Goal: Task Accomplishment & Management: Manage account settings

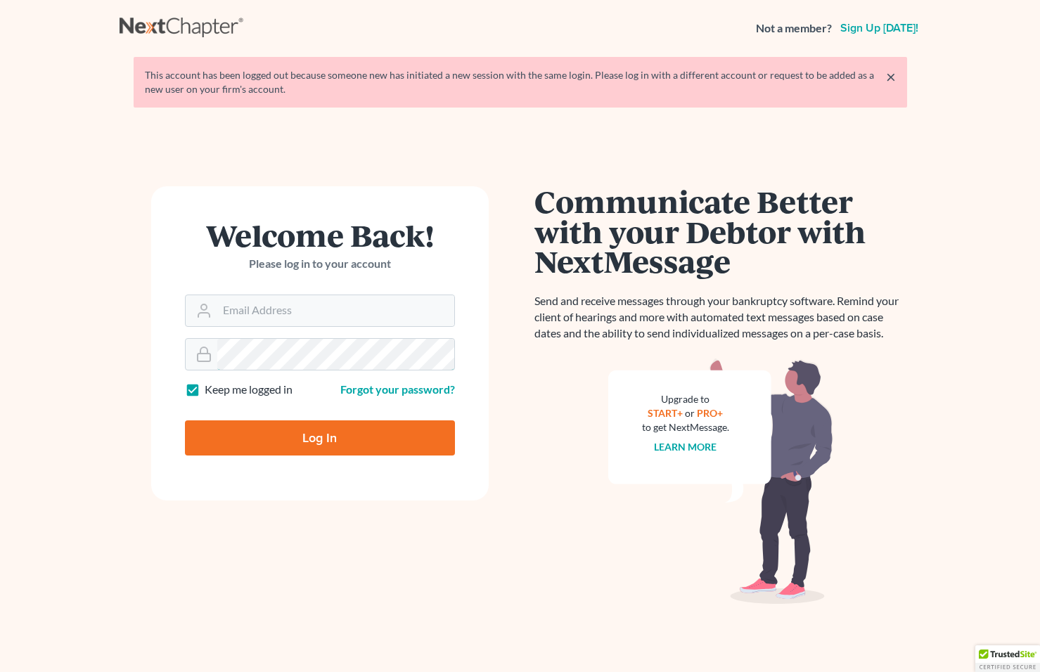
type input "[EMAIL_ADDRESS][DOMAIN_NAME]"
click at [352, 431] on input "Log In" at bounding box center [320, 438] width 270 height 35
type input "Thinking..."
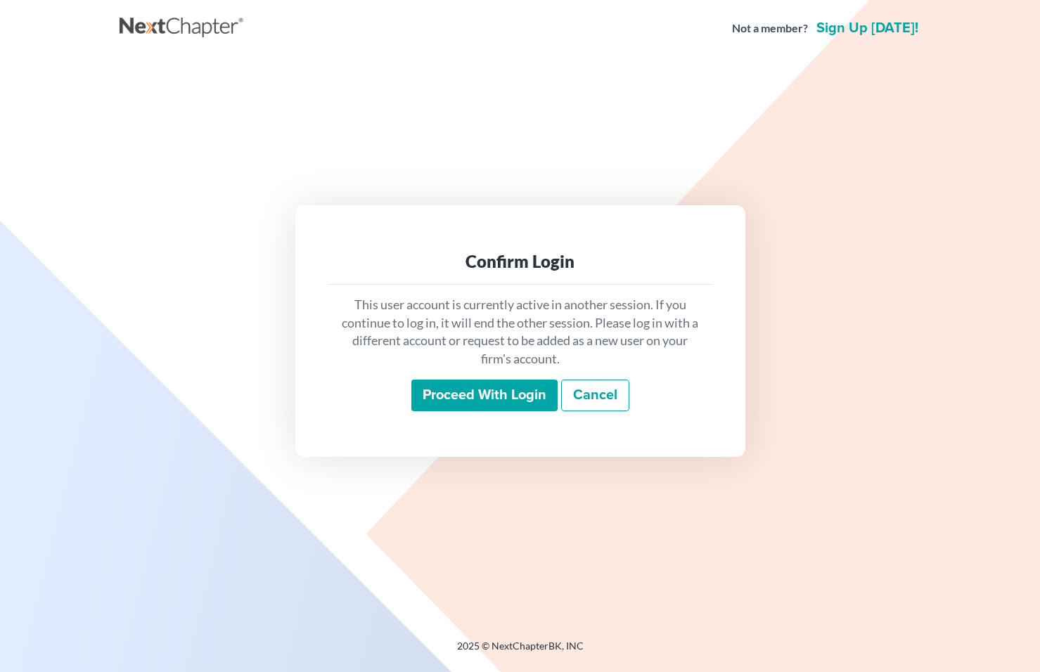
click at [492, 393] on input "Proceed with login" at bounding box center [484, 396] width 146 height 32
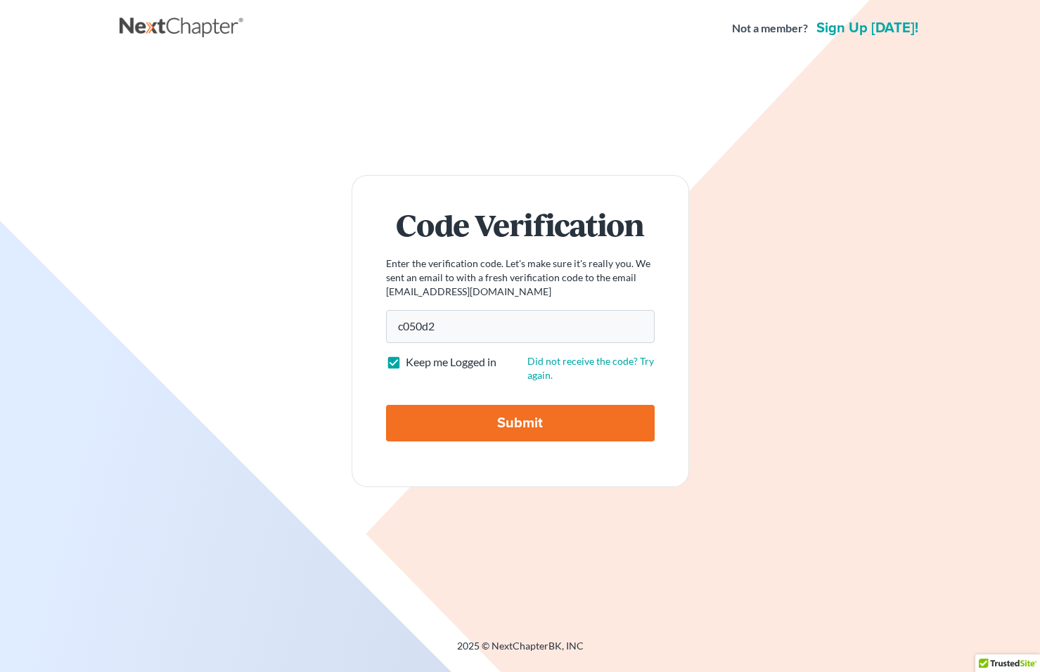
type input "c050d2"
click at [504, 418] on input "Submit" at bounding box center [520, 423] width 269 height 37
type input "Thinking..."
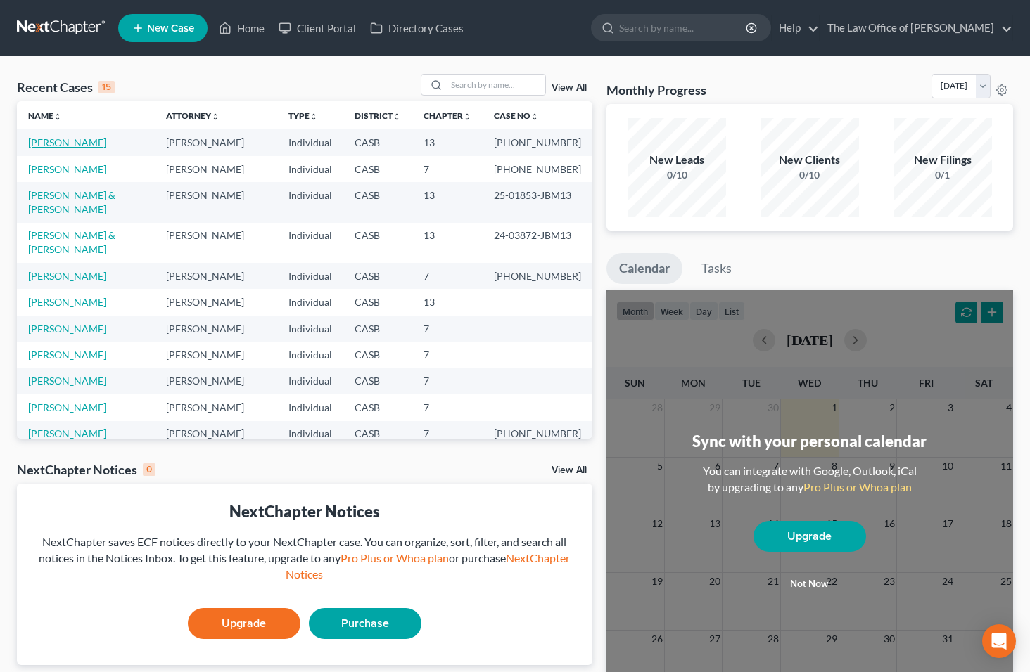
click at [50, 146] on link "Fernandez, Lizett" at bounding box center [67, 142] width 78 height 12
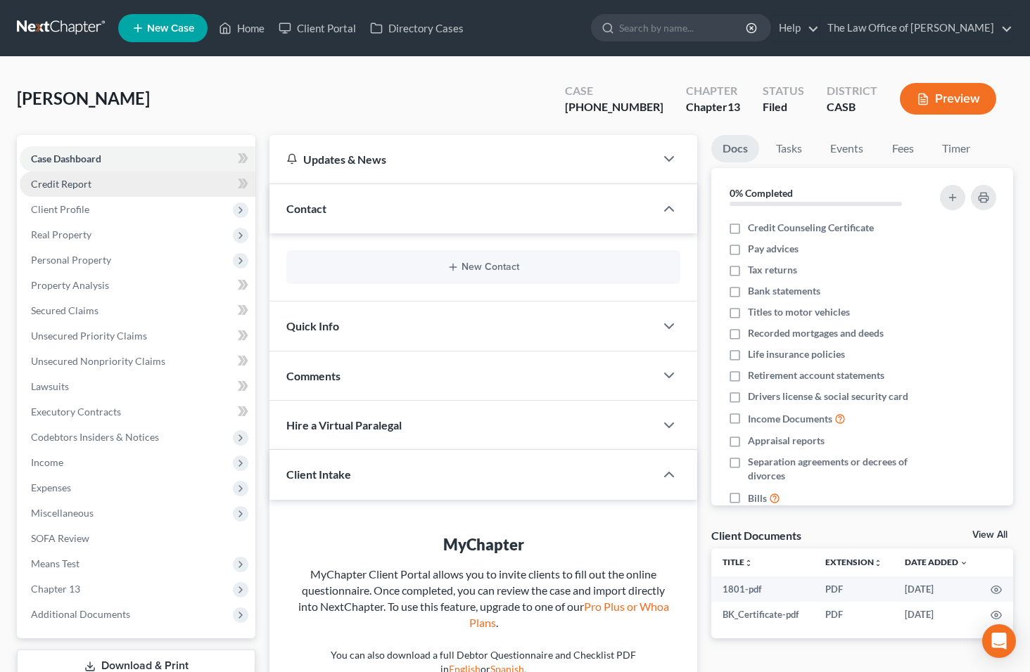
click at [94, 194] on link "Credit Report" at bounding box center [138, 184] width 236 height 25
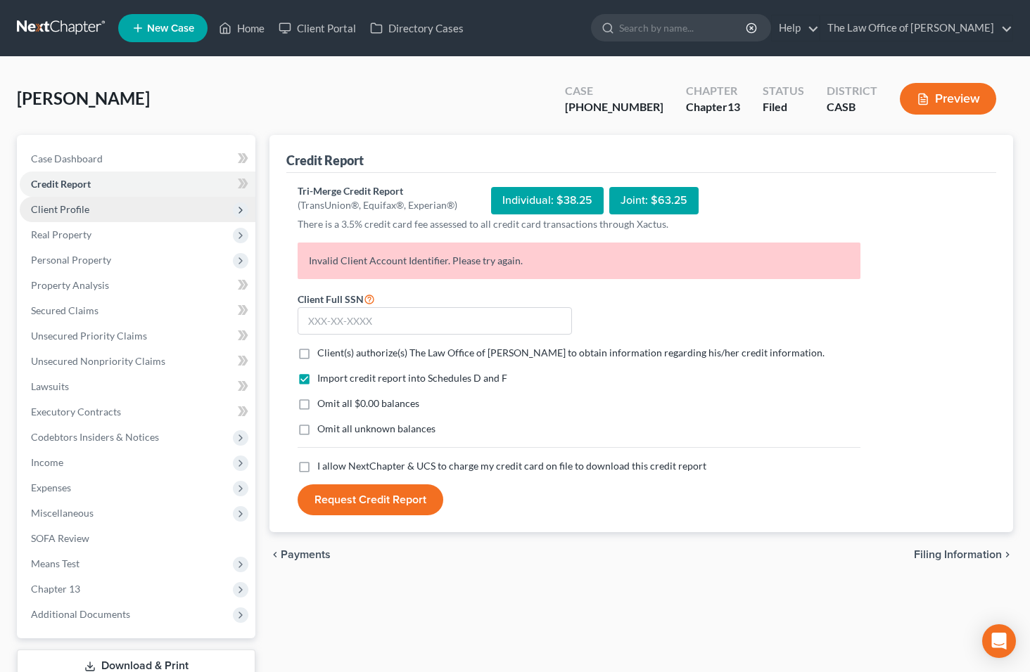
click at [93, 207] on span "Client Profile" at bounding box center [138, 209] width 236 height 25
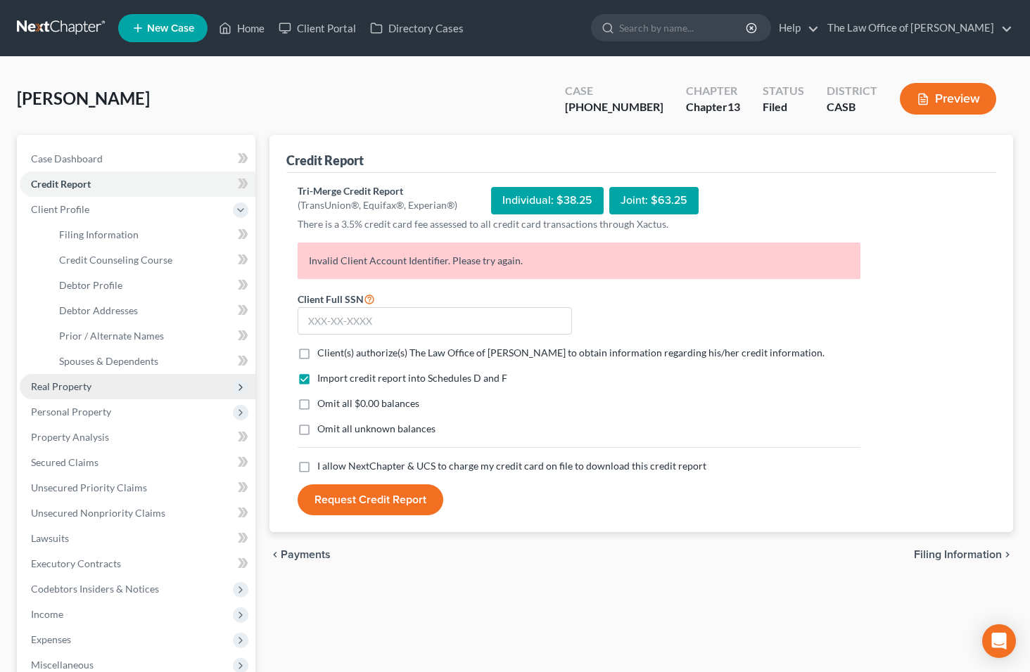
click at [87, 380] on span "Real Property" at bounding box center [61, 386] width 60 height 12
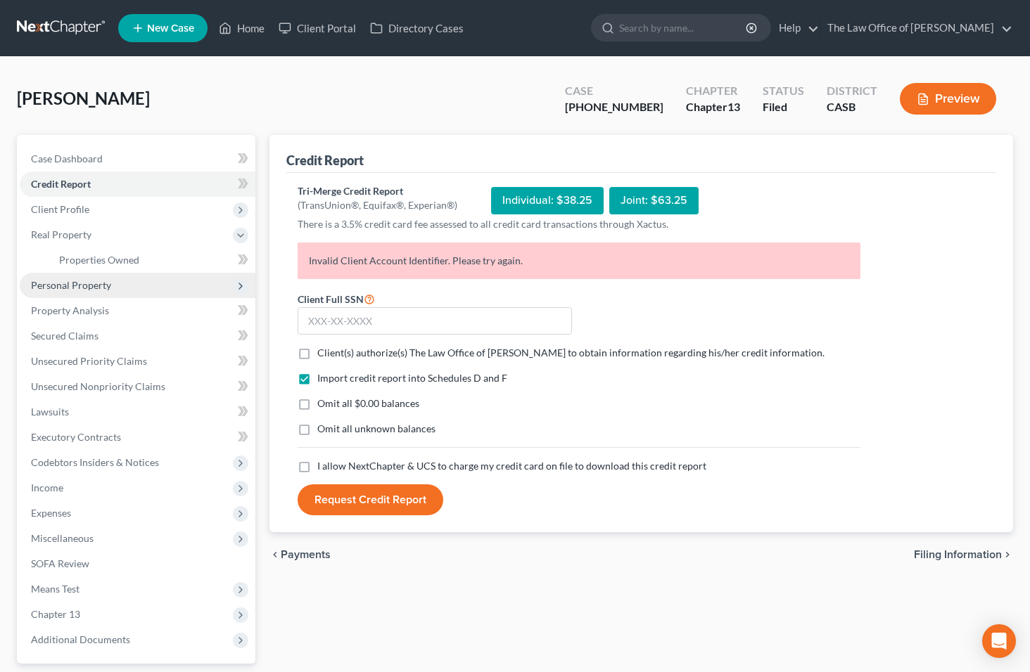
click at [128, 289] on span "Personal Property" at bounding box center [138, 285] width 236 height 25
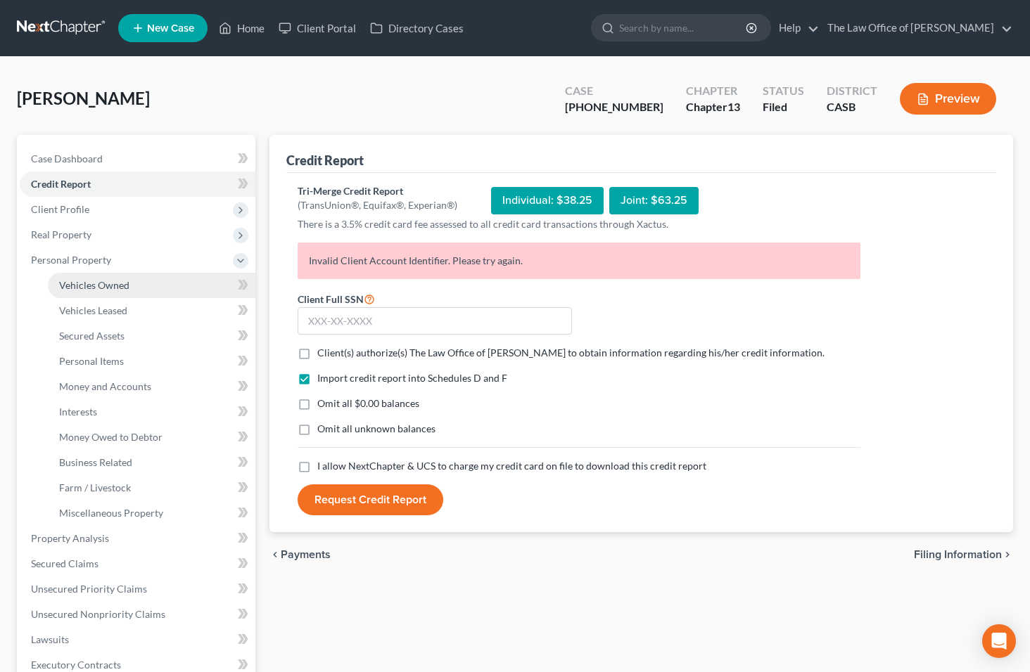
click at [129, 294] on link "Vehicles Owned" at bounding box center [151, 285] width 207 height 25
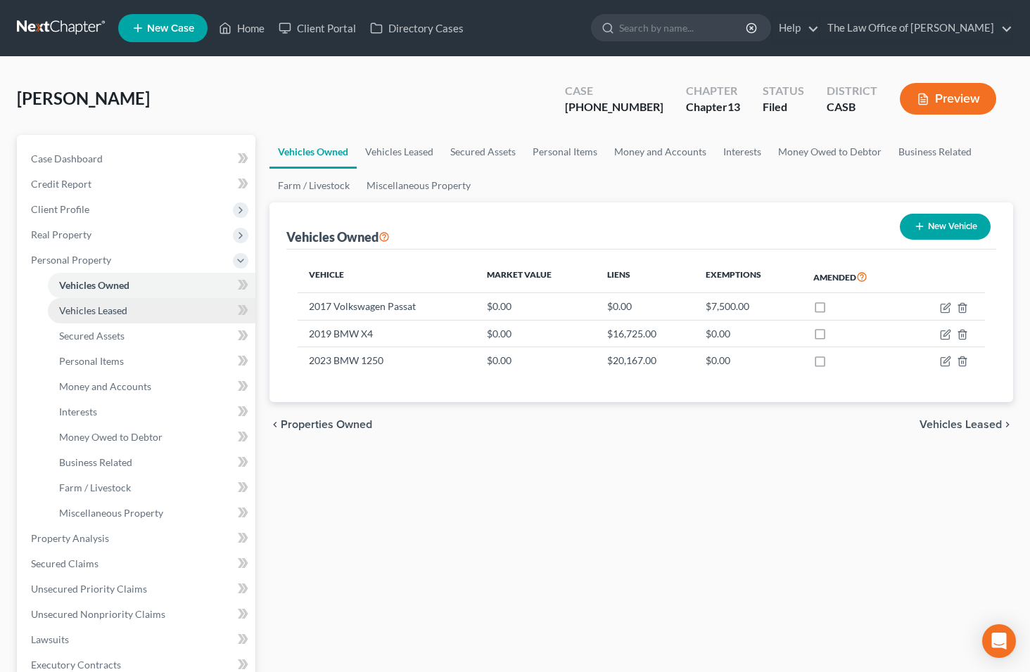
click at [127, 307] on link "Vehicles Leased" at bounding box center [151, 310] width 207 height 25
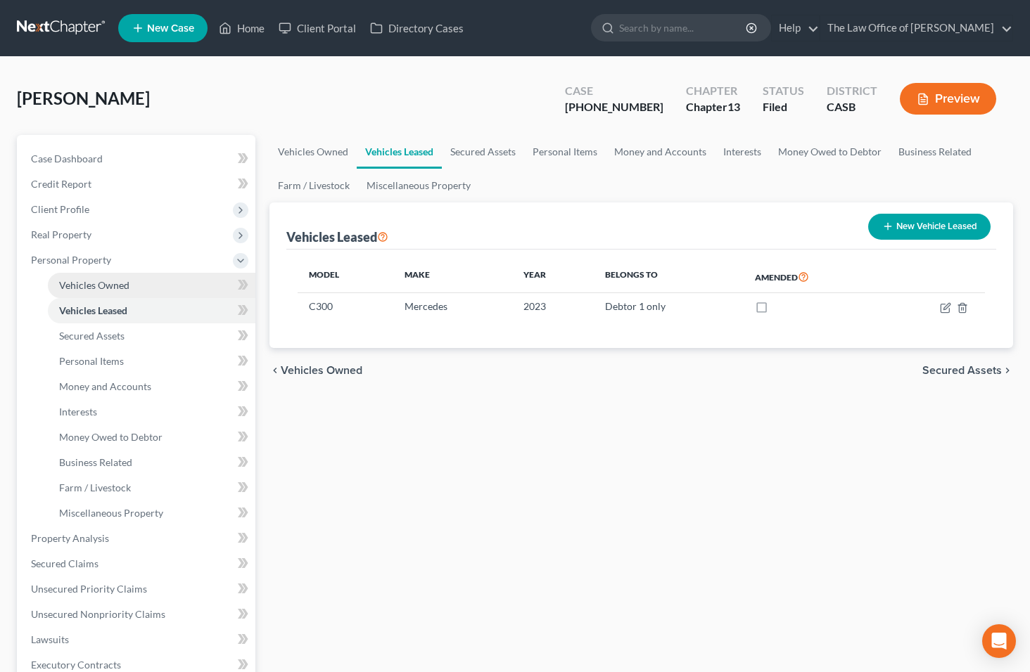
click at [127, 290] on span "Vehicles Owned" at bounding box center [94, 285] width 70 height 12
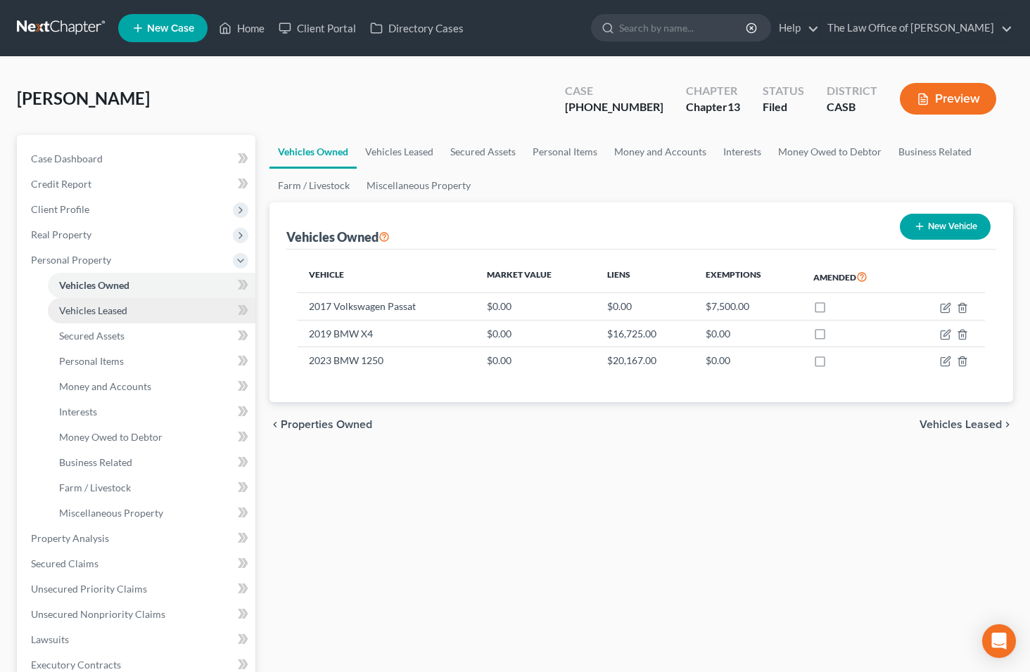
click at [157, 314] on link "Vehicles Leased" at bounding box center [151, 310] width 207 height 25
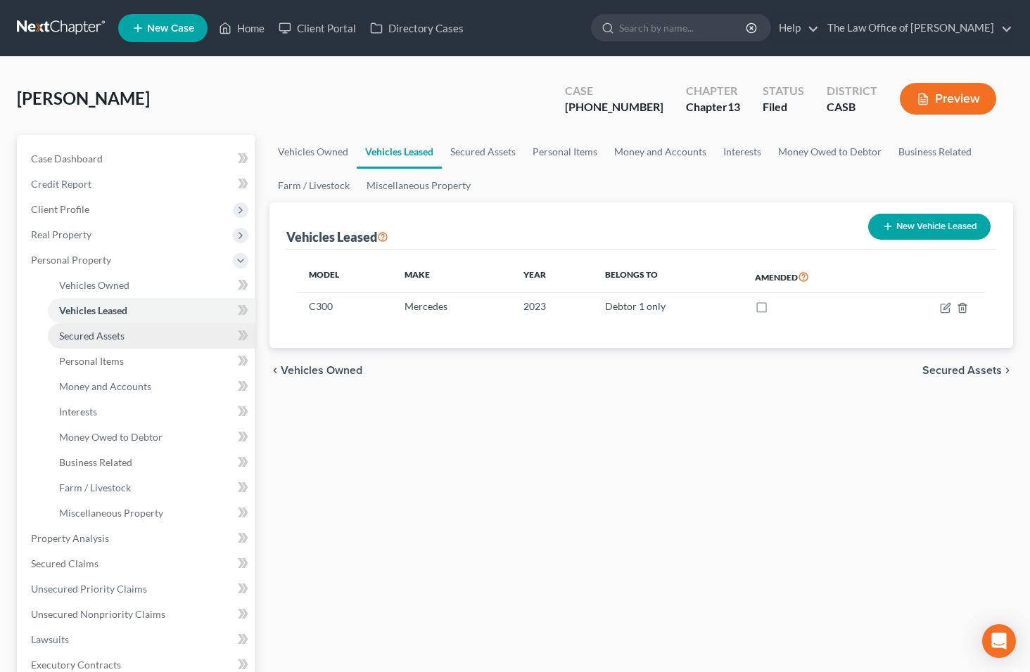
click at [153, 334] on link "Secured Assets" at bounding box center [151, 336] width 207 height 25
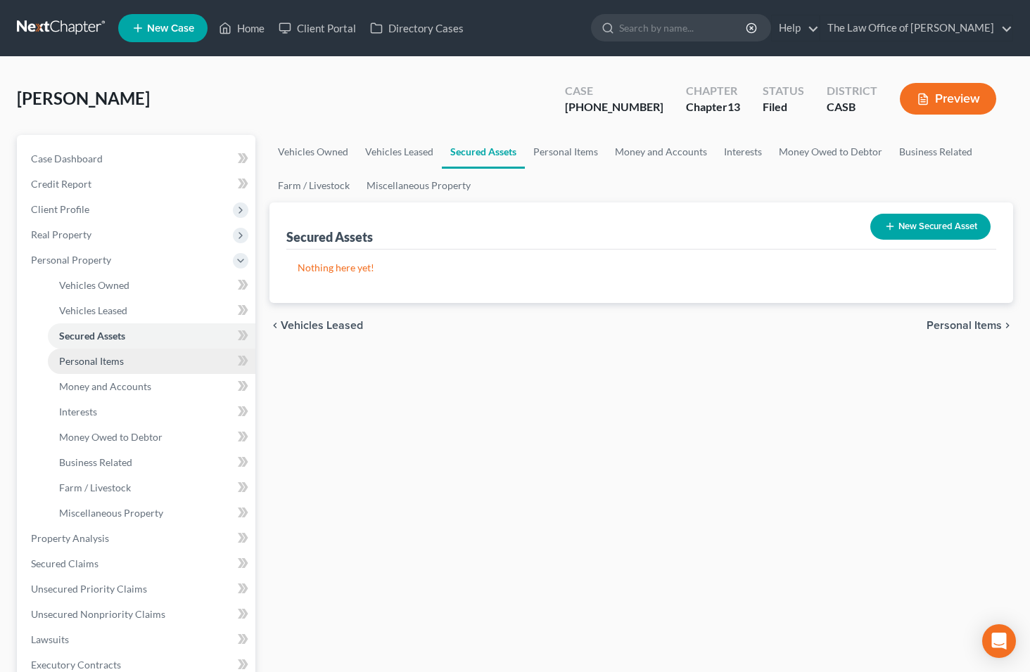
click at [150, 359] on link "Personal Items" at bounding box center [151, 361] width 207 height 25
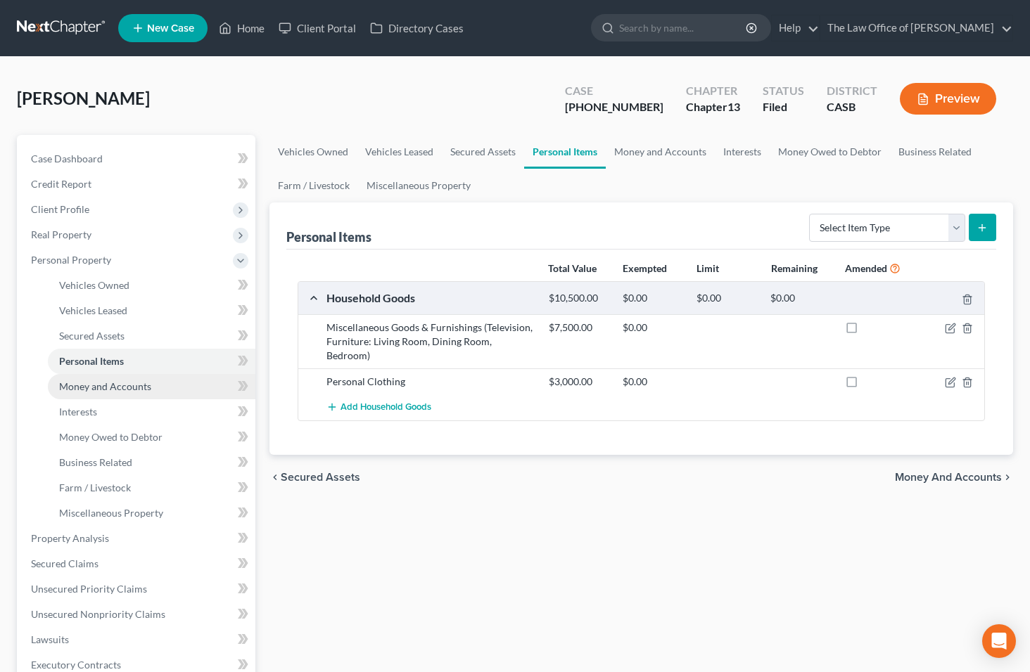
click at [139, 386] on span "Money and Accounts" at bounding box center [105, 386] width 92 height 12
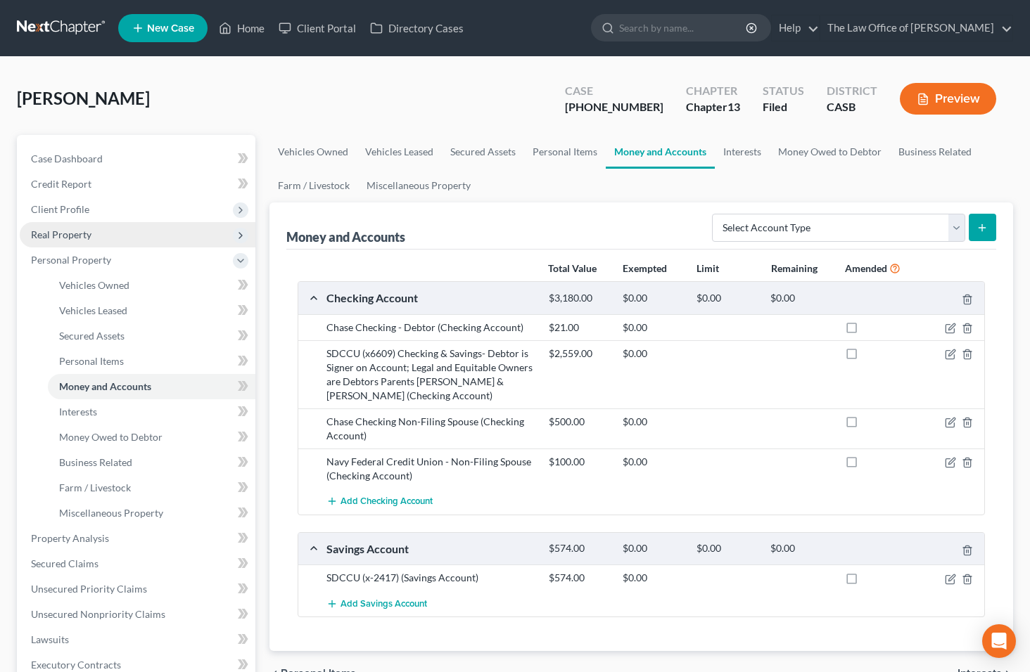
click at [56, 238] on span "Real Property" at bounding box center [61, 235] width 60 height 12
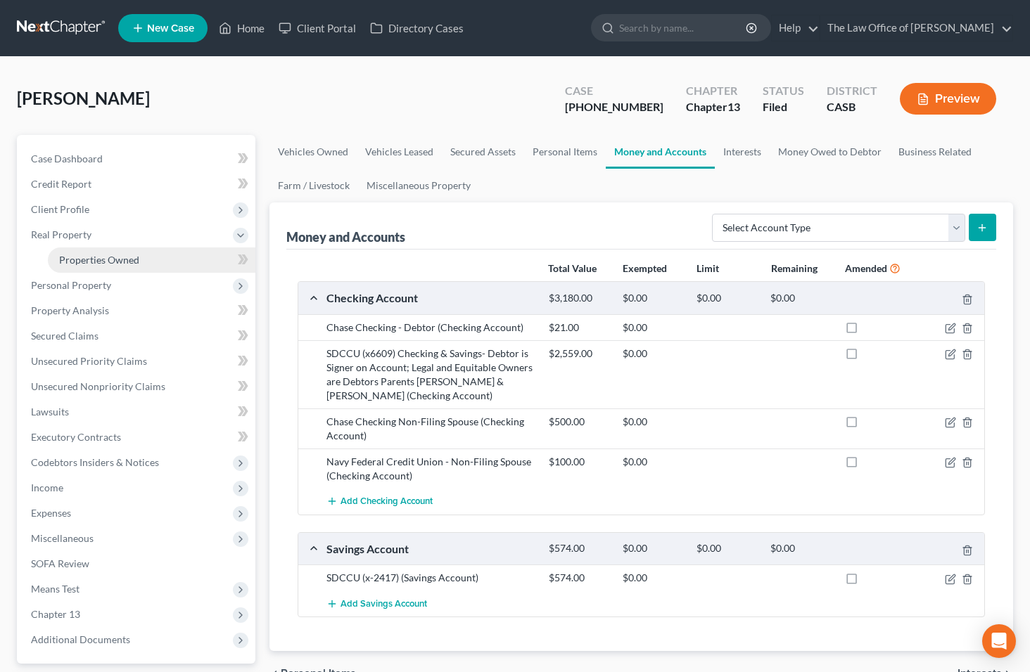
click at [119, 267] on link "Properties Owned" at bounding box center [151, 260] width 207 height 25
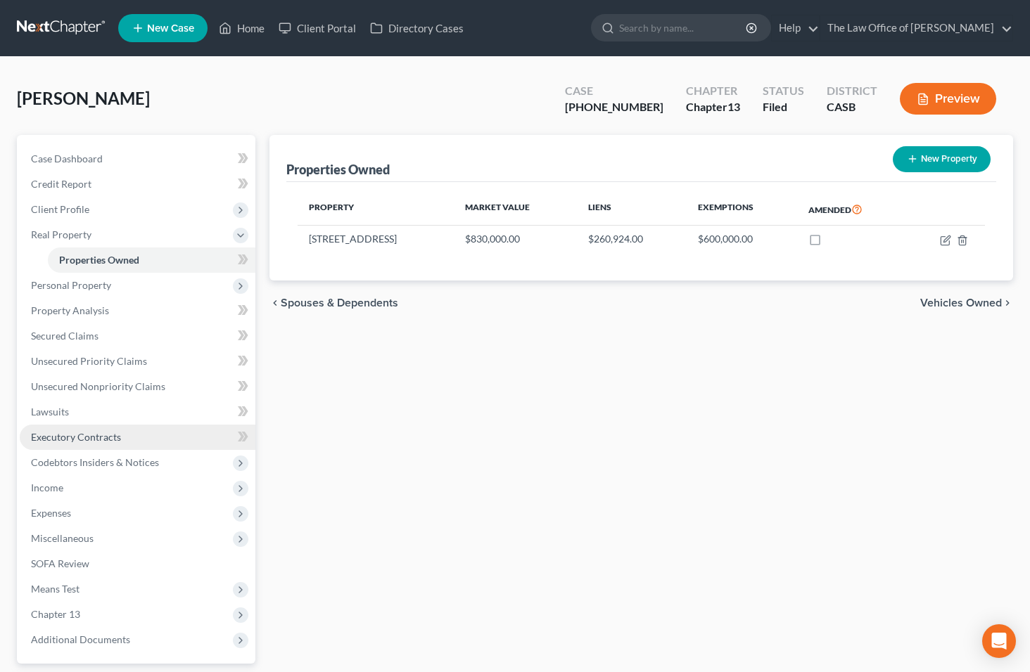
click at [62, 437] on span "Executory Contracts" at bounding box center [76, 437] width 90 height 12
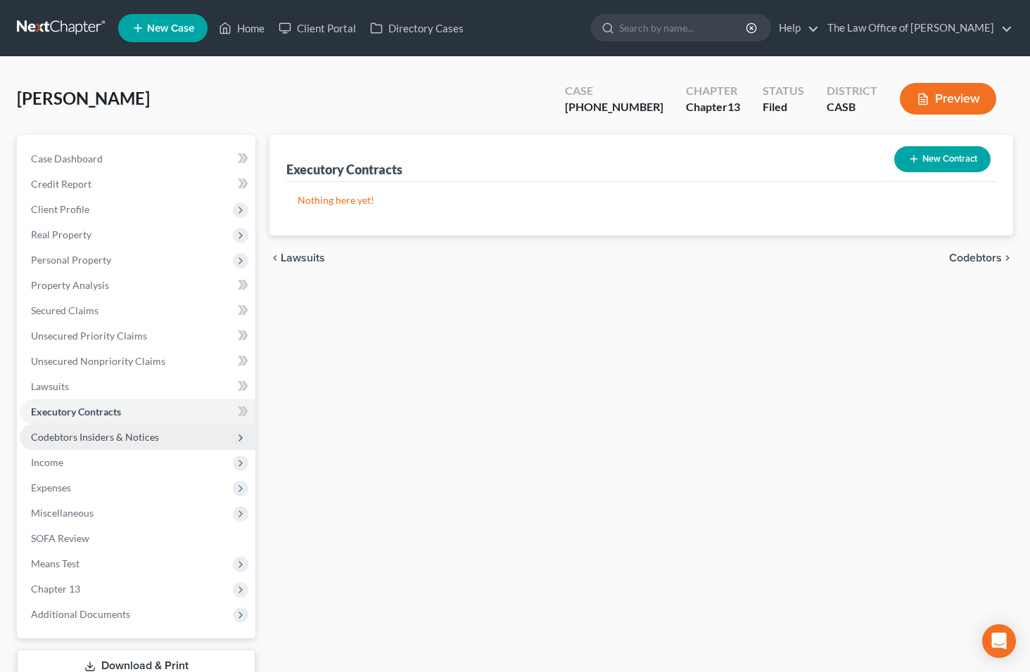
click at [63, 448] on span "Codebtors Insiders & Notices" at bounding box center [138, 437] width 236 height 25
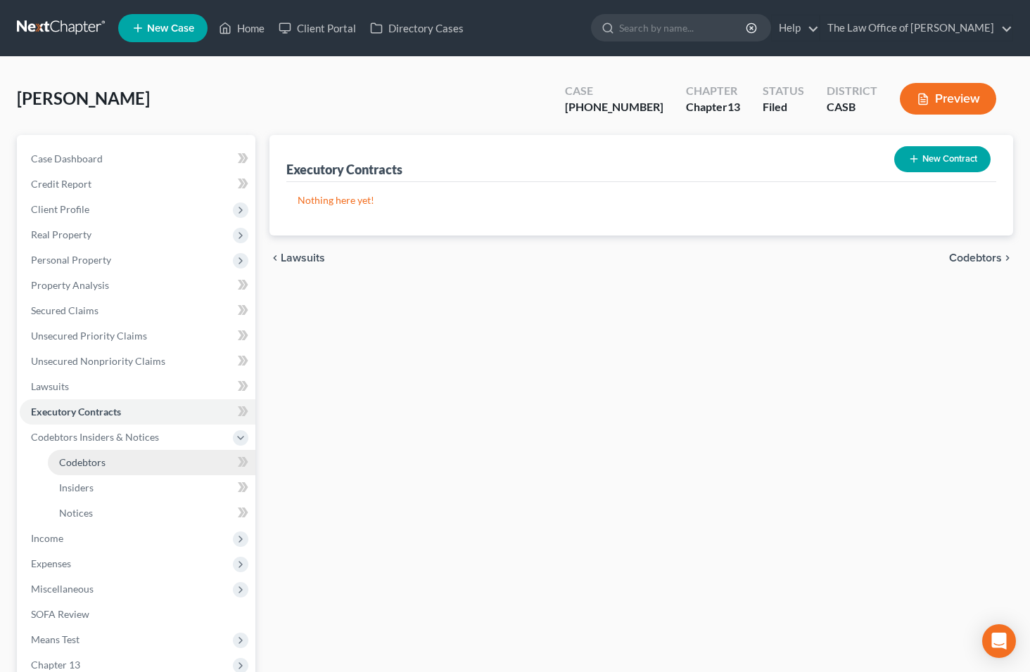
click at [68, 456] on span "Codebtors" at bounding box center [82, 462] width 46 height 12
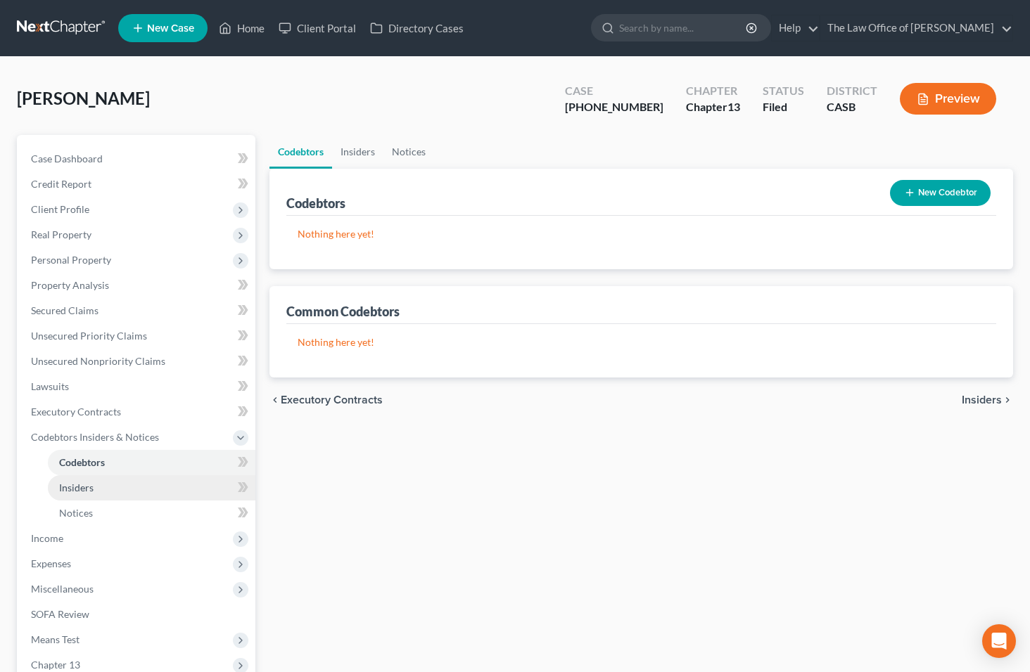
click at [71, 475] on link "Insiders" at bounding box center [151, 487] width 207 height 25
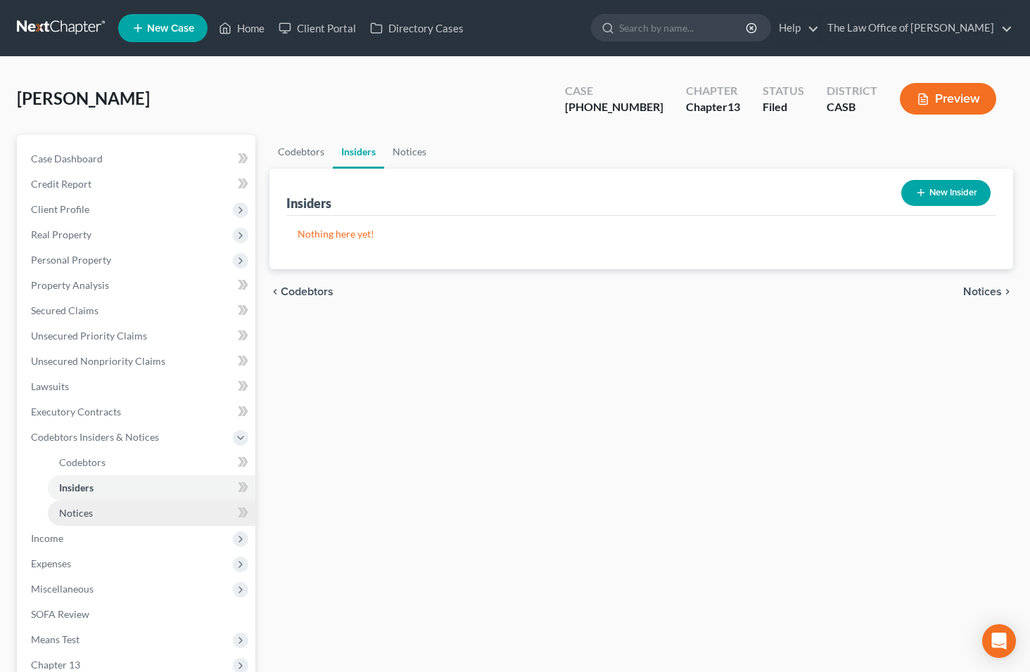
click at [91, 518] on span "Notices" at bounding box center [76, 513] width 34 height 12
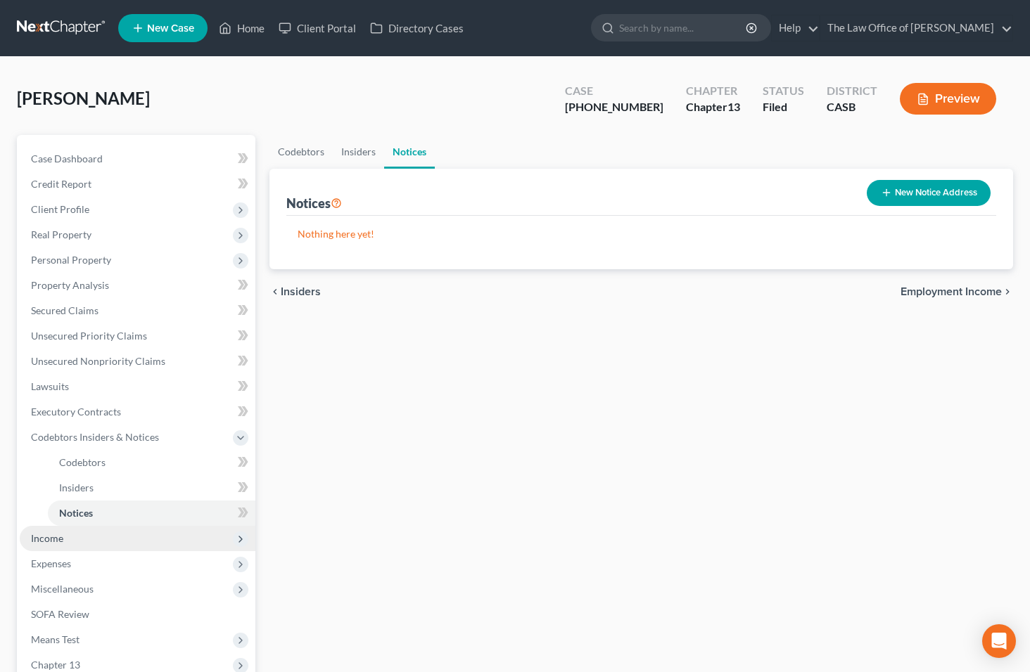
click at [86, 540] on span "Income" at bounding box center [138, 538] width 236 height 25
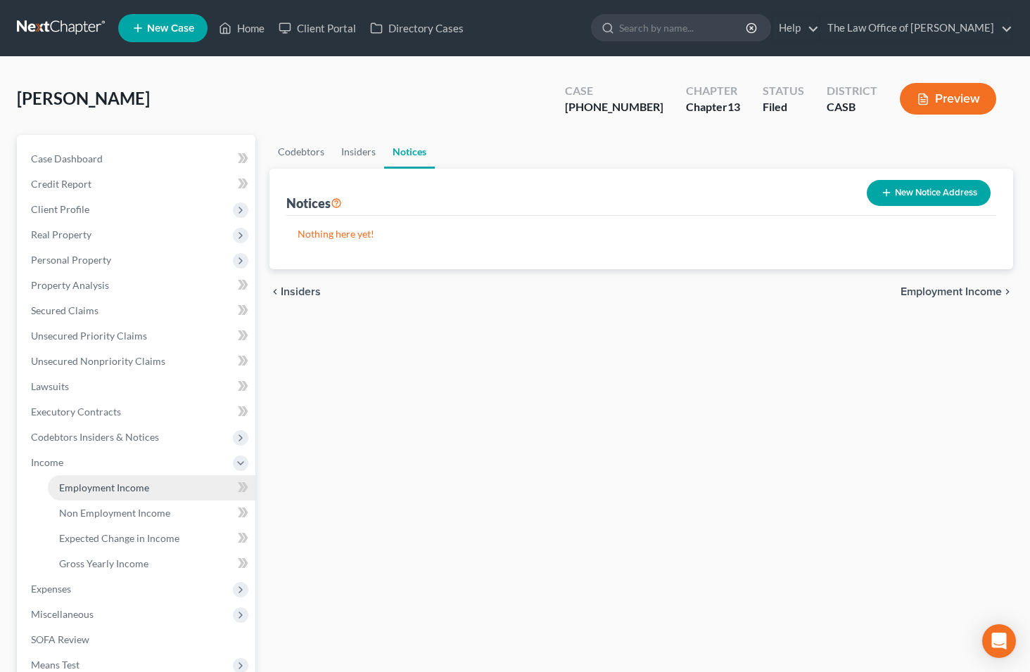
click at [151, 489] on link "Employment Income" at bounding box center [151, 487] width 207 height 25
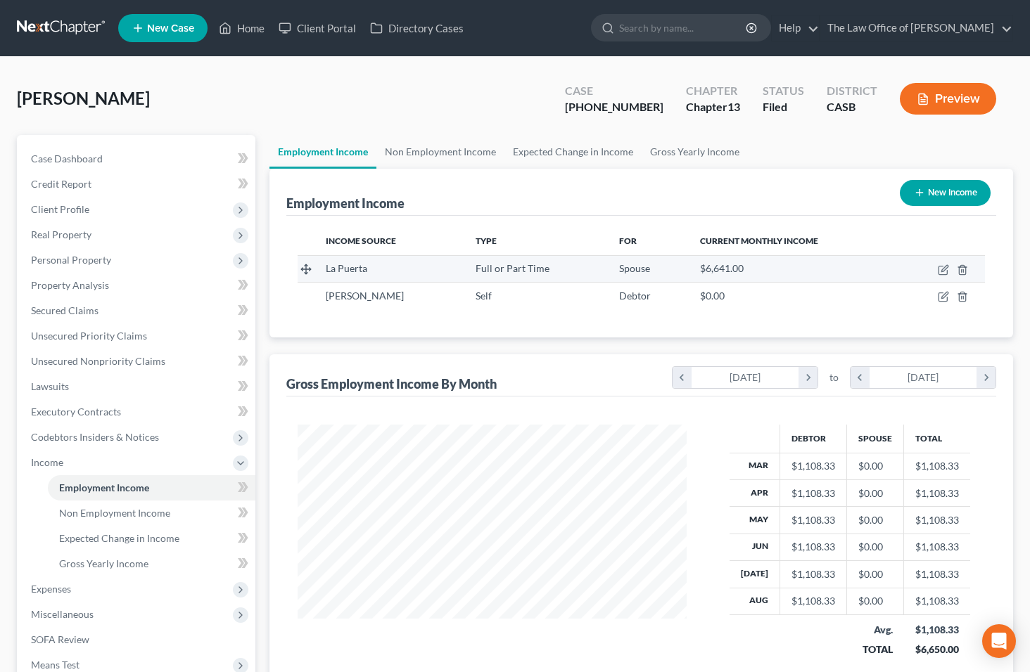
click at [944, 276] on td at bounding box center [940, 268] width 87 height 27
click at [940, 271] on icon "button" at bounding box center [942, 269] width 11 height 11
select select "0"
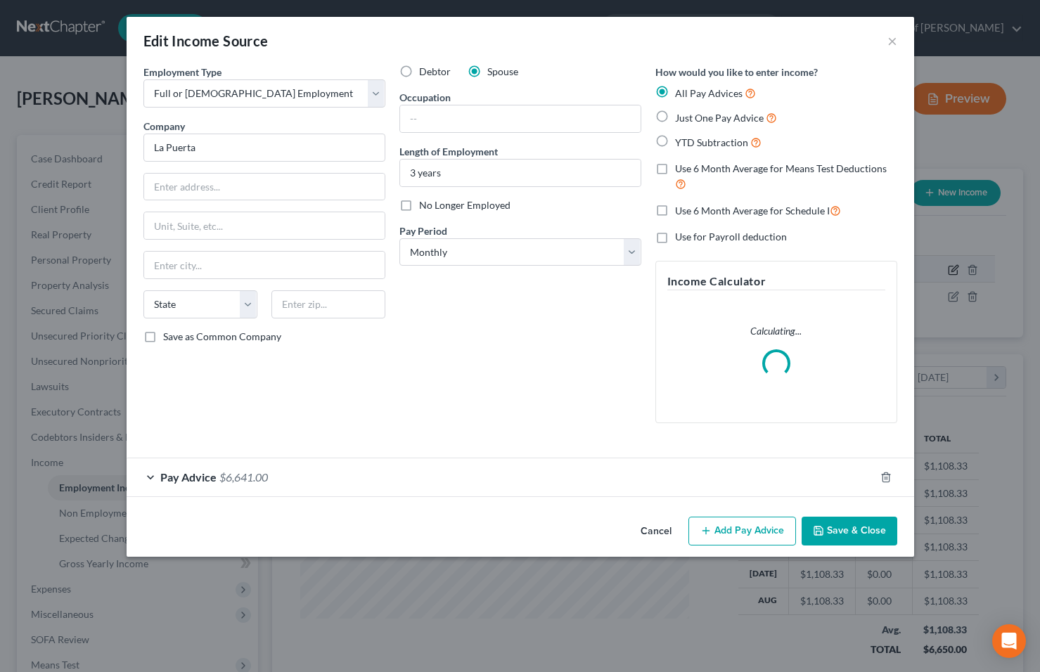
scroll to position [252, 422]
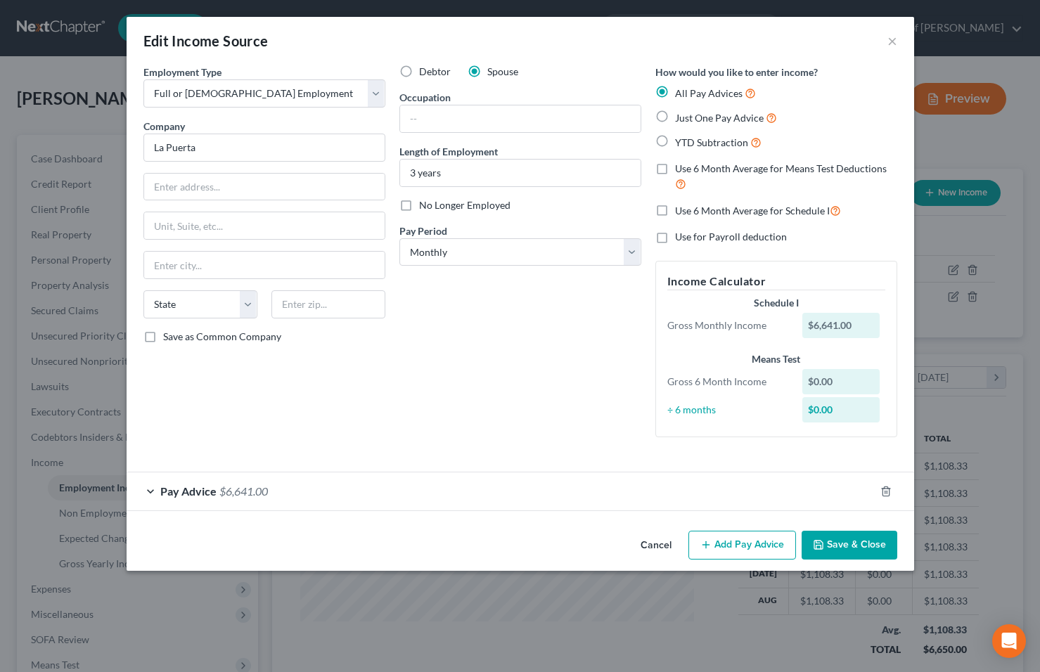
click at [177, 492] on span "Pay Advice" at bounding box center [188, 491] width 56 height 13
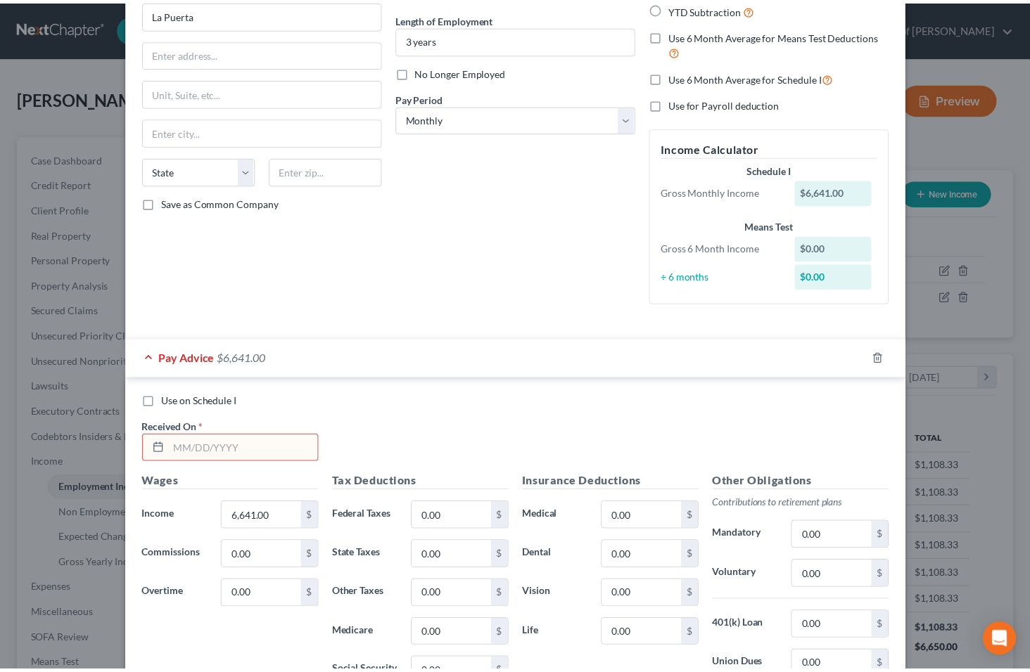
scroll to position [339, 0]
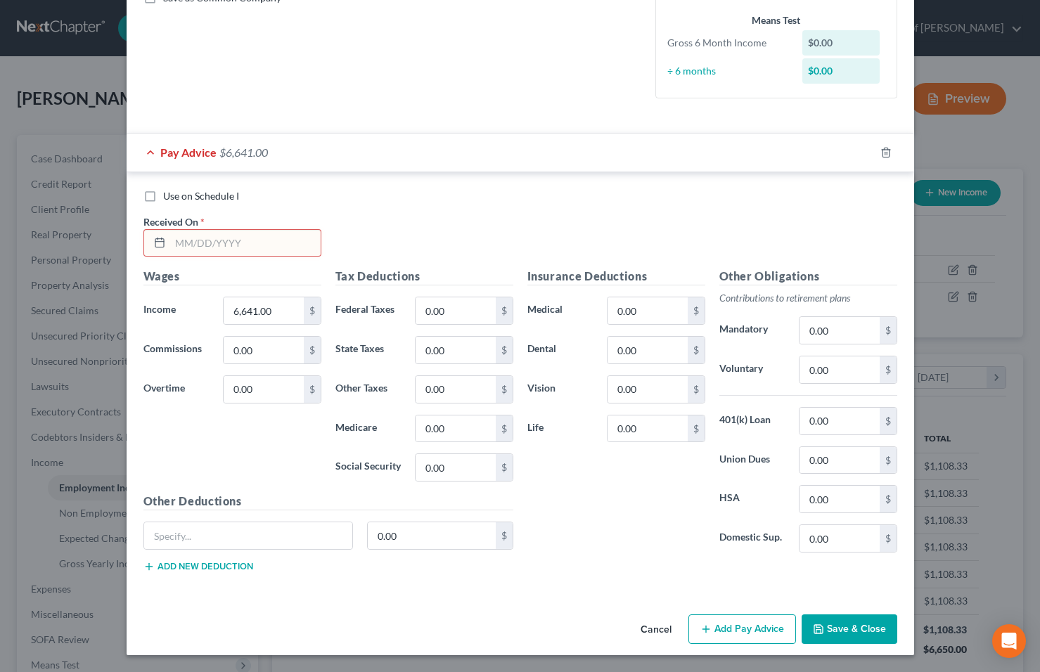
click at [660, 630] on button "Cancel" at bounding box center [655, 630] width 53 height 28
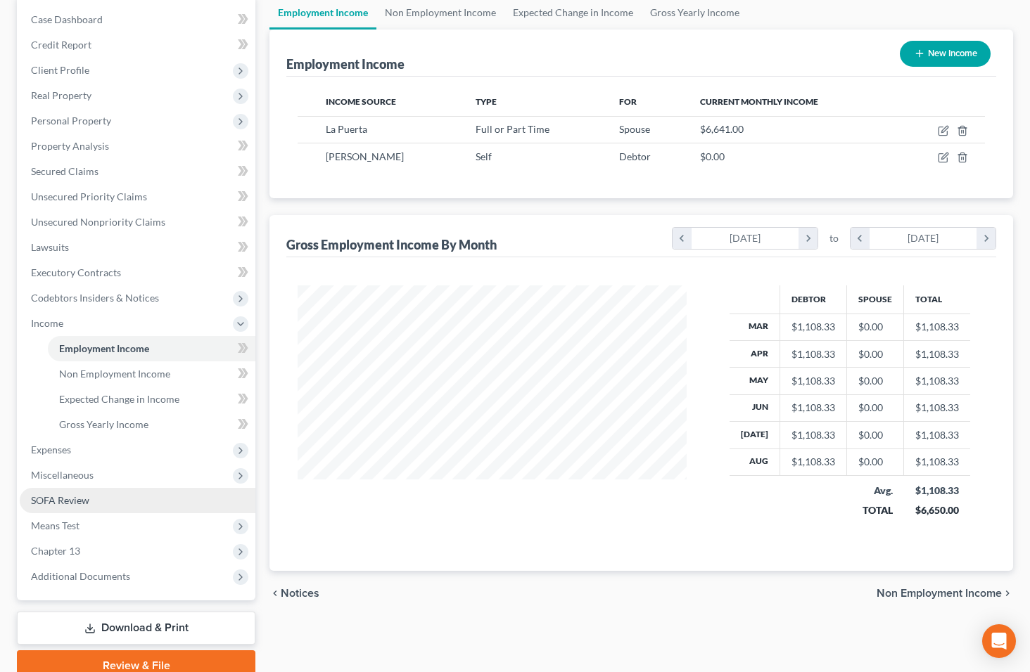
scroll to position [140, 0]
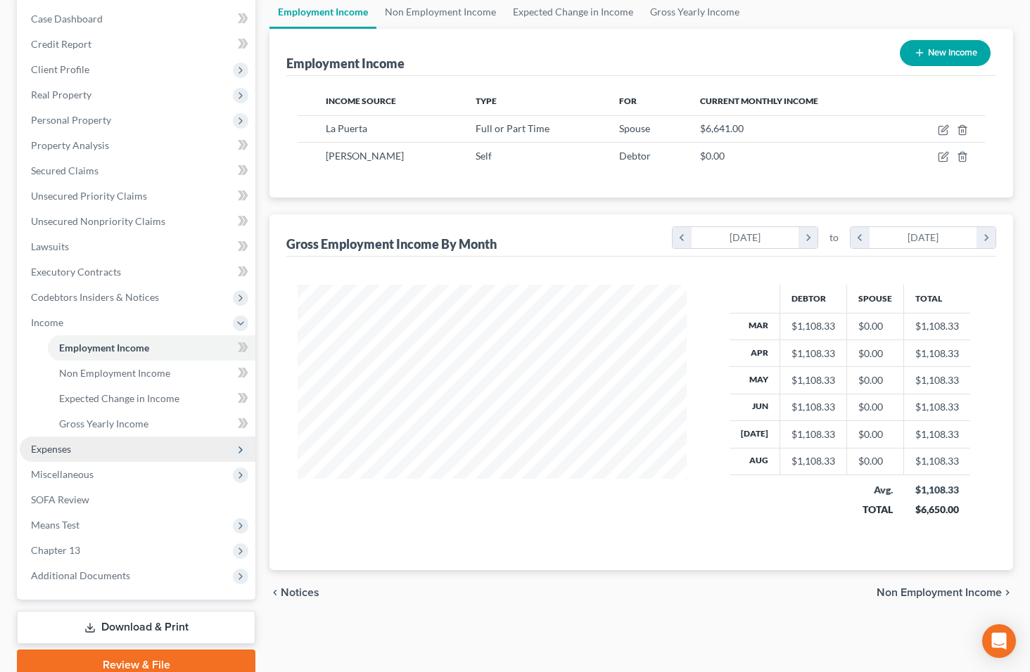
click at [136, 438] on span "Expenses" at bounding box center [138, 449] width 236 height 25
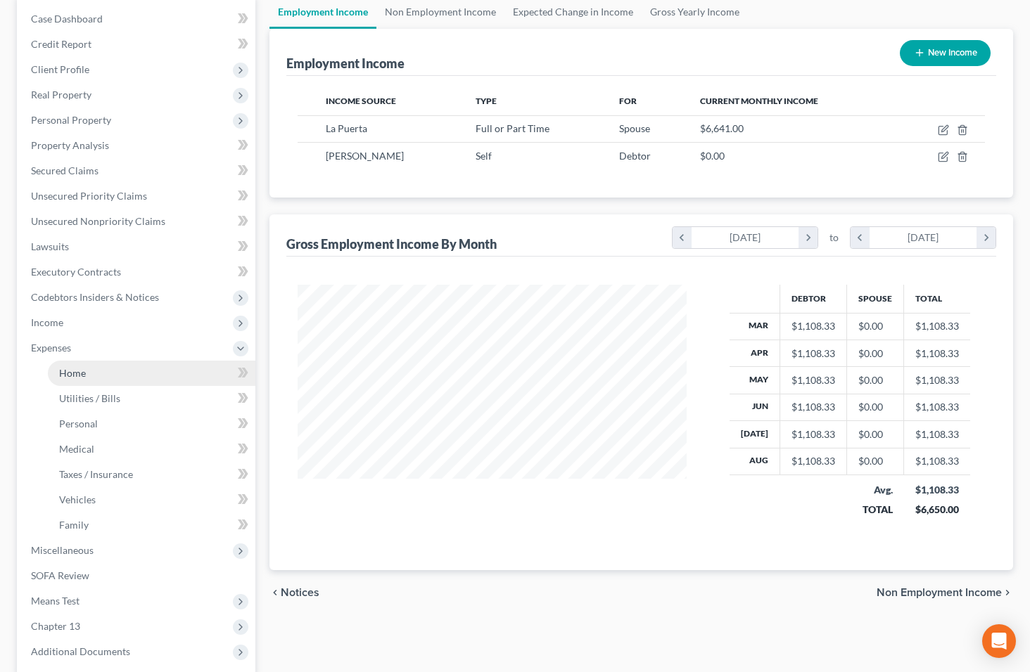
click at [82, 367] on span "Home" at bounding box center [72, 373] width 27 height 12
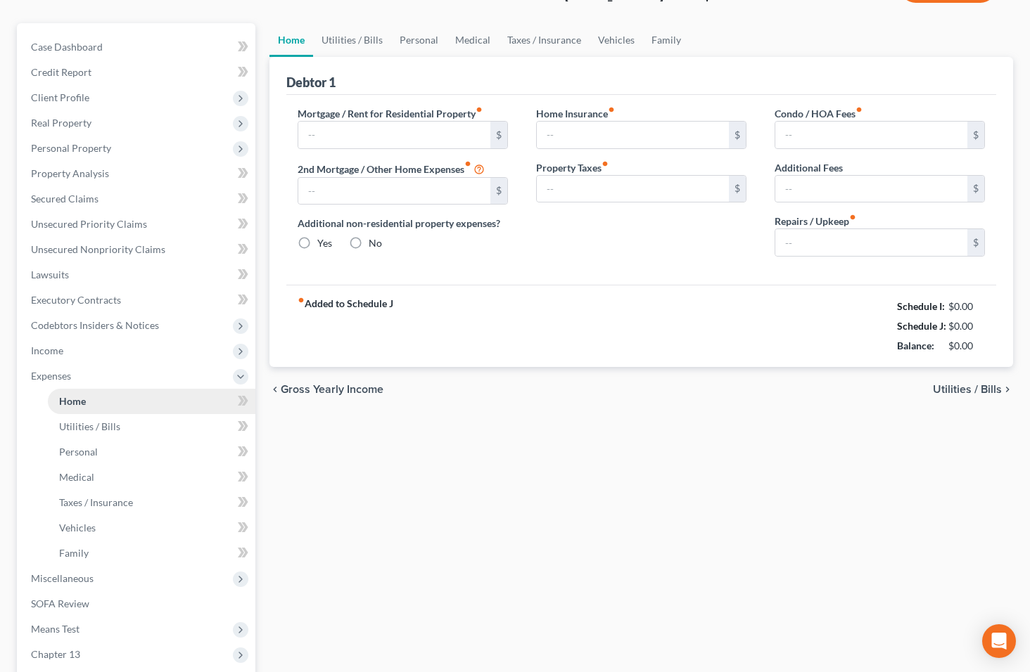
type input "2,335.00"
type input "0.00"
radio input "true"
type input "0.00"
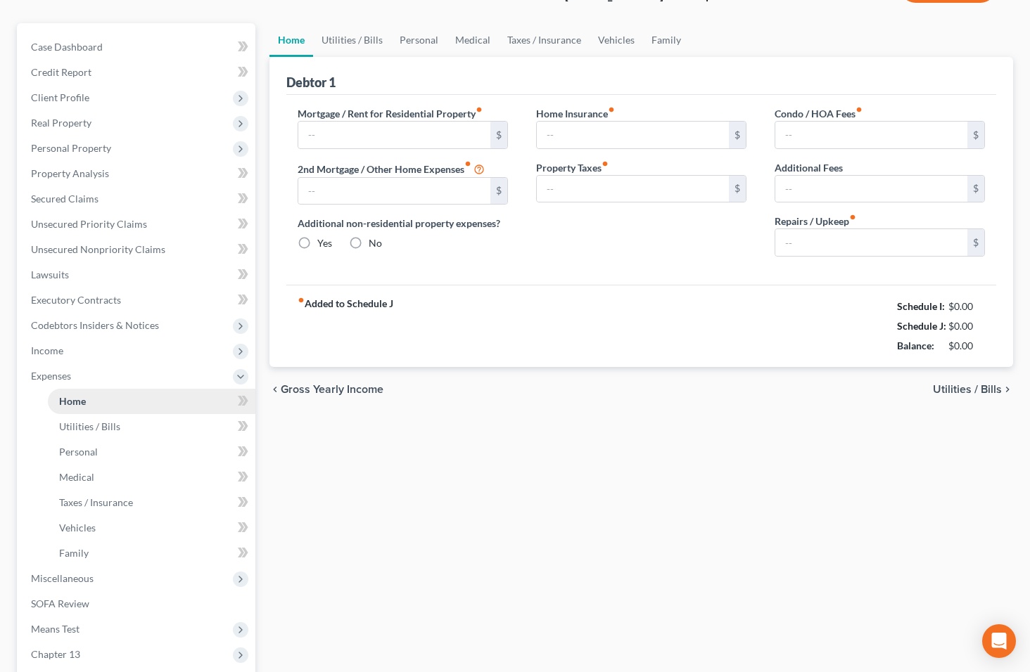
type input "127.00"
type input "0.00"
type input "150.00"
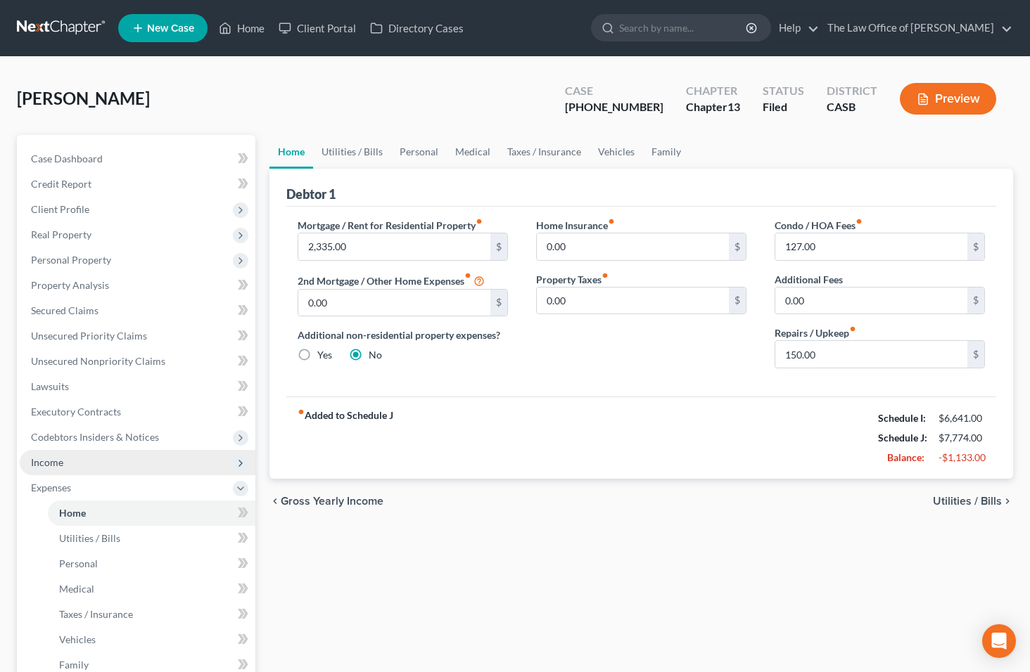
click at [88, 457] on span "Income" at bounding box center [138, 462] width 236 height 25
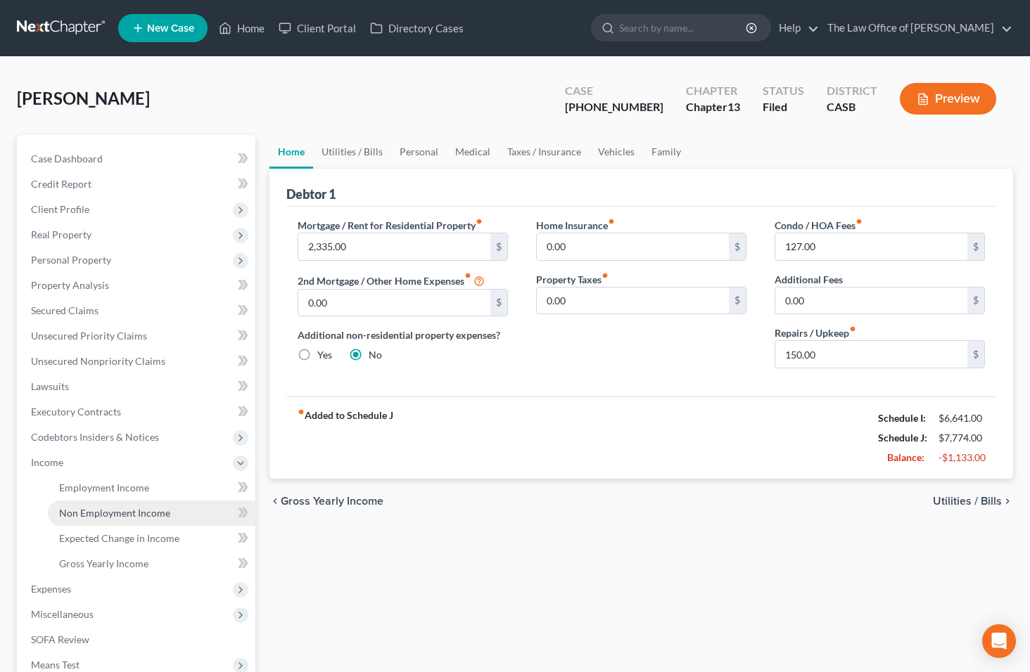
click at [96, 503] on link "Non Employment Income" at bounding box center [151, 513] width 207 height 25
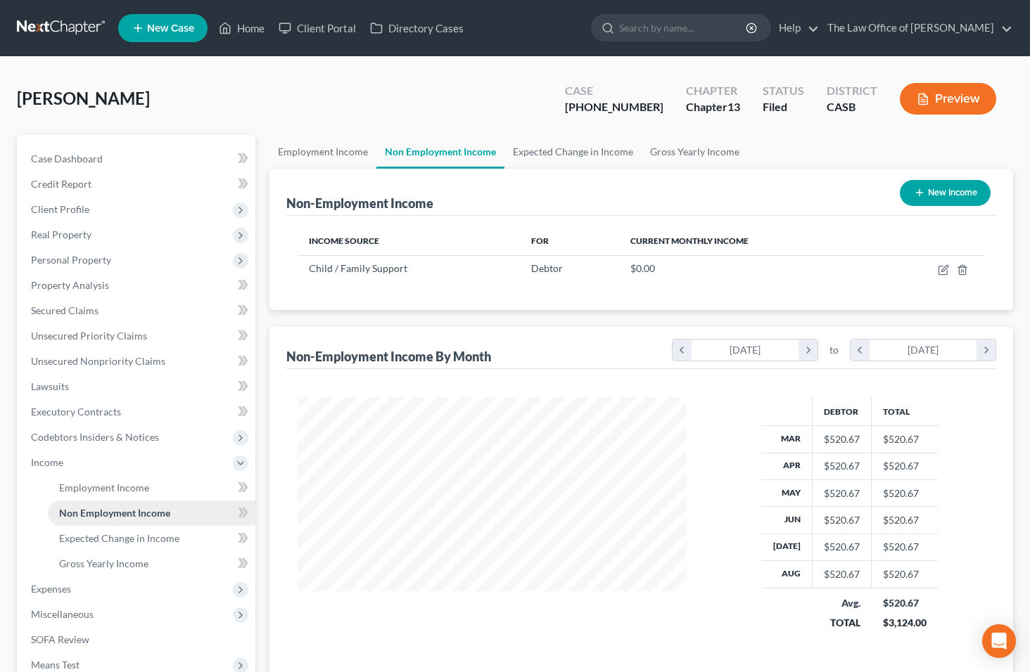
scroll to position [252, 418]
click at [305, 157] on link "Employment Income" at bounding box center [322, 152] width 107 height 34
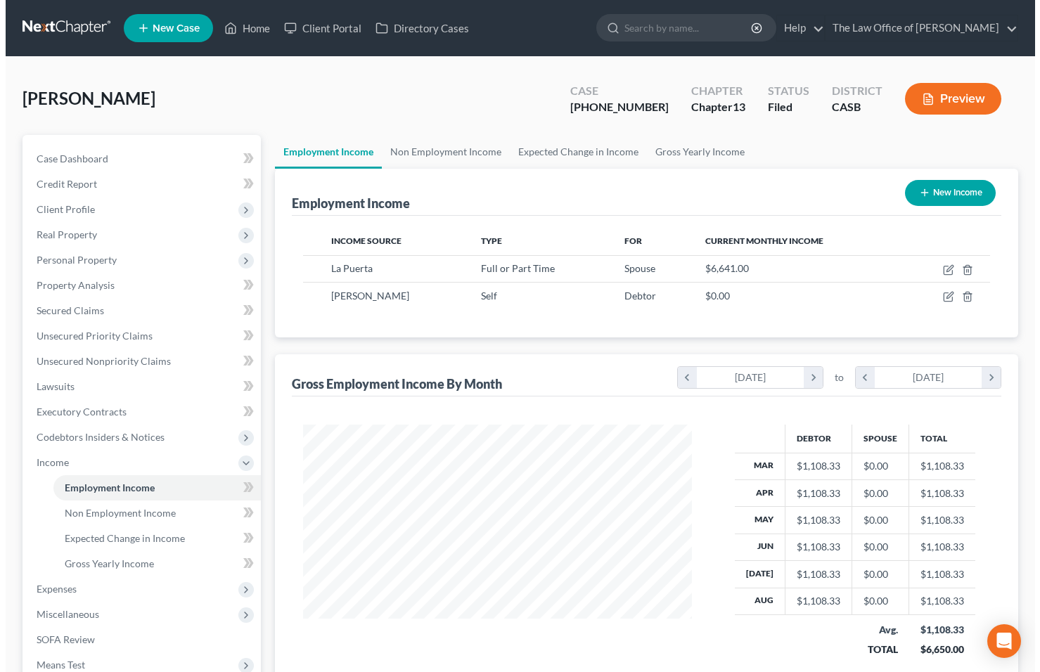
scroll to position [252, 418]
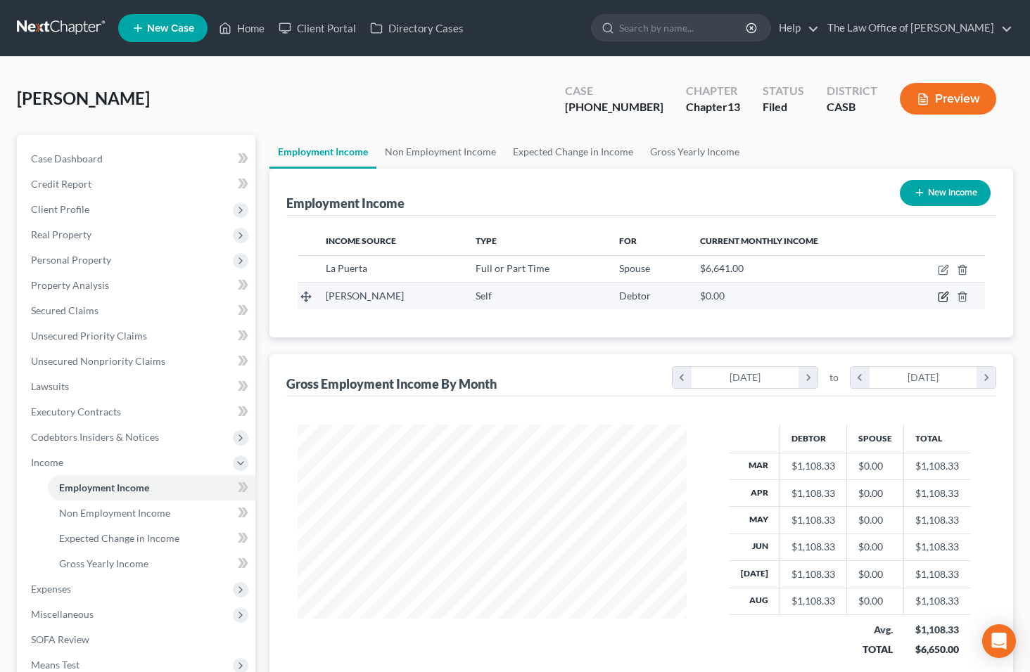
click at [945, 297] on icon "button" at bounding box center [944, 296] width 6 height 6
select select "1"
select select "0"
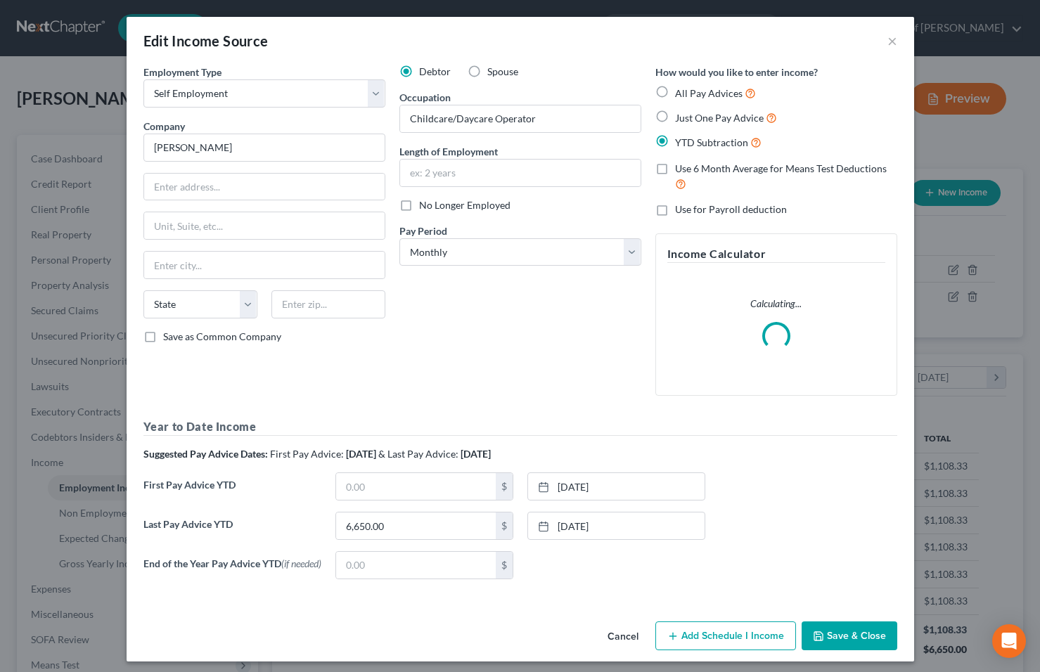
scroll to position [252, 422]
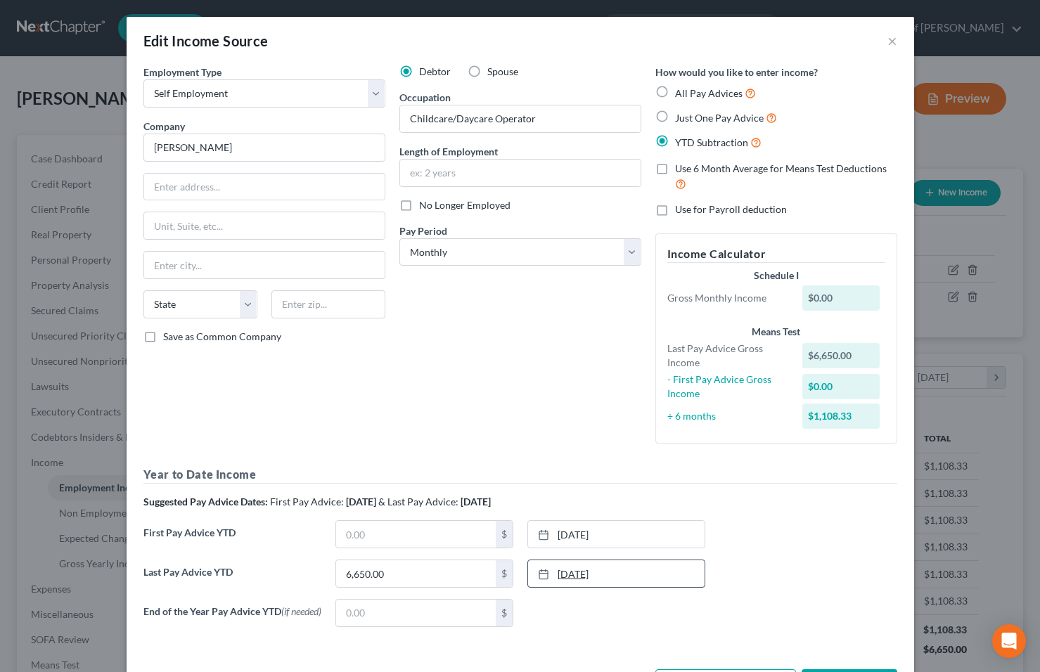
click at [570, 573] on link "7/31/2025" at bounding box center [616, 574] width 177 height 27
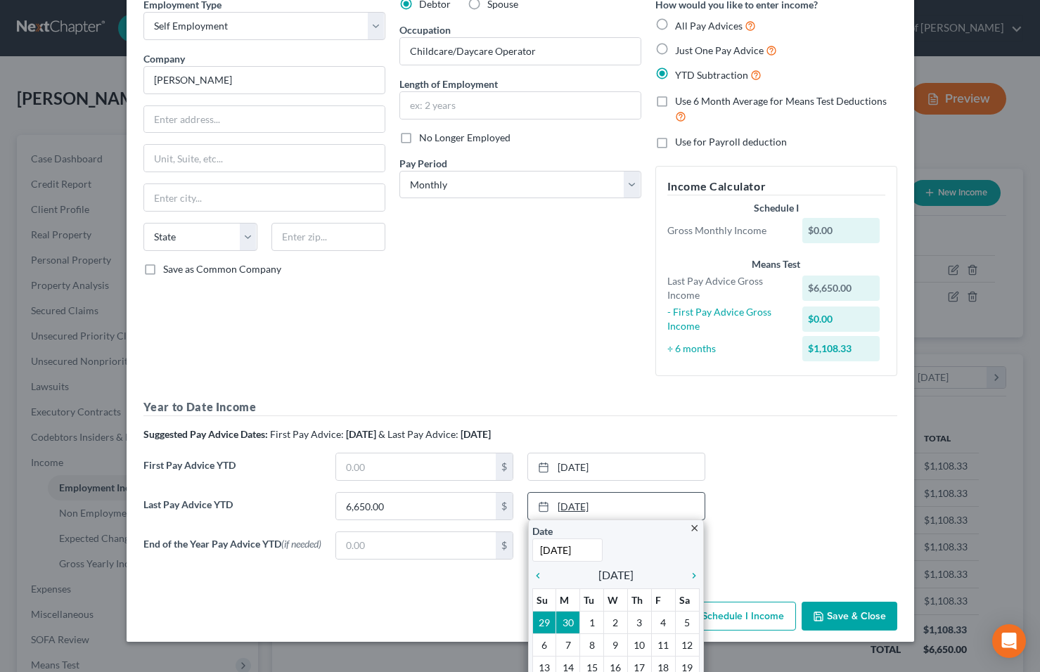
scroll to position [145, 0]
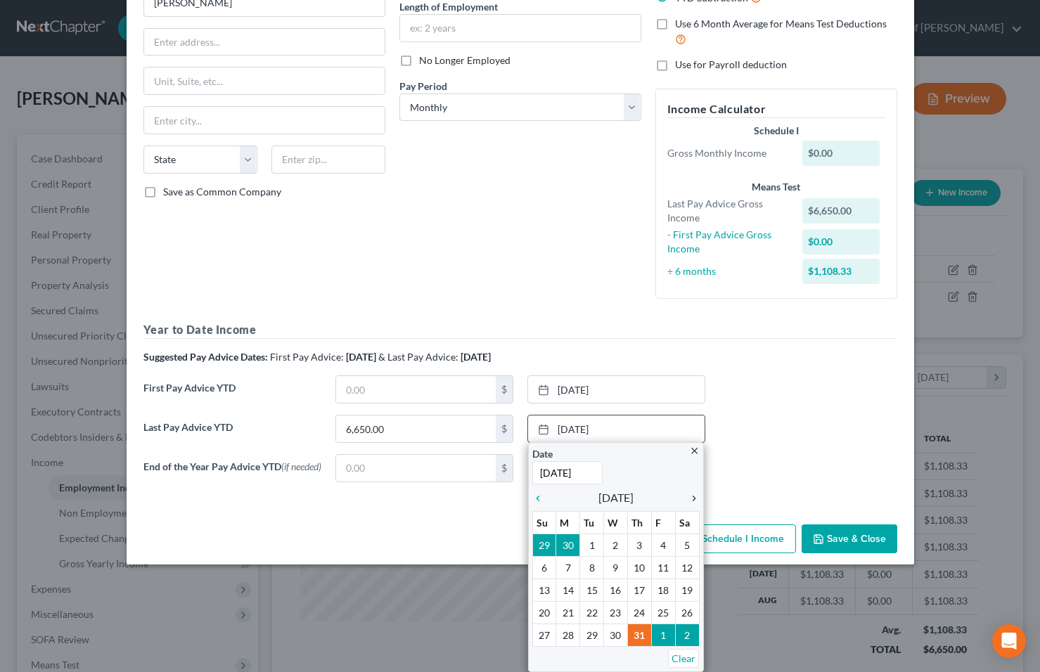
click at [690, 500] on icon "chevron_right" at bounding box center [690, 498] width 18 height 11
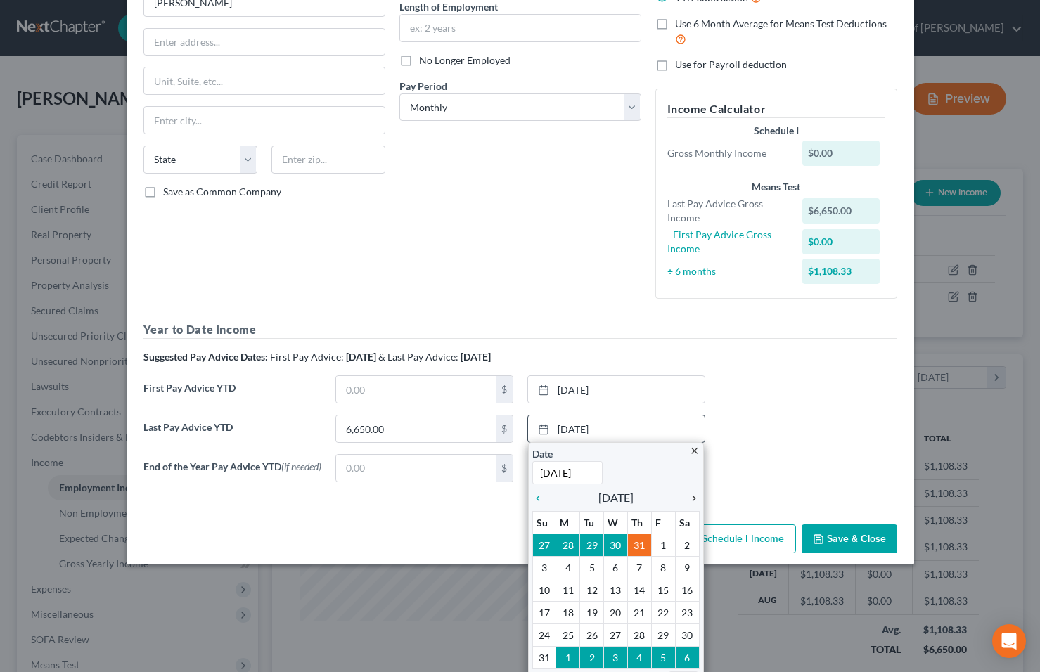
click at [689, 497] on icon "chevron_right" at bounding box center [690, 498] width 18 height 11
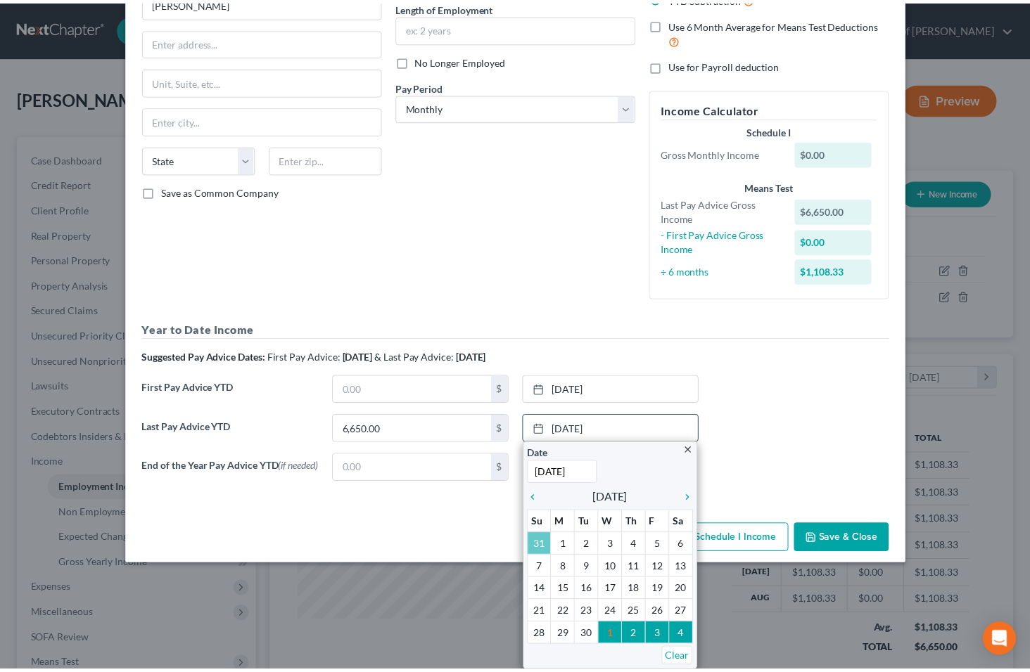
scroll to position [58, 0]
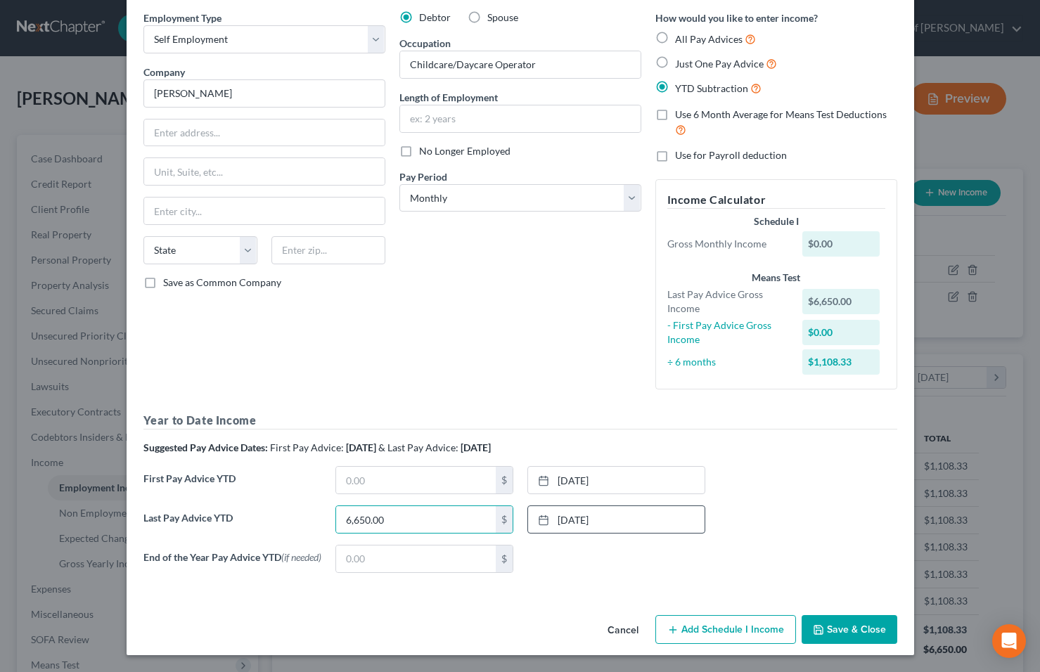
click at [836, 625] on button "Save & Close" at bounding box center [850, 630] width 96 height 30
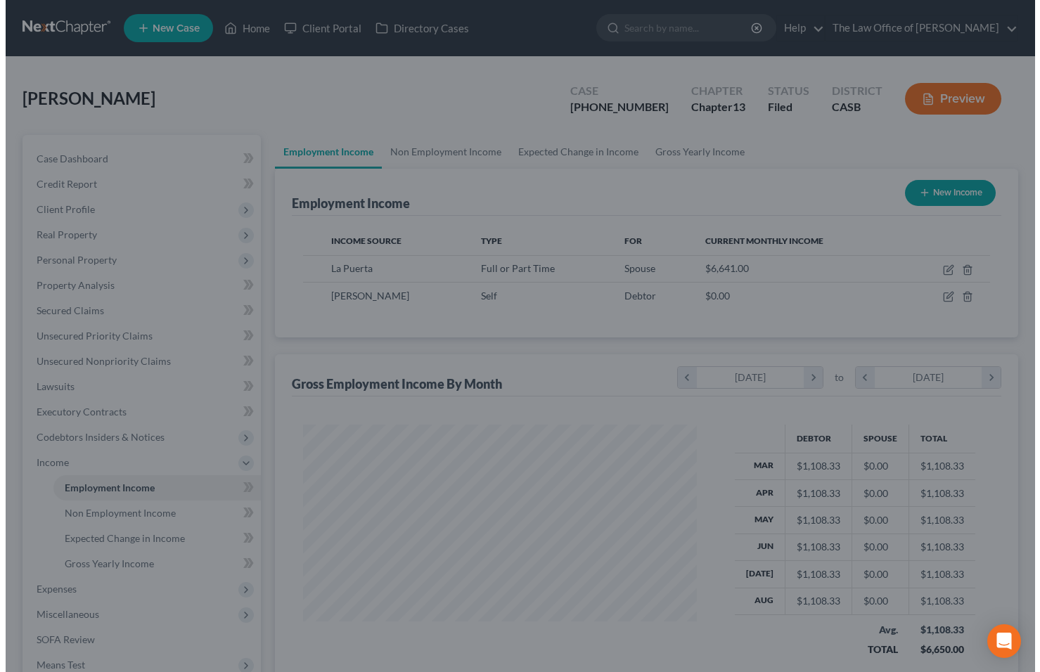
scroll to position [703032, 702867]
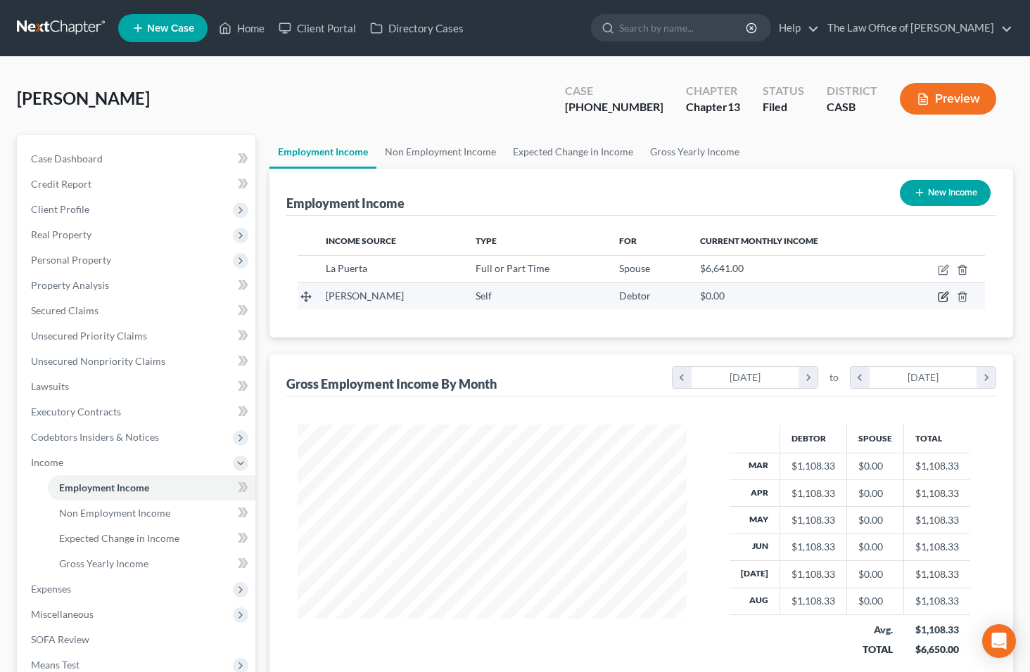
click at [942, 295] on icon "button" at bounding box center [942, 296] width 11 height 11
select select "1"
select select "0"
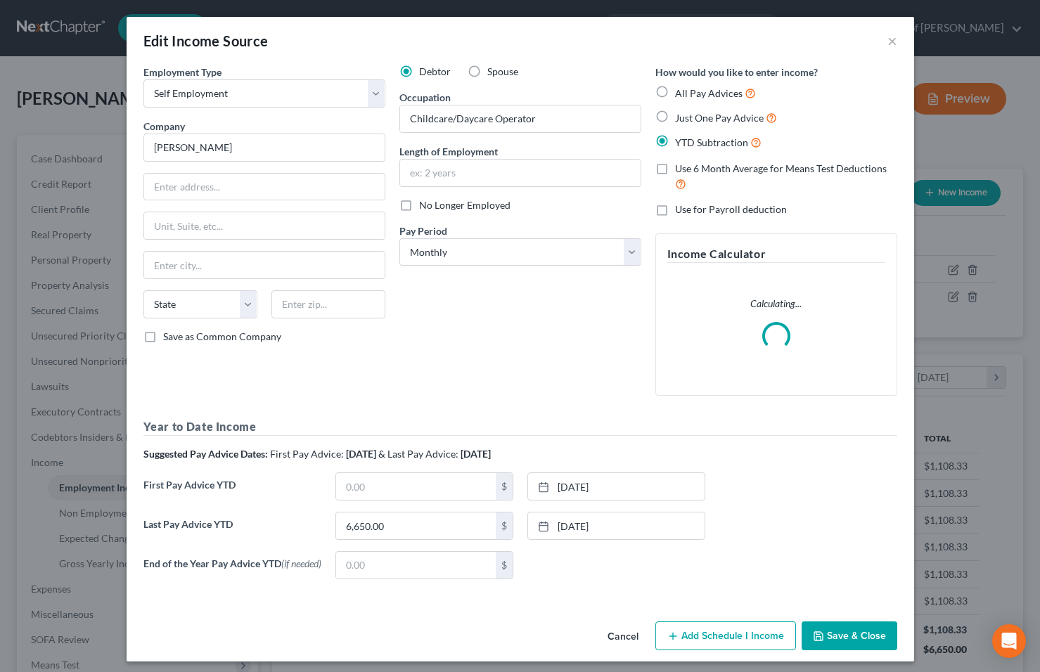
scroll to position [252, 422]
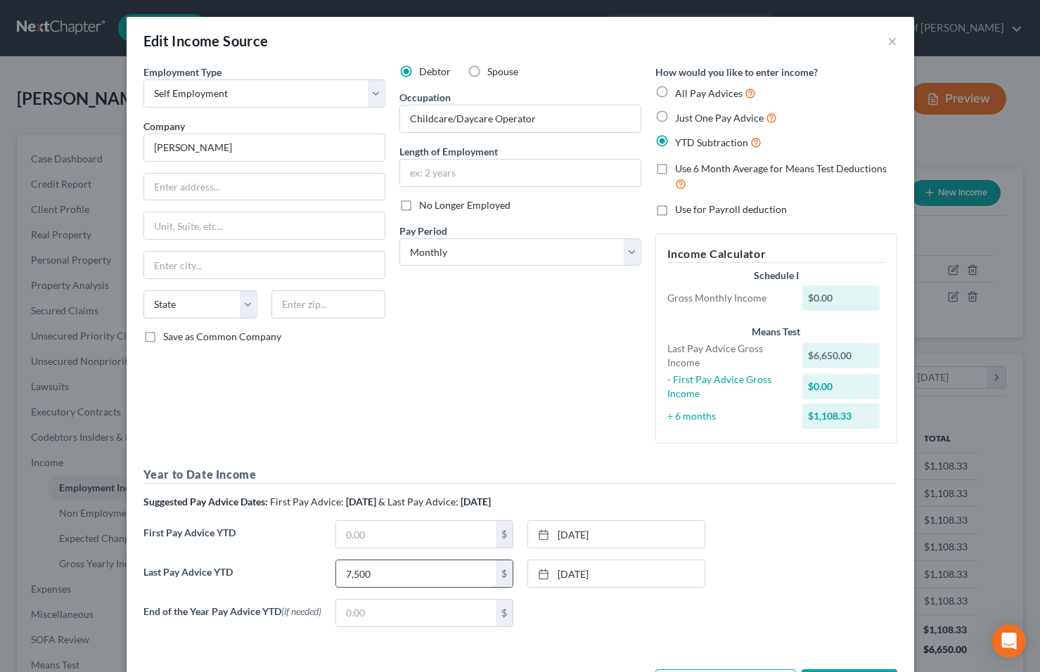
type input "7,500"
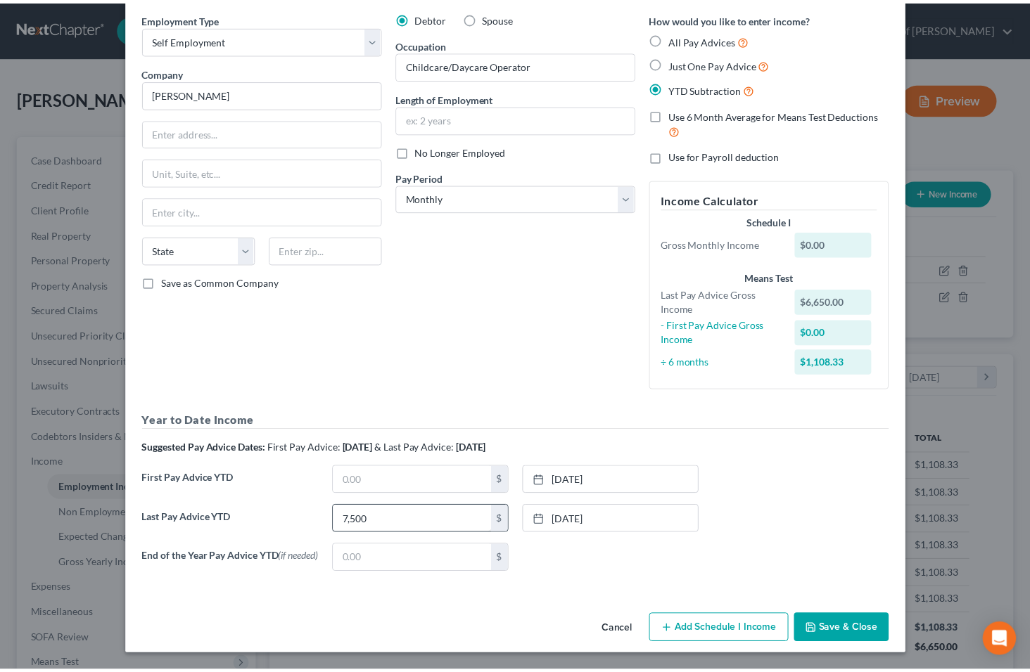
scroll to position [58, 0]
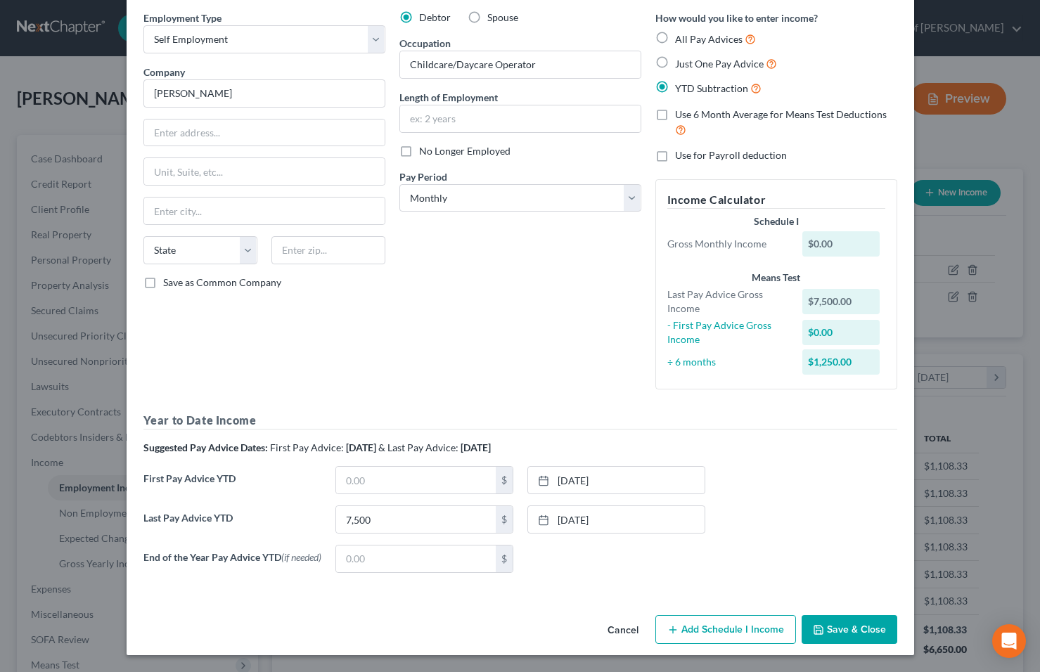
click at [819, 625] on icon "button" at bounding box center [818, 630] width 11 height 11
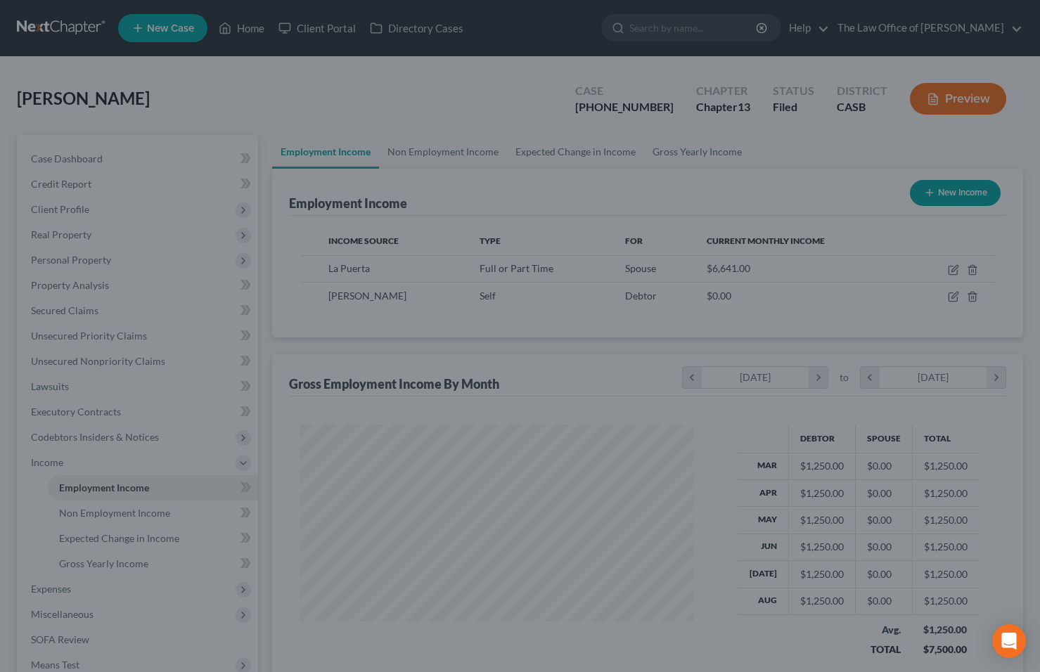
scroll to position [703032, 702867]
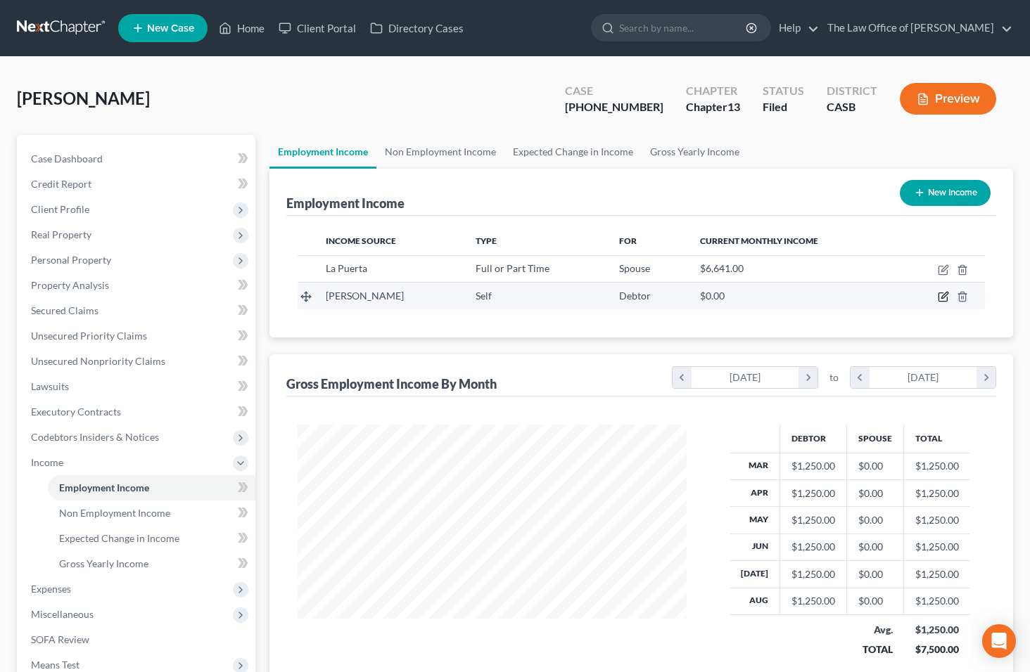
click at [948, 297] on icon "button" at bounding box center [942, 296] width 11 height 11
select select "1"
select select "0"
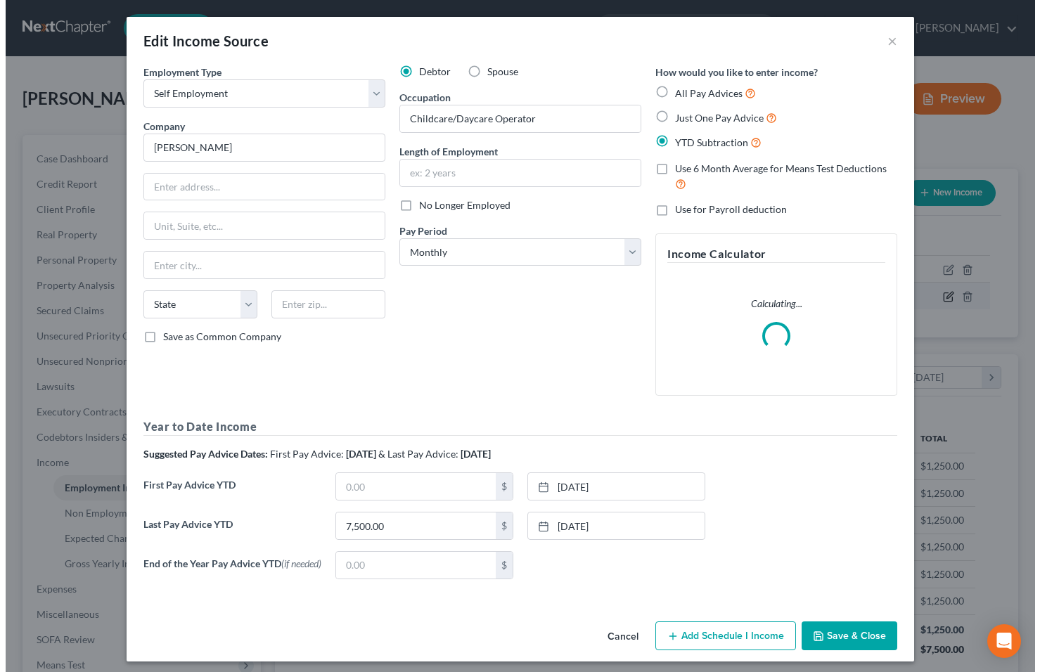
scroll to position [252, 422]
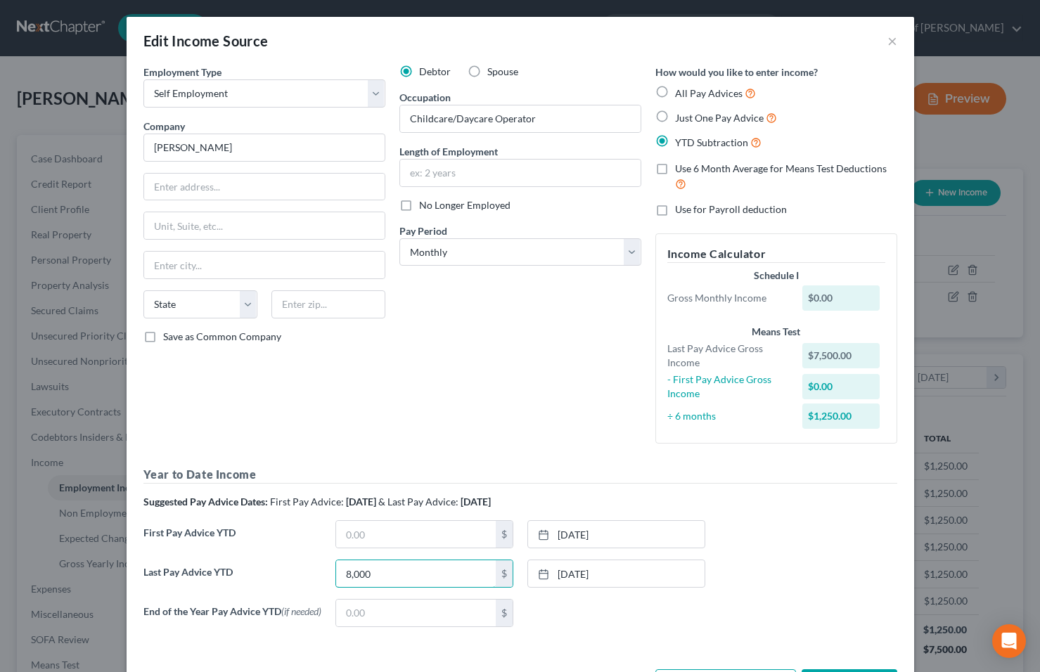
type input "8,000"
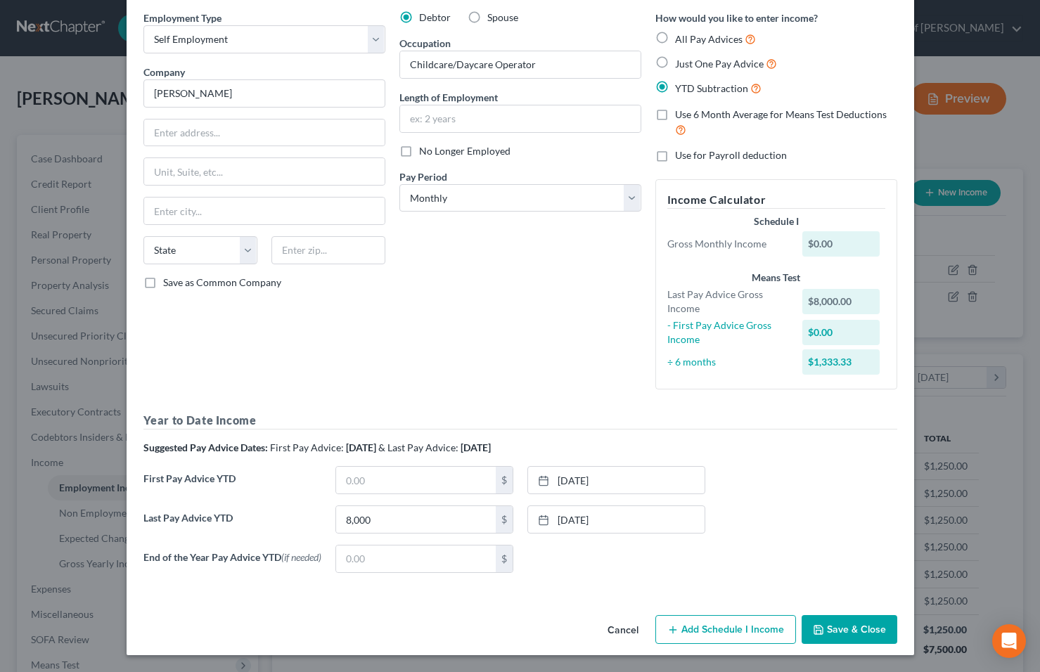
click at [767, 617] on button "Add Schedule I Income" at bounding box center [725, 630] width 141 height 30
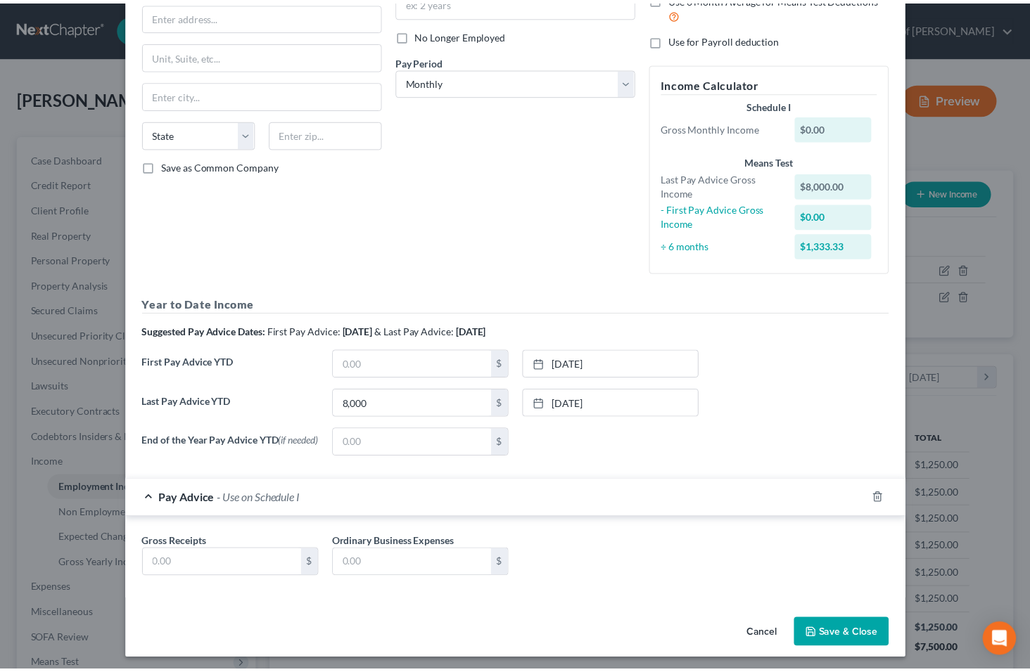
scroll to position [179, 0]
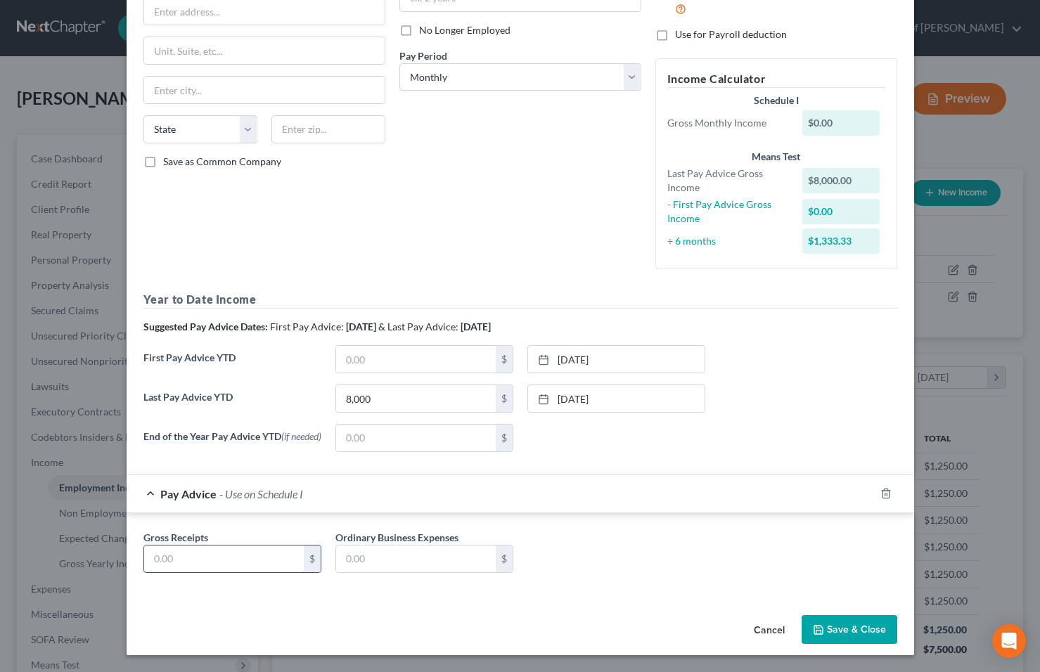
click at [253, 560] on input "text" at bounding box center [224, 559] width 160 height 27
type input "8,000"
type input "6,650"
click at [221, 565] on input "8,000" at bounding box center [224, 559] width 160 height 27
type input "800"
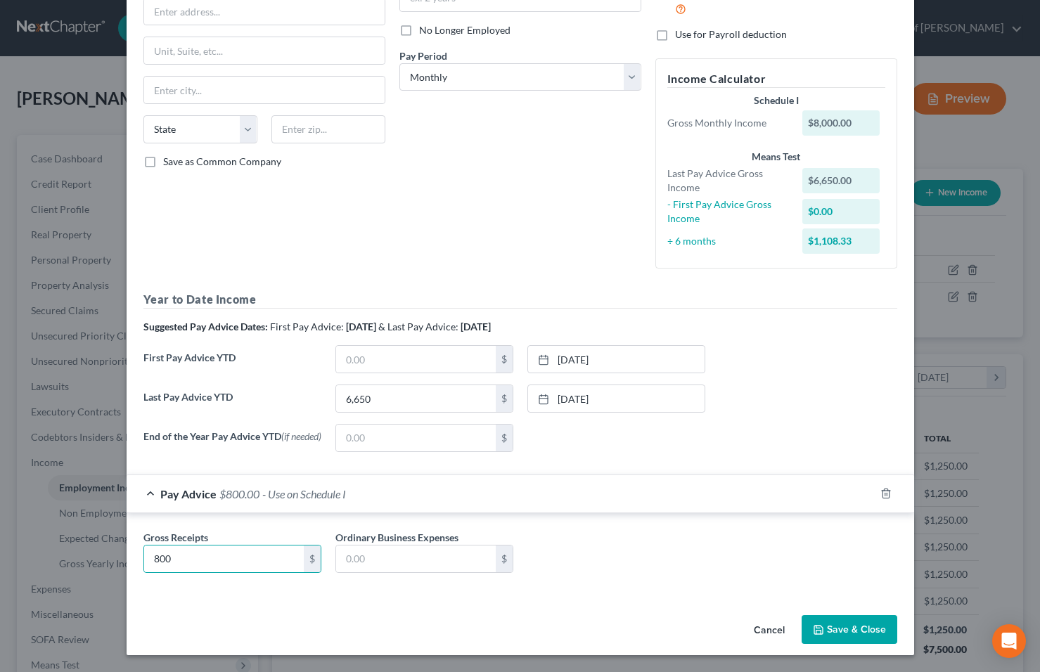
click at [854, 628] on button "Save & Close" at bounding box center [850, 630] width 96 height 30
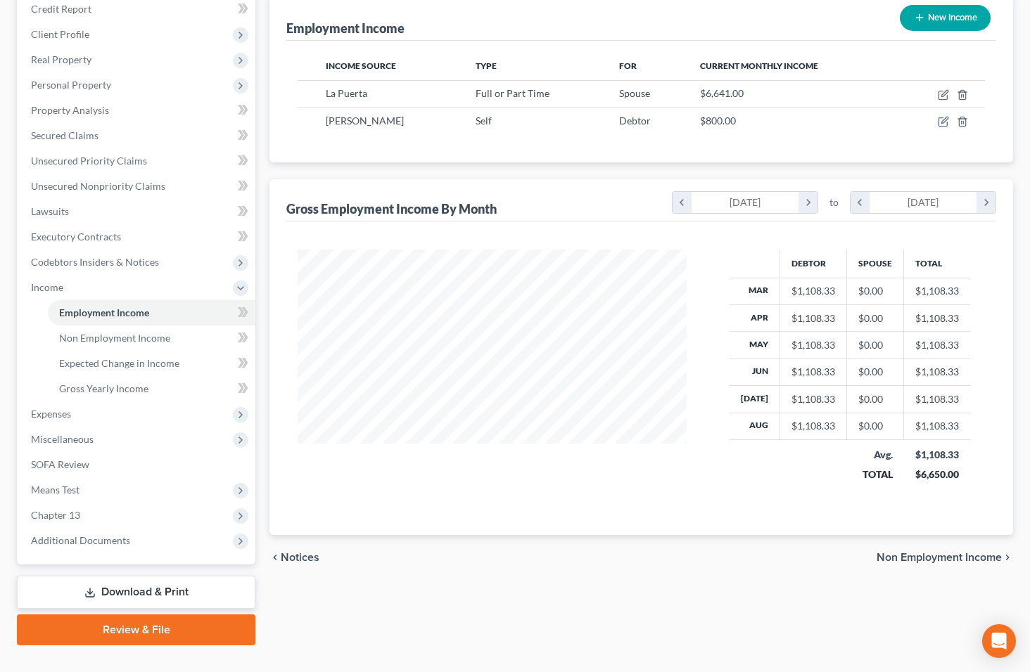
scroll to position [202, 0]
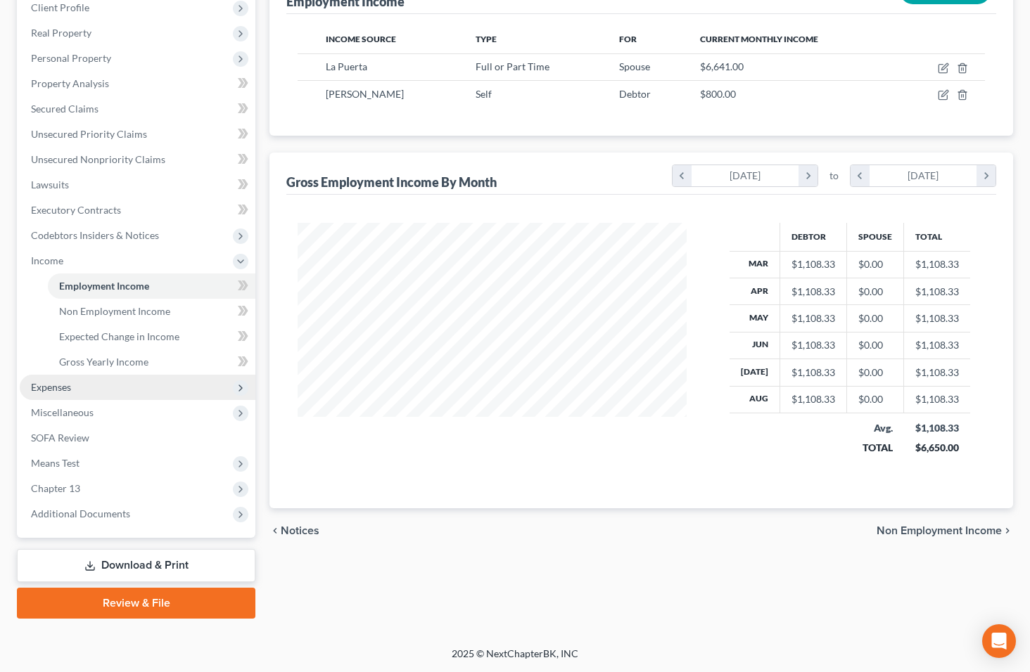
click at [91, 395] on span "Expenses" at bounding box center [138, 387] width 236 height 25
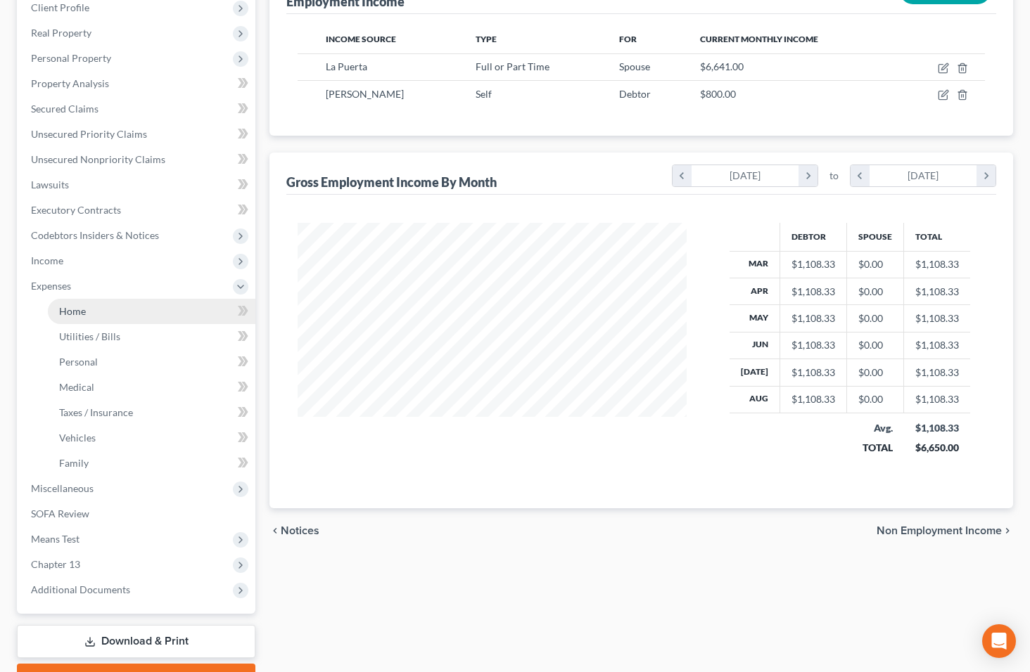
click at [113, 310] on link "Home" at bounding box center [151, 311] width 207 height 25
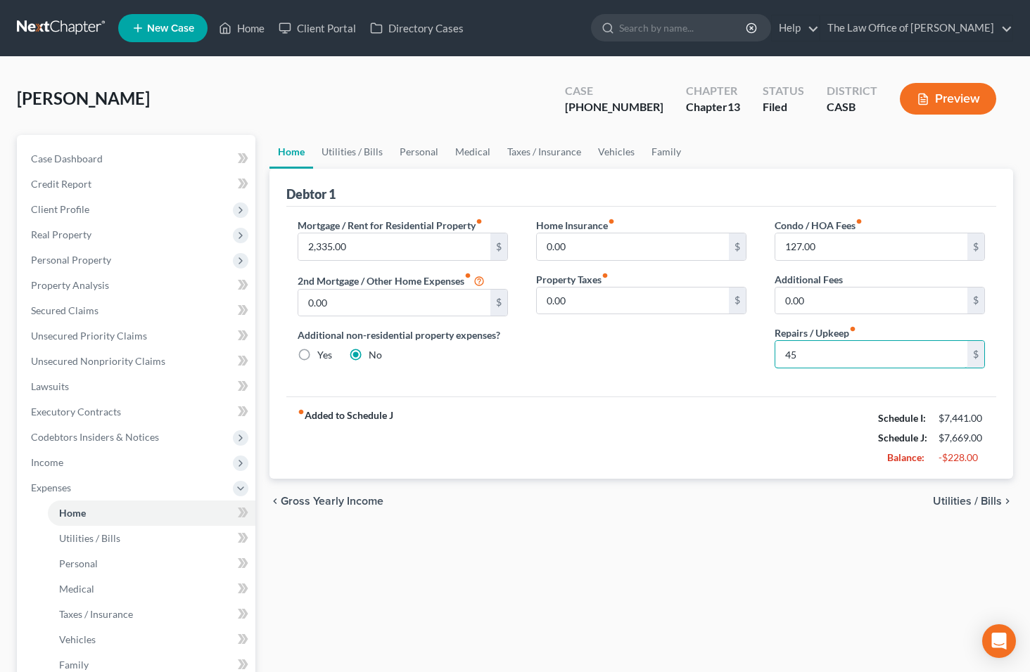
type input "45"
click at [366, 151] on link "Utilities / Bills" at bounding box center [352, 152] width 78 height 34
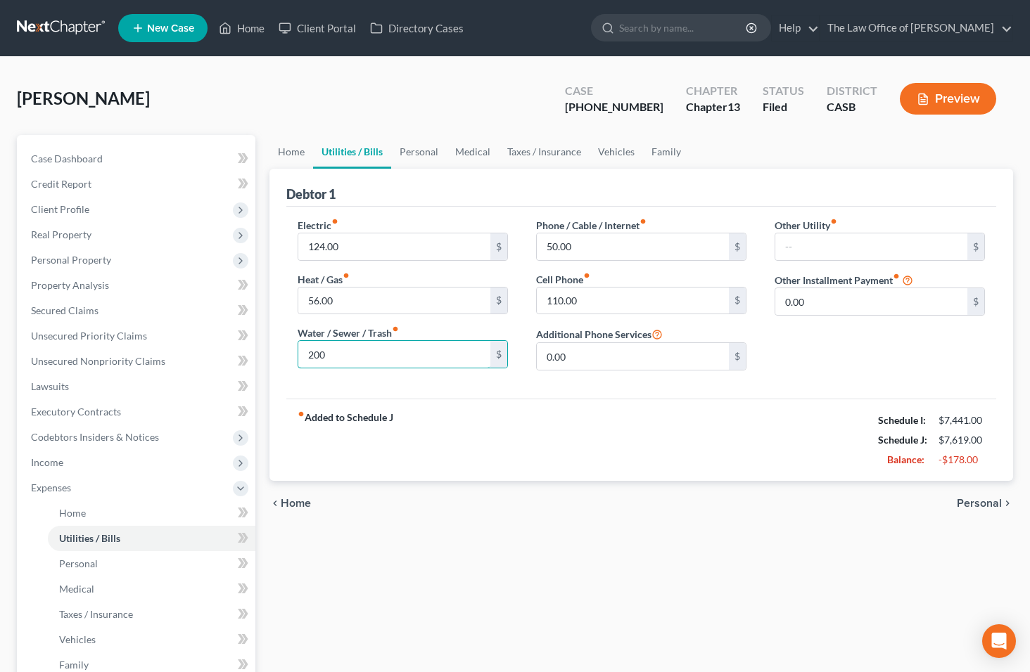
type input "200"
click at [421, 153] on link "Personal" at bounding box center [419, 152] width 56 height 34
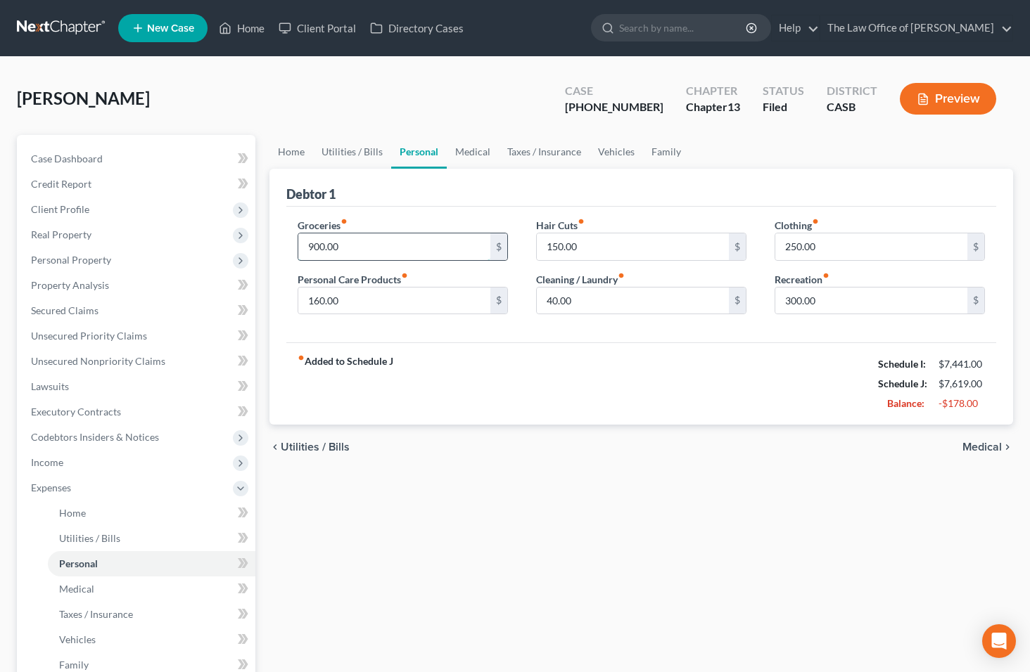
click at [373, 254] on input "900.00" at bounding box center [394, 246] width 192 height 27
type input "650"
type input "65"
type input "60"
type input "1"
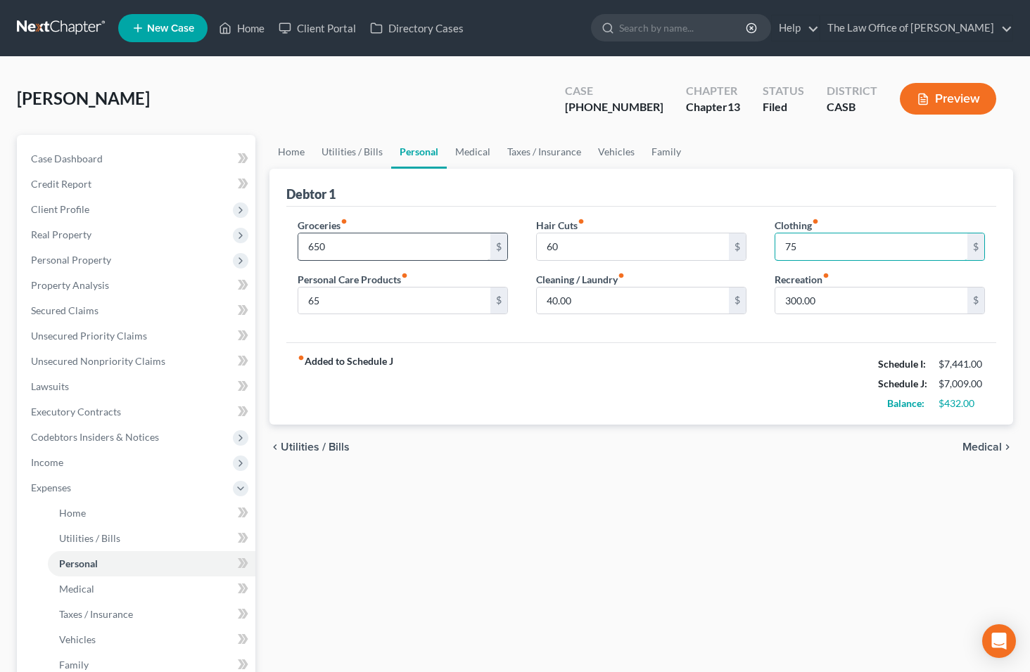
type input "75"
click at [479, 148] on link "Medical" at bounding box center [473, 152] width 52 height 34
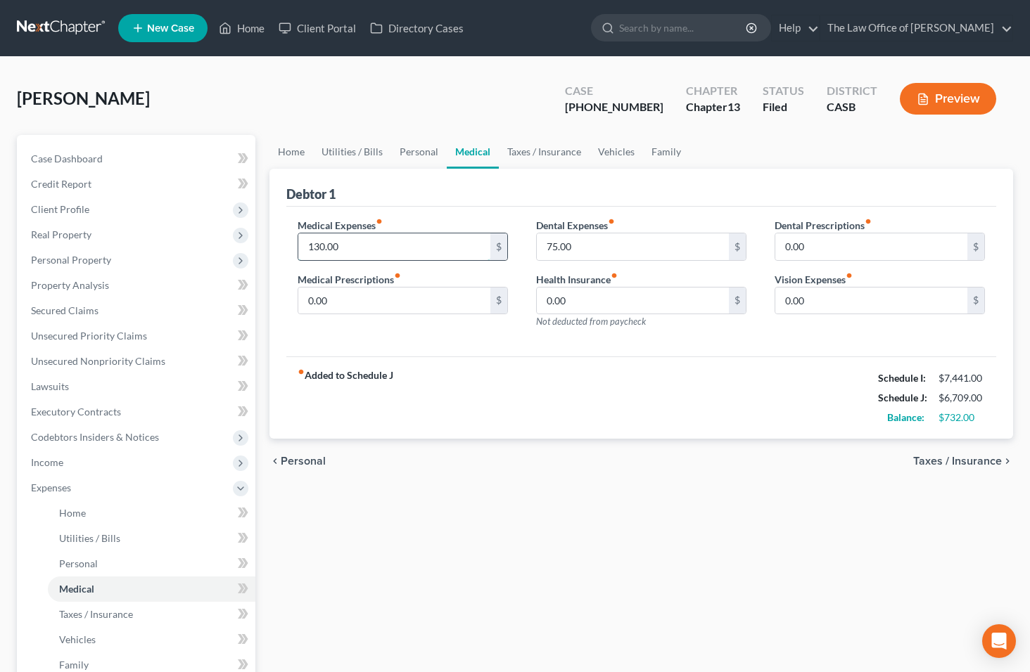
click at [441, 250] on input "130.00" at bounding box center [394, 246] width 192 height 27
type input "25"
click at [561, 153] on link "Taxes / Insurance" at bounding box center [544, 152] width 91 height 34
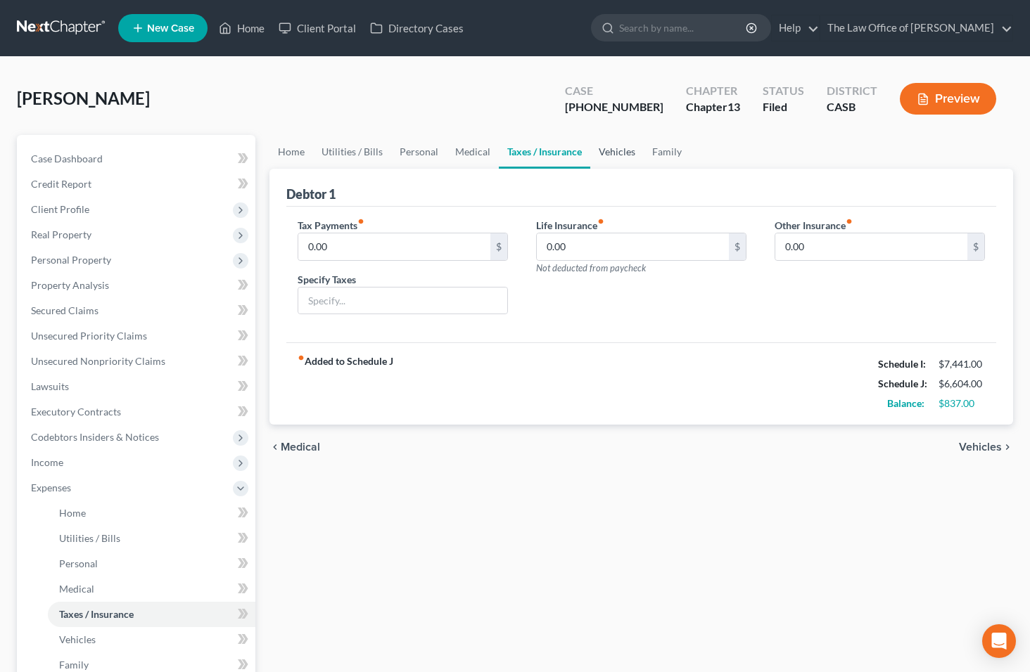
click at [625, 154] on link "Vehicles" at bounding box center [616, 152] width 53 height 34
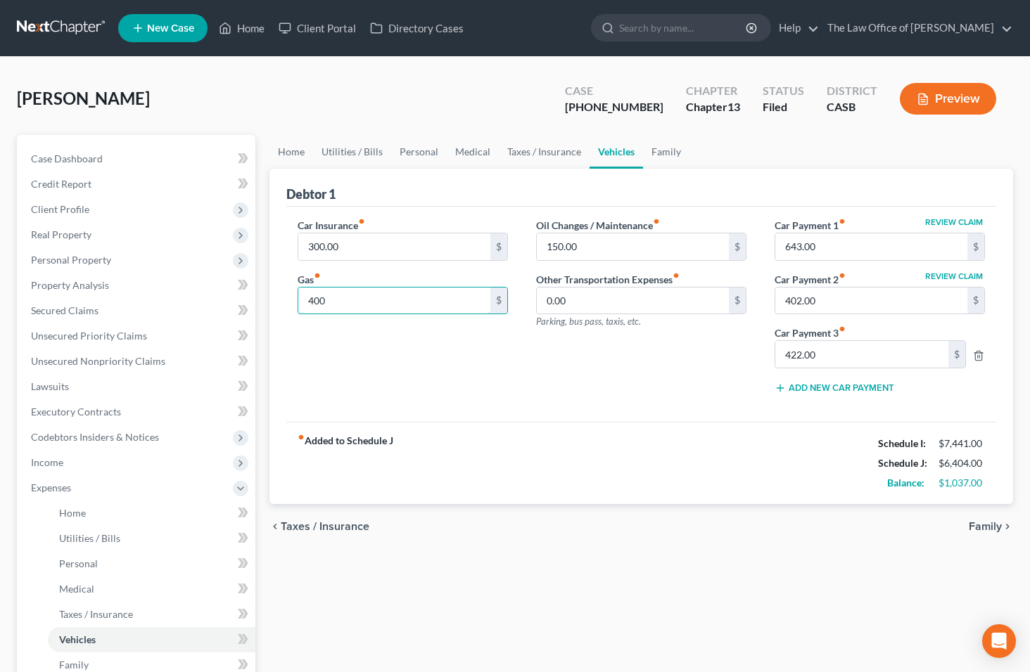
type input "400"
type input "85"
click at [661, 152] on link "Family" at bounding box center [666, 152] width 46 height 34
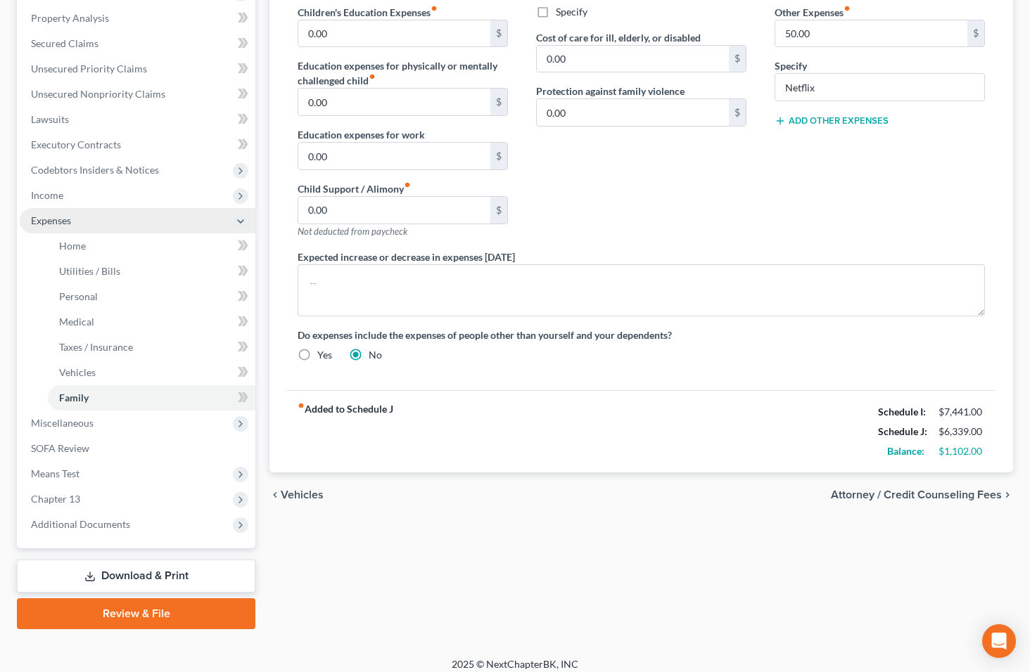
scroll to position [278, 0]
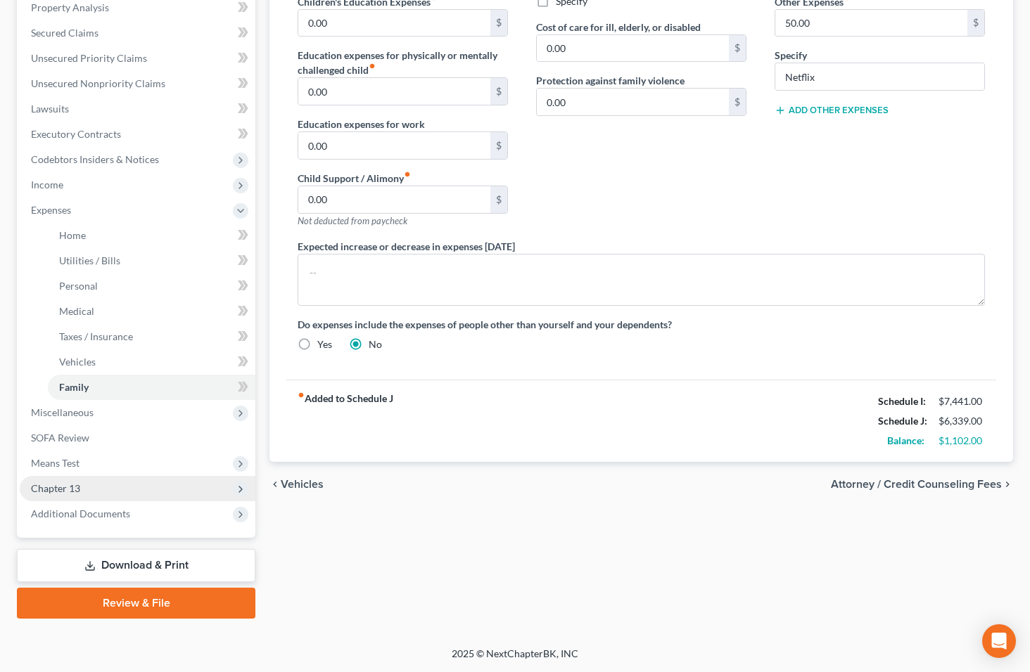
click at [115, 492] on span "Chapter 13" at bounding box center [138, 488] width 236 height 25
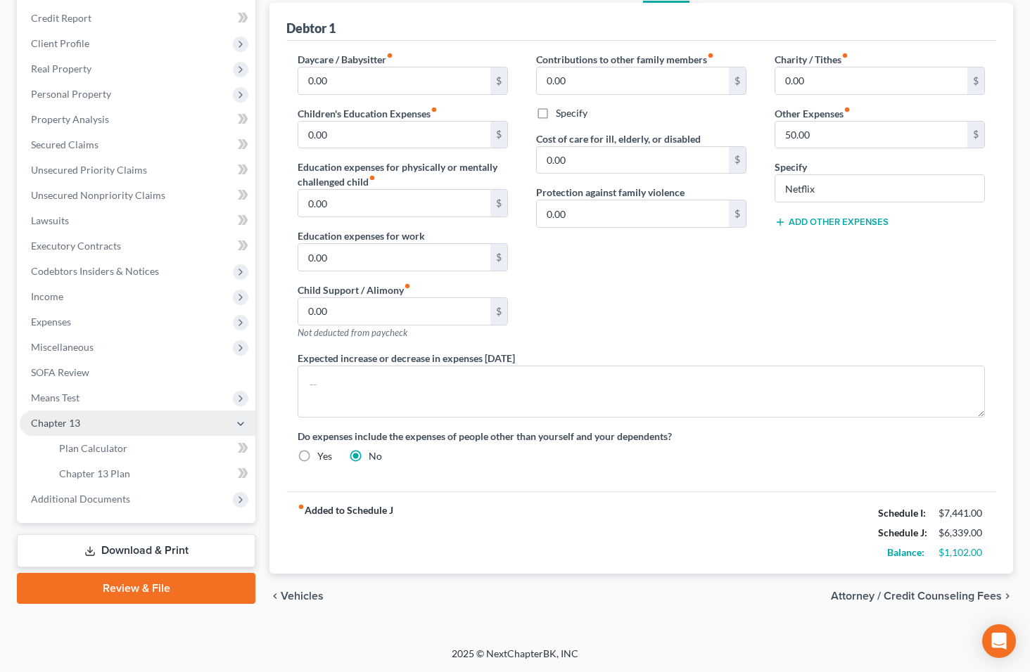
scroll to position [166, 0]
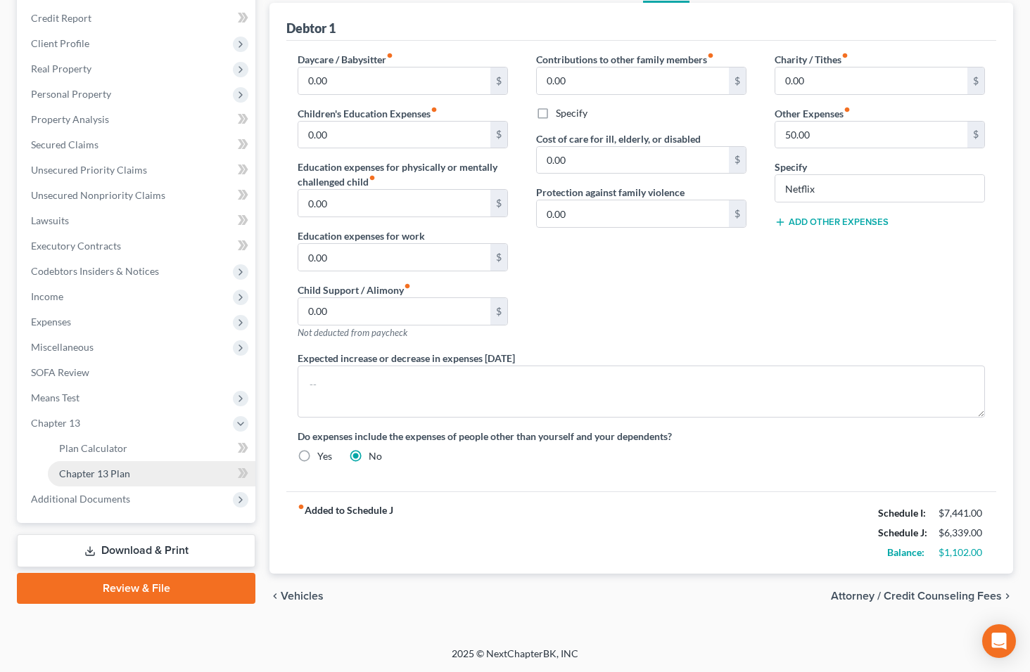
click at [110, 474] on span "Chapter 13 Plan" at bounding box center [94, 474] width 71 height 12
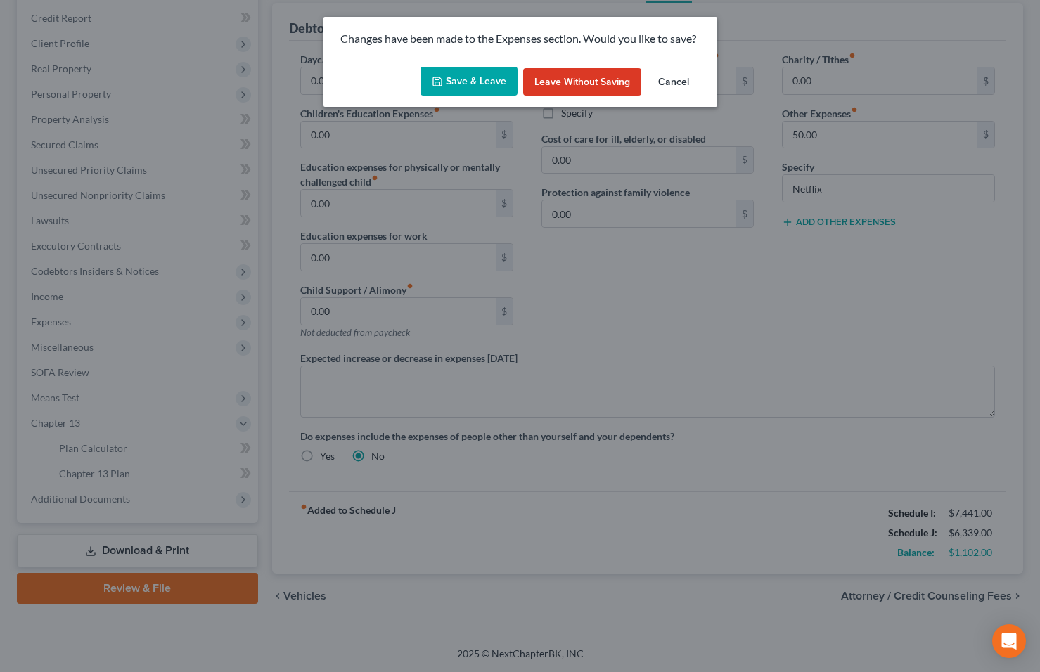
click at [482, 85] on button "Save & Leave" at bounding box center [469, 82] width 97 height 30
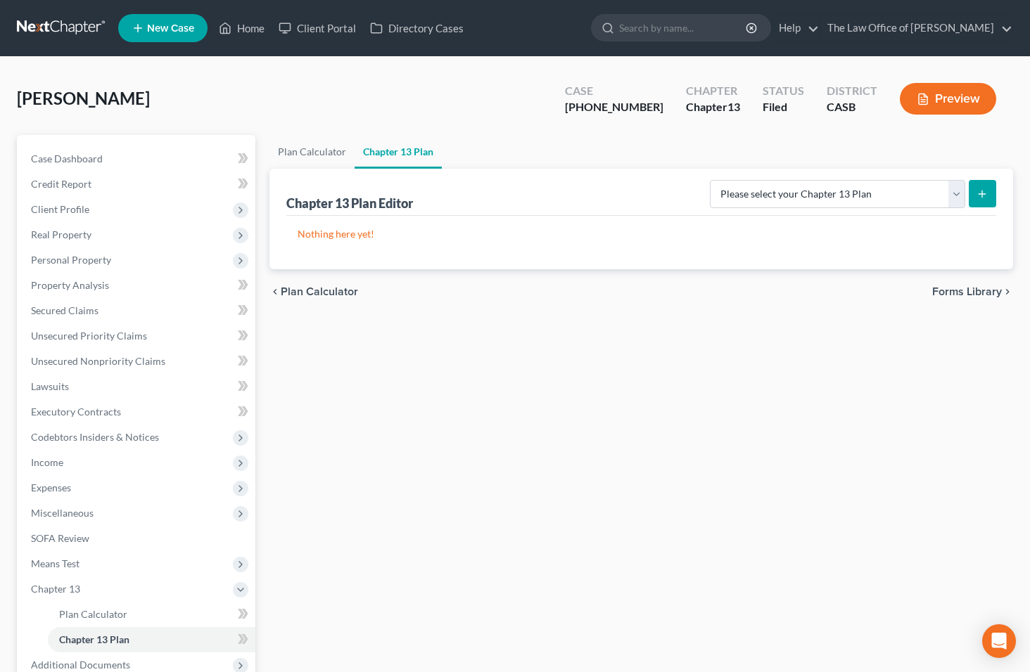
click at [977, 193] on icon "submit" at bounding box center [981, 193] width 11 height 11
click at [949, 198] on select "Please select your Chapter 13 Plan National Form Plan - Official Form 113 South…" at bounding box center [837, 194] width 255 height 28
select select "1"
click at [710, 180] on select "Please select your Chapter 13 Plan National Form Plan - Official Form 113 South…" at bounding box center [837, 194] width 255 height 28
click at [981, 192] on icon "submit" at bounding box center [981, 193] width 11 height 11
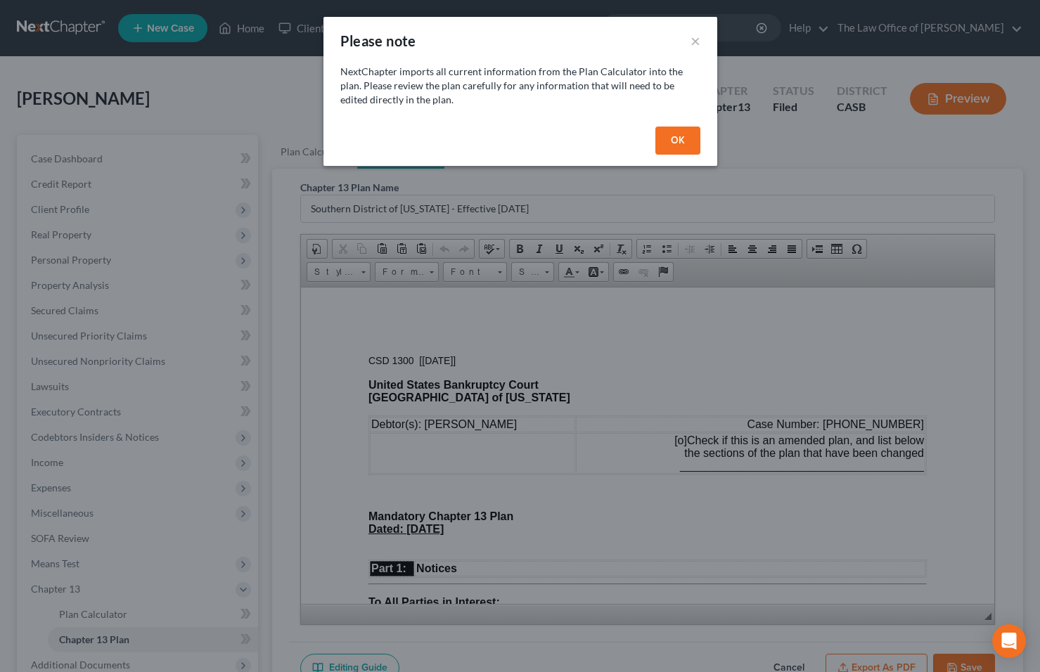
click at [669, 141] on button "OK" at bounding box center [677, 141] width 45 height 28
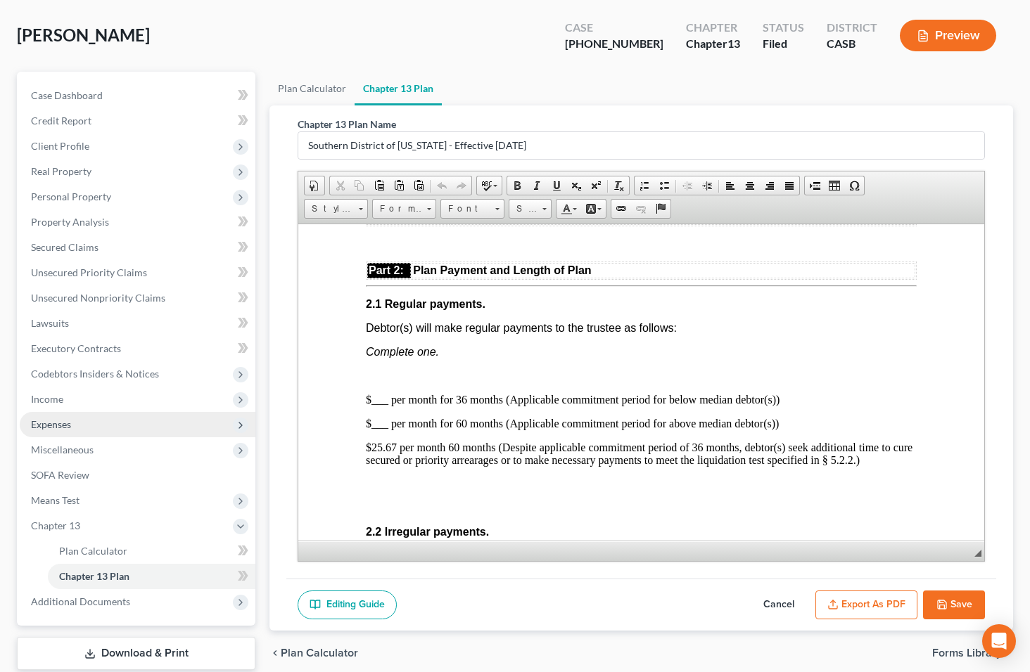
scroll to position [151, 0]
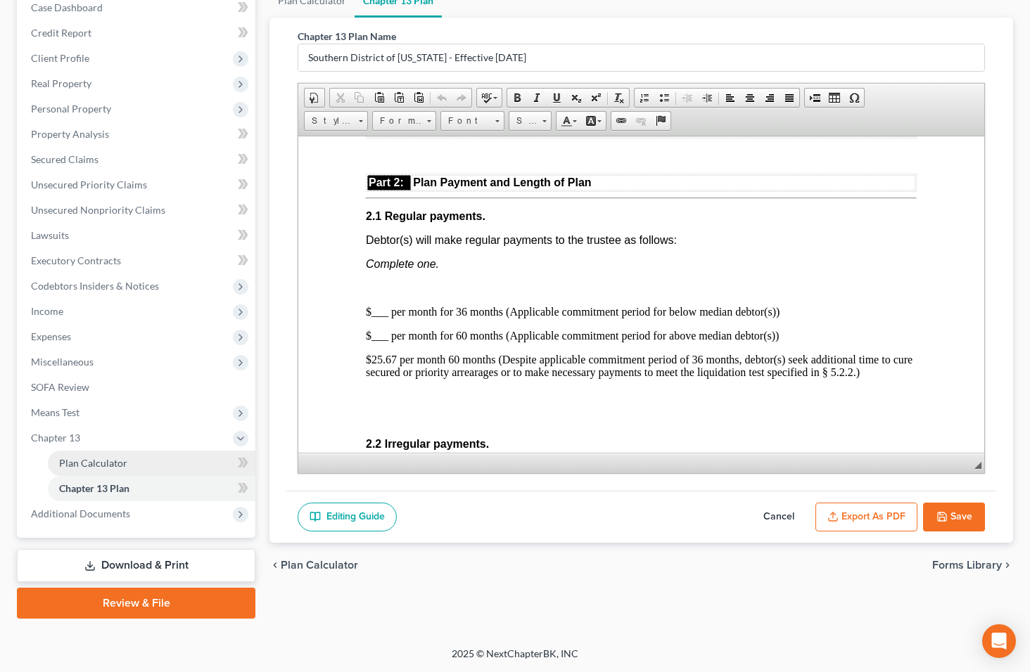
click at [108, 463] on span "Plan Calculator" at bounding box center [93, 463] width 68 height 12
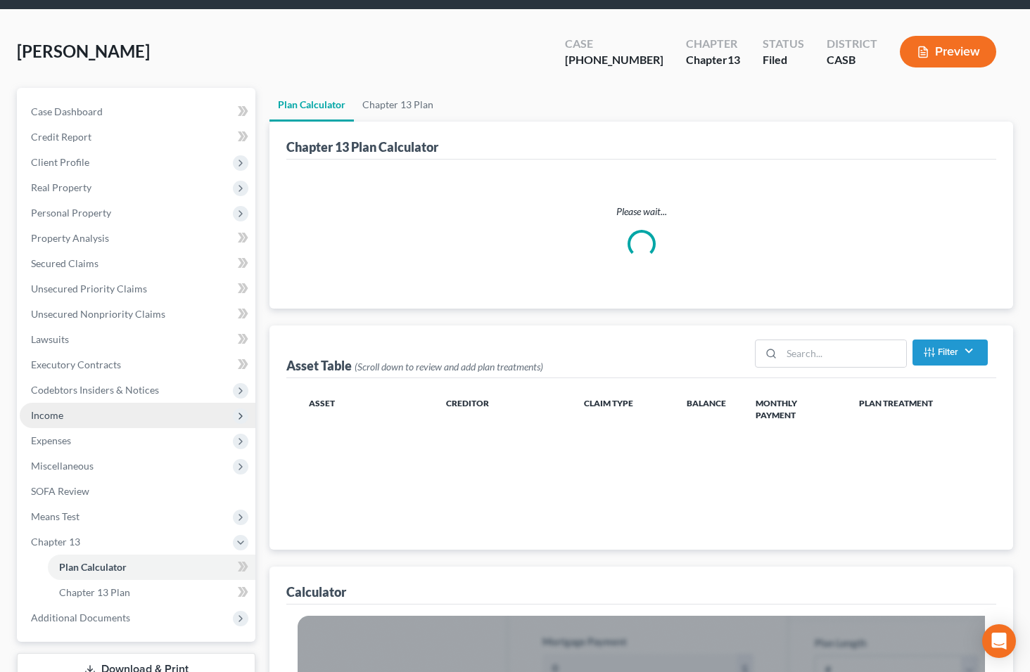
scroll to position [129, 0]
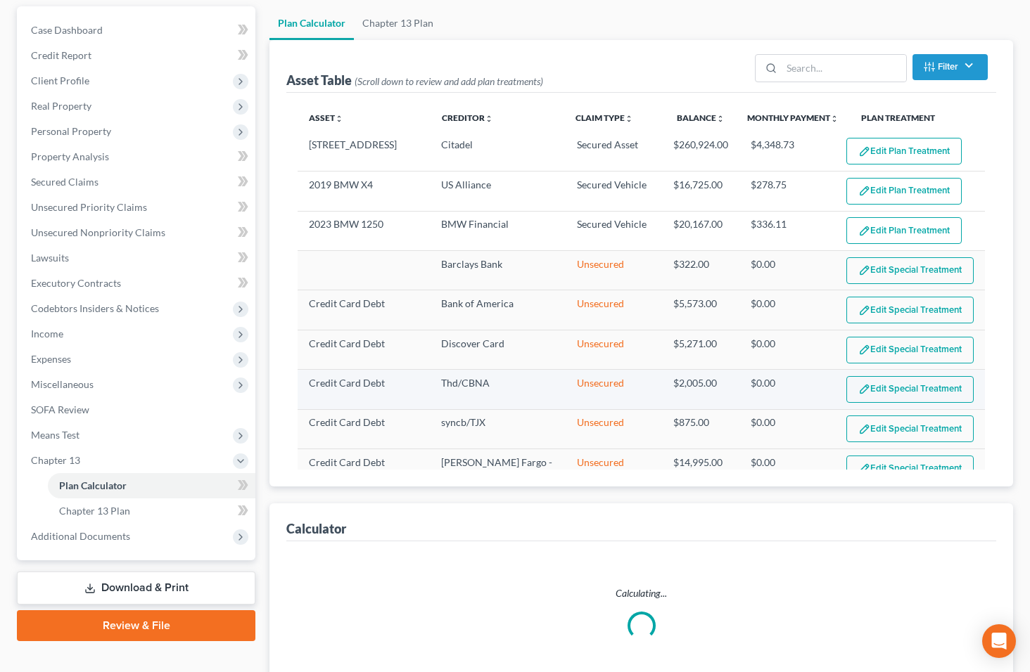
select select "59"
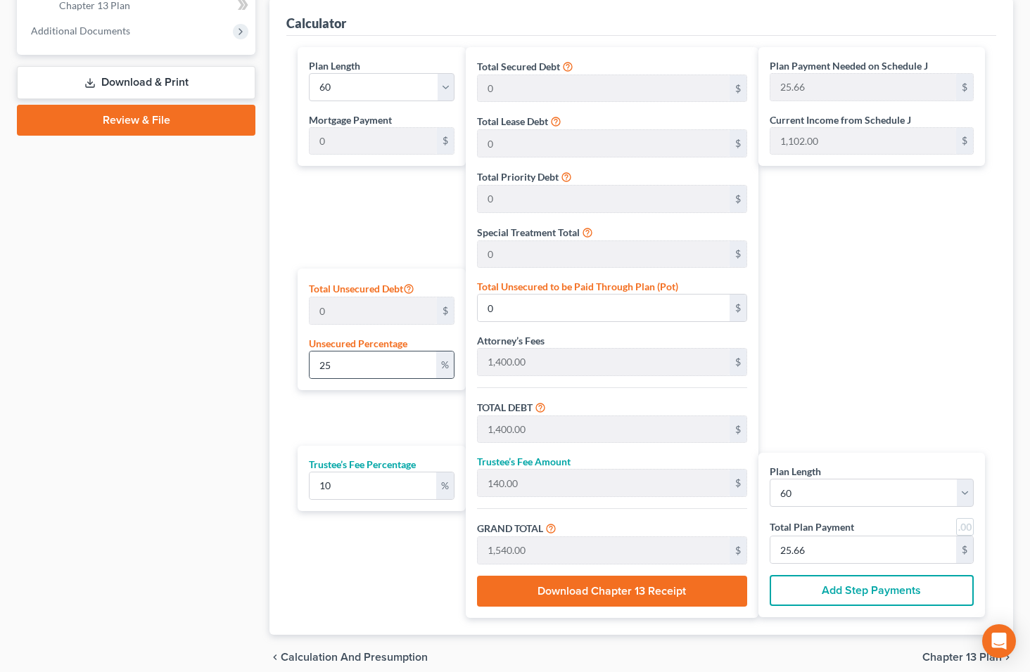
scroll to position [635, 0]
click at [852, 560] on input "25.66" at bounding box center [863, 549] width 186 height 27
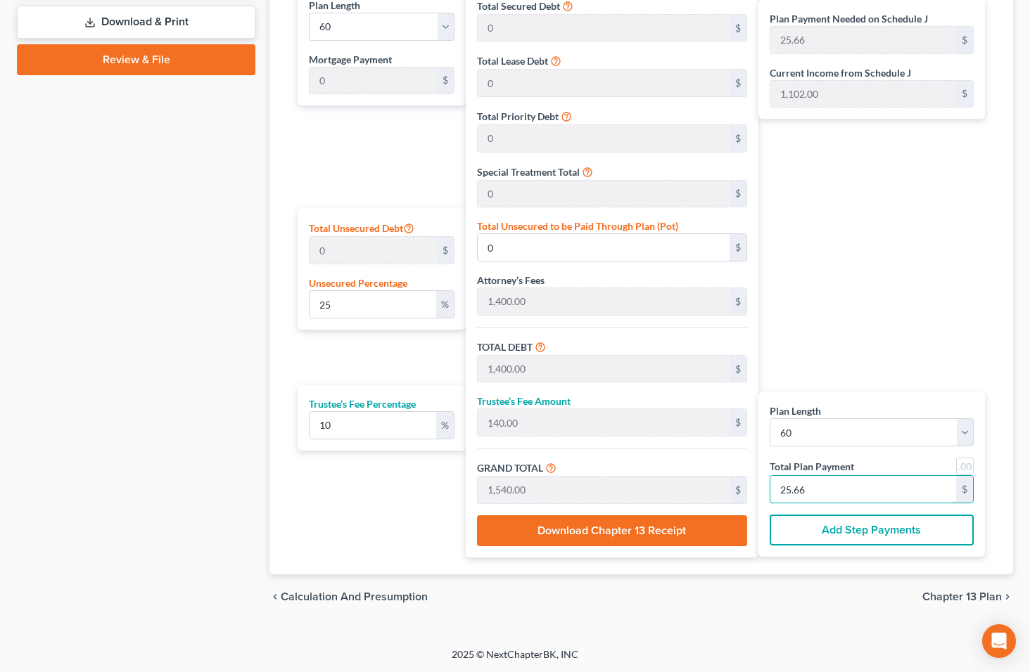
scroll to position [696, 0]
type input "150"
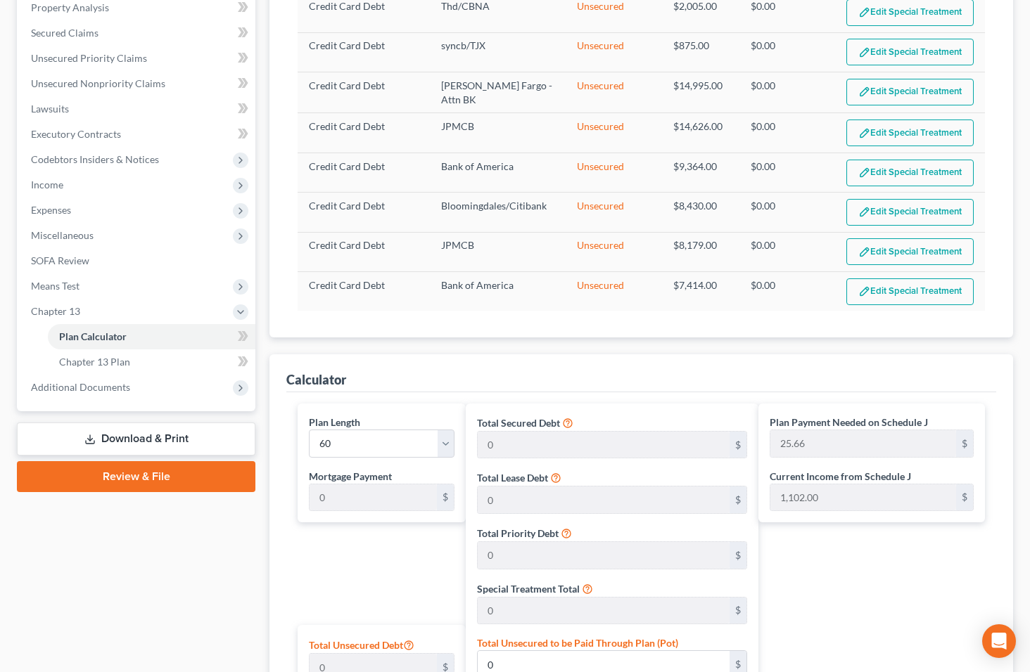
scroll to position [274, 0]
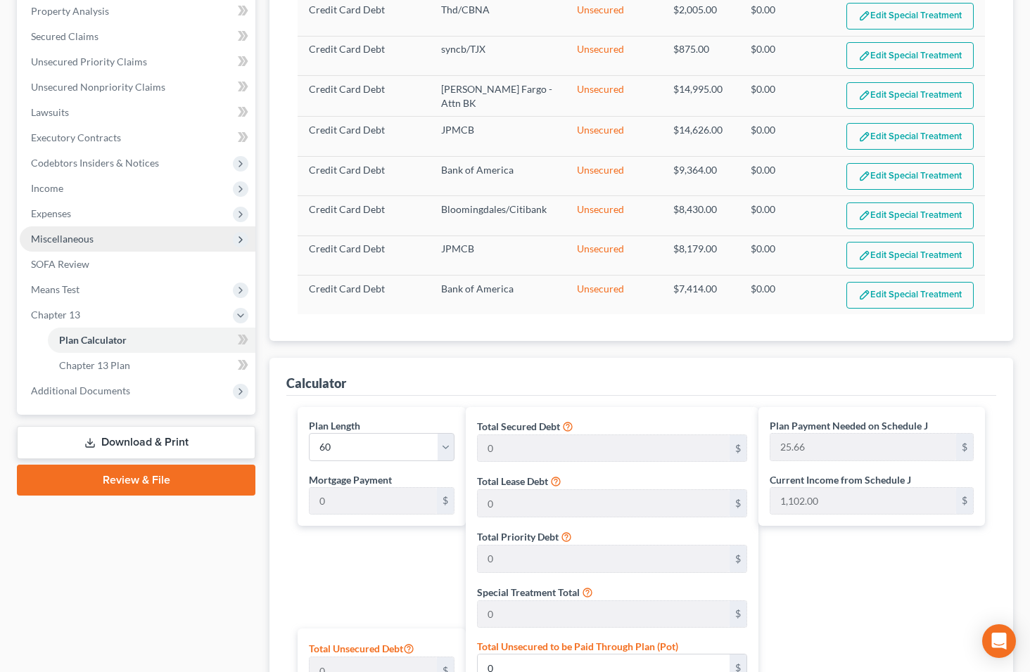
click at [77, 242] on span "Miscellaneous" at bounding box center [62, 239] width 63 height 12
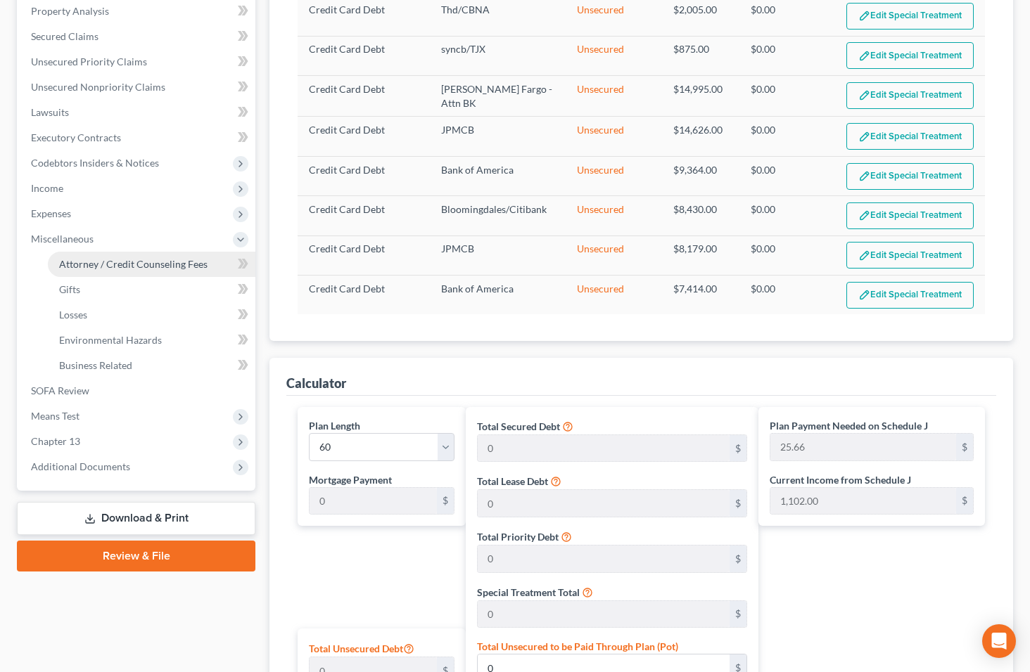
click at [77, 258] on span "Attorney / Credit Counseling Fees" at bounding box center [133, 264] width 148 height 12
select select "0"
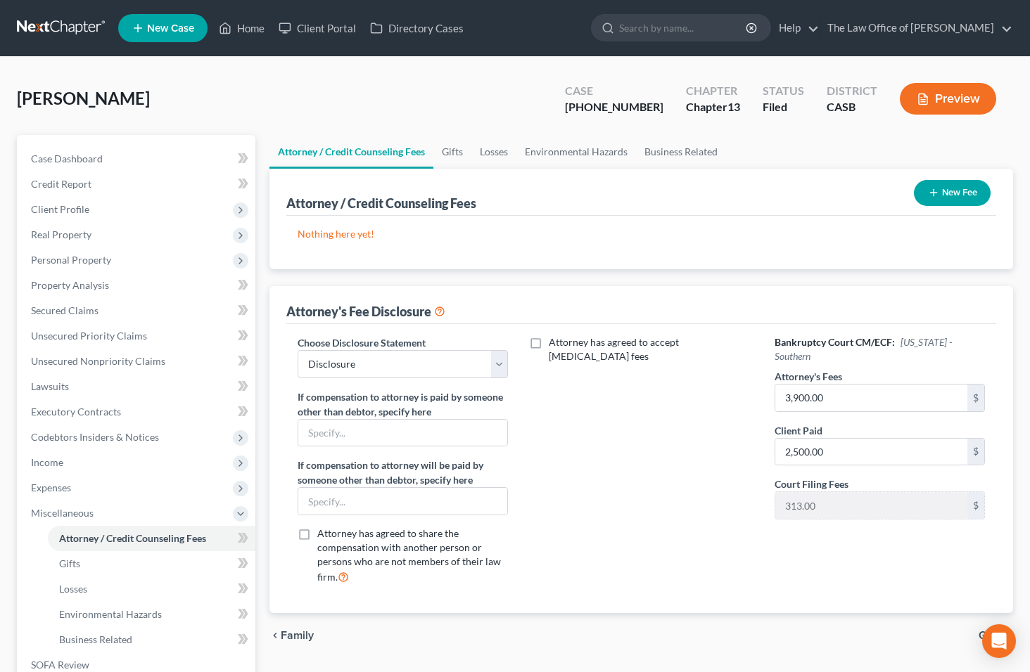
click at [963, 186] on button "New Fee" at bounding box center [952, 193] width 77 height 26
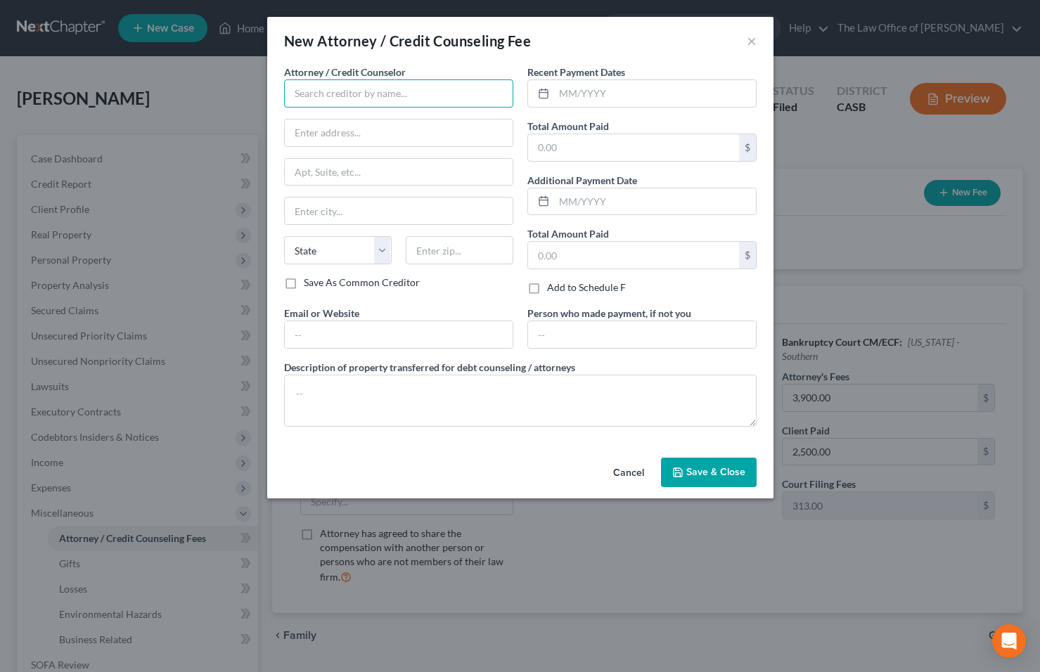
click at [367, 89] on input "text" at bounding box center [398, 93] width 229 height 28
type input "The Law Office of Marco A. Torres"
type input "350 10th Ave., Suite 1000"
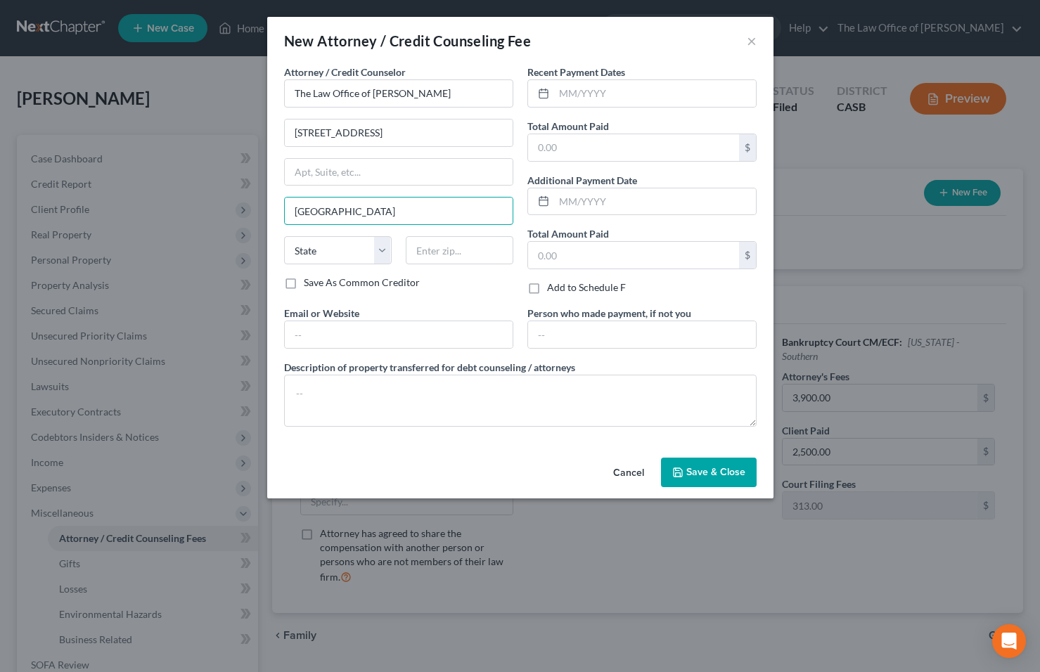
type input "San Diego"
select select "4"
type input "92101"
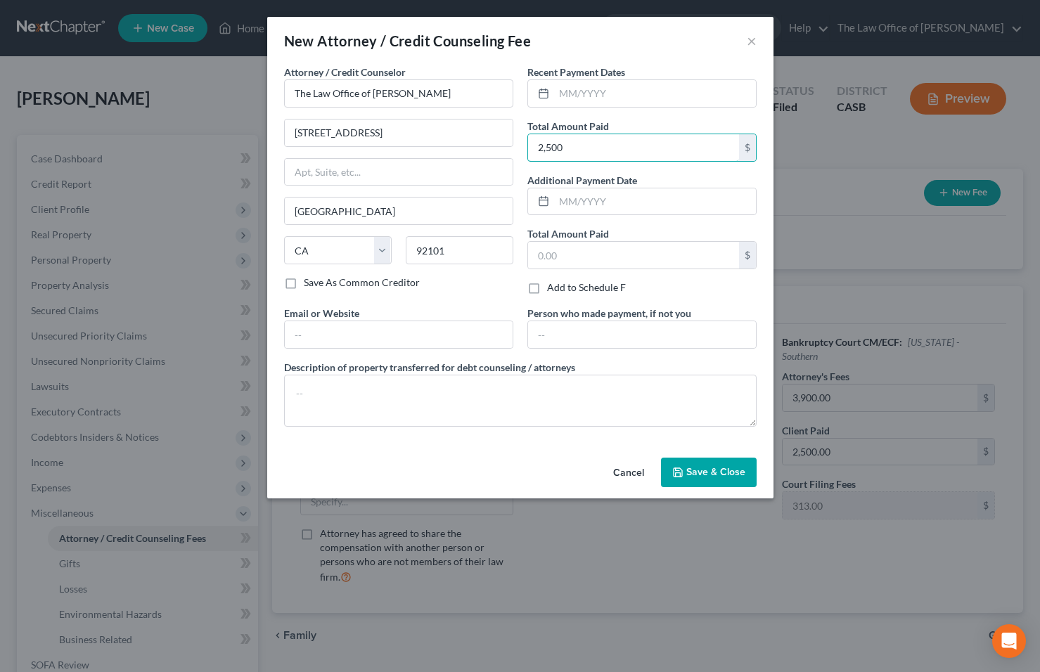
type input "2,500"
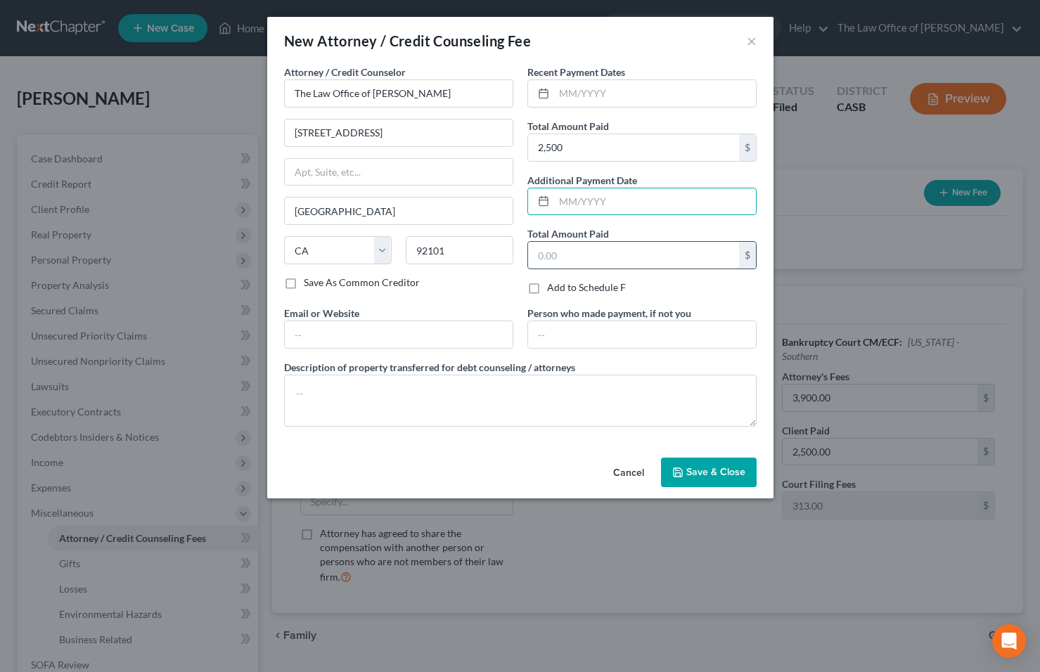
click at [584, 257] on input "text" at bounding box center [633, 255] width 211 height 27
type input "2,500"
click at [398, 338] on input "text" at bounding box center [399, 334] width 228 height 27
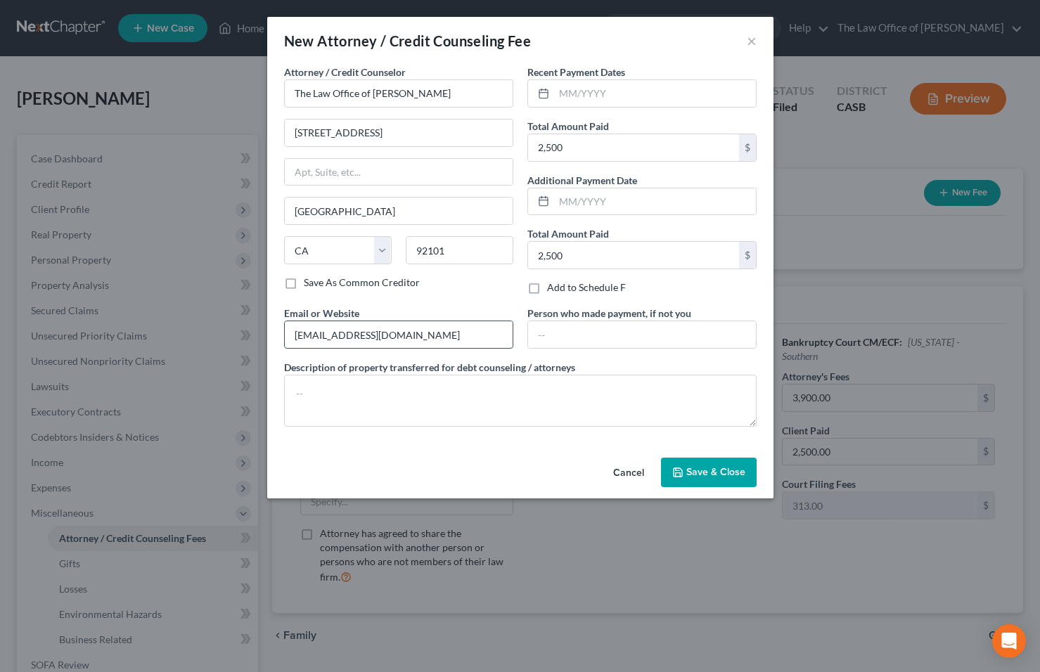
type input "mat@mtorreslaw.com"
type input "Husband"
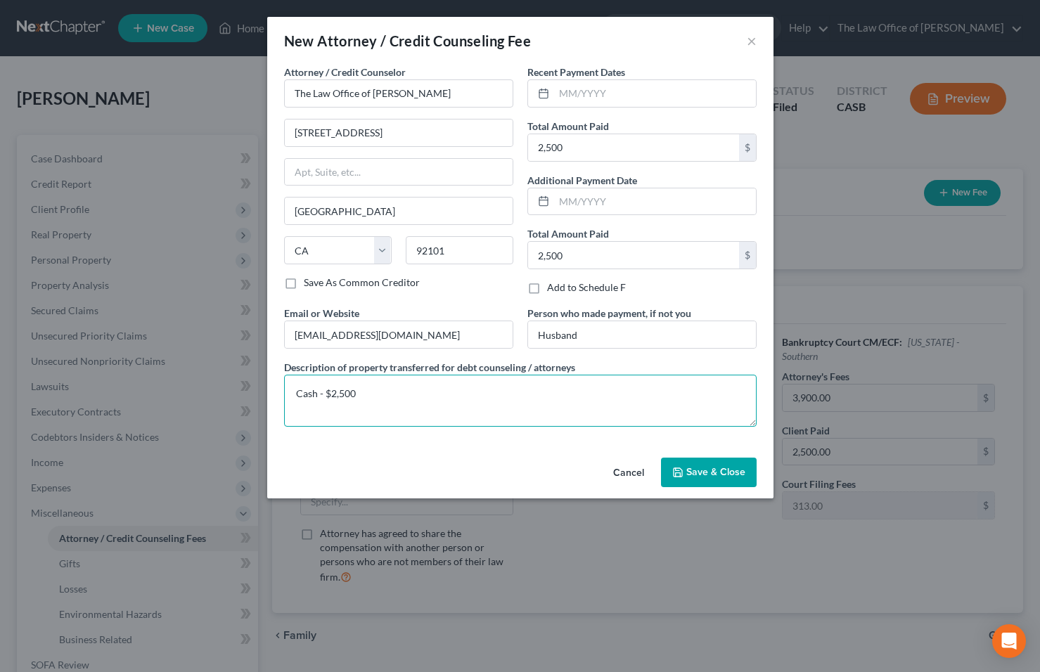
type textarea "Cash - $2,500"
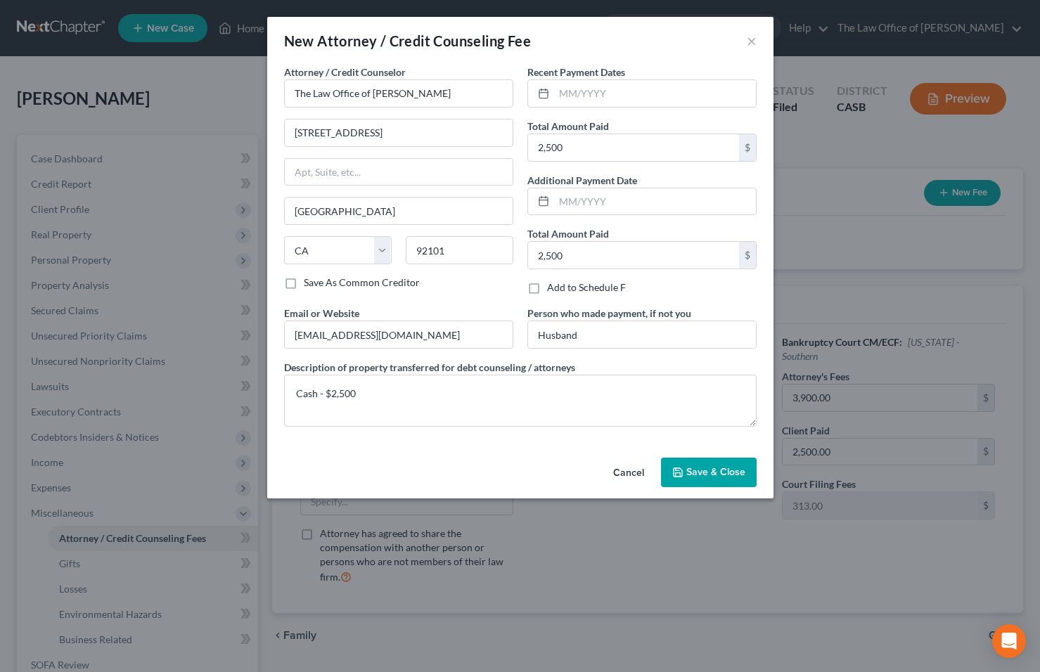
click at [719, 473] on span "Save & Close" at bounding box center [715, 472] width 59 height 12
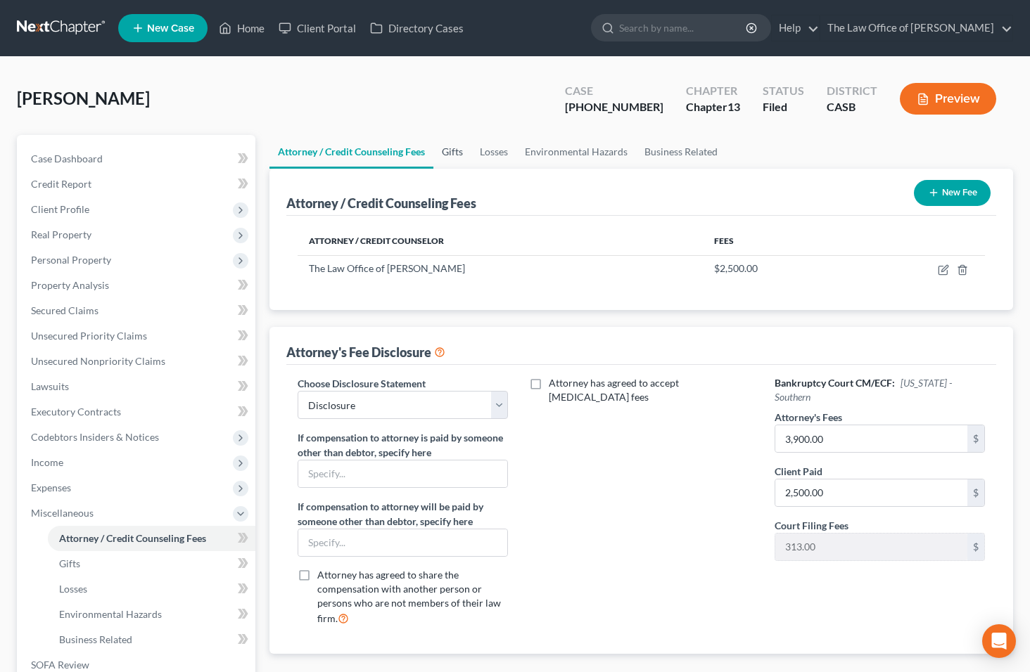
click at [452, 148] on link "Gifts" at bounding box center [452, 152] width 38 height 34
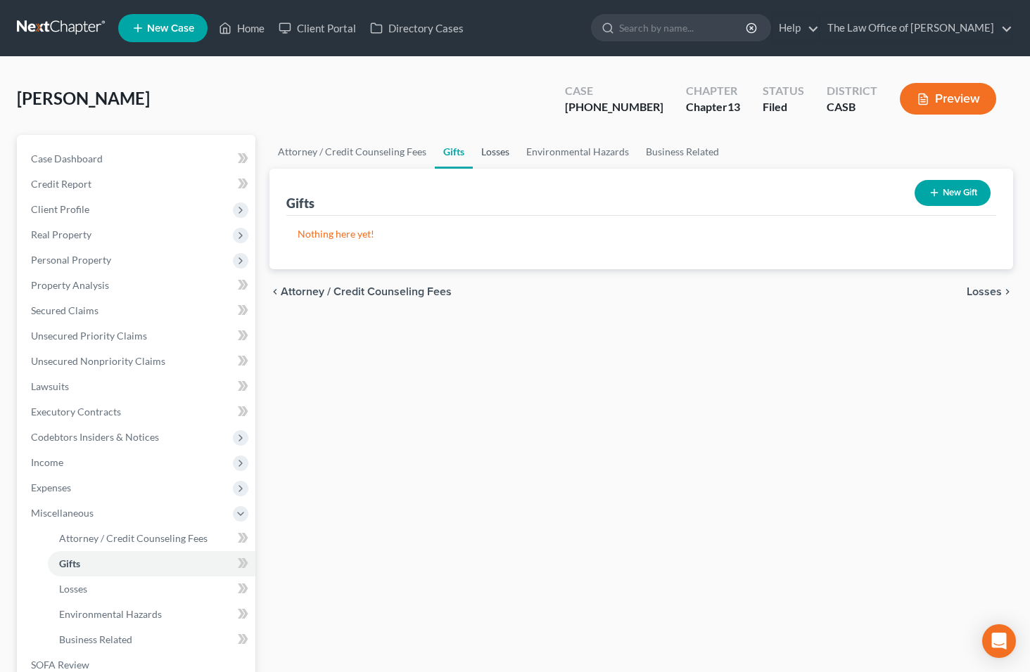
click at [501, 153] on link "Losses" at bounding box center [495, 152] width 45 height 34
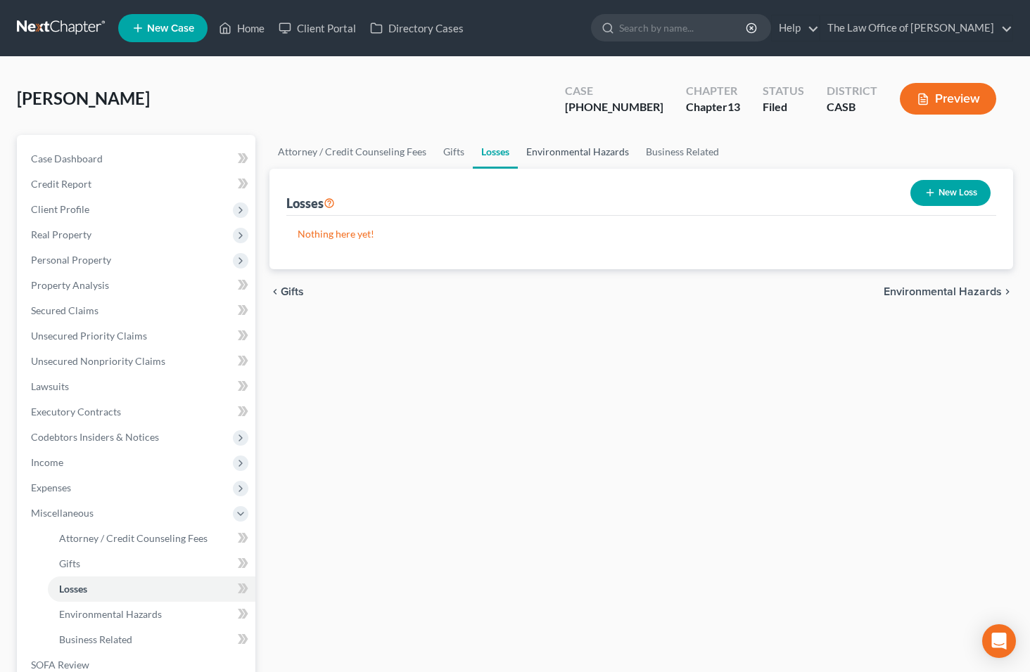
click at [580, 155] on link "Environmental Hazards" at bounding box center [578, 152] width 120 height 34
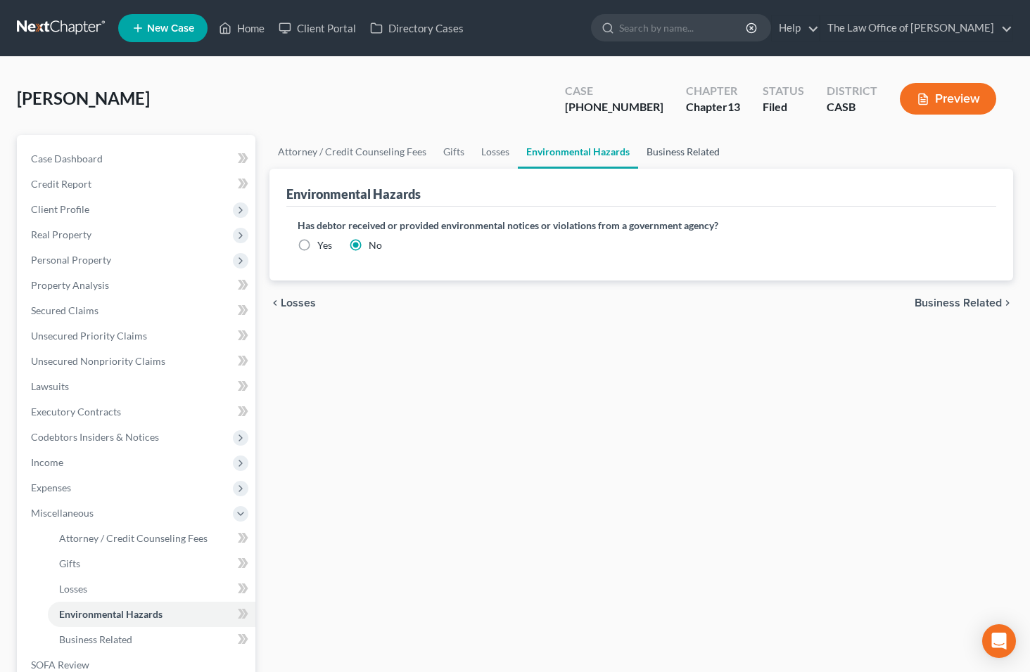
click at [686, 154] on link "Business Related" at bounding box center [683, 152] width 90 height 34
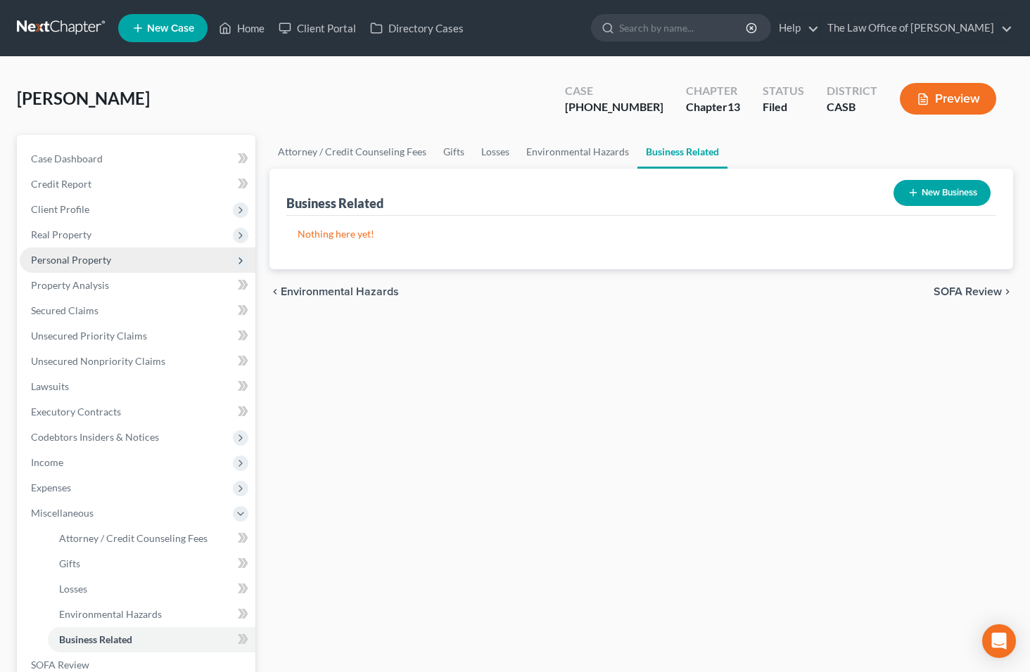
click at [68, 263] on span "Personal Property" at bounding box center [71, 260] width 80 height 12
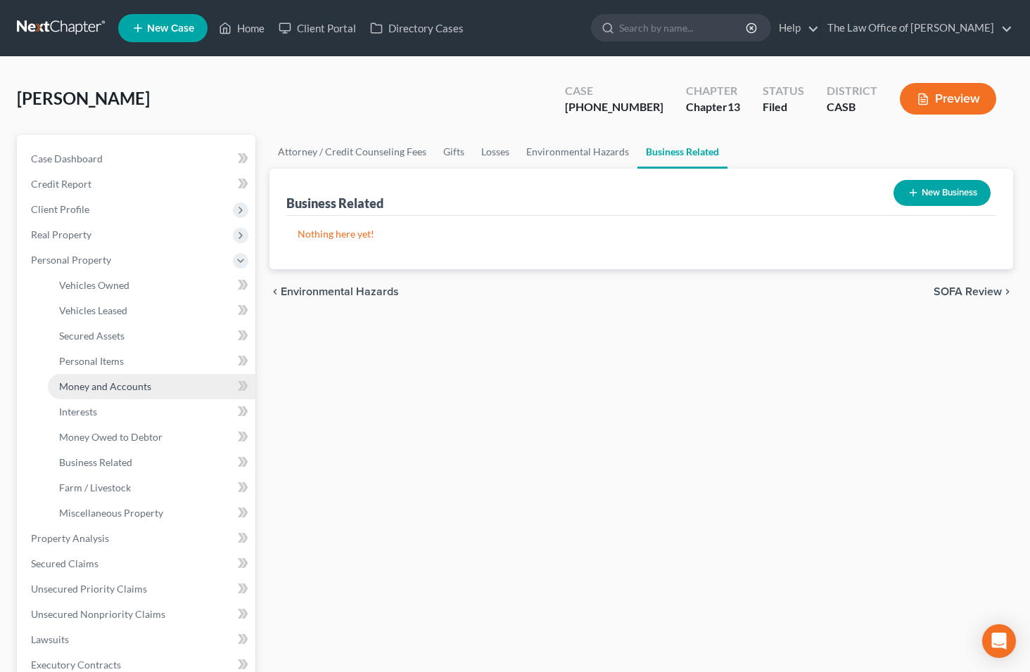
click at [138, 395] on link "Money and Accounts" at bounding box center [151, 386] width 207 height 25
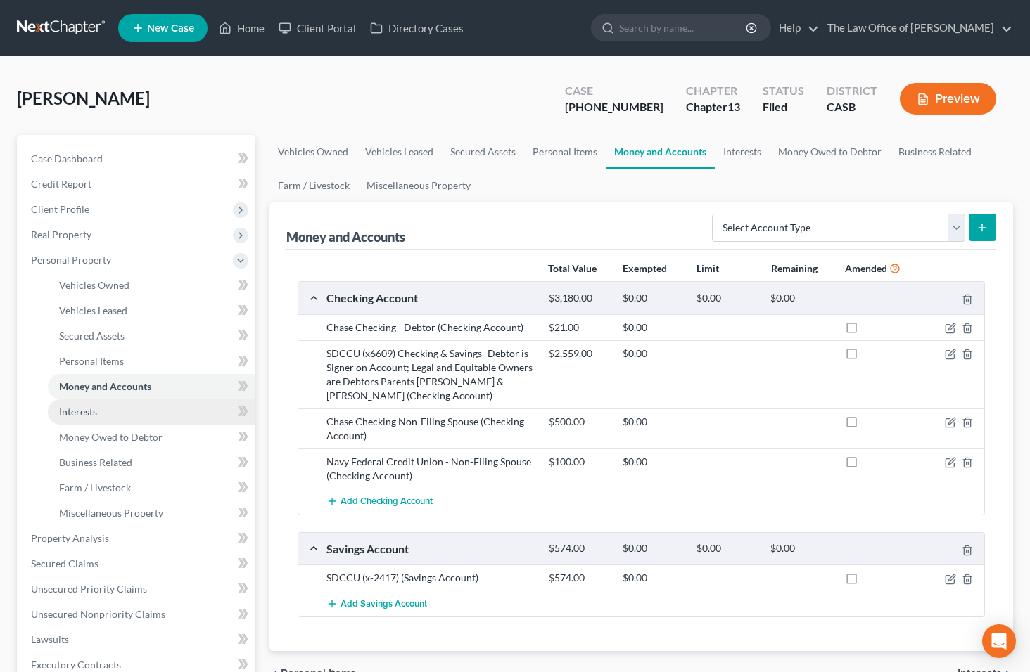
click at [148, 403] on link "Interests" at bounding box center [151, 411] width 207 height 25
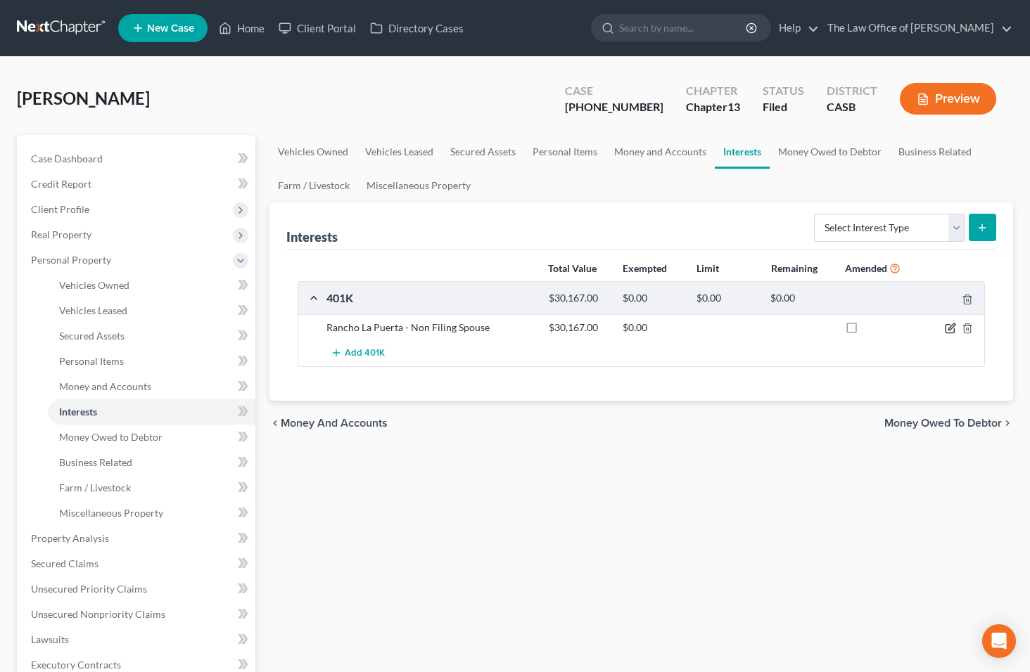
click at [949, 328] on icon "button" at bounding box center [951, 327] width 6 height 6
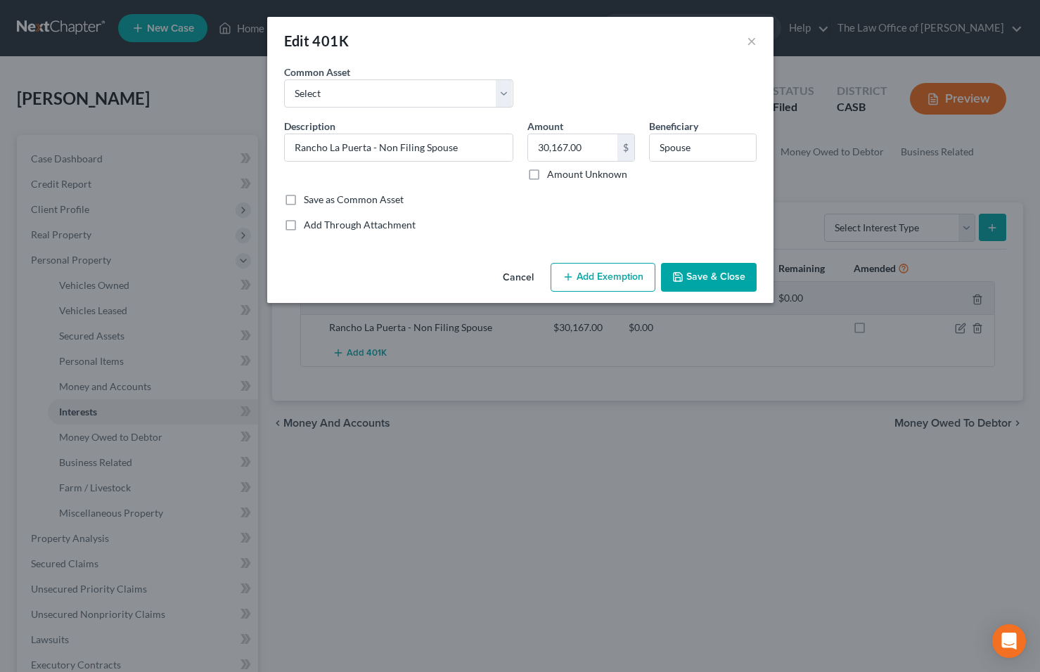
click at [596, 281] on button "Add Exemption" at bounding box center [603, 278] width 105 height 30
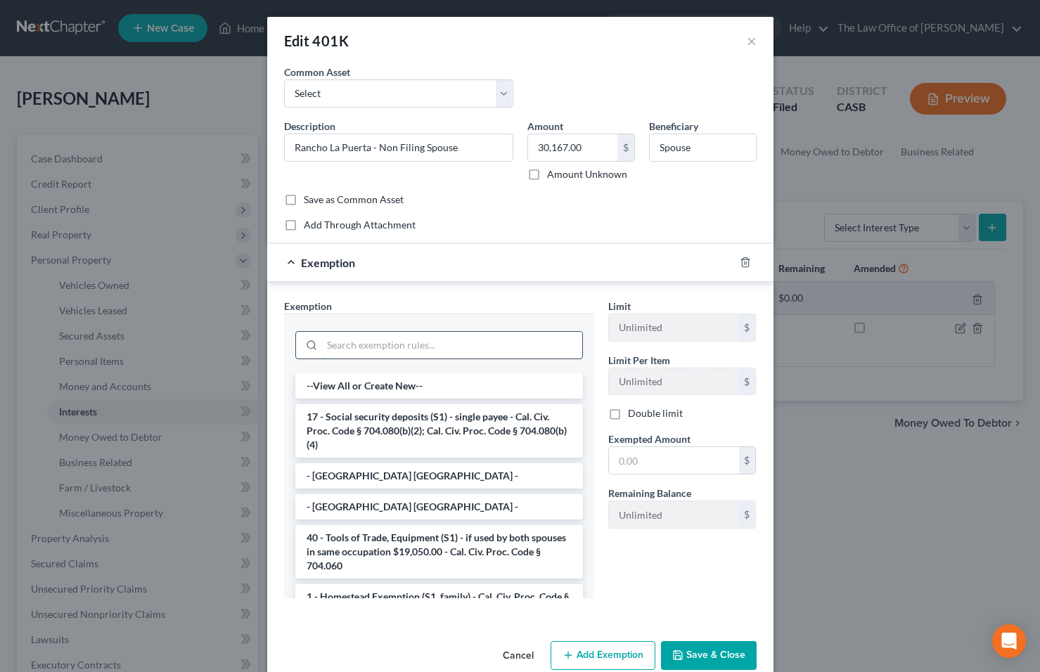
click at [478, 350] on input "search" at bounding box center [452, 345] width 260 height 27
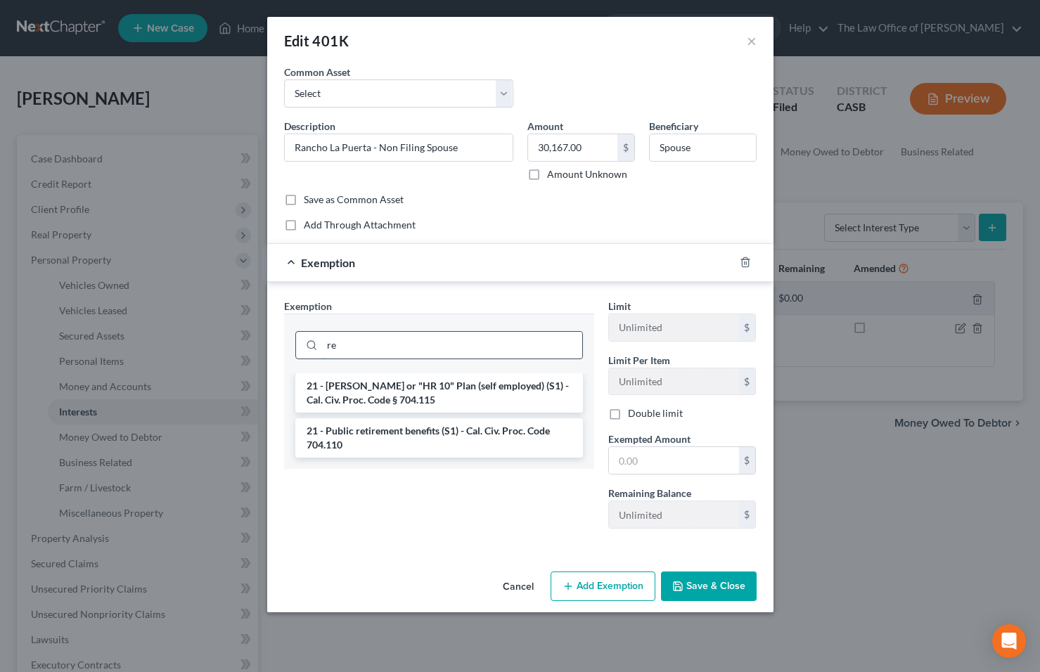
type input "r"
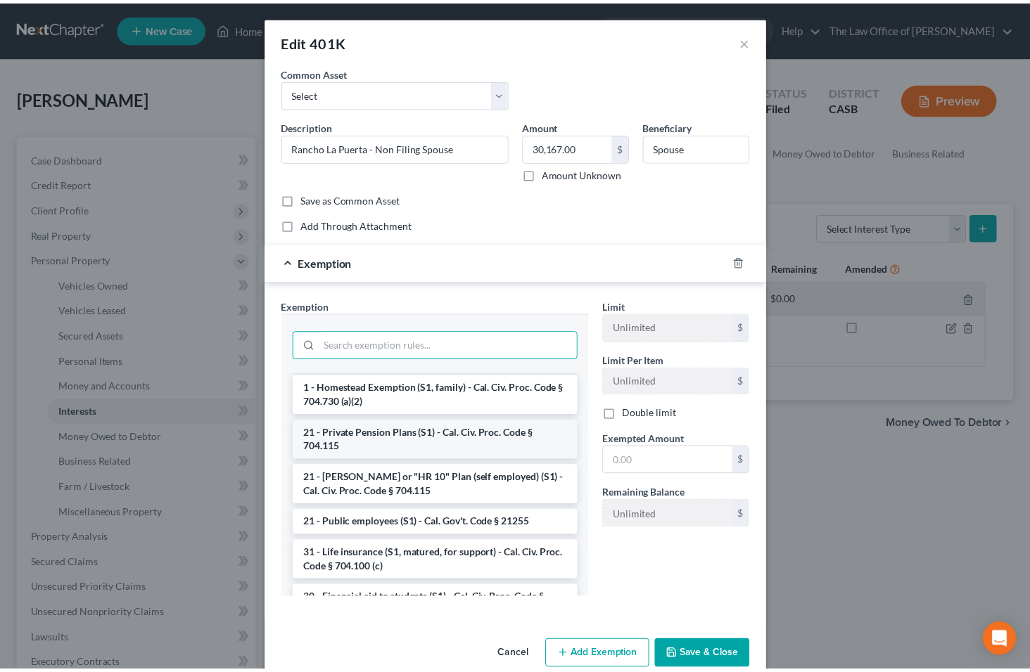
scroll to position [210, 0]
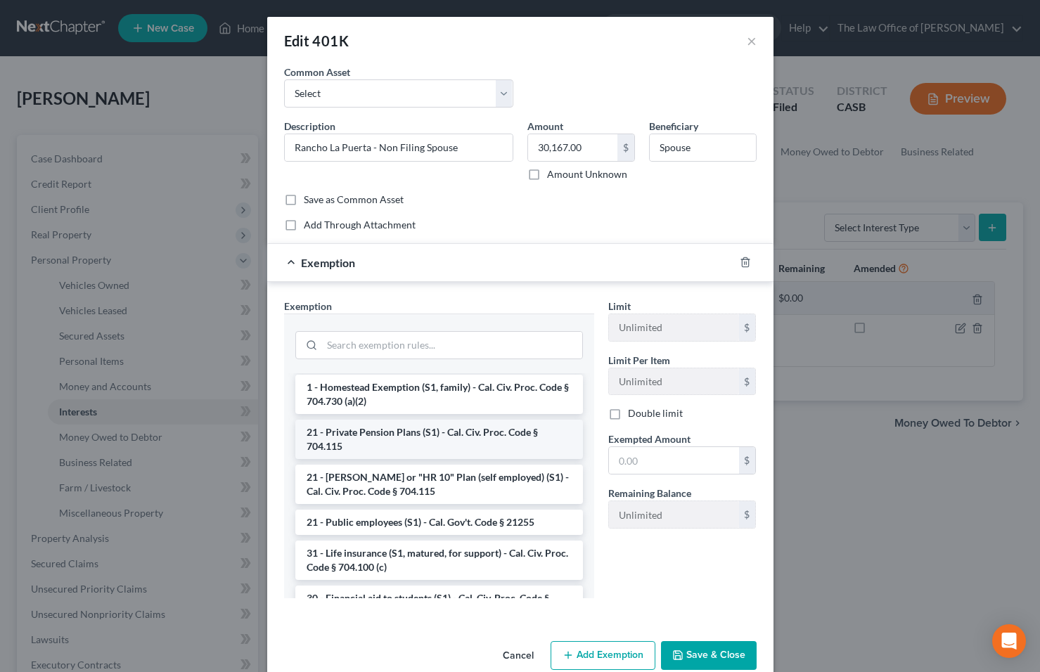
click at [473, 440] on li "21 - Private Pension Plans (S1) - Cal. Civ. Proc. Code § 704.115" at bounding box center [439, 439] width 288 height 39
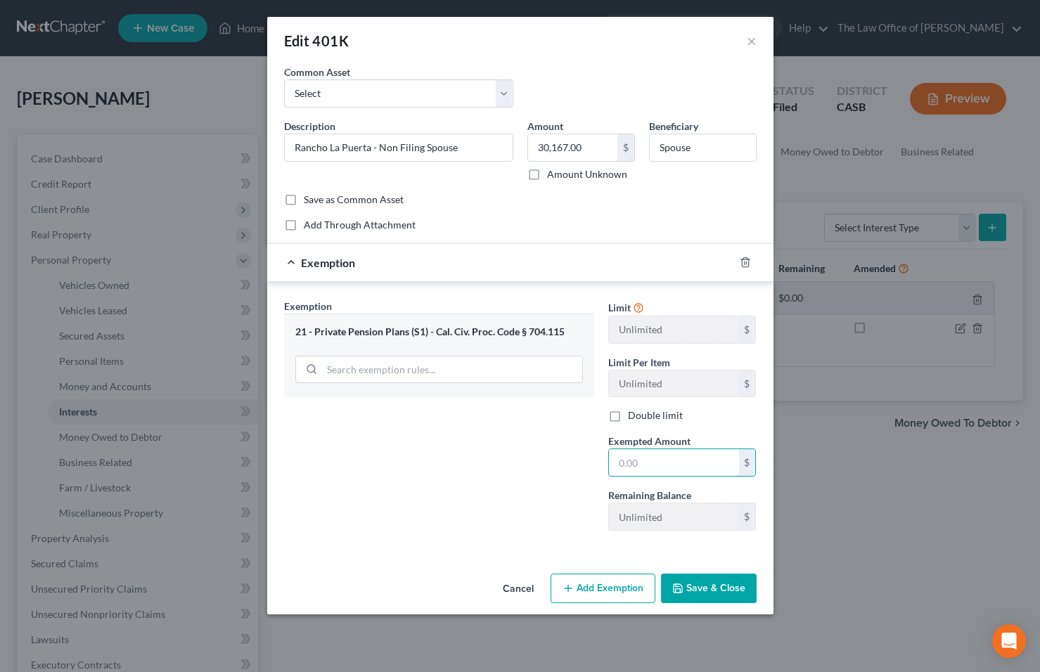
drag, startPoint x: 649, startPoint y: 461, endPoint x: 477, endPoint y: 406, distance: 180.8
click at [478, 405] on div "Exemption Set must be selected for CA. Exemption * 21 - Private Pension Plans (…" at bounding box center [520, 421] width 487 height 244
type input "30,167"
click at [717, 591] on button "Save & Close" at bounding box center [709, 589] width 96 height 30
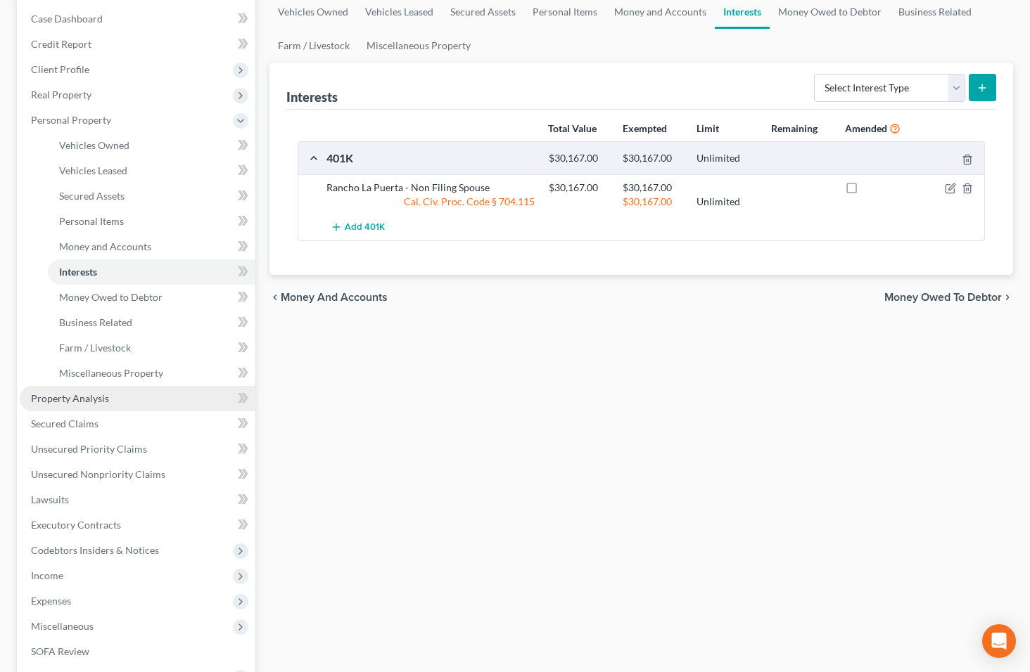
click at [87, 397] on span "Property Analysis" at bounding box center [70, 398] width 78 height 12
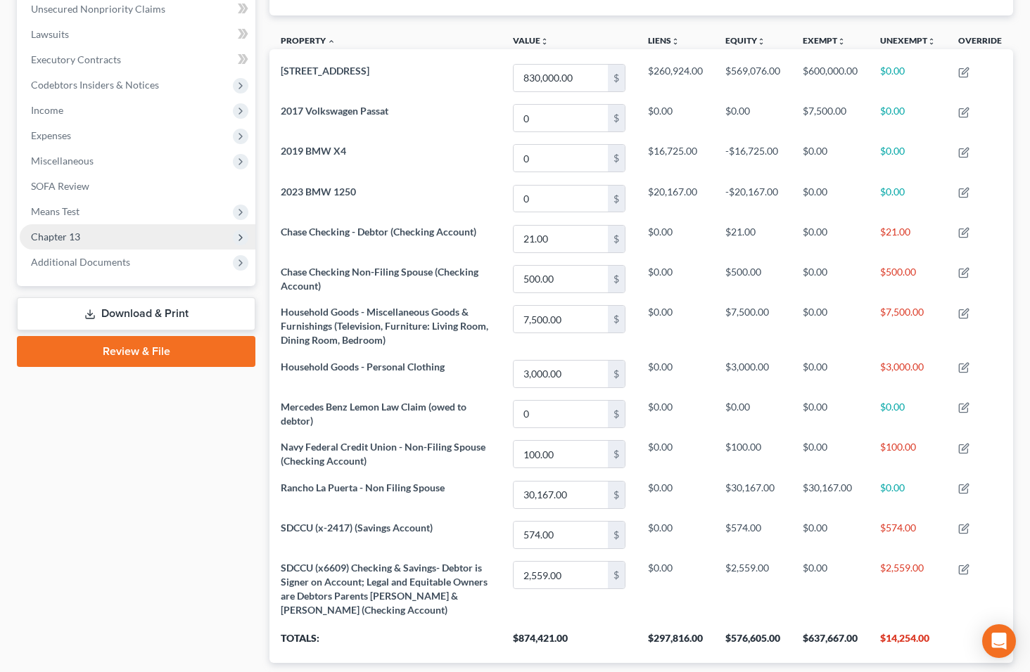
scroll to position [352, 0]
click at [107, 231] on span "Chapter 13" at bounding box center [138, 237] width 236 height 25
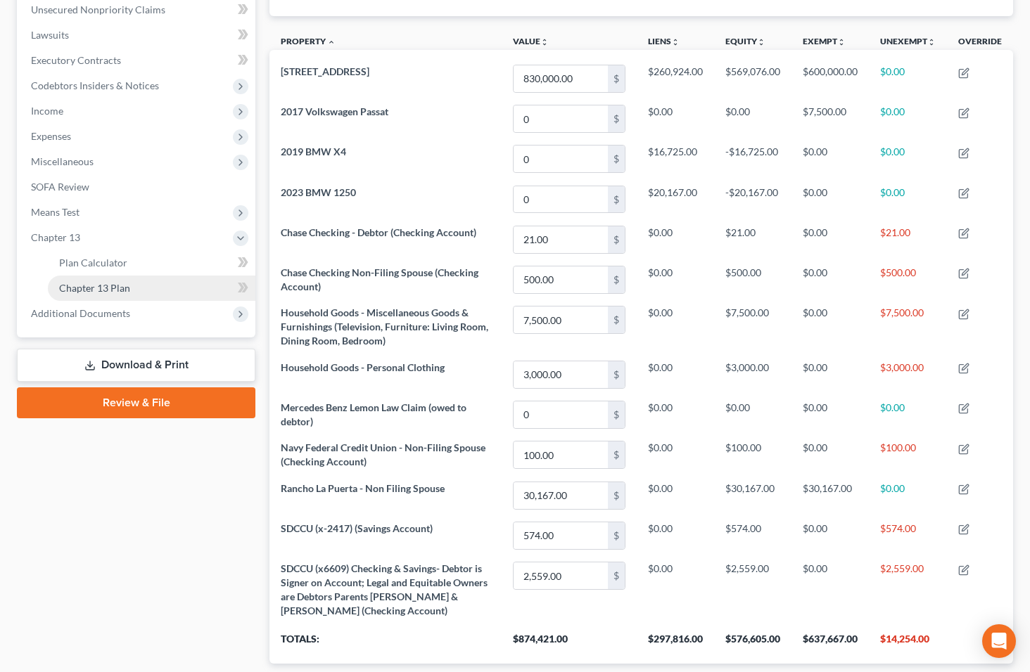
click at [133, 280] on link "Chapter 13 Plan" at bounding box center [151, 288] width 207 height 25
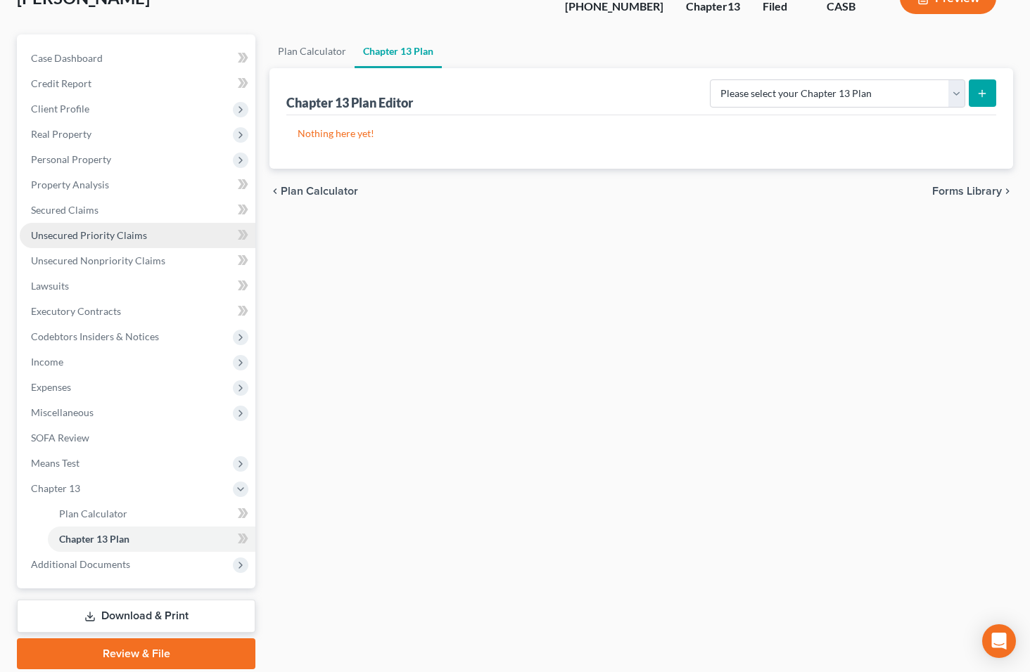
scroll to position [151, 0]
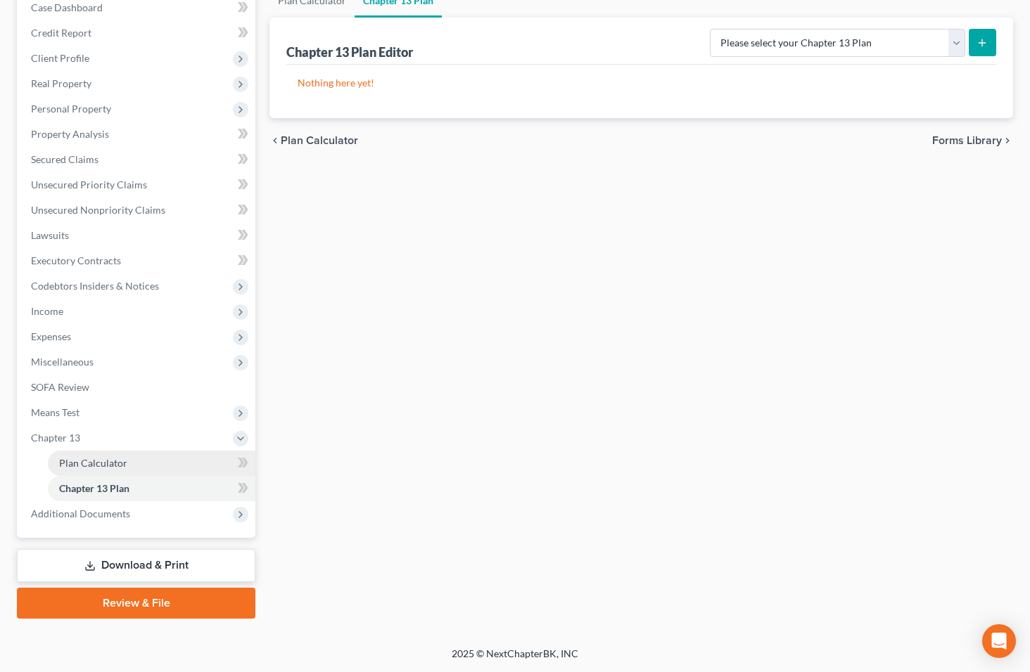
click at [113, 457] on span "Plan Calculator" at bounding box center [93, 463] width 68 height 12
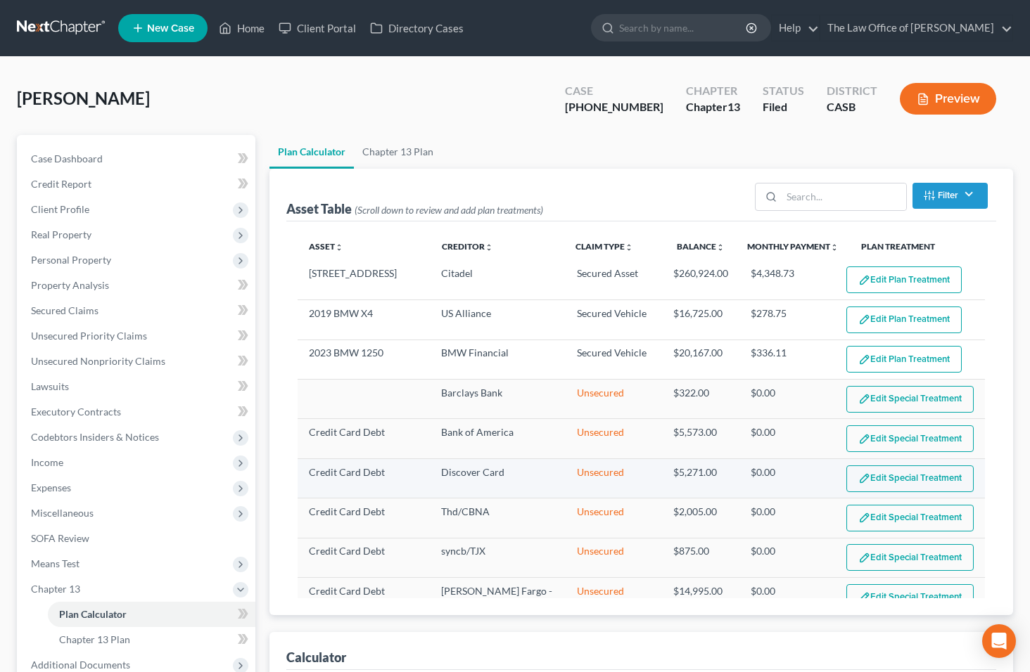
select select "59"
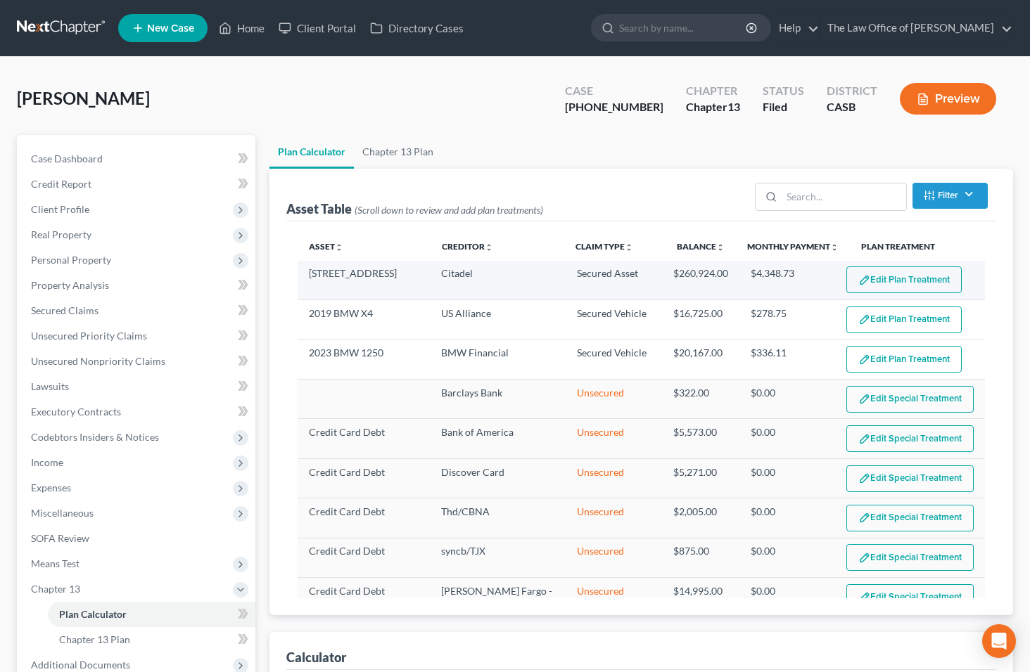
click at [907, 278] on button "Edit Plan Treatment" at bounding box center [903, 280] width 115 height 27
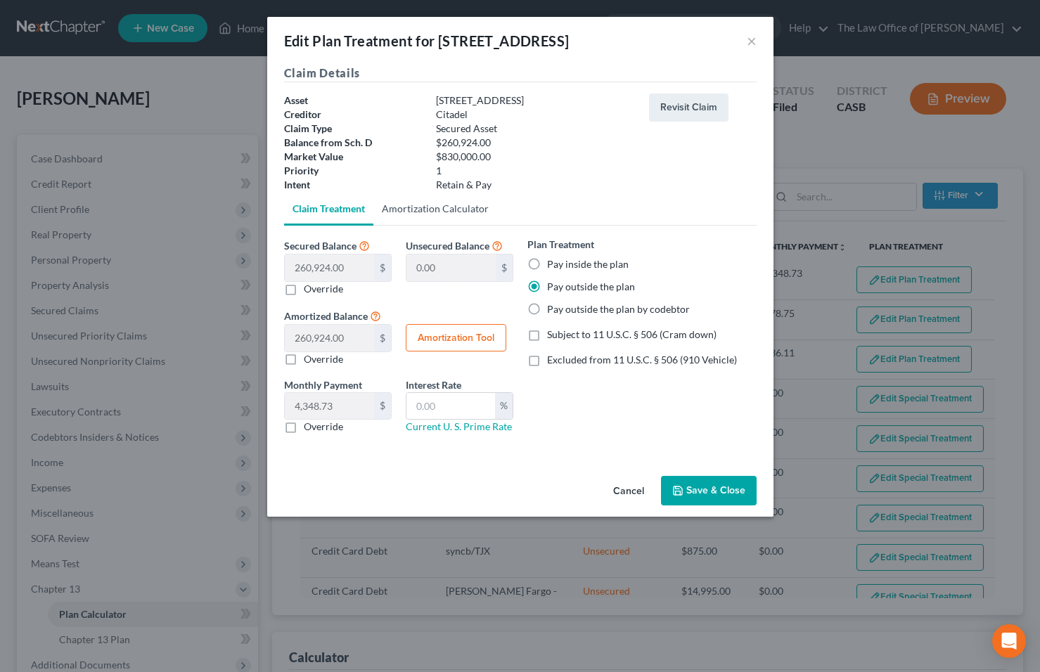
click at [449, 203] on link "Amortization Calculator" at bounding box center [435, 209] width 124 height 34
type input "260,924.00"
type input "60"
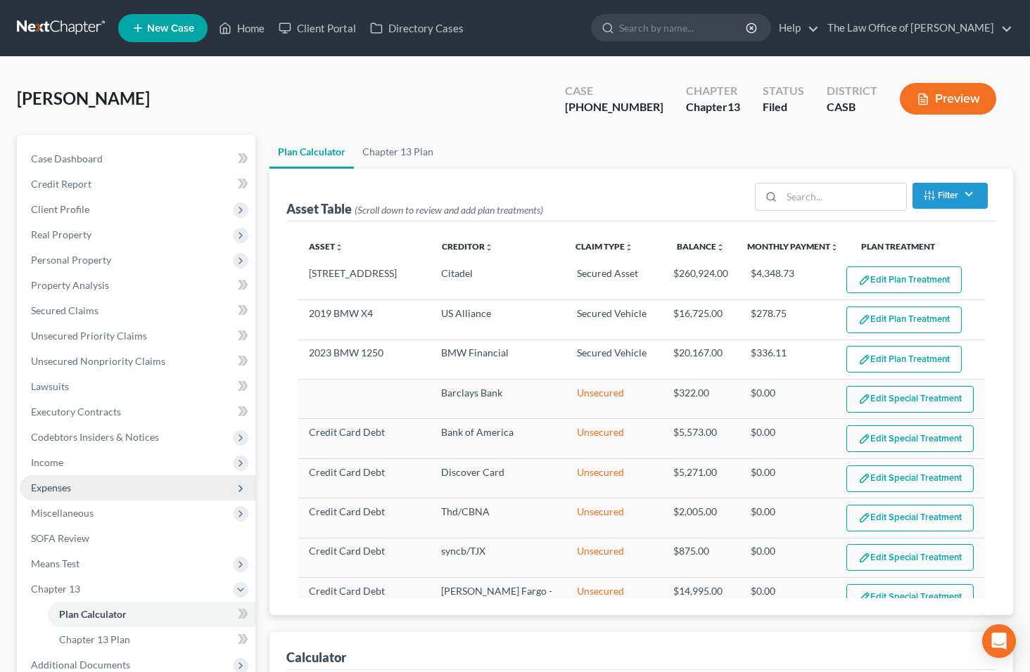
click at [45, 485] on span "Expenses" at bounding box center [51, 488] width 40 height 12
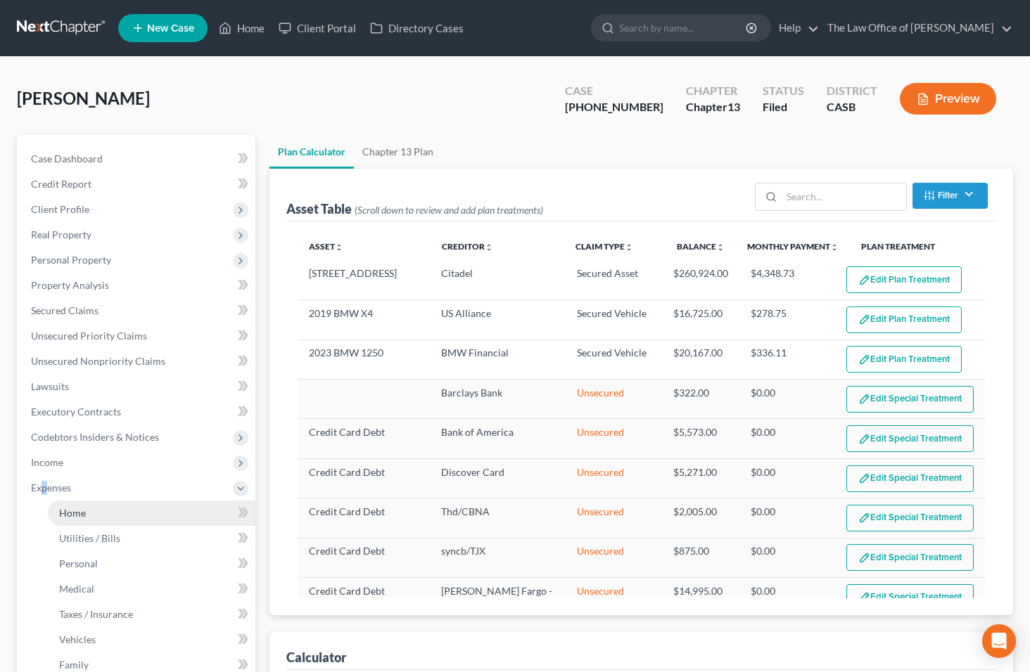
drag, startPoint x: 45, startPoint y: 484, endPoint x: 79, endPoint y: 508, distance: 41.8
click at [79, 508] on span "Home" at bounding box center [72, 513] width 27 height 12
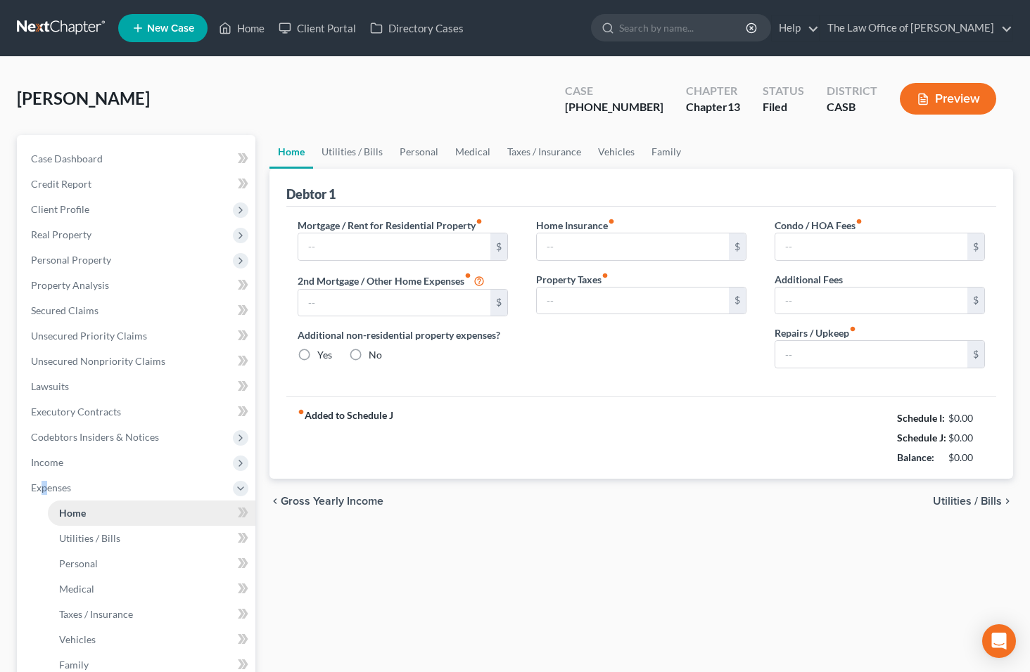
type input "2,335.00"
type input "0.00"
radio input "true"
type input "0.00"
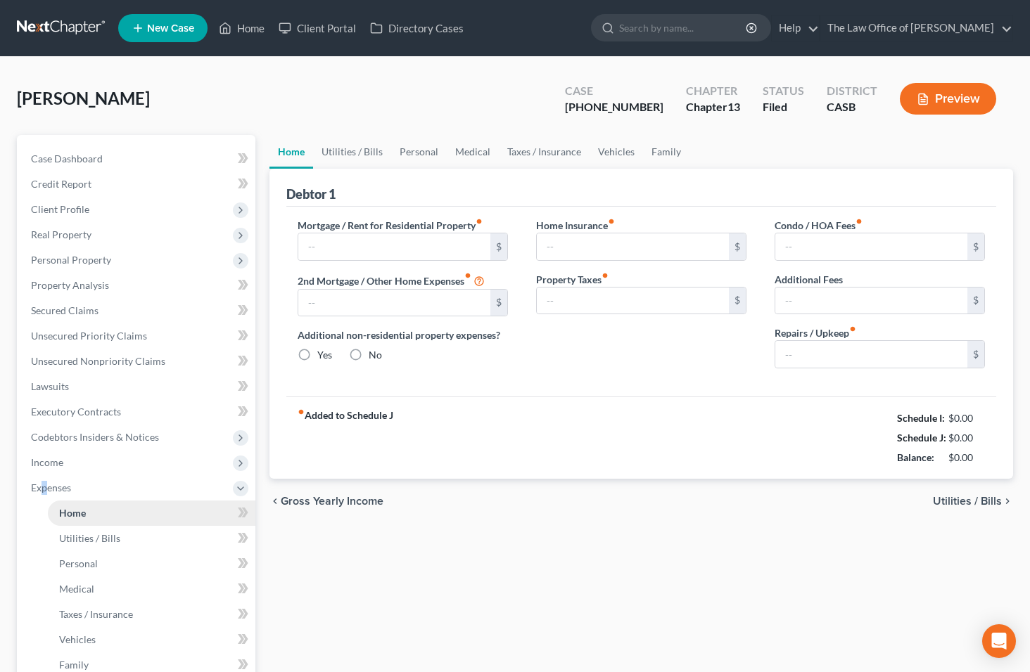
type input "127.00"
type input "0.00"
type input "45.00"
click at [79, 508] on span "Home" at bounding box center [72, 513] width 27 height 12
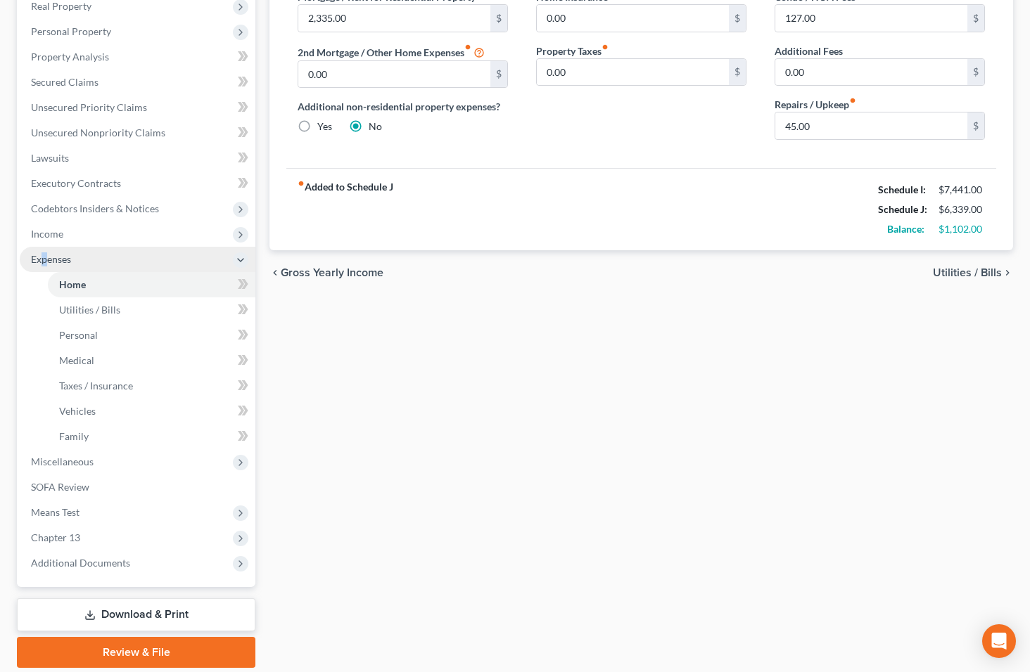
scroll to position [278, 0]
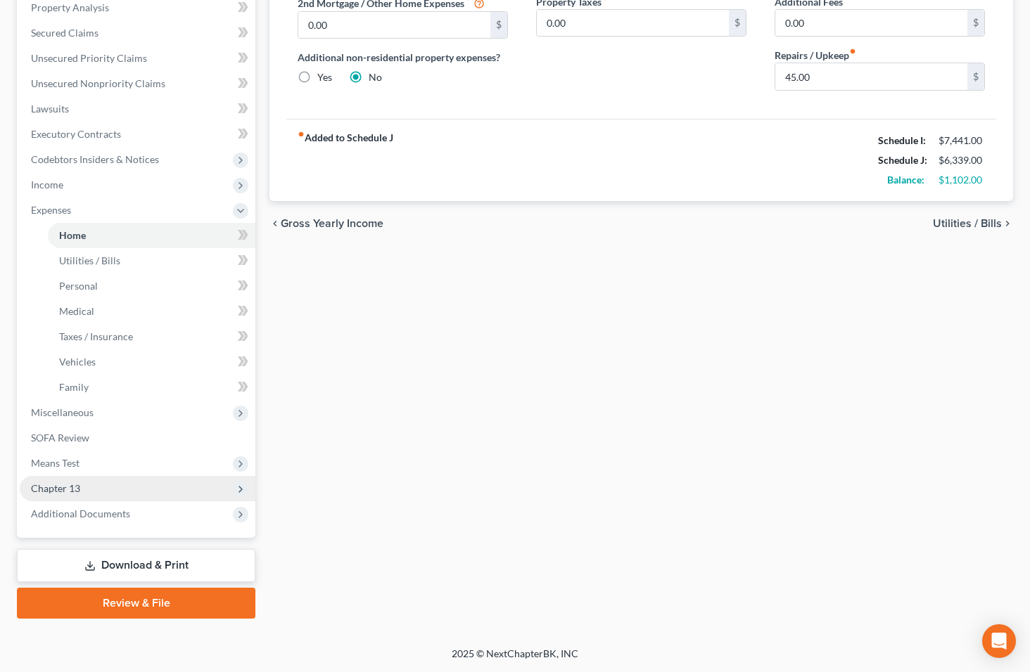
click at [105, 496] on span "Chapter 13" at bounding box center [138, 488] width 236 height 25
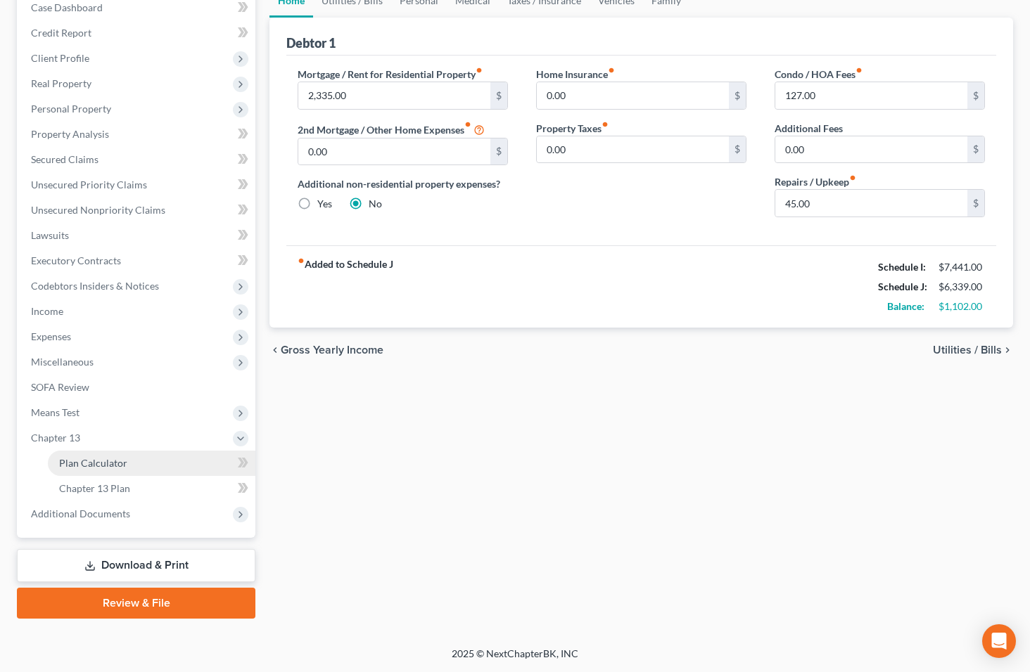
click at [115, 468] on span "Plan Calculator" at bounding box center [93, 463] width 68 height 12
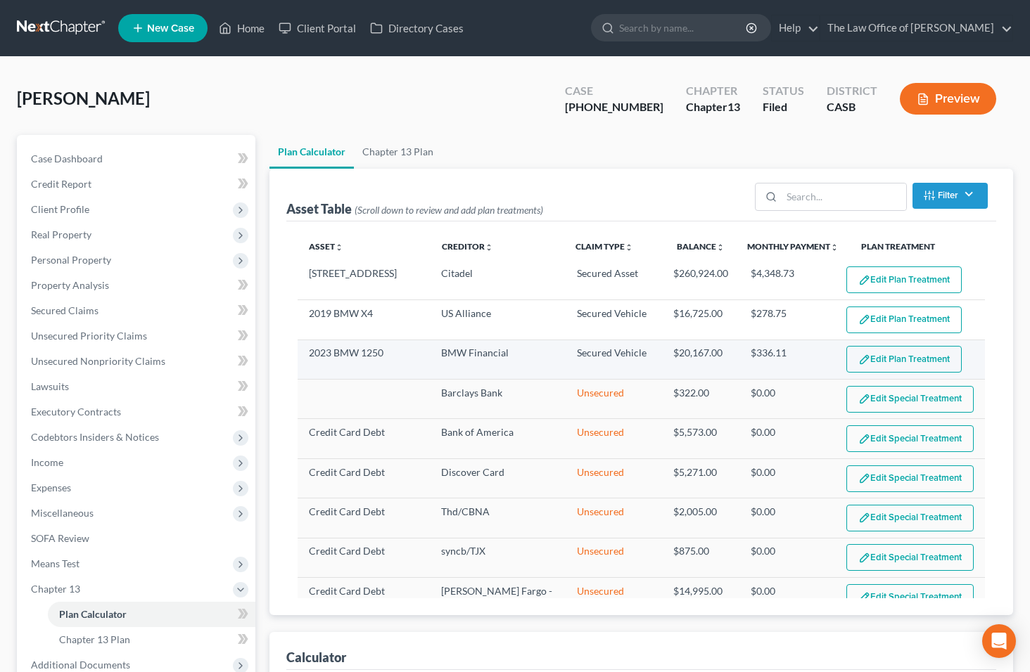
select select "59"
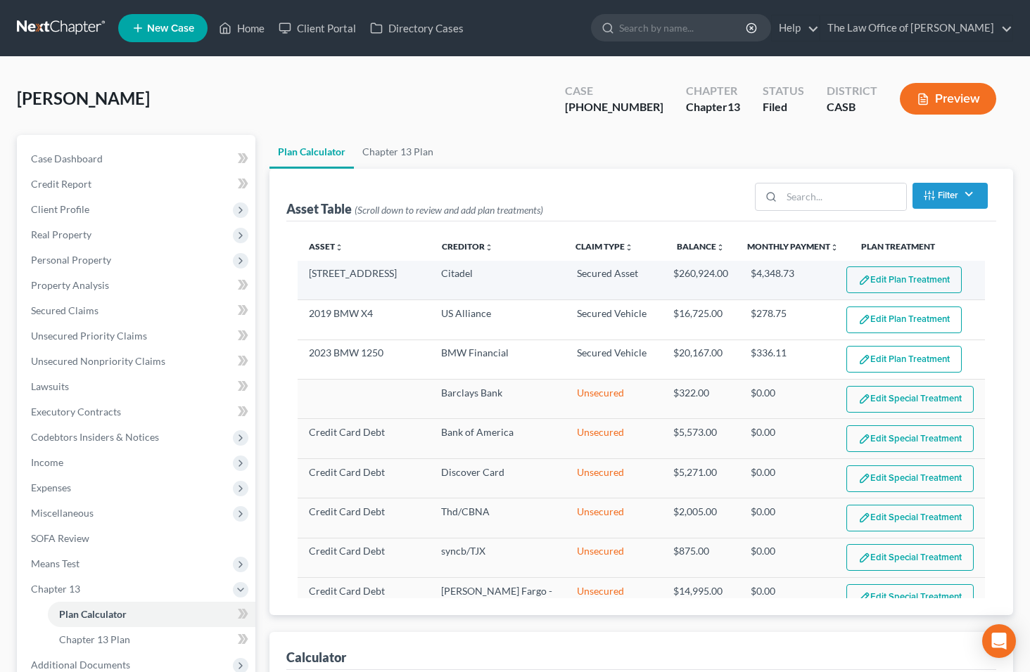
click at [863, 279] on button "Edit Plan Treatment" at bounding box center [903, 280] width 115 height 27
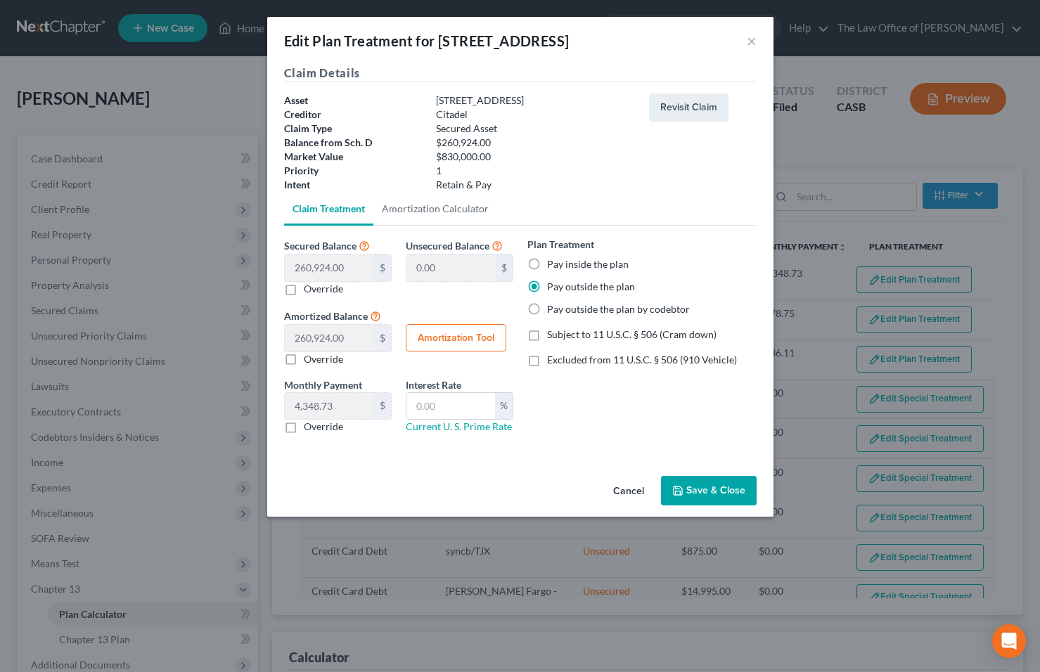
click at [304, 431] on label "Override" at bounding box center [323, 427] width 39 height 14
click at [309, 429] on input "Override" at bounding box center [313, 424] width 9 height 9
checkbox input "true"
type input "2,335"
click at [719, 487] on button "Save & Close" at bounding box center [709, 491] width 96 height 30
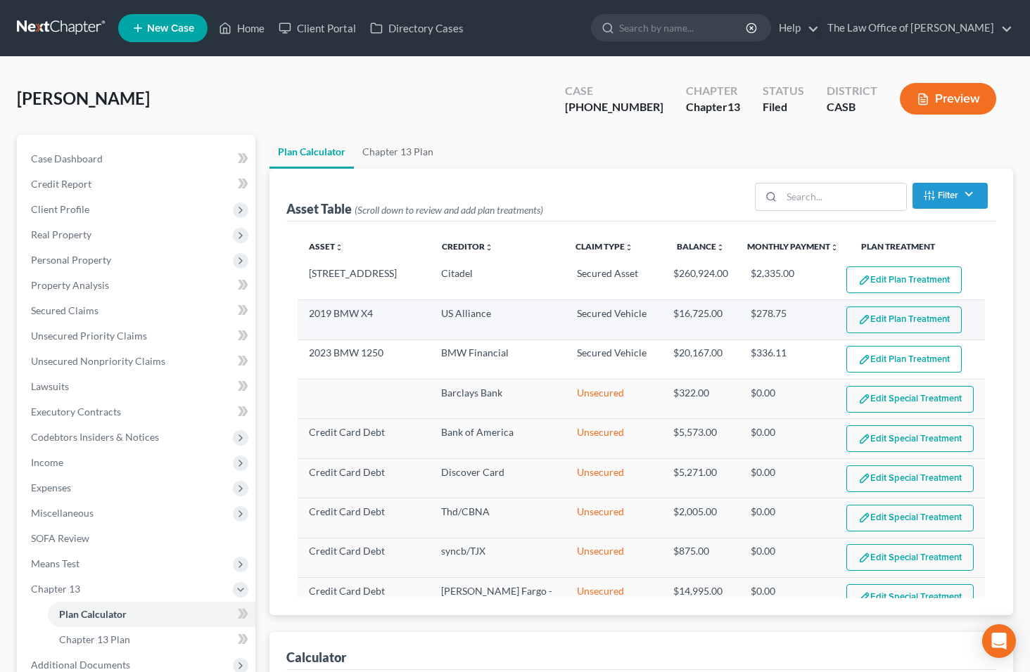
select select "59"
click at [890, 331] on button "Edit Plan Treatment" at bounding box center [903, 320] width 115 height 27
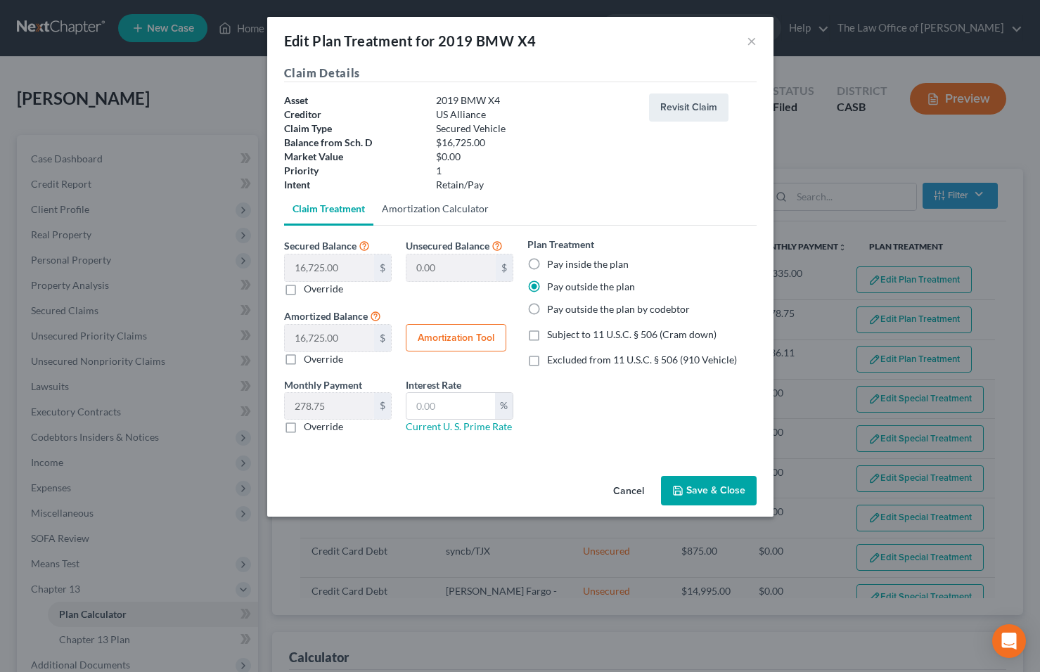
click at [413, 203] on link "Amortization Calculator" at bounding box center [435, 209] width 124 height 34
type input "16,725.00"
type input "60"
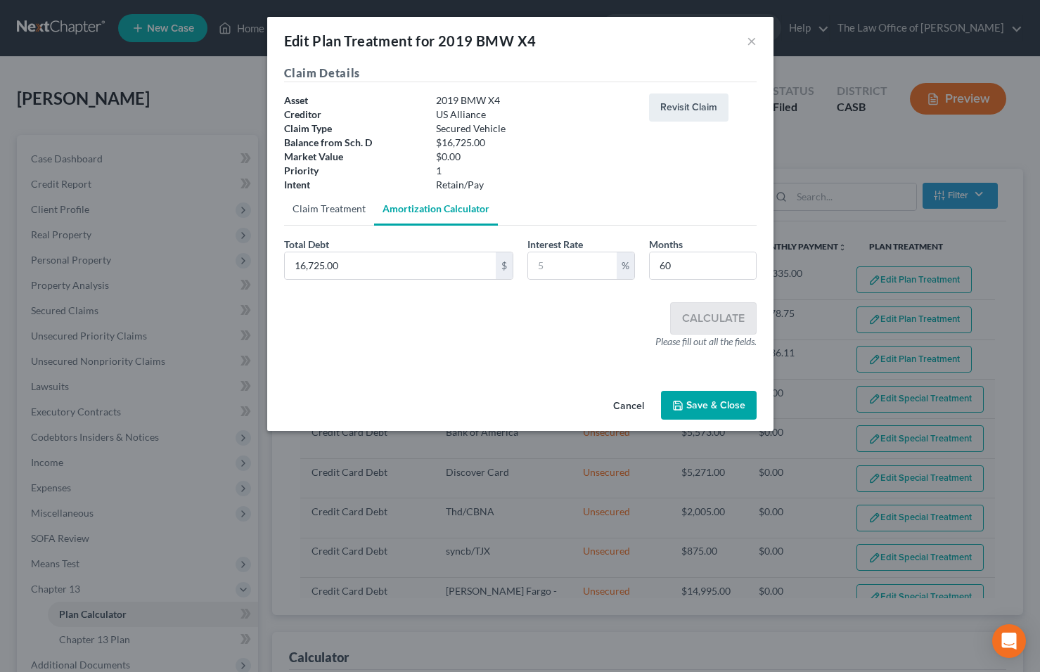
click at [338, 212] on link "Claim Treatment" at bounding box center [329, 209] width 90 height 34
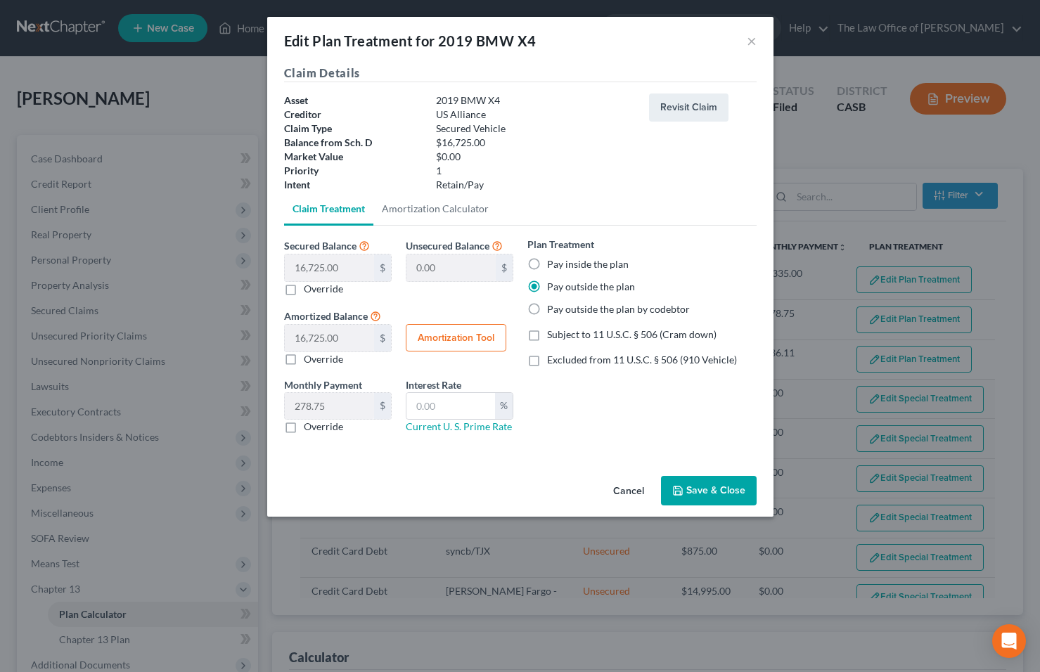
click at [720, 493] on button "Save & Close" at bounding box center [709, 491] width 96 height 30
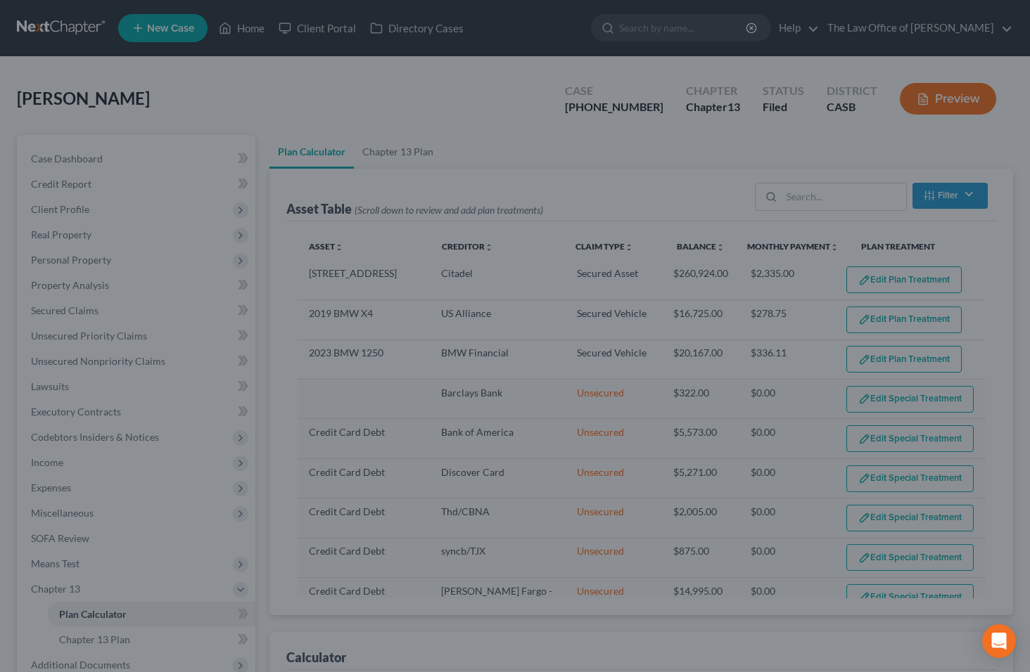
select select "59"
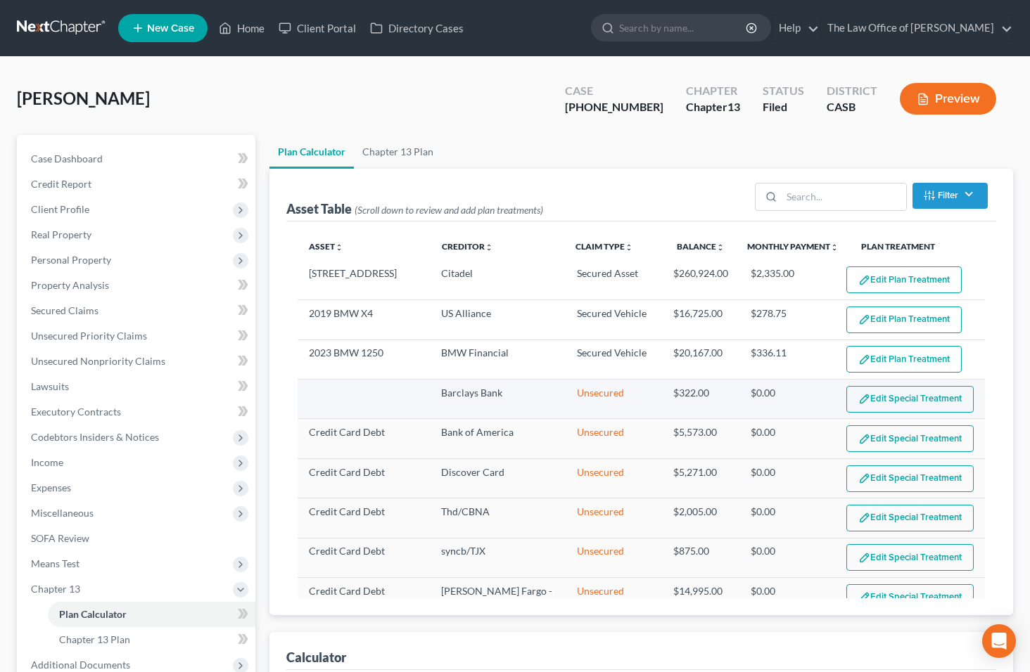
click at [929, 399] on button "Edit Special Treatment" at bounding box center [909, 399] width 127 height 27
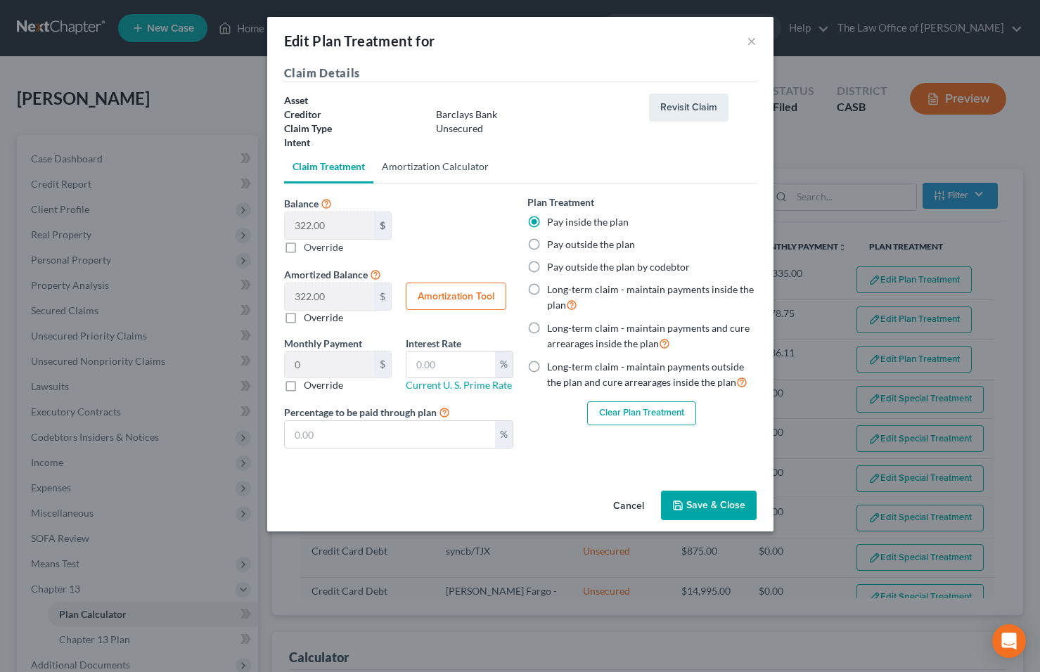
click at [454, 167] on link "Amortization Calculator" at bounding box center [435, 167] width 124 height 34
type input "322.00"
type input "60"
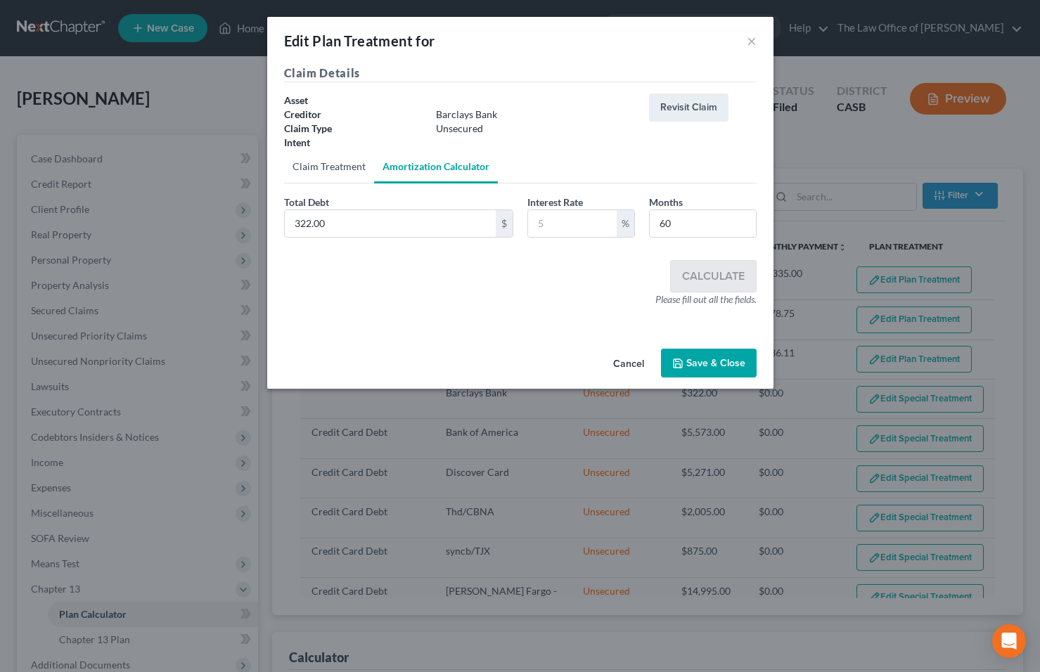
click at [323, 169] on link "Claim Treatment" at bounding box center [329, 167] width 90 height 34
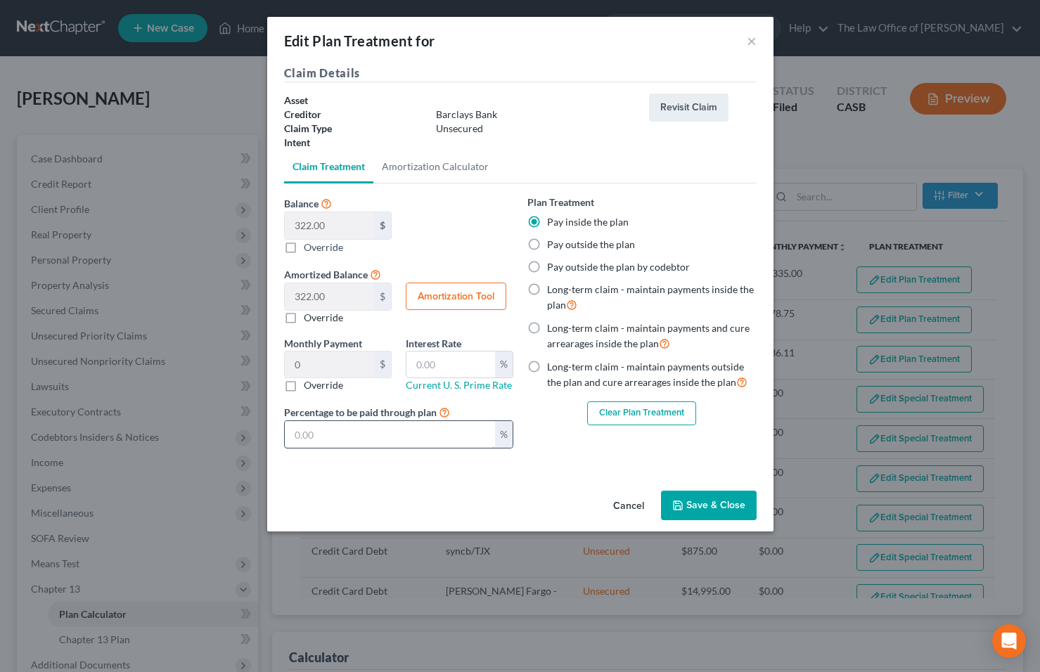
click at [470, 436] on input "text" at bounding box center [390, 434] width 210 height 27
click at [706, 506] on button "Save & Close" at bounding box center [709, 506] width 96 height 30
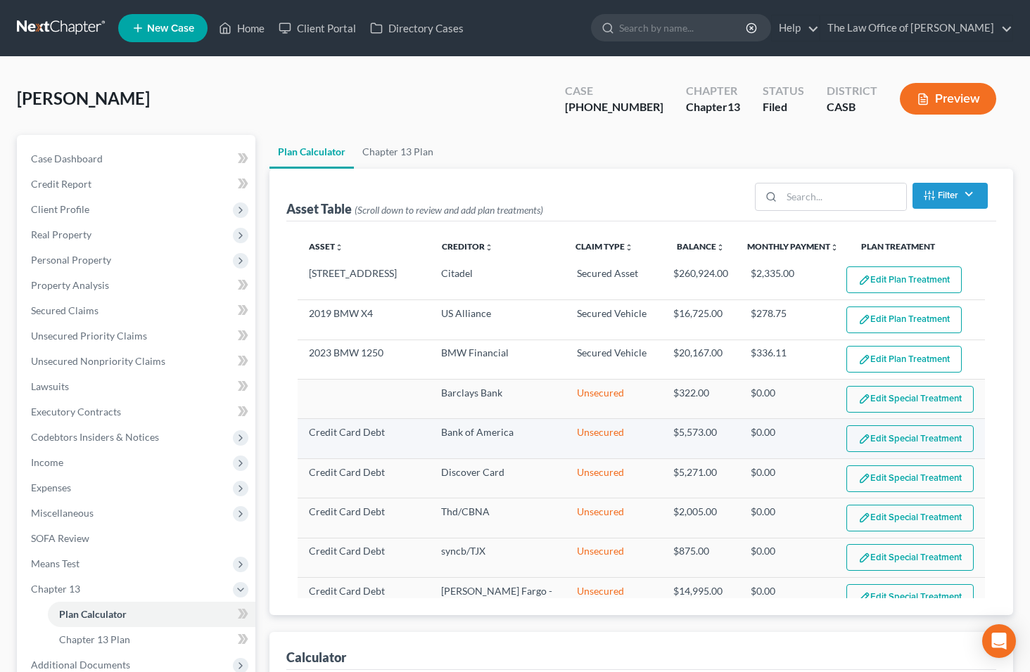
select select "59"
click at [892, 442] on button "Edit Special Treatment" at bounding box center [909, 438] width 127 height 27
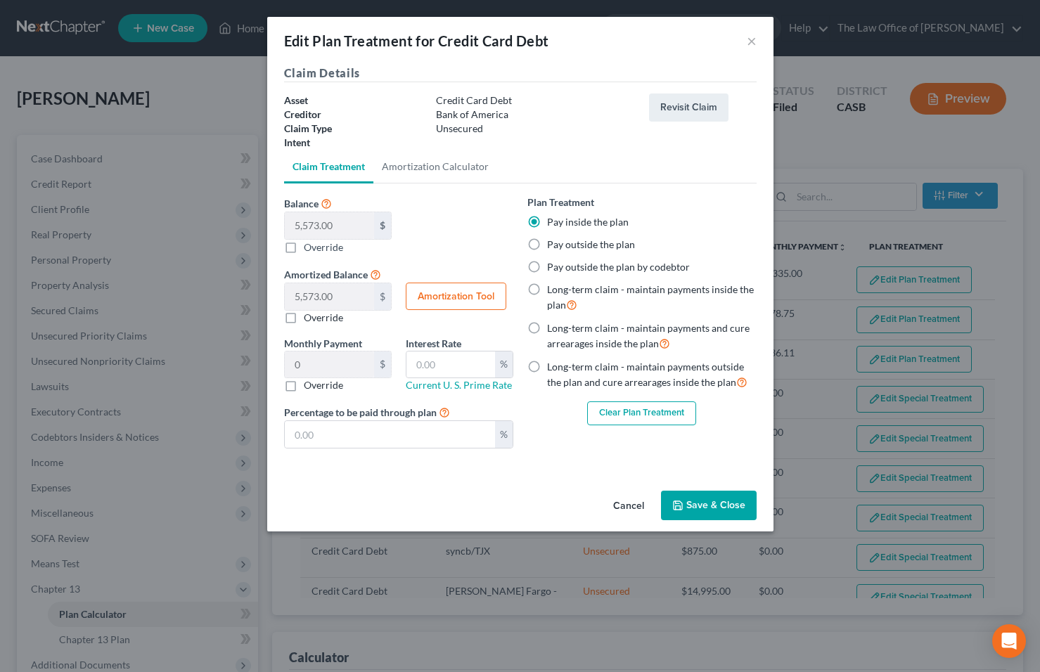
click at [722, 511] on button "Save & Close" at bounding box center [709, 506] width 96 height 30
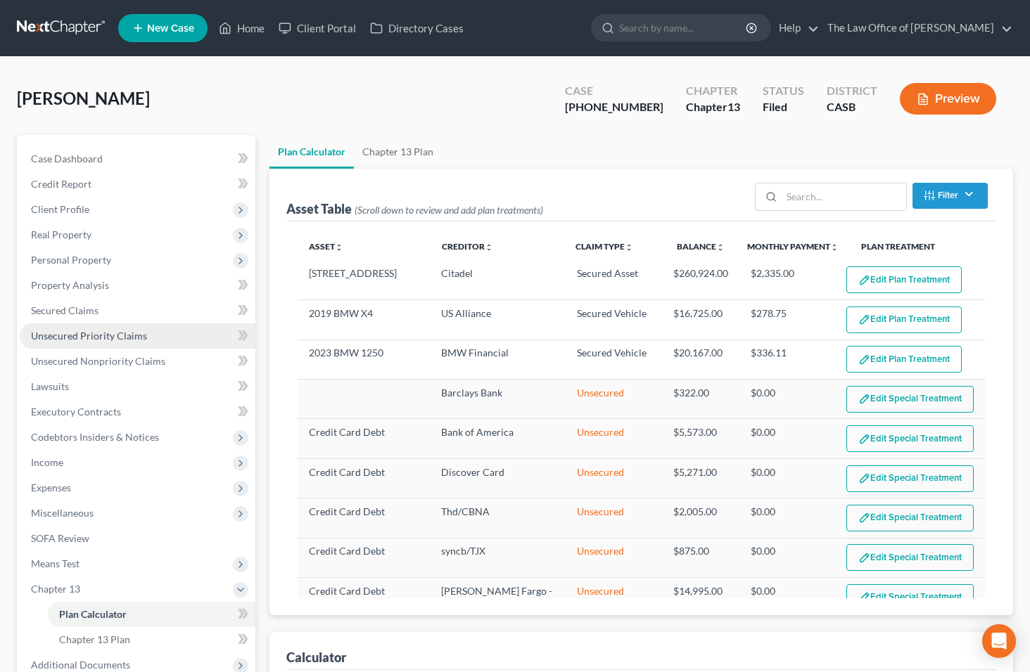
select select "59"
click at [96, 358] on span "Unsecured Nonpriority Claims" at bounding box center [98, 361] width 134 height 12
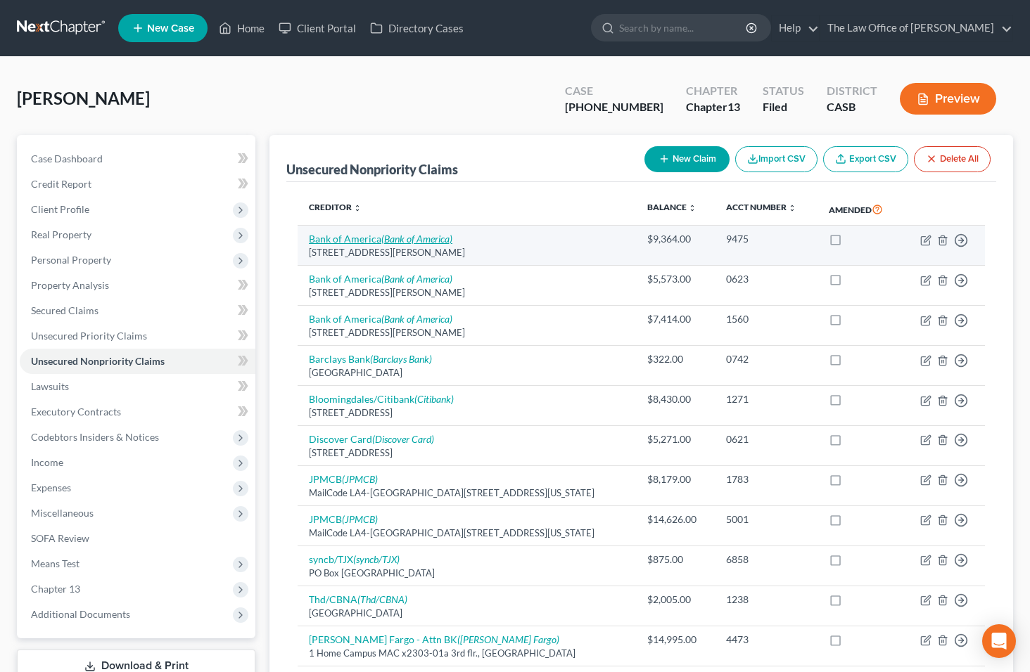
click at [390, 239] on icon "(Bank of America)" at bounding box center [416, 239] width 71 height 12
select select "9"
select select "2"
select select "0"
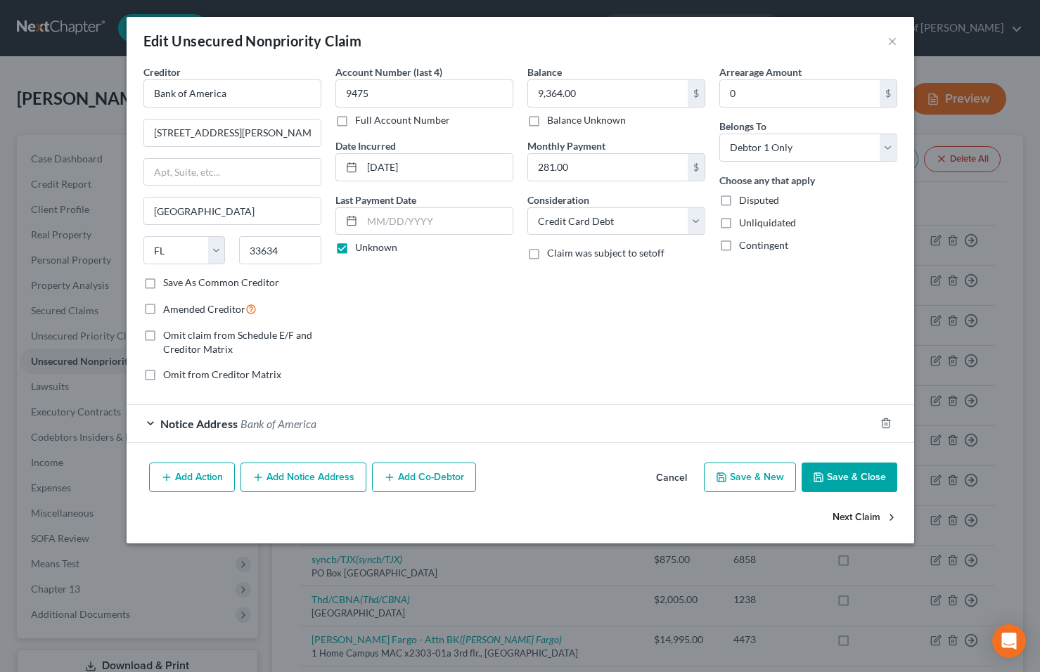
click at [880, 520] on button "Next Claim" at bounding box center [865, 519] width 65 height 30
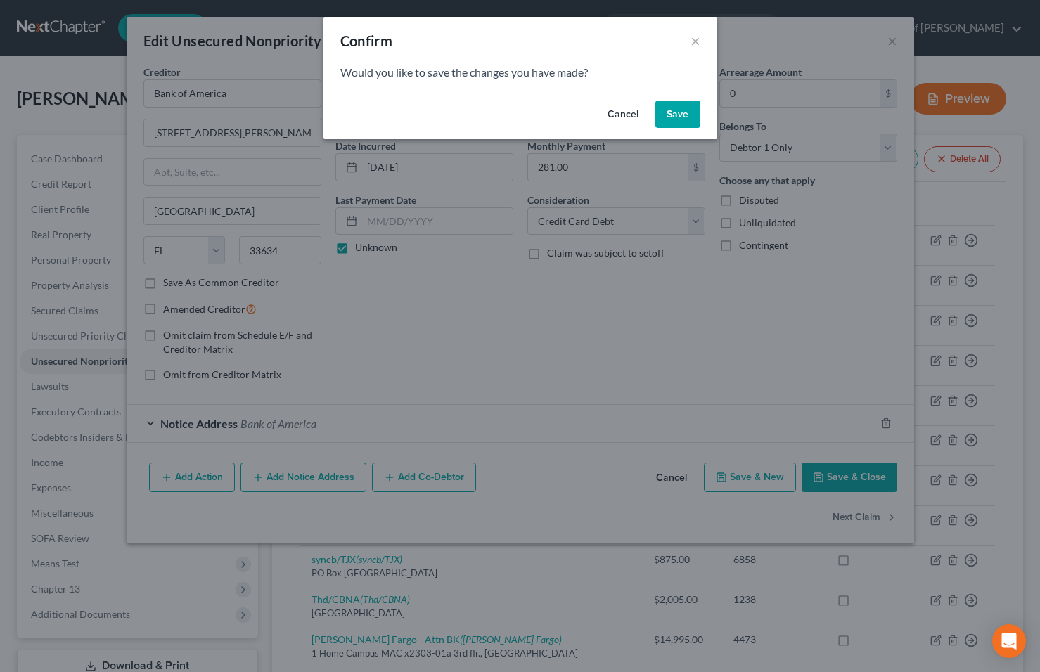
click at [675, 114] on button "Save" at bounding box center [677, 115] width 45 height 28
select select "9"
select select "2"
select select "0"
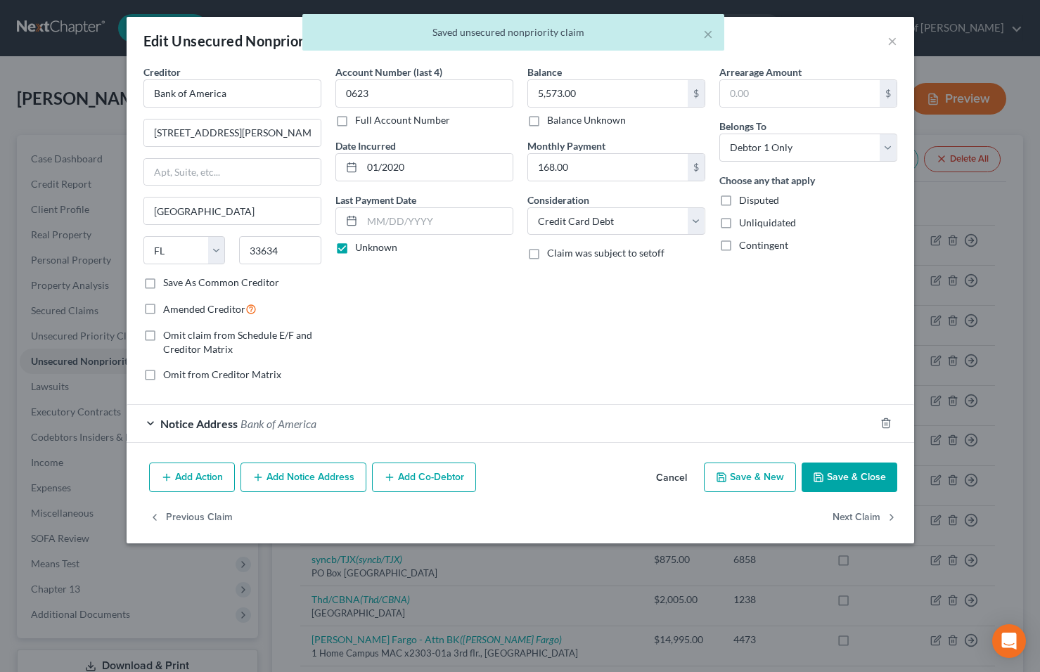
click at [669, 478] on button "Cancel" at bounding box center [671, 478] width 53 height 28
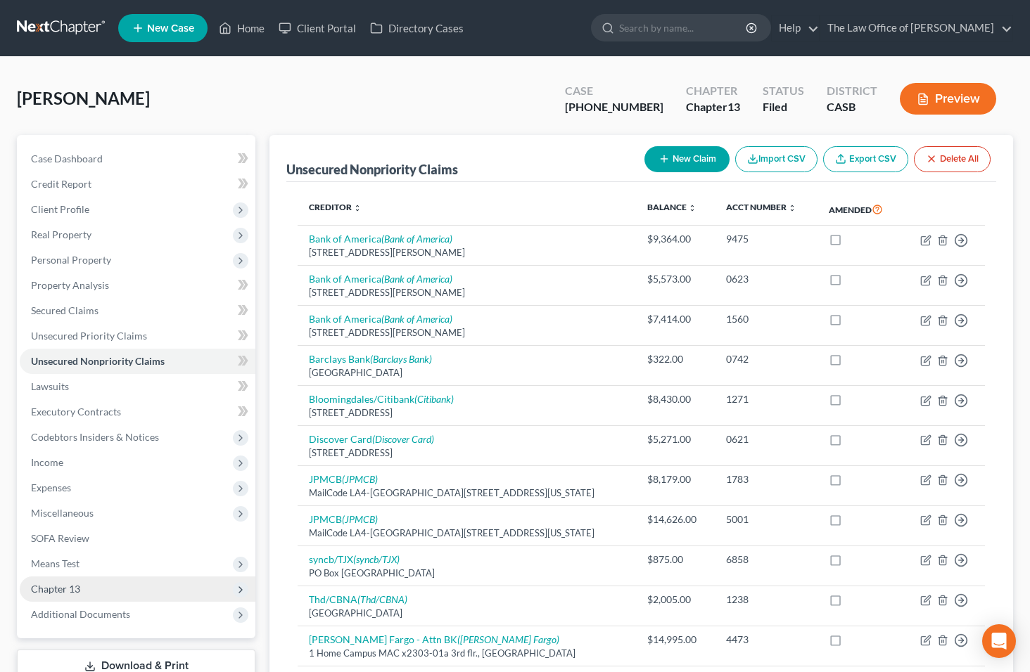
click at [122, 586] on span "Chapter 13" at bounding box center [138, 589] width 236 height 25
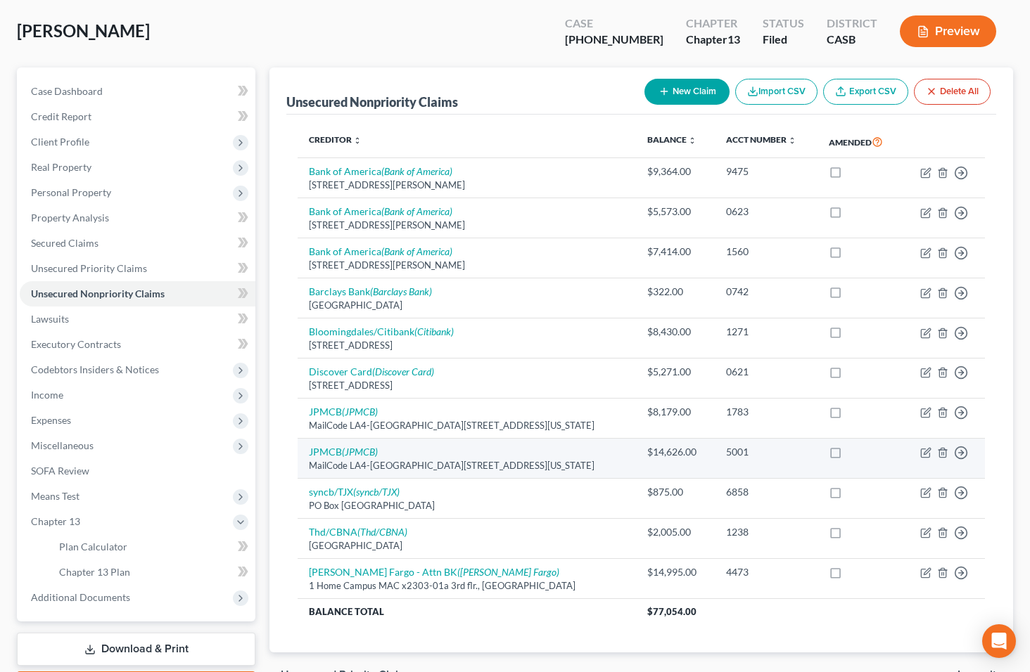
scroll to position [151, 0]
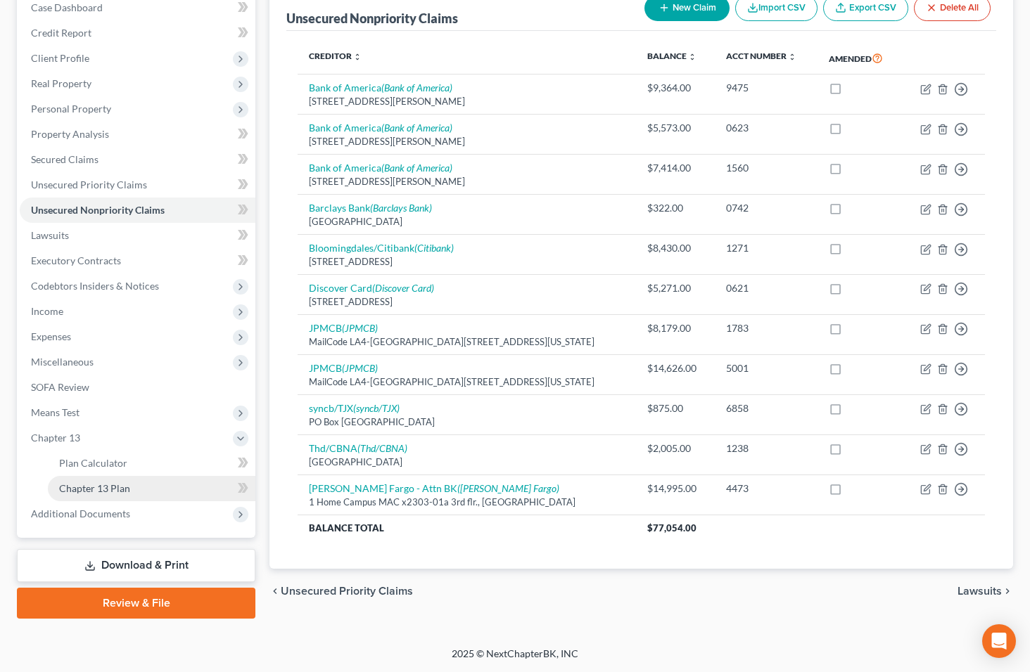
click at [115, 492] on span "Chapter 13 Plan" at bounding box center [94, 488] width 71 height 12
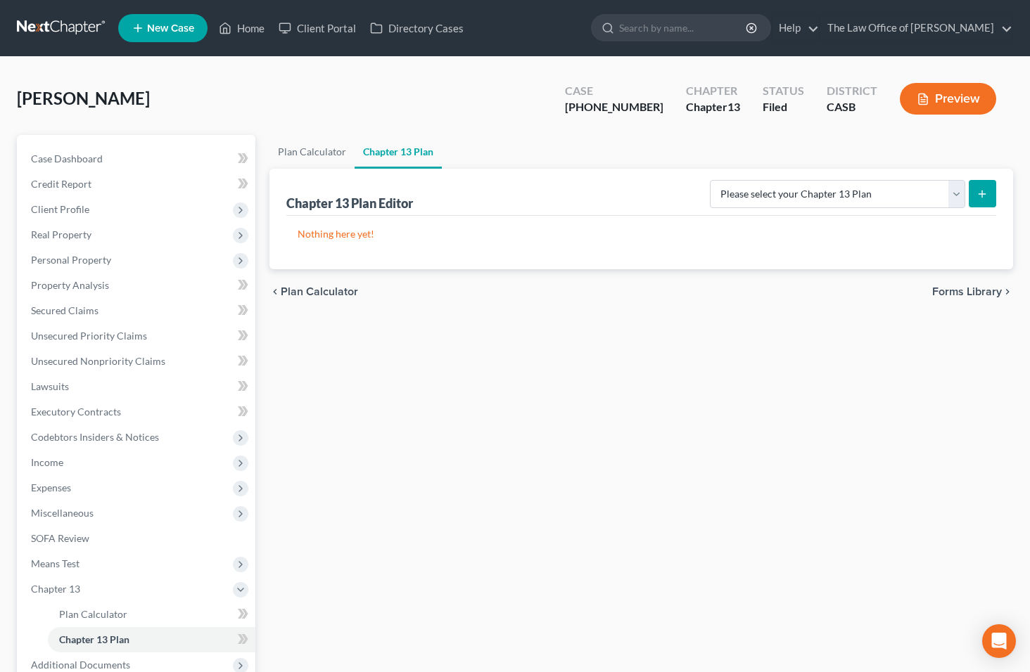
click at [978, 193] on icon "submit" at bounding box center [981, 193] width 11 height 11
click at [990, 196] on button "submit" at bounding box center [981, 193] width 27 height 27
click at [982, 196] on icon "submit" at bounding box center [981, 193] width 11 height 11
click at [932, 200] on select "Please select your Chapter 13 Plan National Form Plan - Official Form 113 South…" at bounding box center [837, 194] width 255 height 28
select select "1"
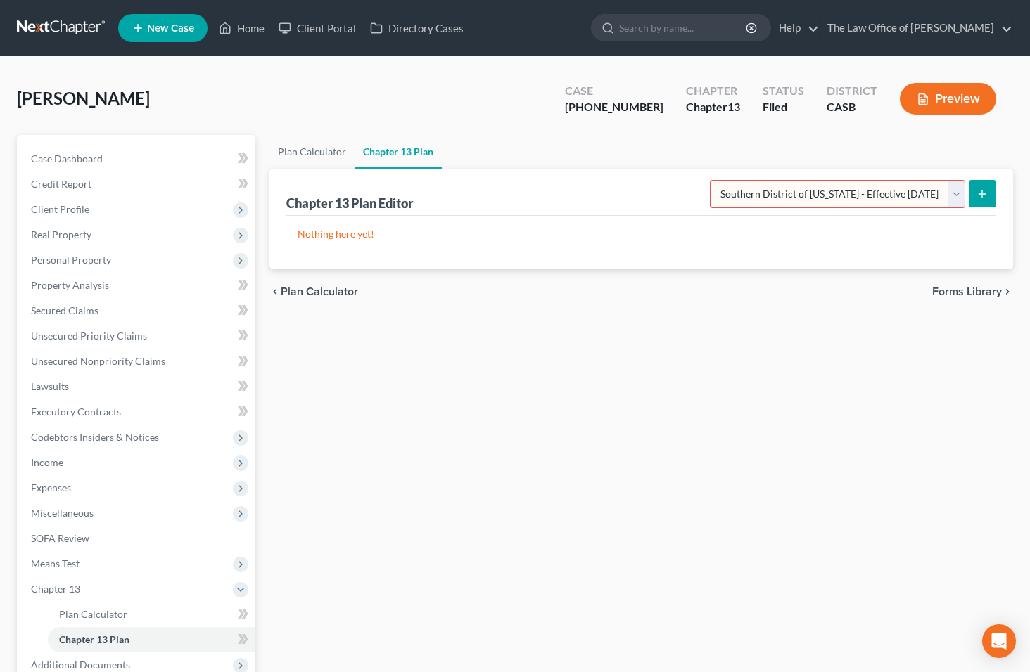
click at [710, 180] on select "Please select your Chapter 13 Plan National Form Plan - Official Form 113 South…" at bounding box center [837, 194] width 255 height 28
click at [985, 192] on icon "submit" at bounding box center [981, 193] width 11 height 11
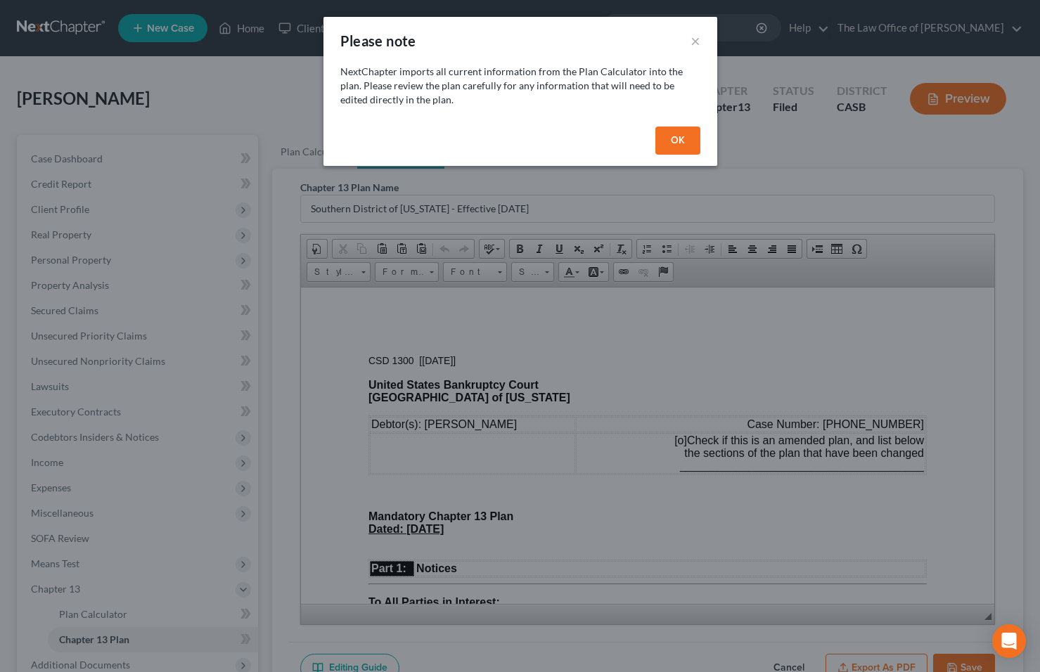
click at [679, 139] on button "OK" at bounding box center [677, 141] width 45 height 28
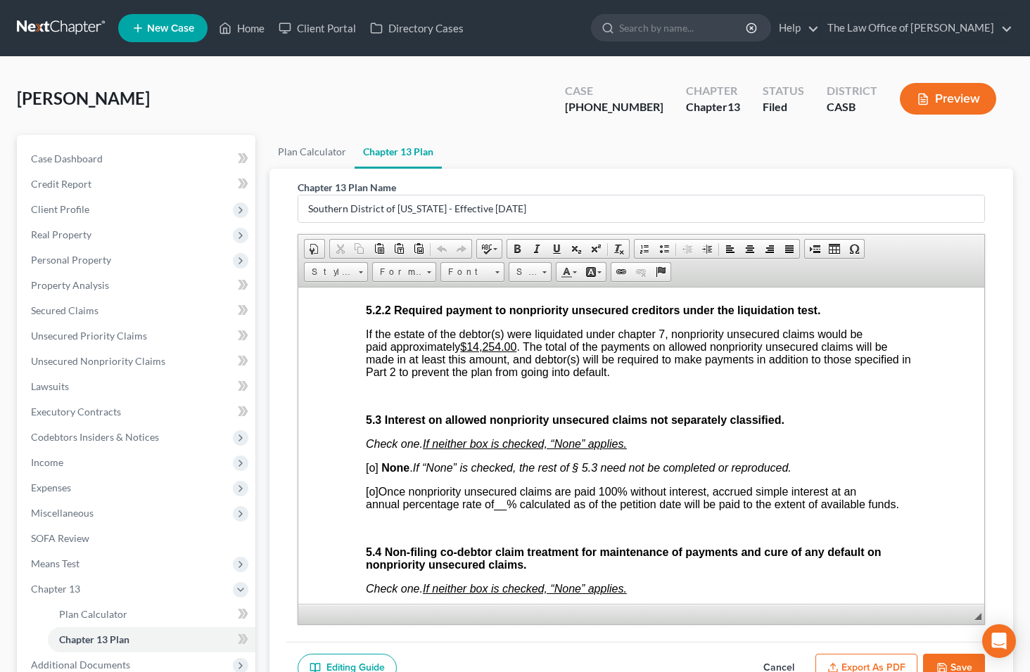
scroll to position [4783, 0]
click at [103, 560] on span "Means Test" at bounding box center [138, 563] width 236 height 25
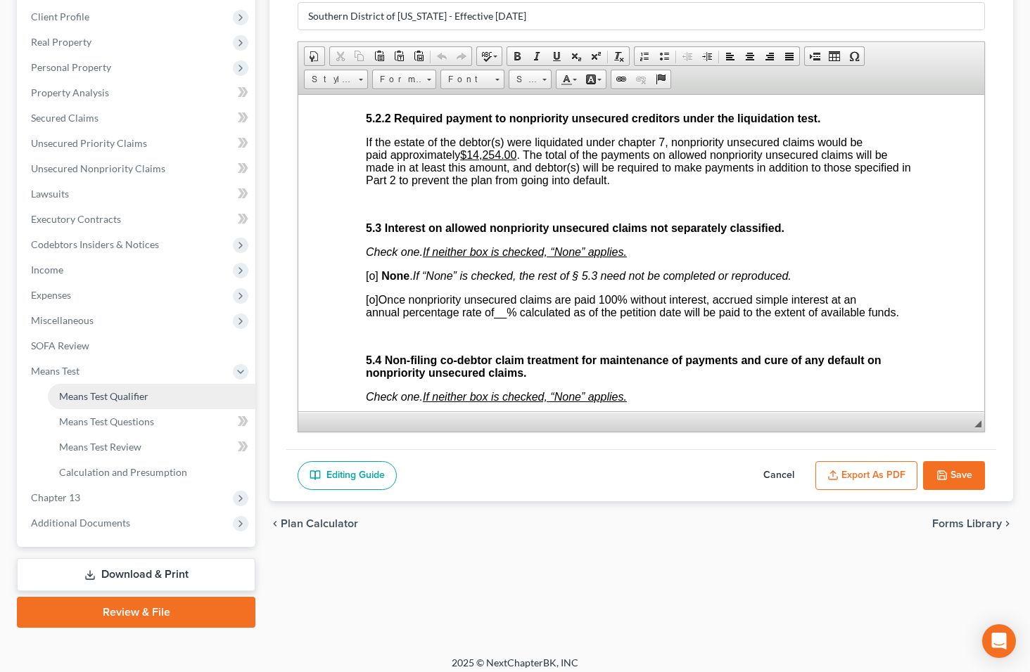
scroll to position [202, 0]
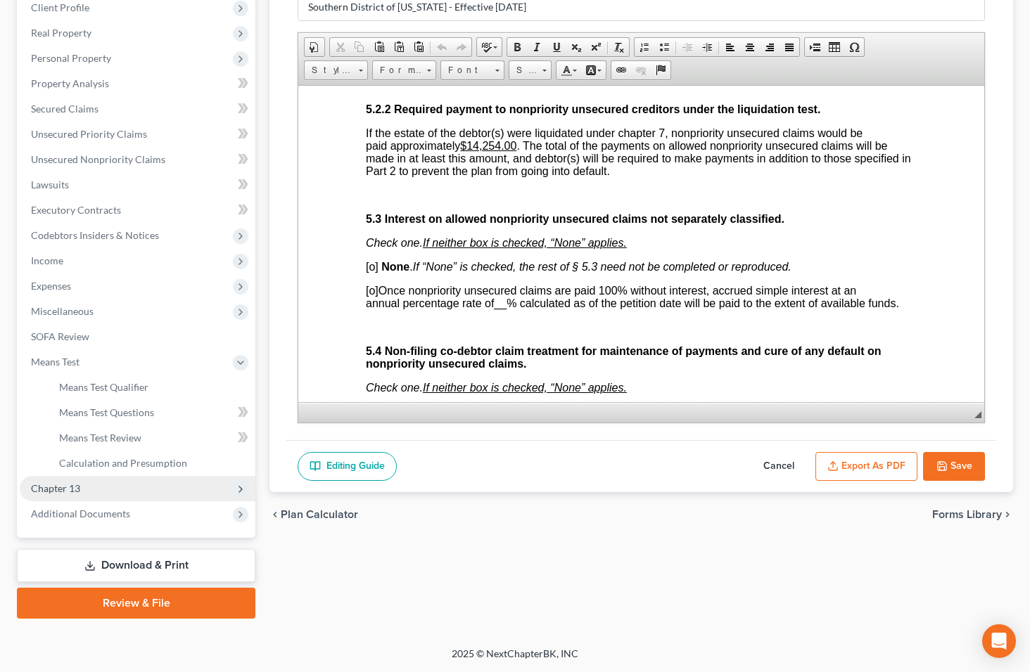
click at [88, 492] on span "Chapter 13" at bounding box center [138, 488] width 236 height 25
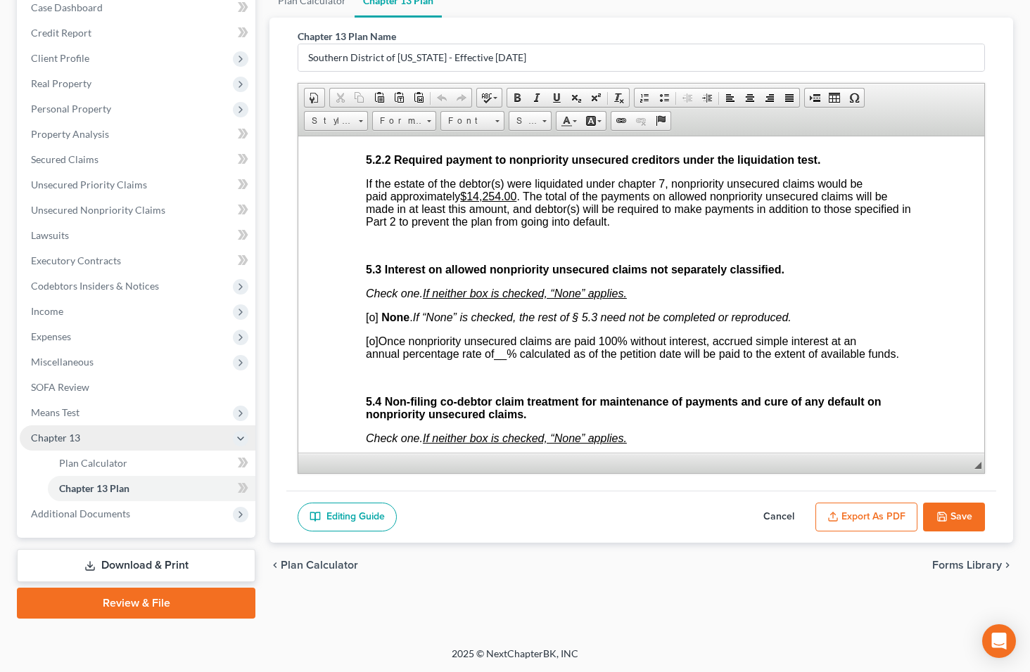
scroll to position [151, 0]
click at [146, 464] on link "Plan Calculator" at bounding box center [151, 463] width 207 height 25
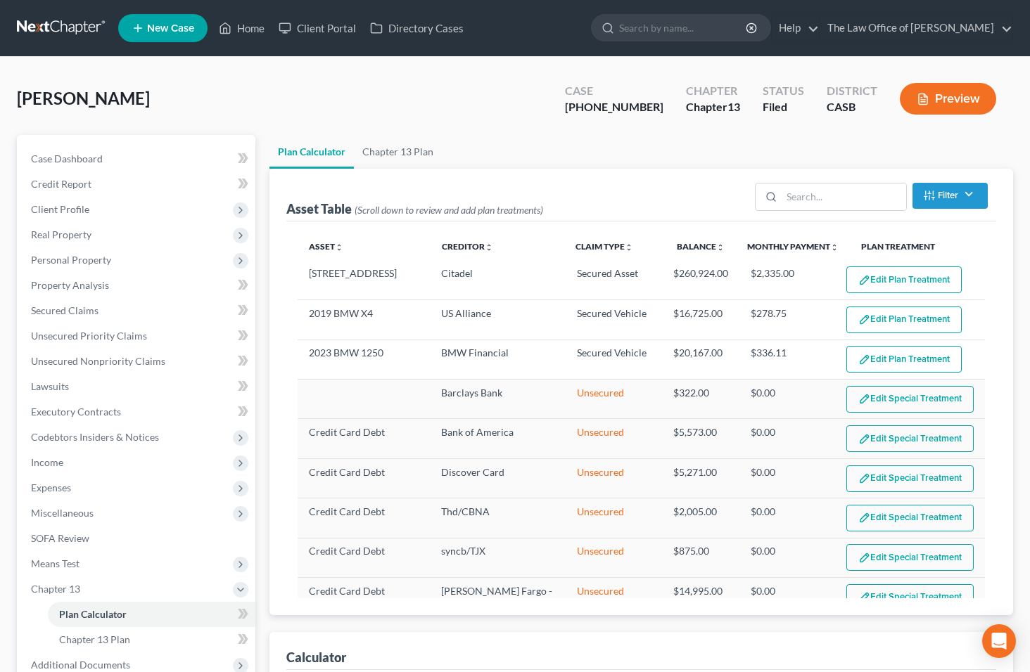
select select "59"
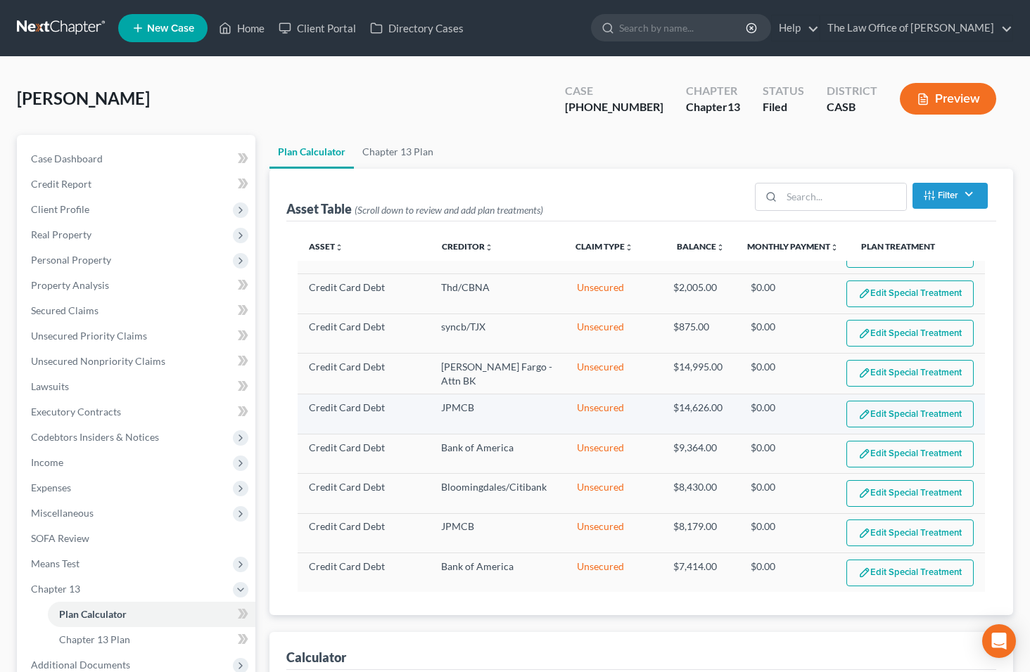
scroll to position [228, 0]
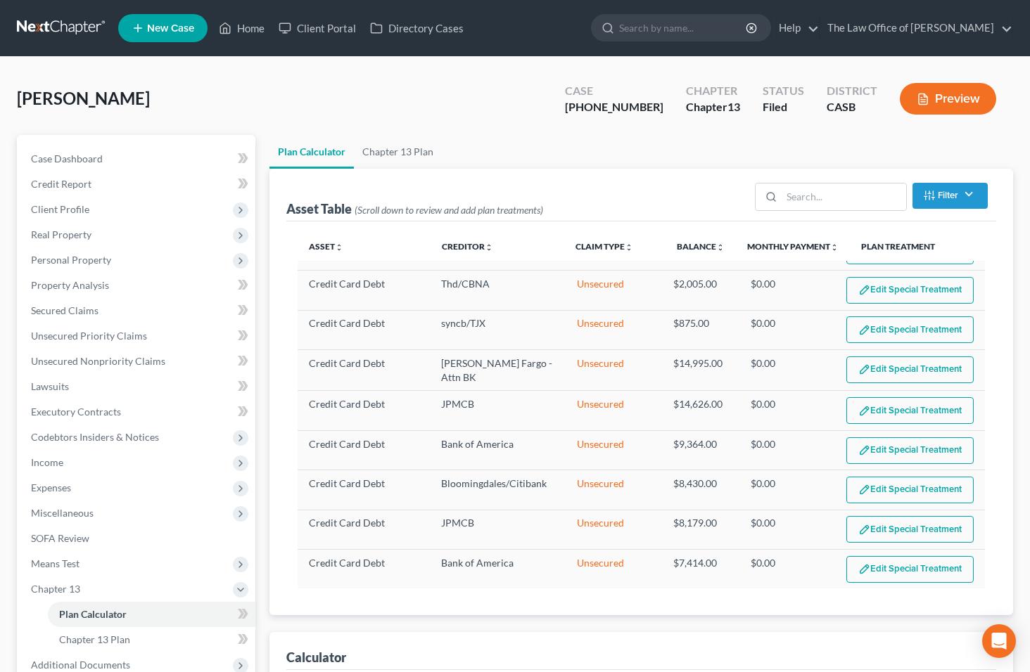
click at [963, 97] on button "Preview" at bounding box center [947, 99] width 96 height 32
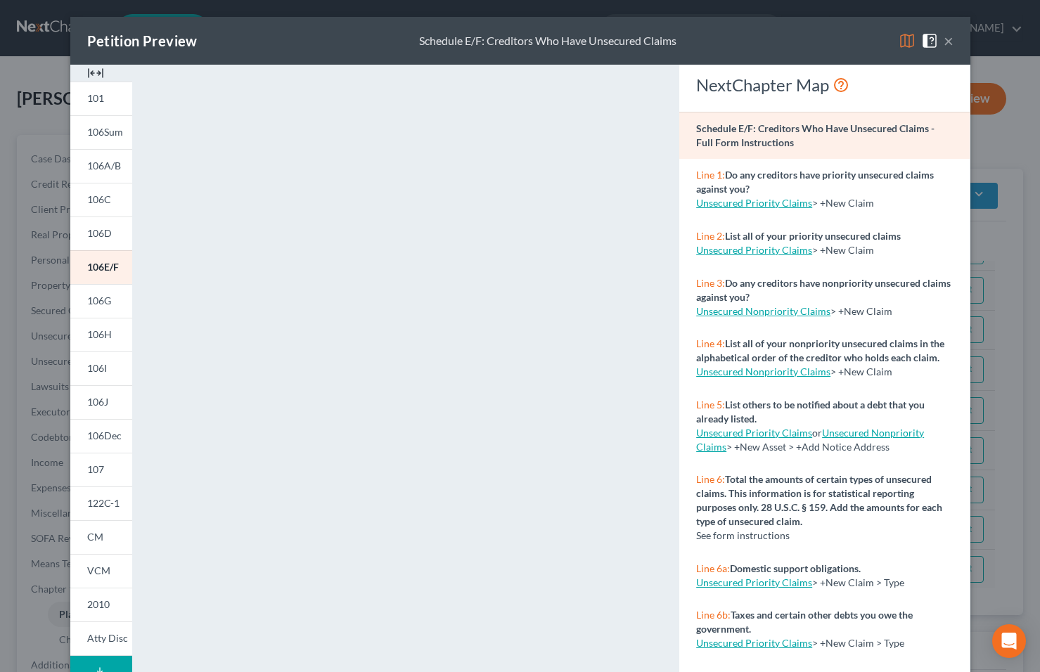
click at [944, 40] on button "×" at bounding box center [949, 40] width 10 height 17
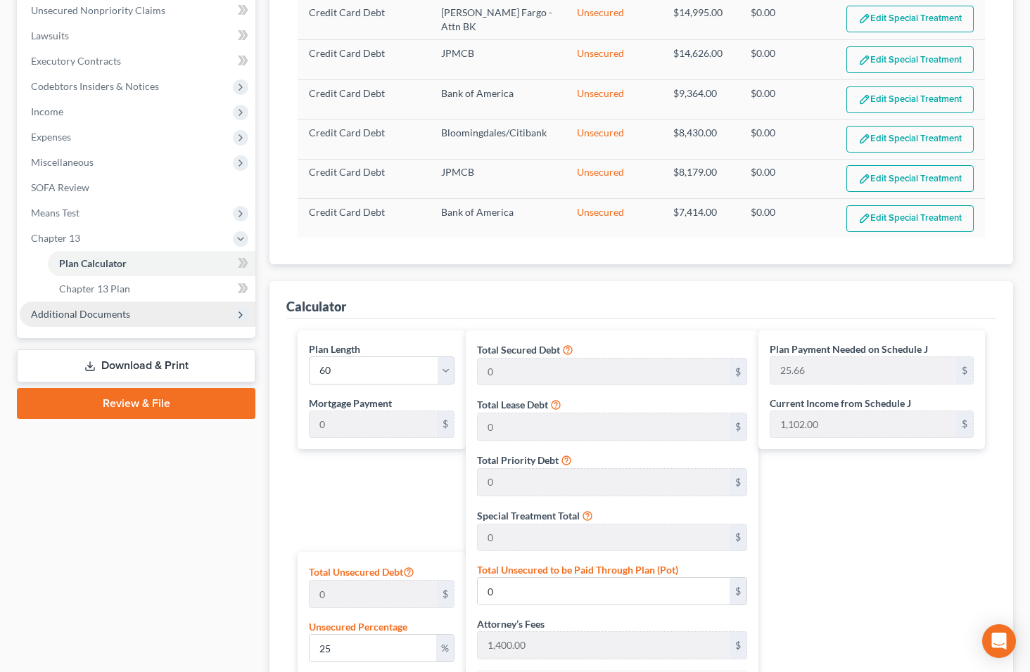
scroll to position [352, 0]
click at [120, 320] on span "Additional Documents" at bounding box center [138, 313] width 236 height 25
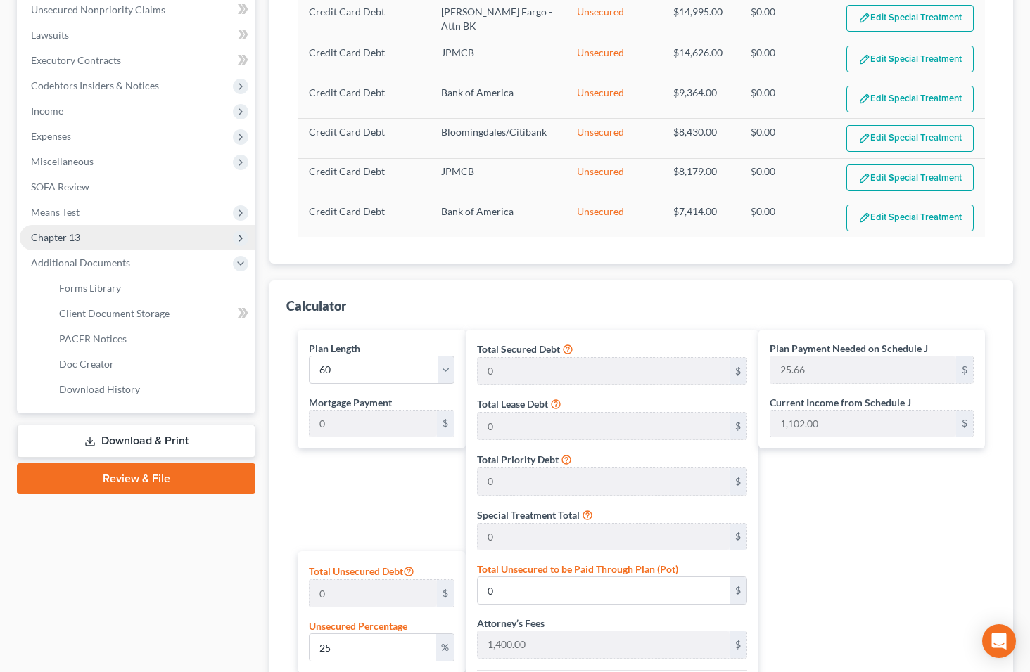
click at [172, 245] on span "Chapter 13" at bounding box center [138, 237] width 236 height 25
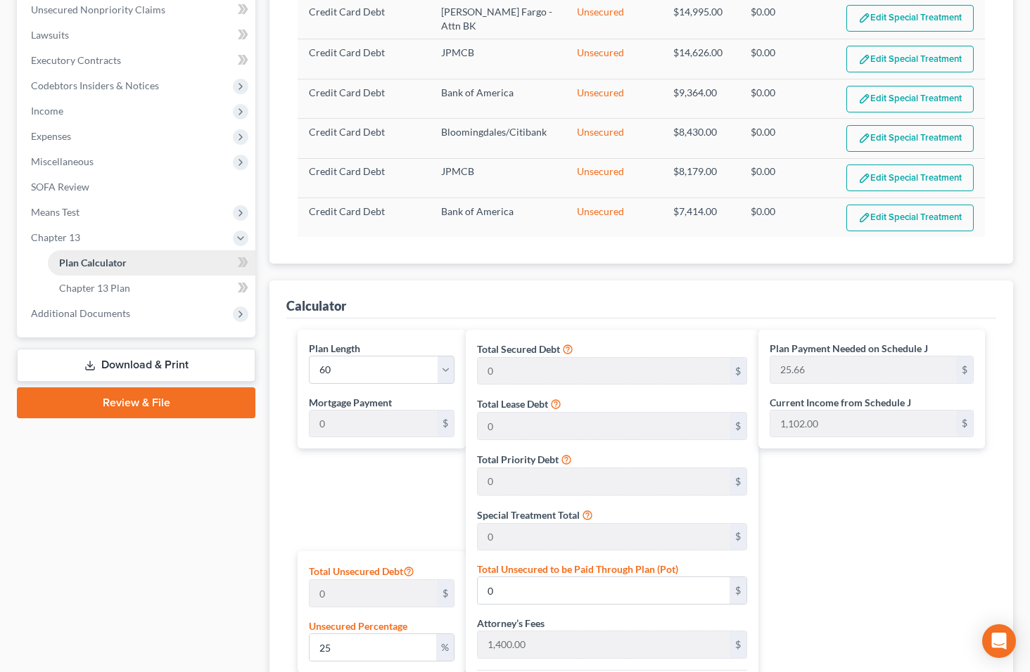
click at [155, 267] on link "Plan Calculator" at bounding box center [151, 262] width 207 height 25
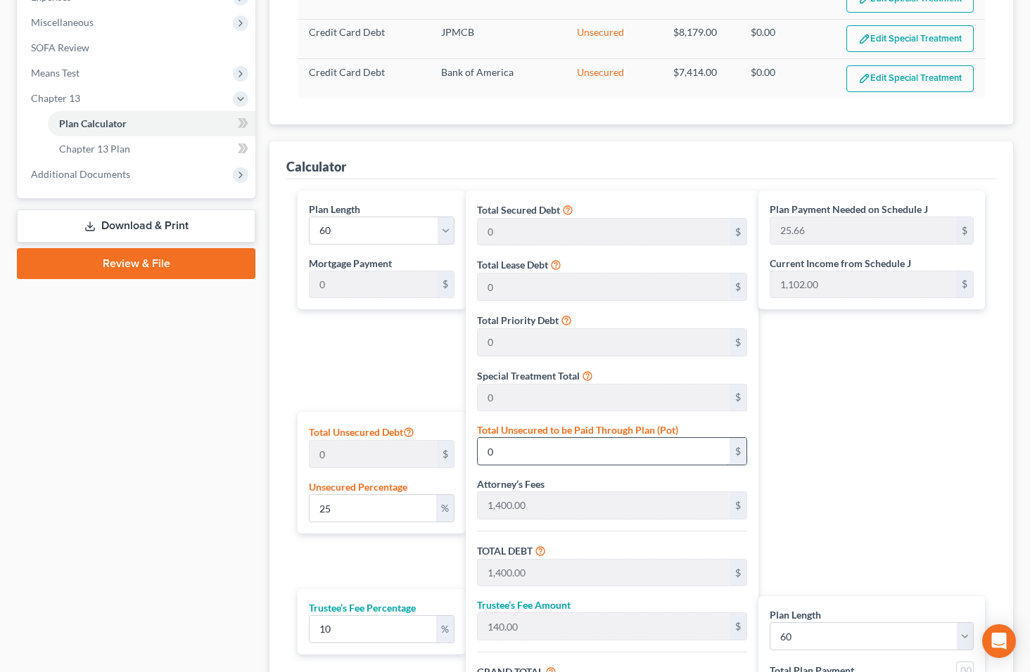
scroll to position [492, 0]
click at [338, 505] on input "25" at bounding box center [372, 507] width 127 height 27
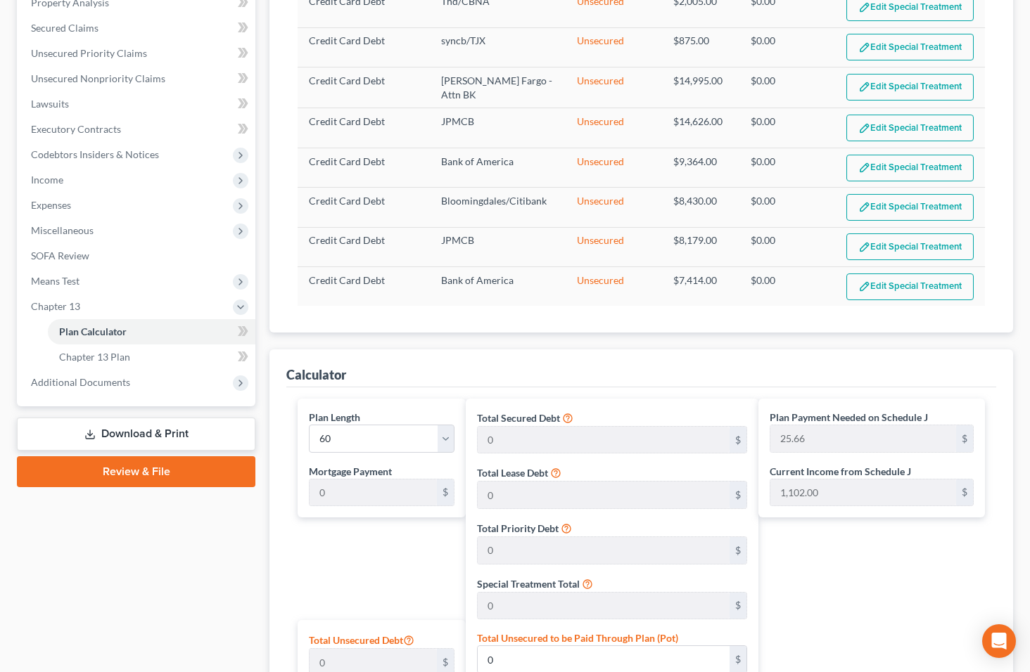
scroll to position [282, 0]
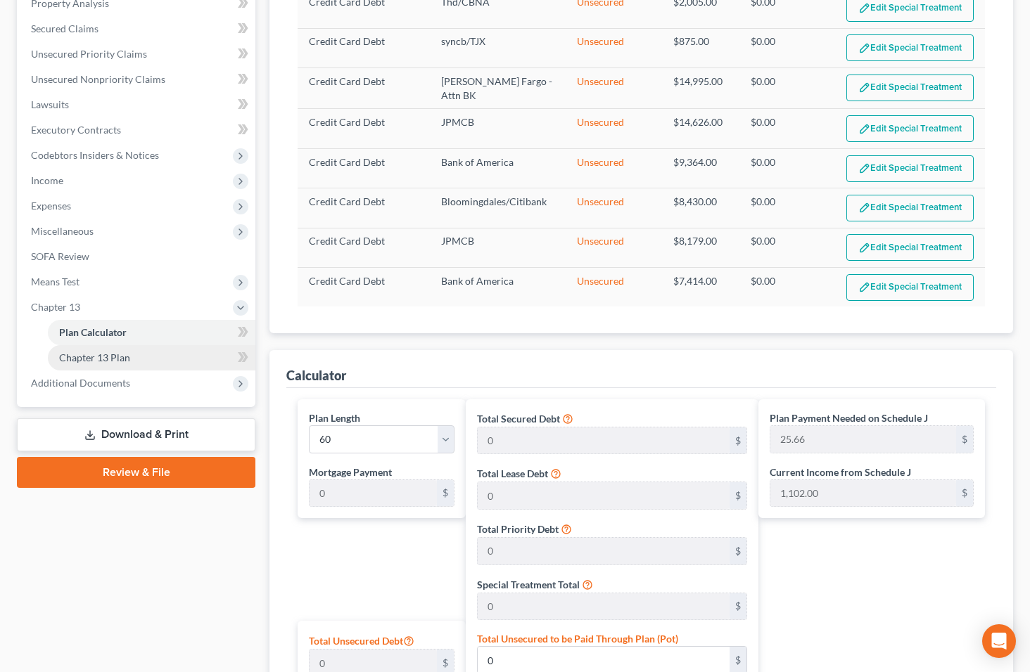
click at [91, 358] on span "Chapter 13 Plan" at bounding box center [94, 358] width 71 height 12
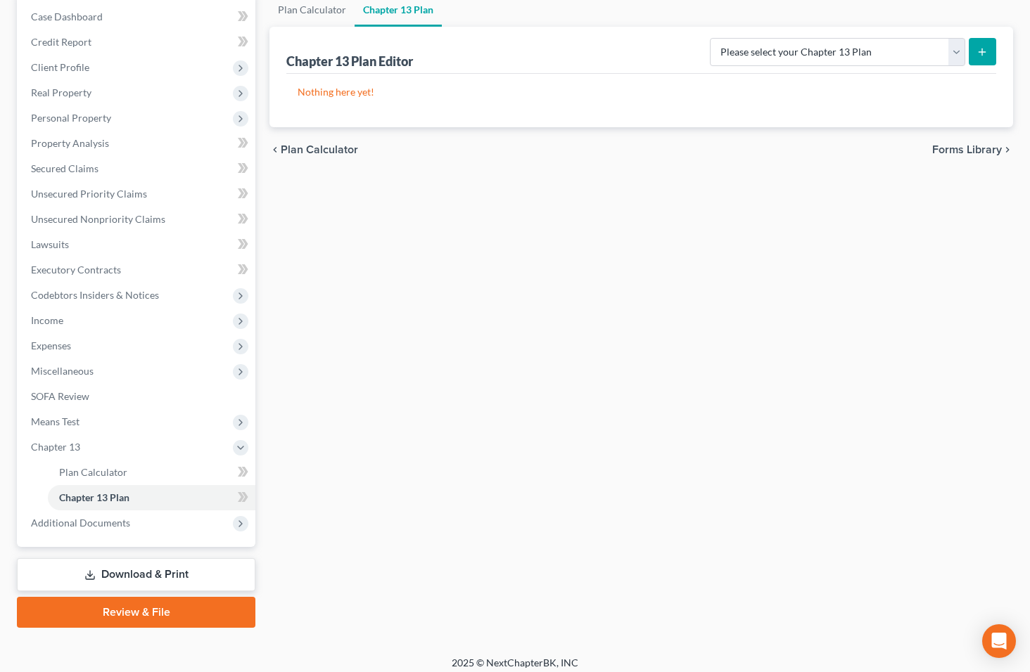
scroll to position [151, 0]
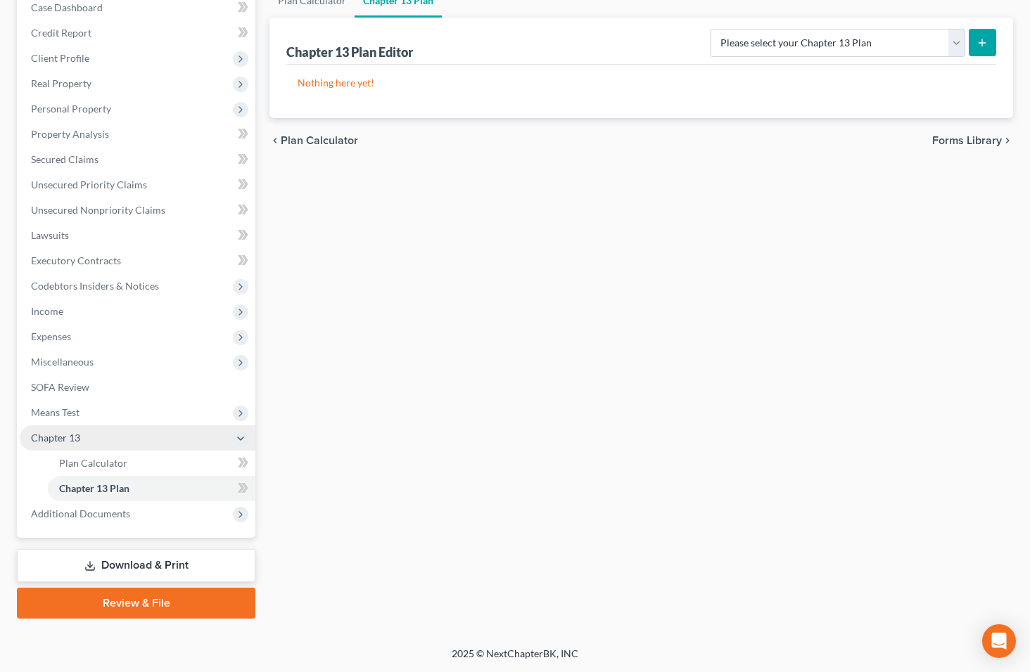
click at [101, 434] on span "Chapter 13" at bounding box center [138, 437] width 236 height 25
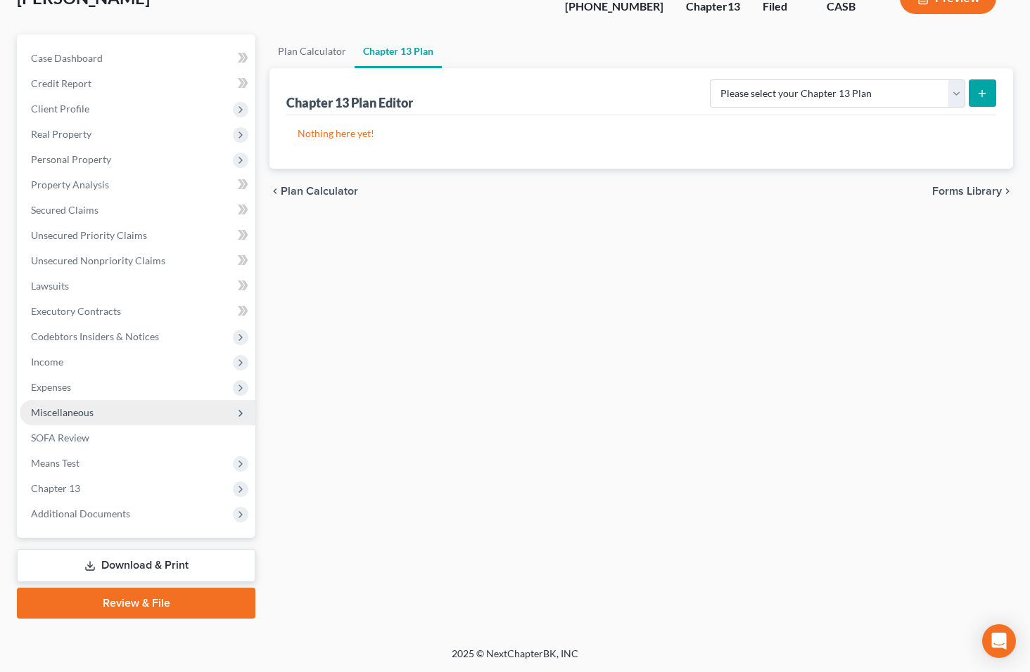
scroll to position [101, 0]
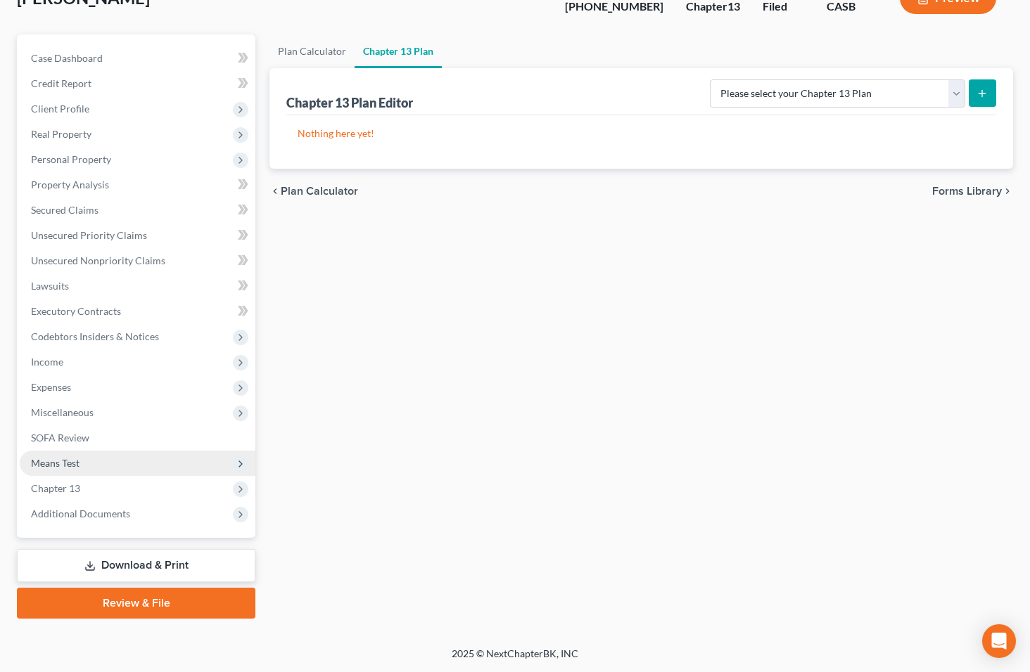
click at [94, 462] on span "Means Test" at bounding box center [138, 463] width 236 height 25
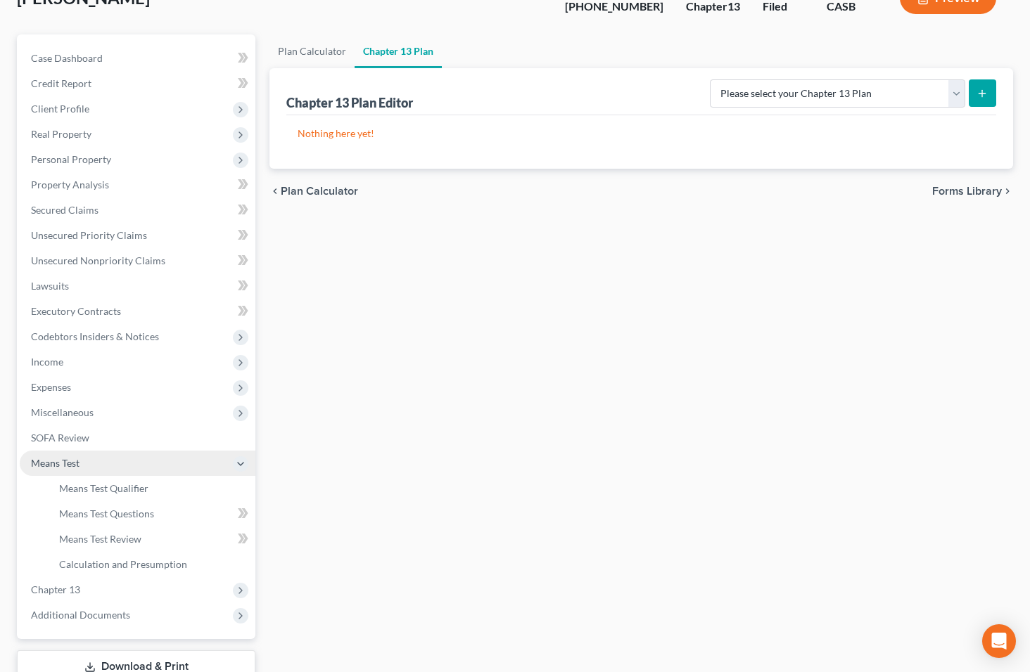
scroll to position [151, 0]
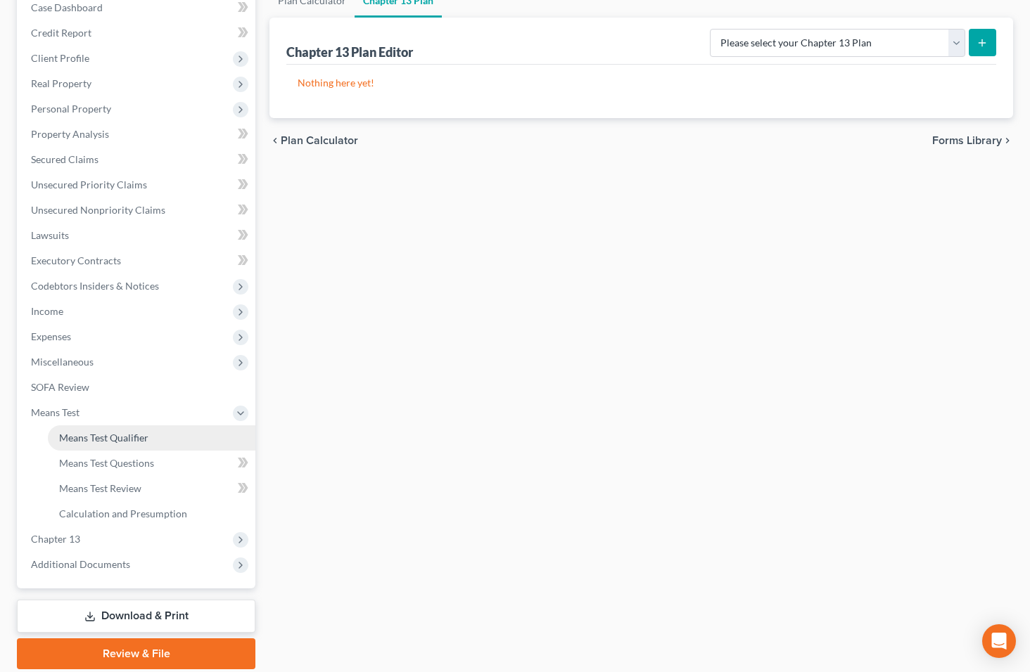
click at [106, 436] on span "Means Test Qualifier" at bounding box center [103, 438] width 89 height 12
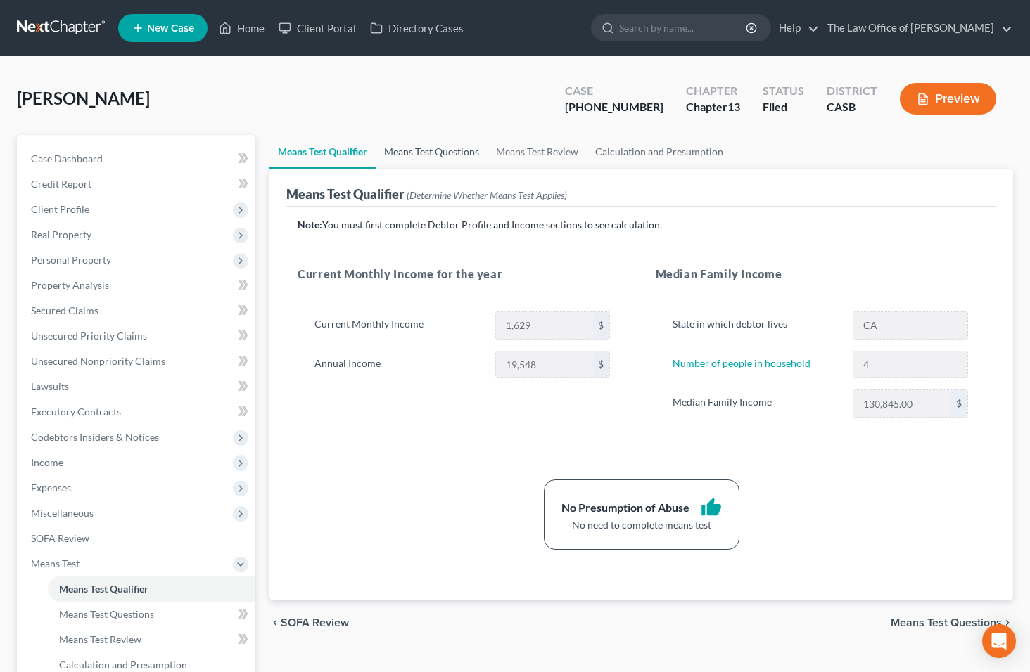
click at [444, 155] on link "Means Test Questions" at bounding box center [432, 152] width 112 height 34
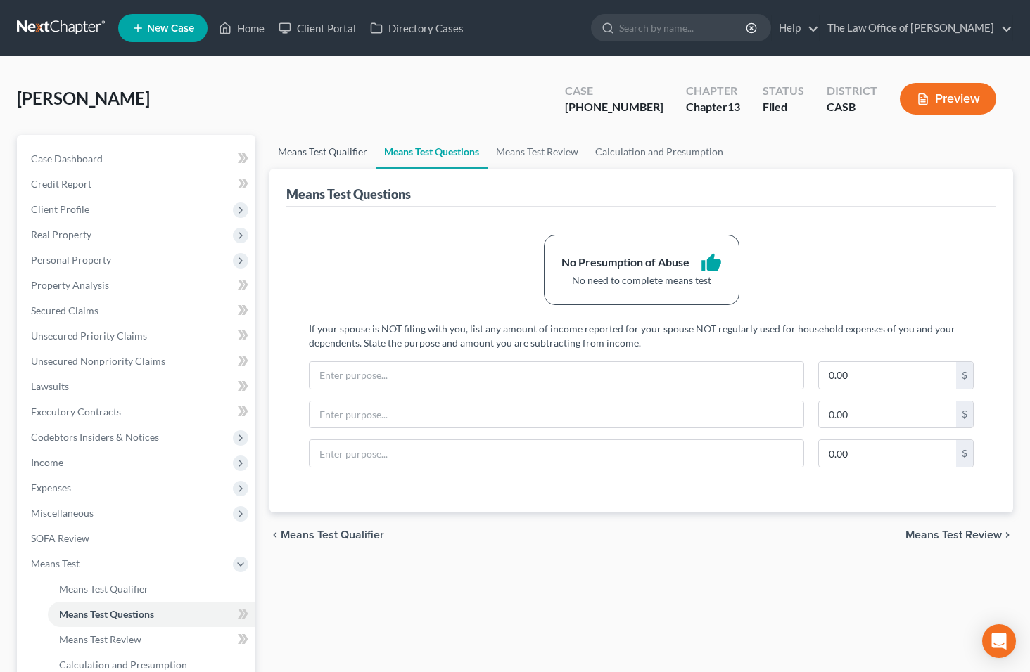
click at [308, 151] on link "Means Test Qualifier" at bounding box center [322, 152] width 106 height 34
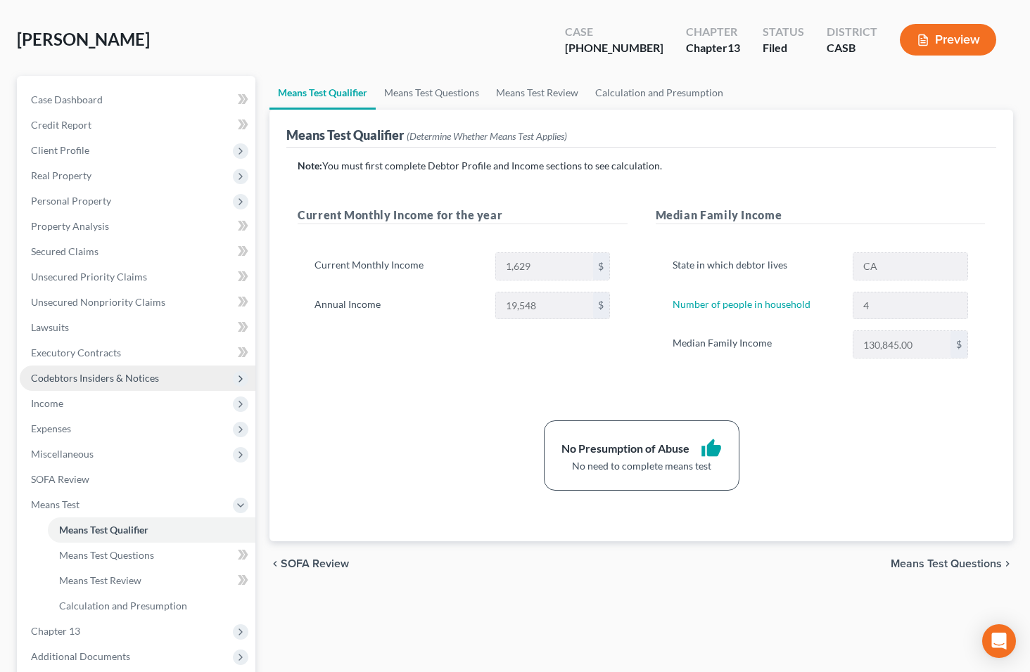
scroll to position [202, 0]
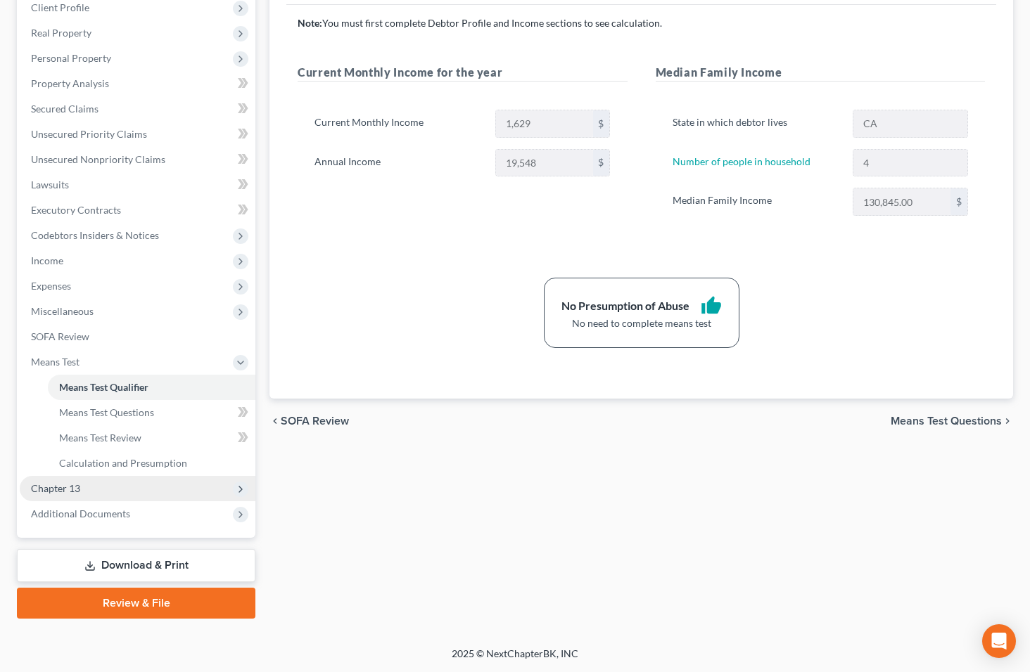
click at [116, 499] on span "Chapter 13" at bounding box center [138, 488] width 236 height 25
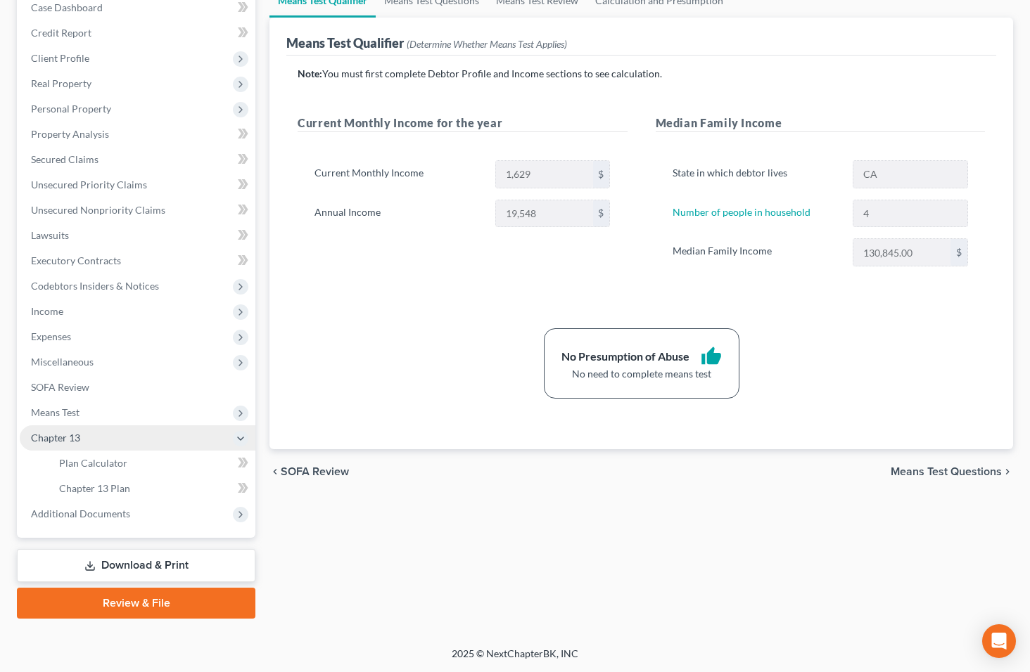
scroll to position [151, 0]
click at [124, 492] on span "Chapter 13 Plan" at bounding box center [94, 488] width 71 height 12
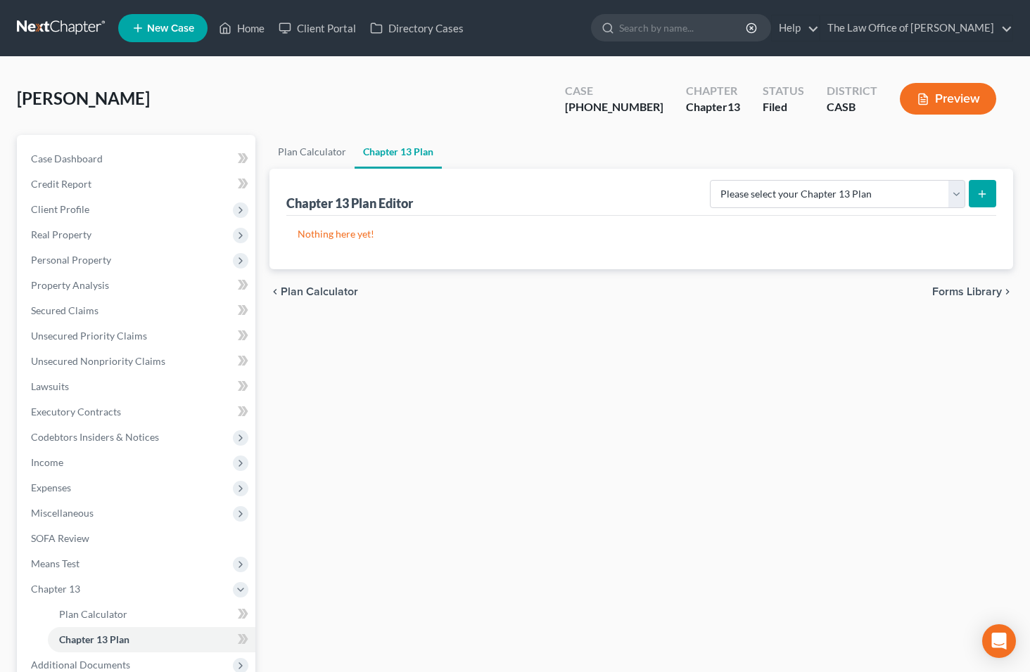
click at [314, 293] on span "Plan Calculator" at bounding box center [319, 291] width 77 height 11
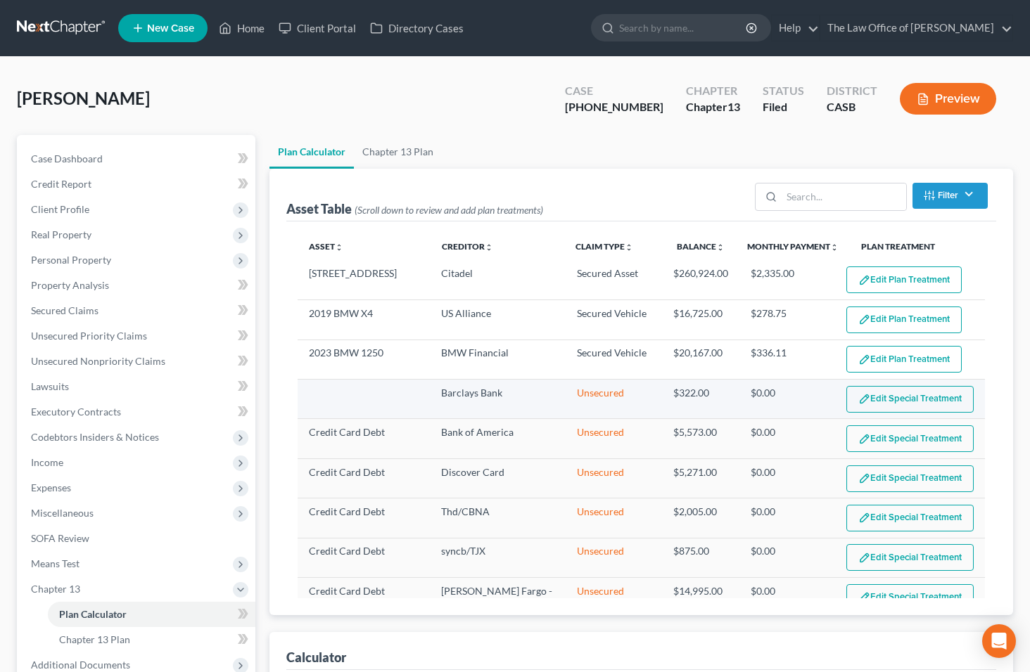
select select "59"
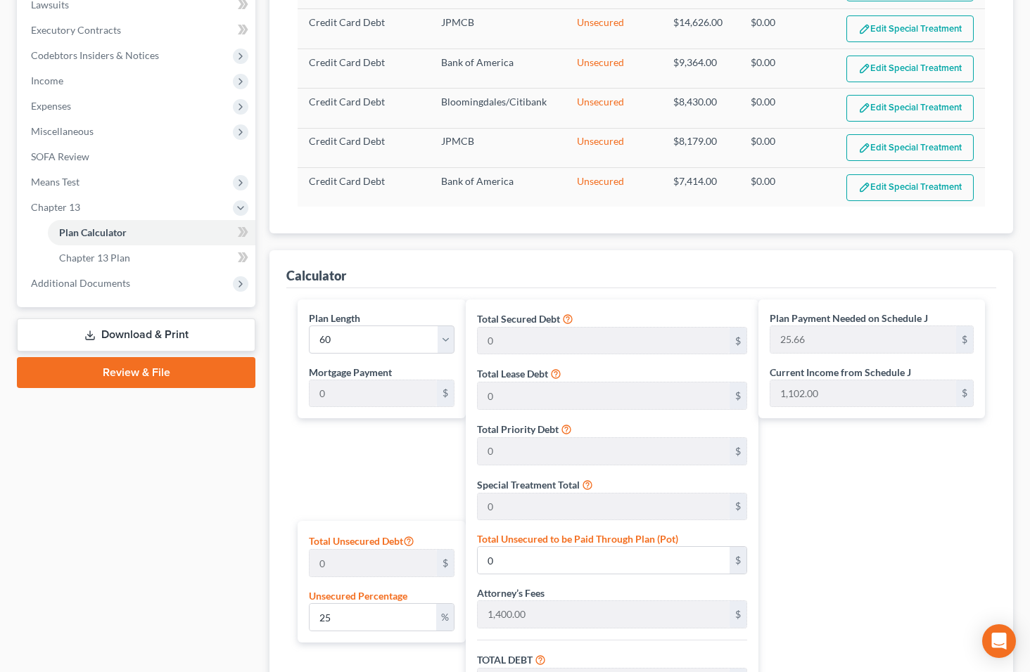
scroll to position [383, 0]
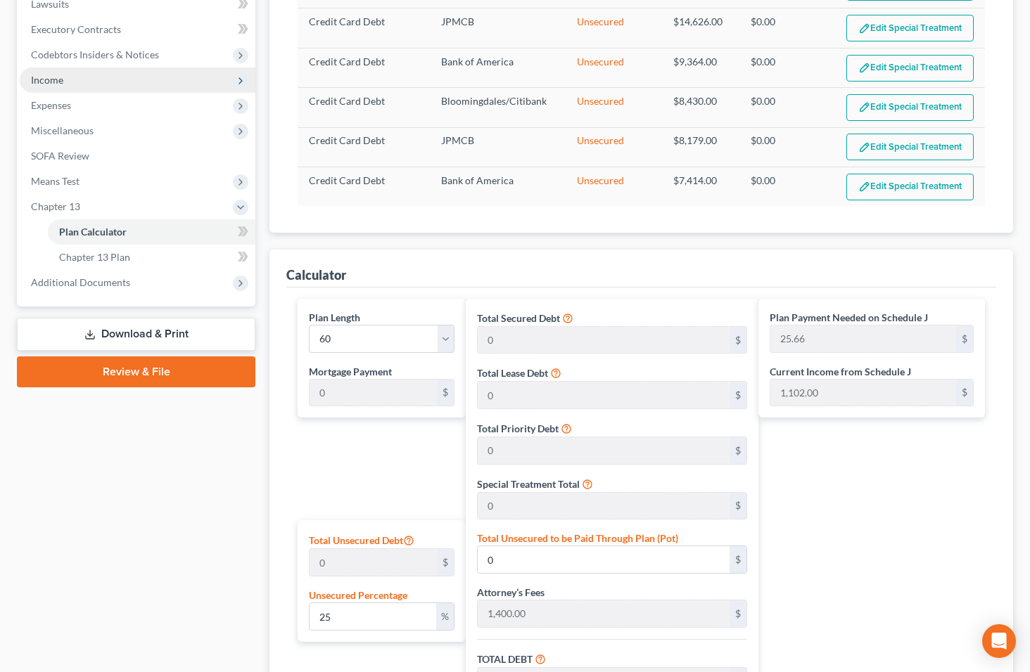
click at [131, 75] on span "Income" at bounding box center [138, 80] width 236 height 25
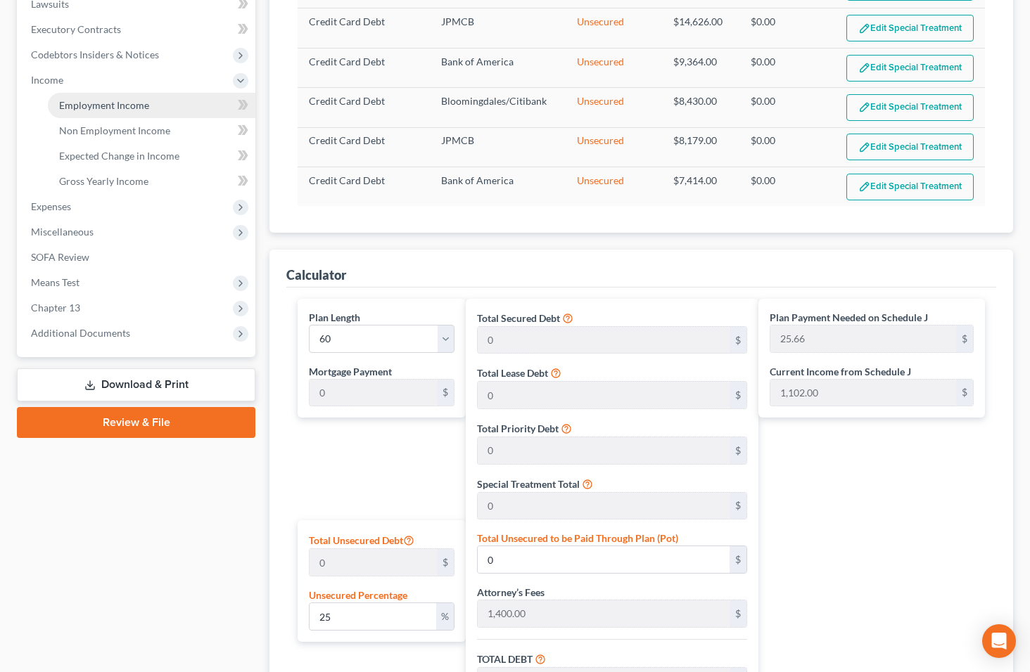
click at [136, 103] on span "Employment Income" at bounding box center [104, 105] width 90 height 12
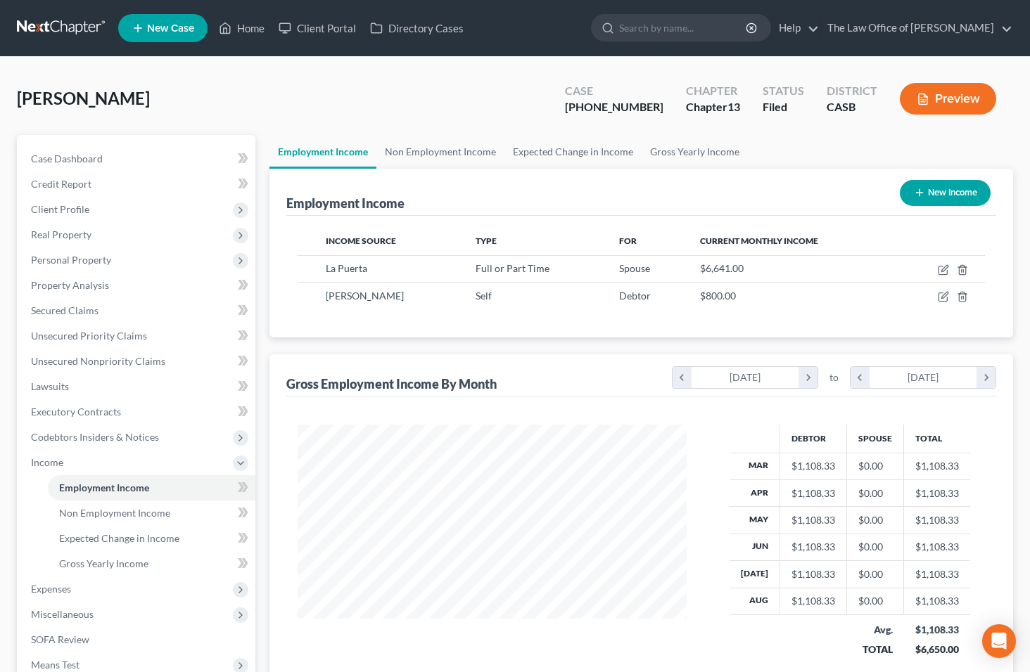
scroll to position [252, 418]
click at [819, 29] on link "Help" at bounding box center [795, 27] width 47 height 25
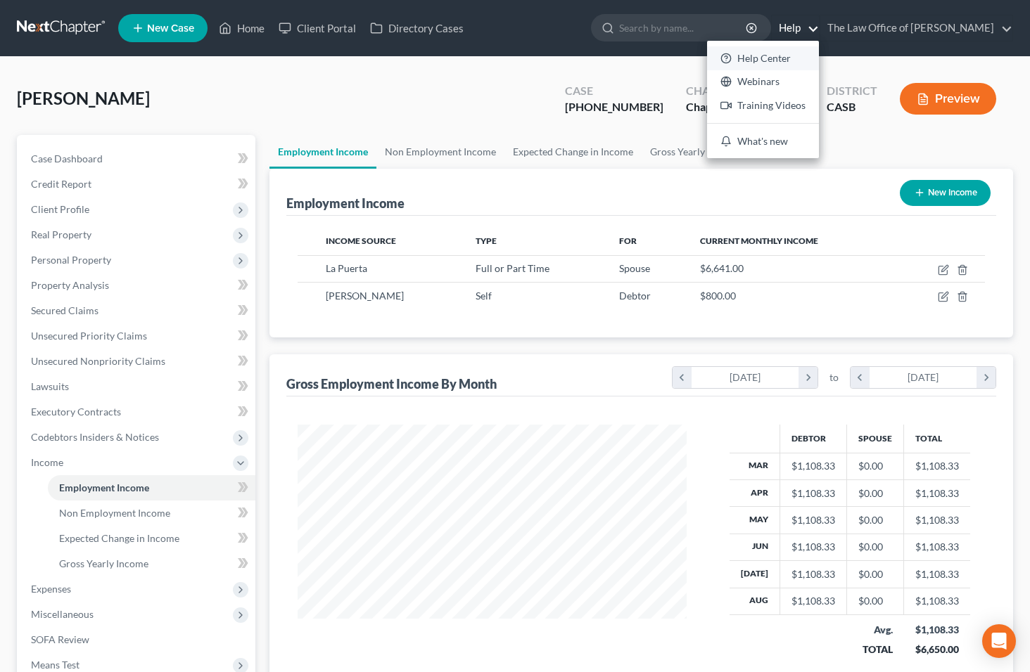
click at [768, 63] on link "Help Center" at bounding box center [763, 58] width 112 height 24
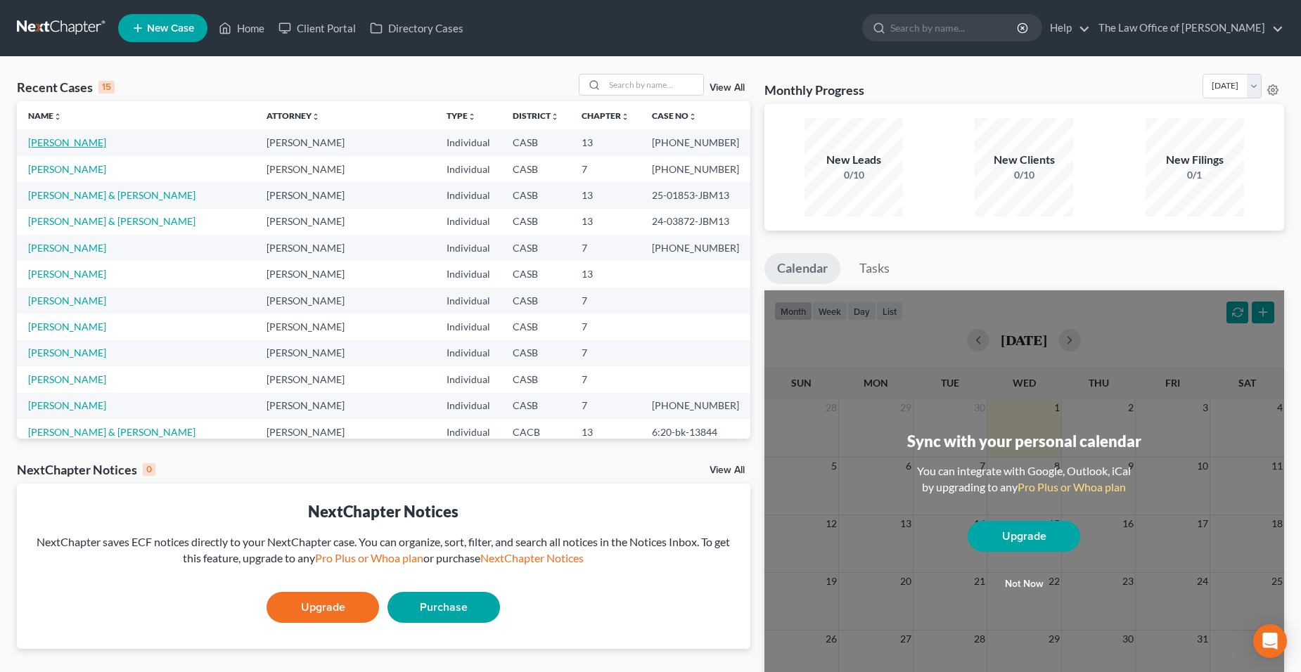
click at [82, 144] on link "Fernandez, Lizett" at bounding box center [67, 142] width 78 height 12
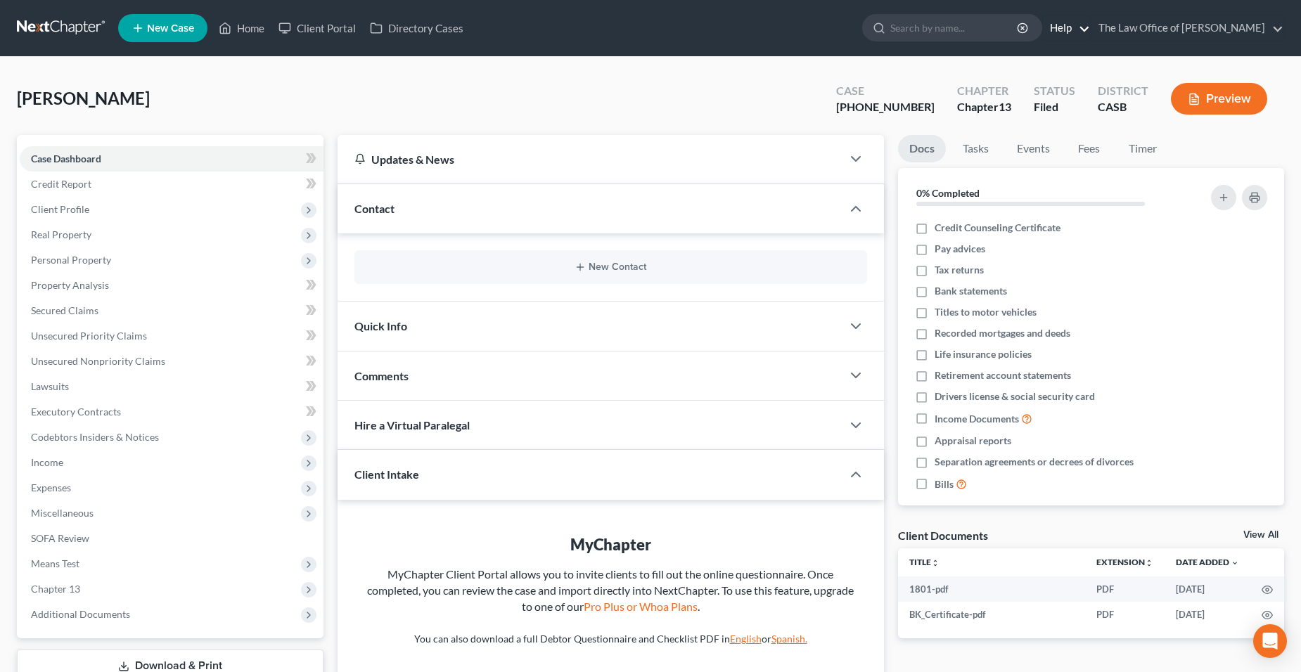
click at [1074, 28] on link "Help" at bounding box center [1066, 27] width 47 height 25
click at [1035, 106] on link "Training Videos" at bounding box center [1034, 106] width 112 height 24
click at [124, 581] on span "Chapter 13" at bounding box center [172, 589] width 304 height 25
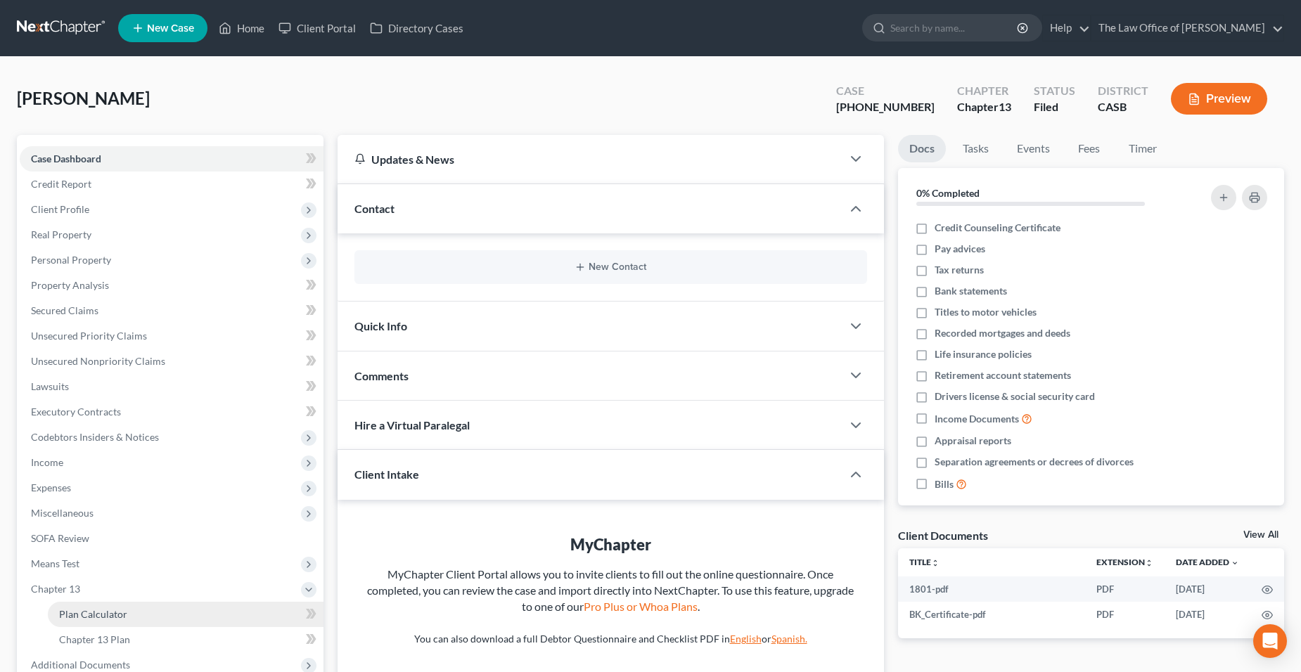
click at [101, 618] on span "Plan Calculator" at bounding box center [93, 614] width 68 height 12
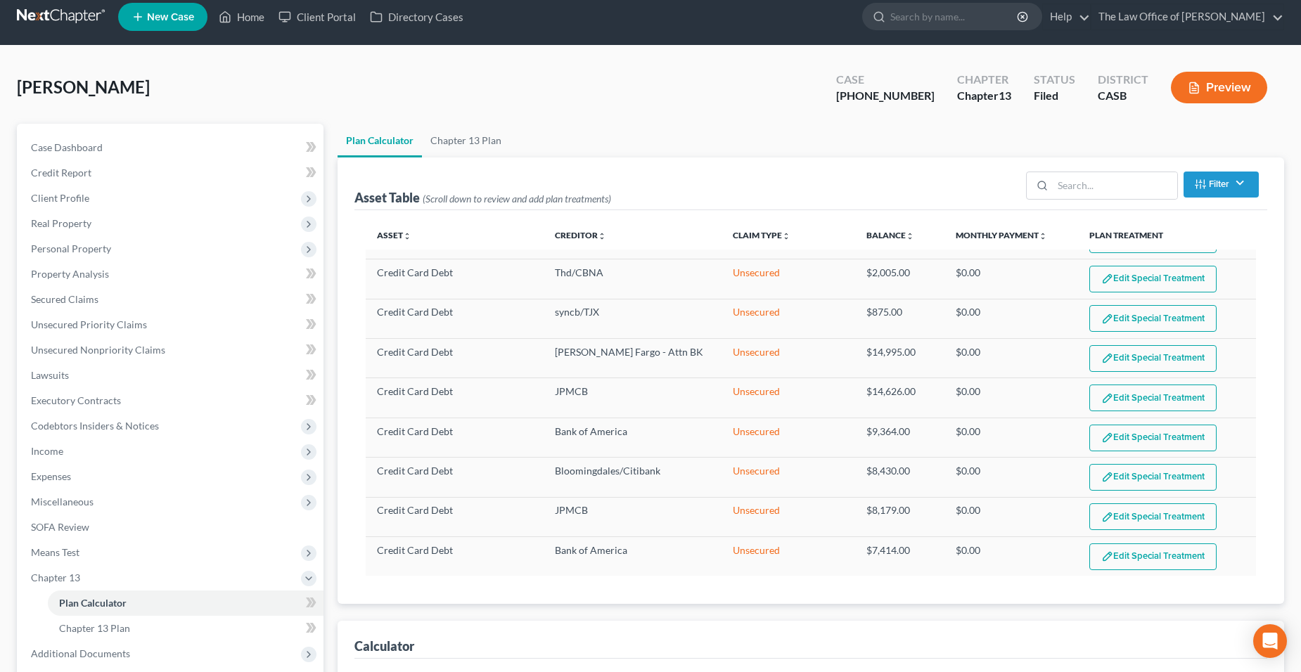
scroll to position [12, 0]
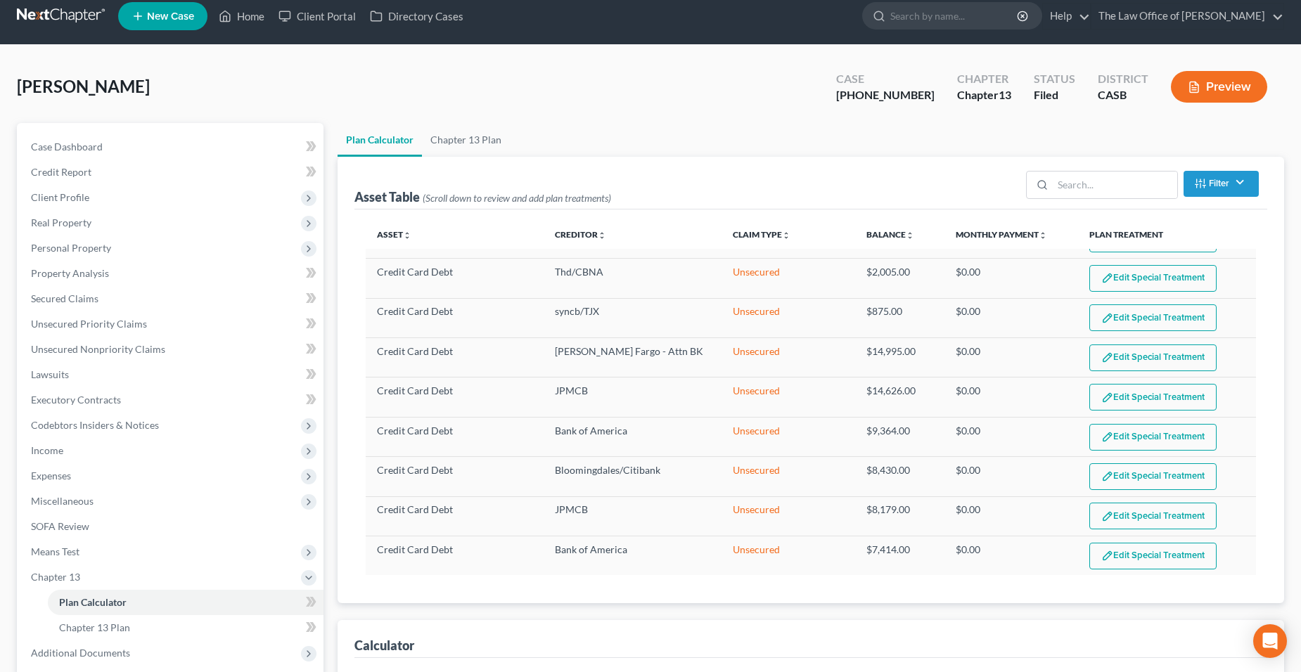
select select "59"
click at [169, 627] on link "Chapter 13 Plan" at bounding box center [186, 627] width 276 height 25
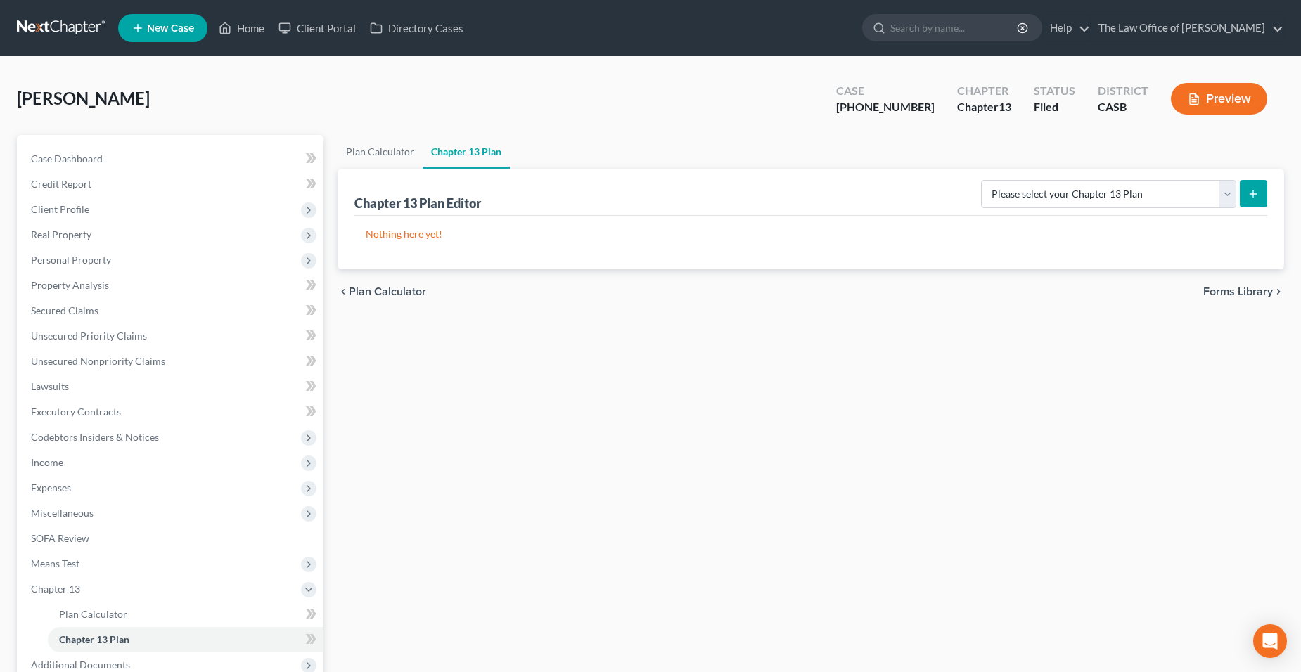
click at [396, 294] on span "Plan Calculator" at bounding box center [387, 291] width 77 height 11
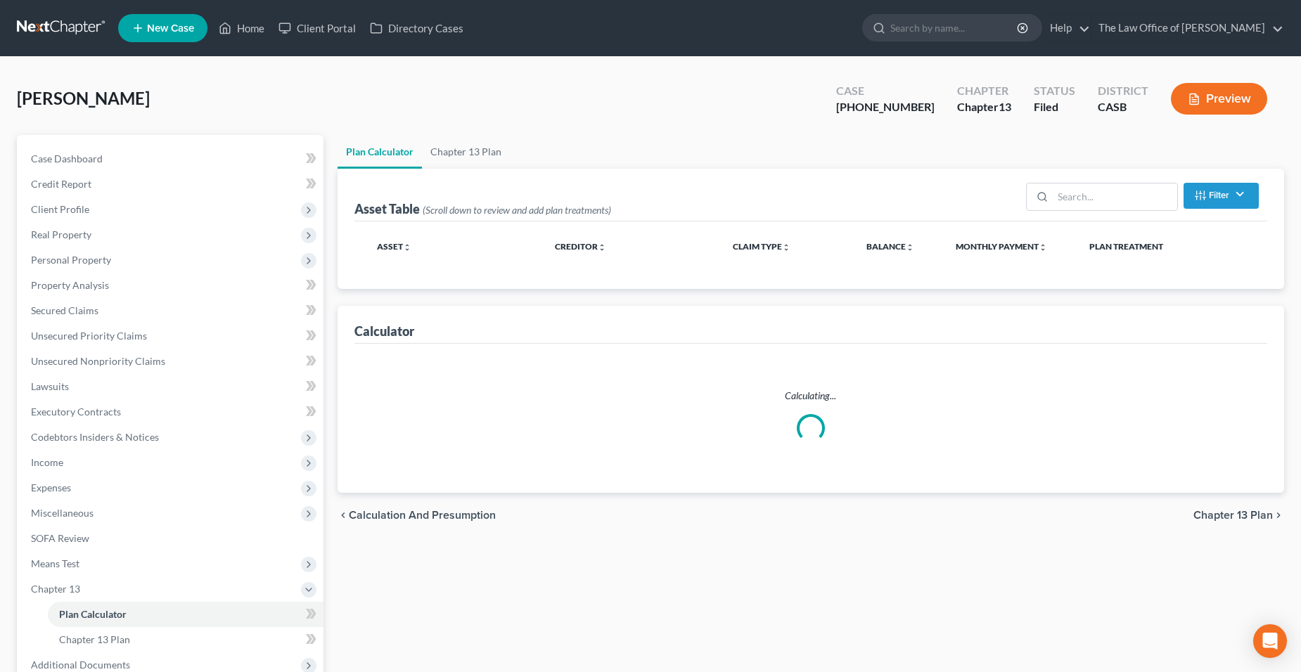
select select "59"
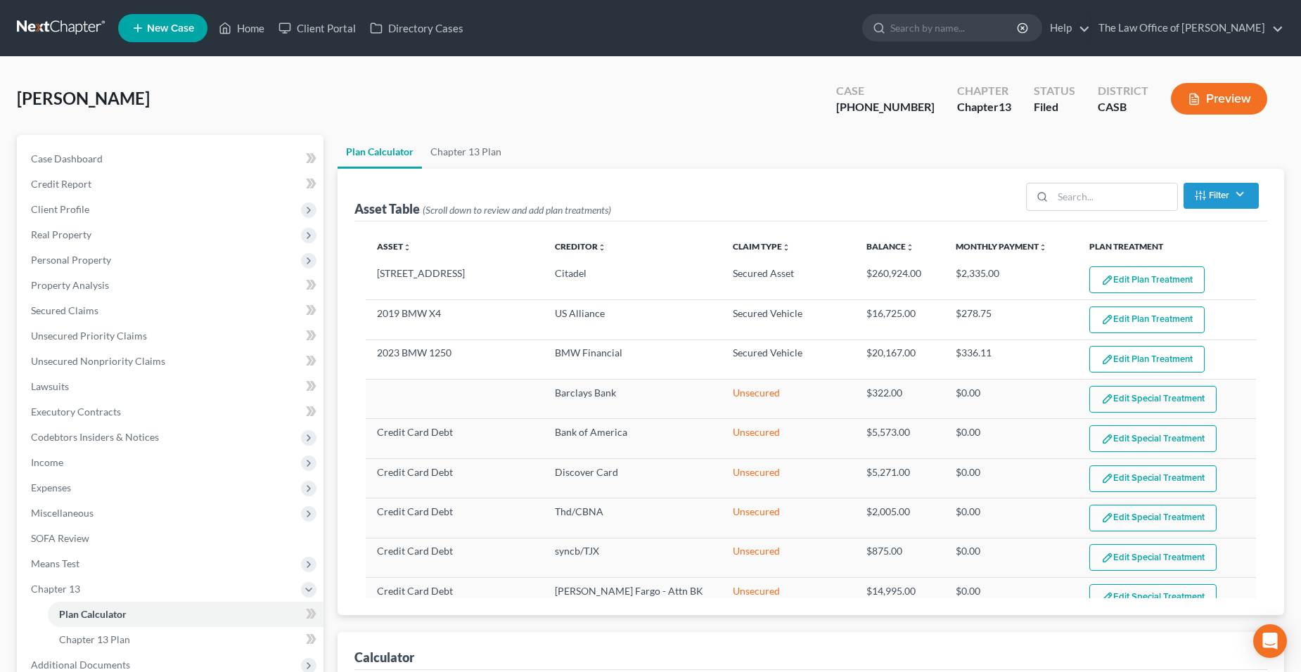
select select "59"
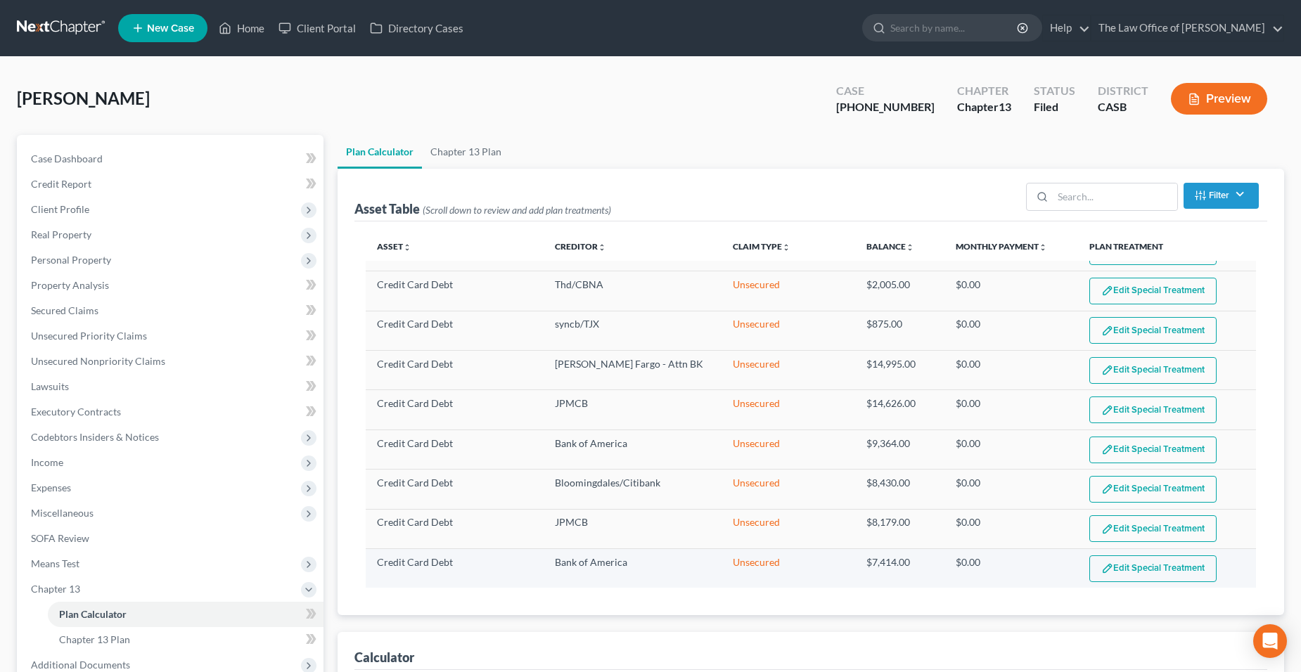
scroll to position [226, 0]
click at [1181, 570] on button "Edit Special Treatment" at bounding box center [1152, 569] width 127 height 27
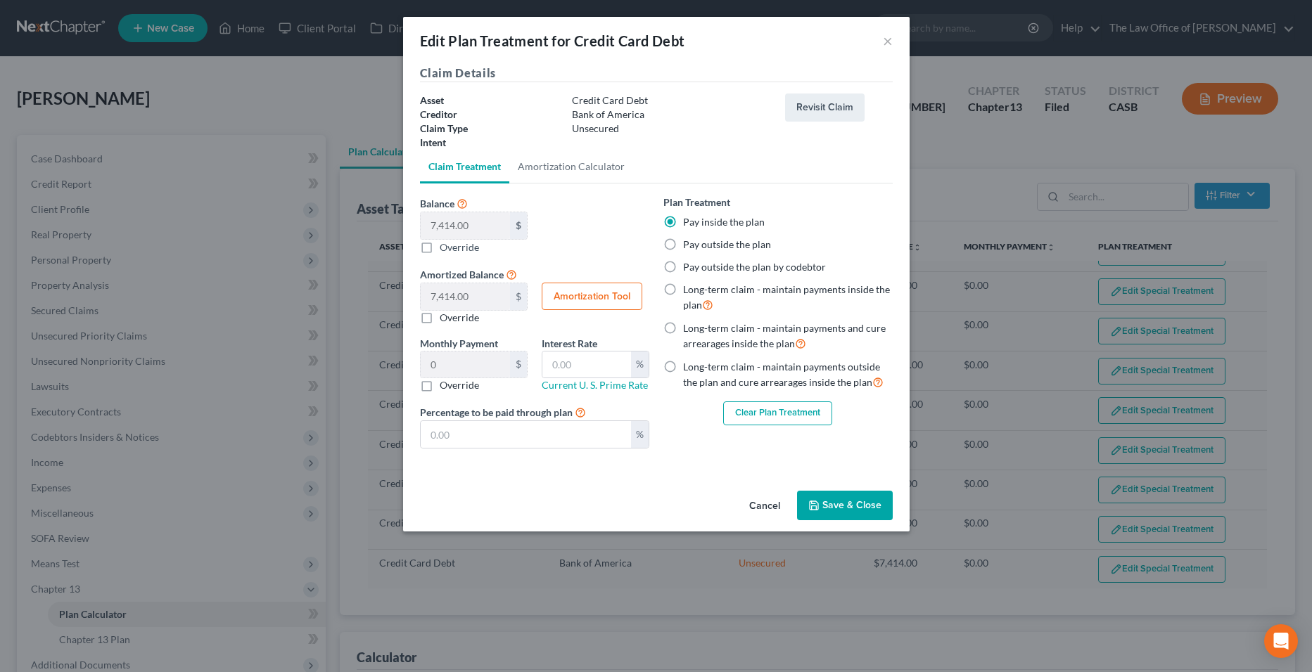
click at [760, 418] on button "Clear Plan Treatment" at bounding box center [777, 414] width 109 height 24
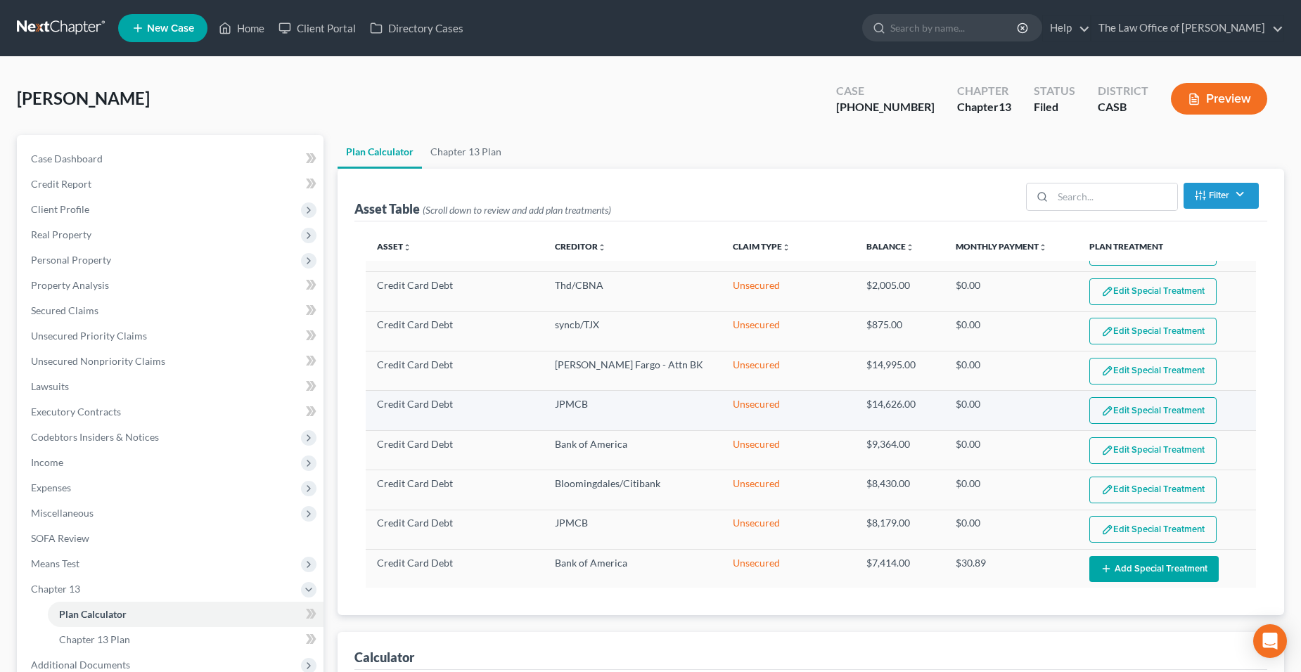
select select "59"
click at [1113, 570] on button "Add Special Treatment" at bounding box center [1153, 569] width 129 height 26
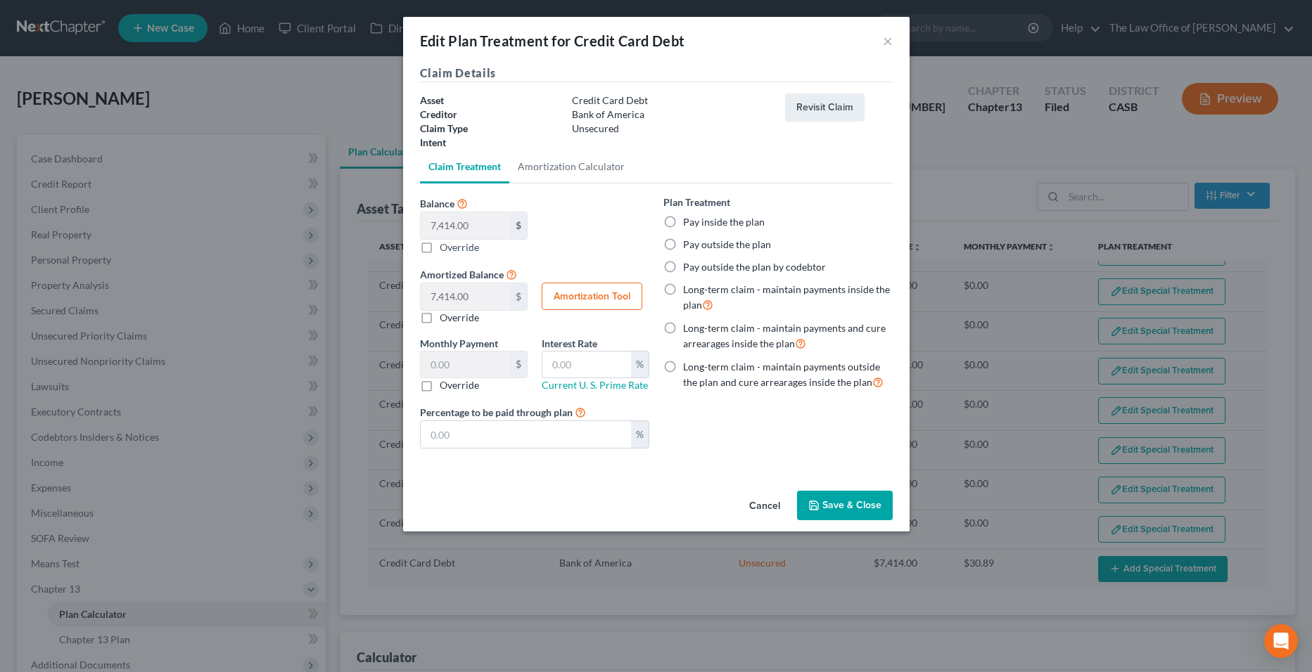
click at [683, 225] on label "Pay inside the plan" at bounding box center [724, 222] width 82 height 14
click at [689, 224] on input "Pay inside the plan" at bounding box center [693, 219] width 9 height 9
radio input "true"
click at [619, 170] on link "Amortization Calculator" at bounding box center [571, 167] width 124 height 34
type input "7,414.00"
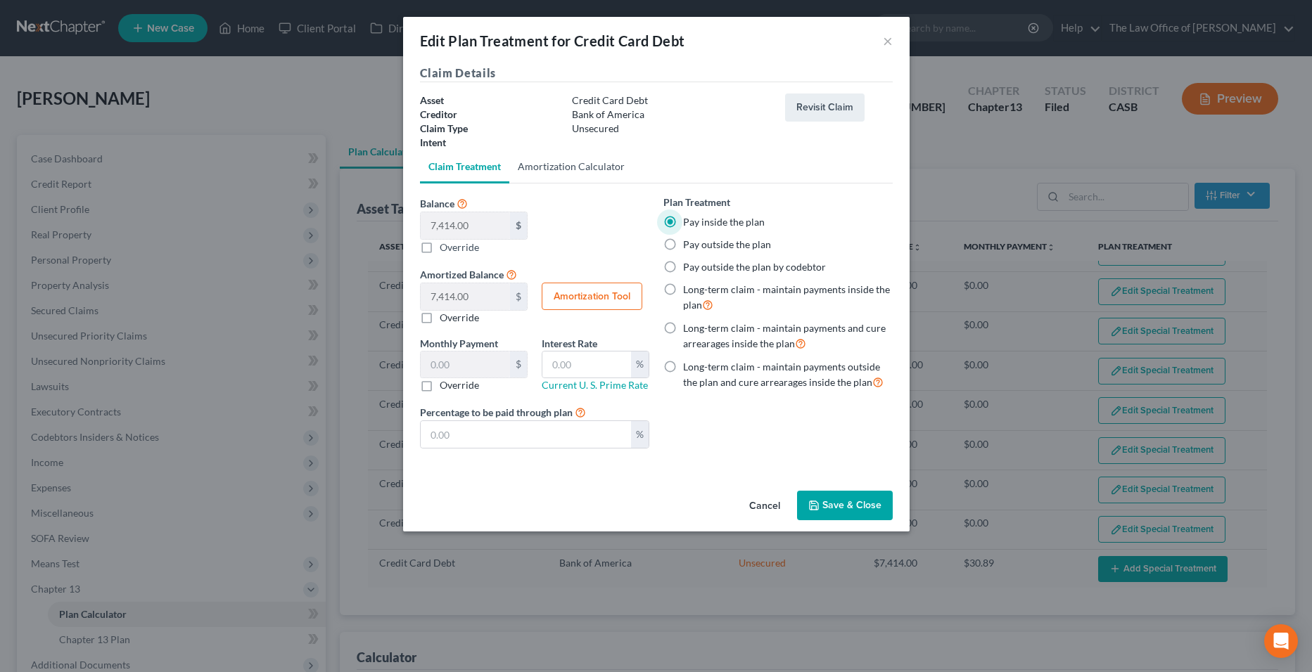
type input "60"
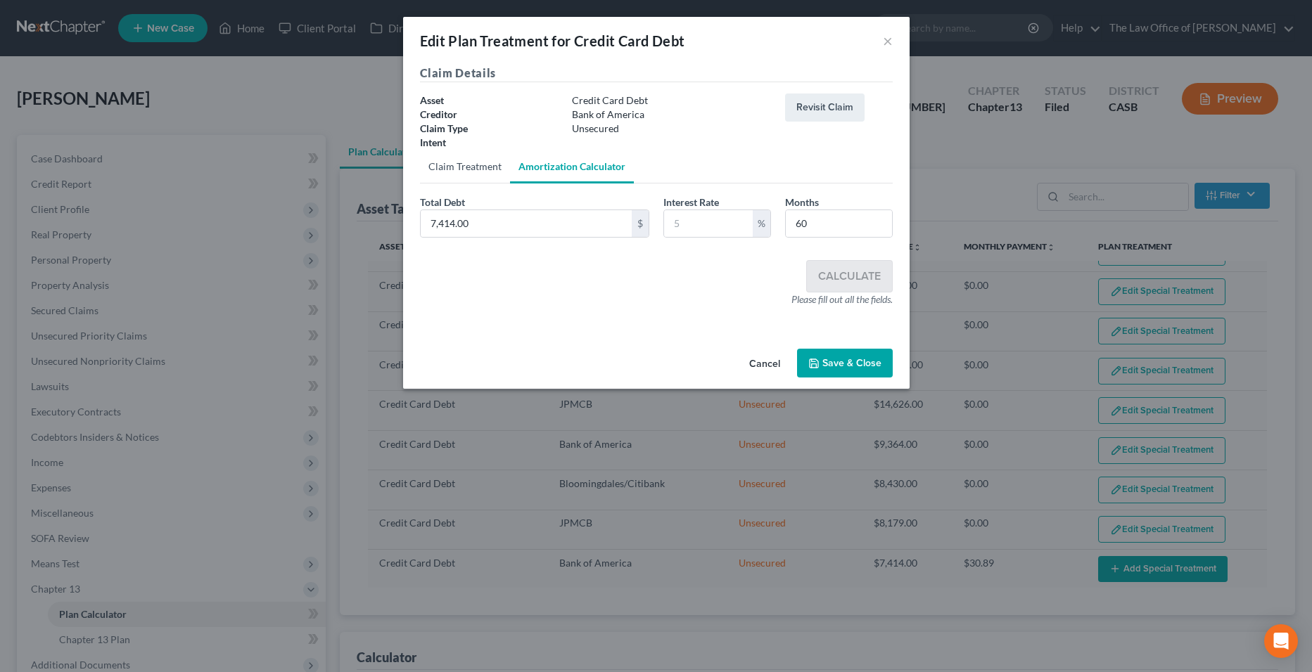
click at [452, 160] on link "Claim Treatment" at bounding box center [465, 167] width 90 height 34
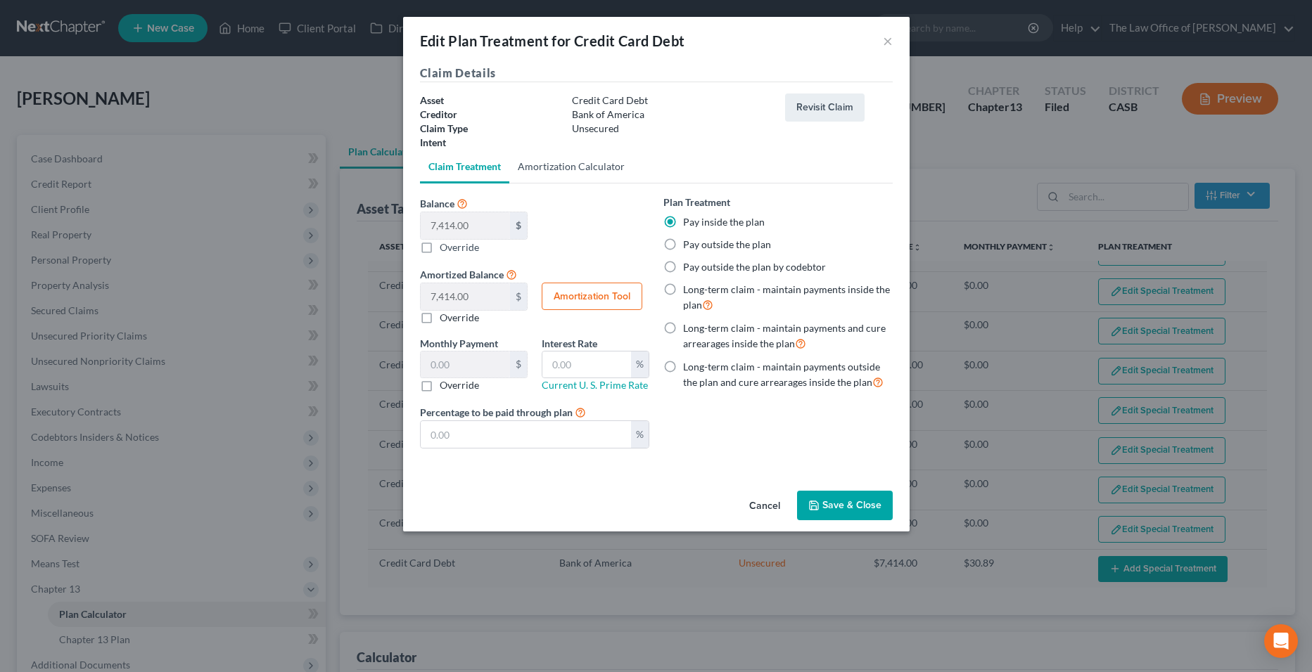
click at [543, 166] on link "Amortization Calculator" at bounding box center [571, 167] width 124 height 34
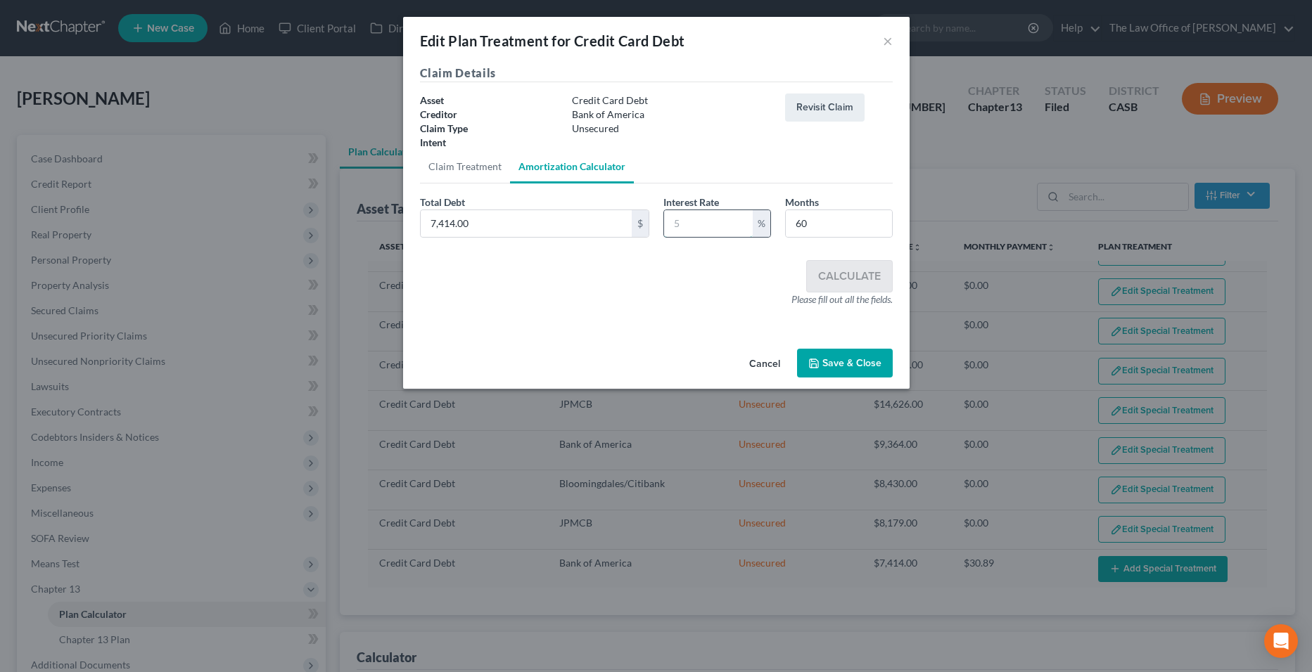
click at [708, 236] on input "text" at bounding box center [708, 223] width 89 height 27
click at [839, 355] on button "Save & Close" at bounding box center [845, 364] width 96 height 30
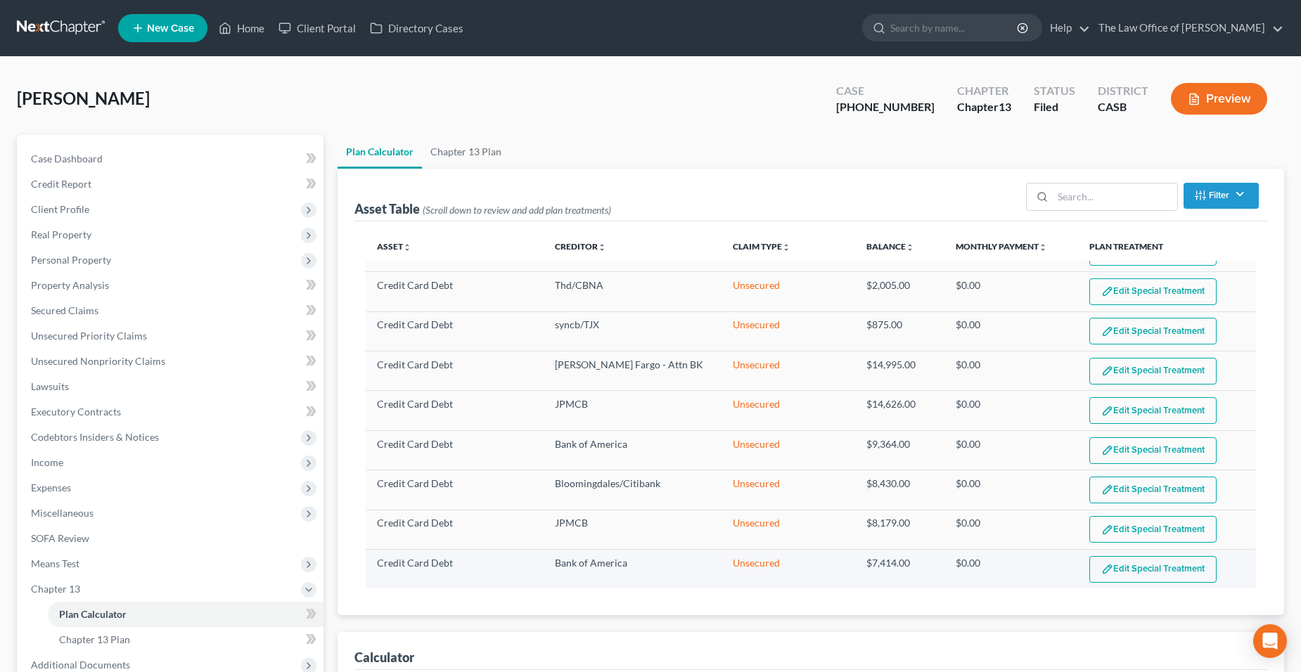
select select "59"
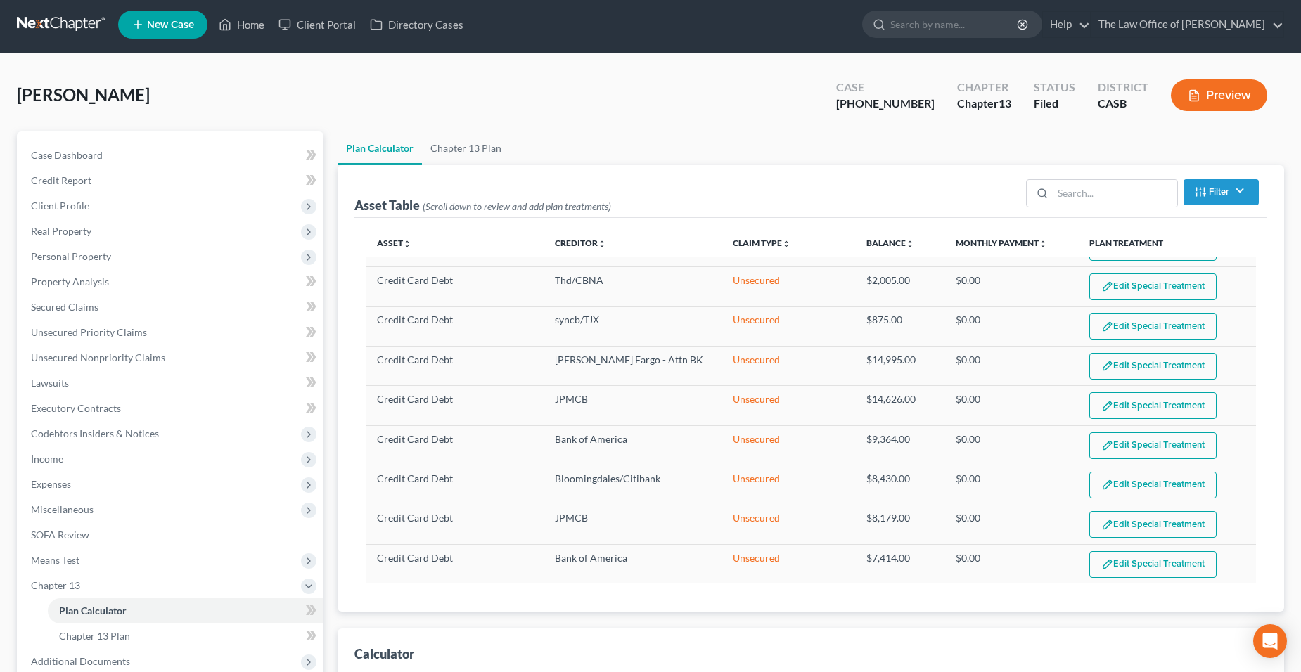
click at [726, 649] on div "Calculator" at bounding box center [811, 648] width 914 height 38
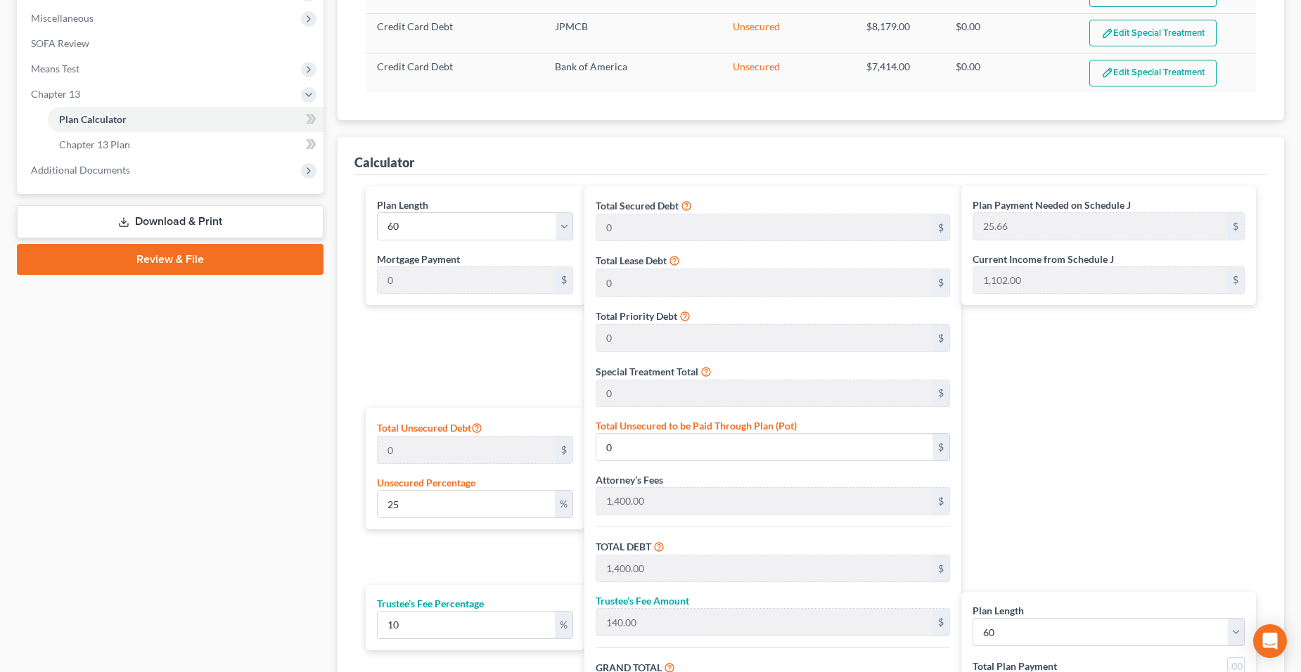
scroll to position [496, 0]
click at [523, 238] on select "1 2 3 4 5 6 7 8 9 10 11 12 13 14 15 16 17 18 19 20 21 22 23 24 25 26 27 28 29 3…" at bounding box center [475, 226] width 197 height 28
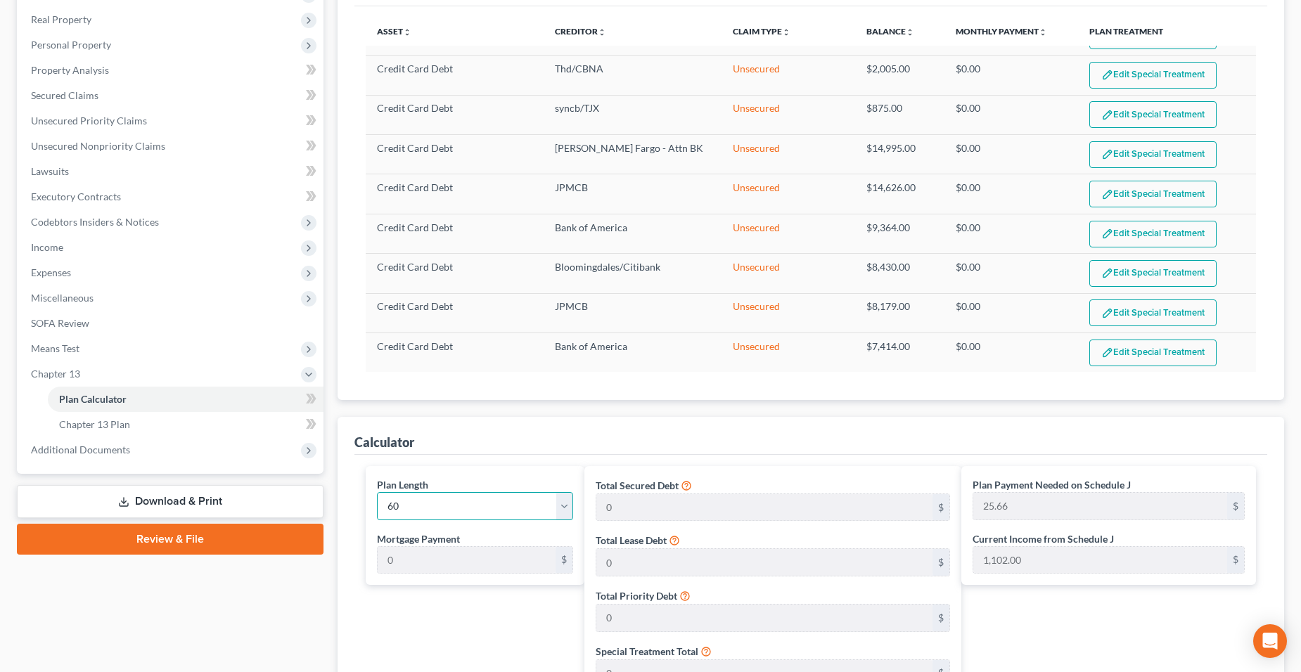
scroll to position [215, 0]
click at [1174, 343] on button "Edit Special Treatment" at bounding box center [1152, 353] width 127 height 27
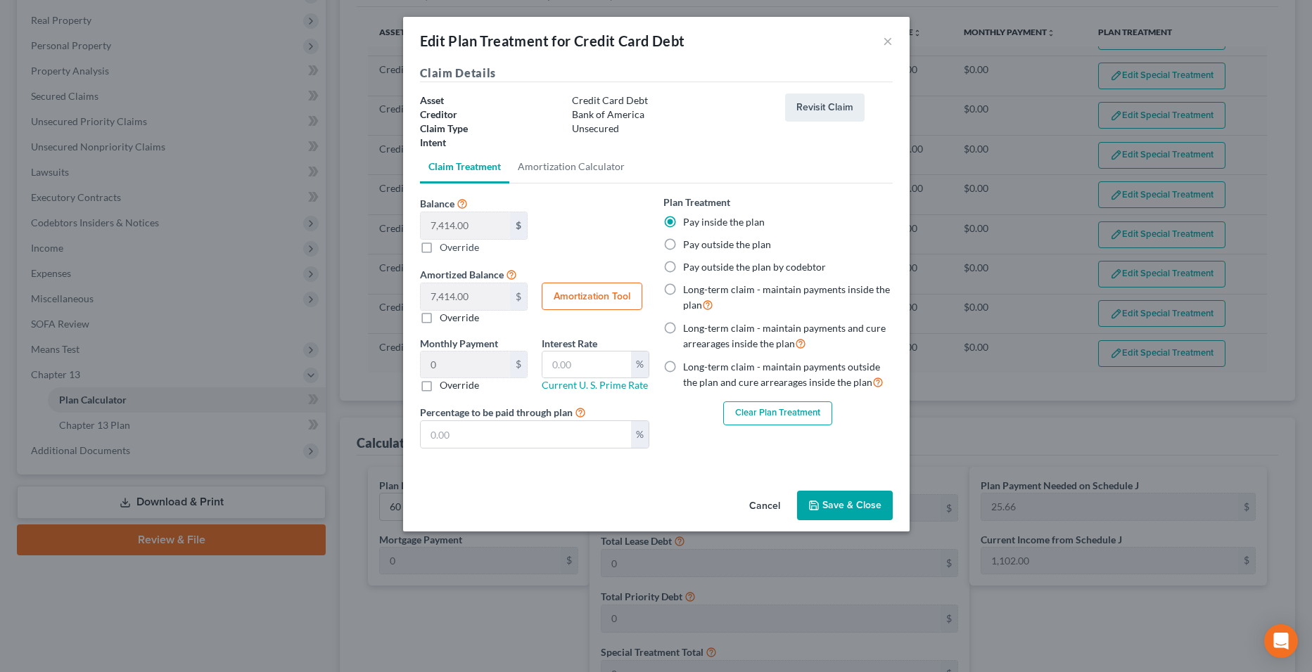
click at [802, 418] on button "Clear Plan Treatment" at bounding box center [777, 414] width 109 height 24
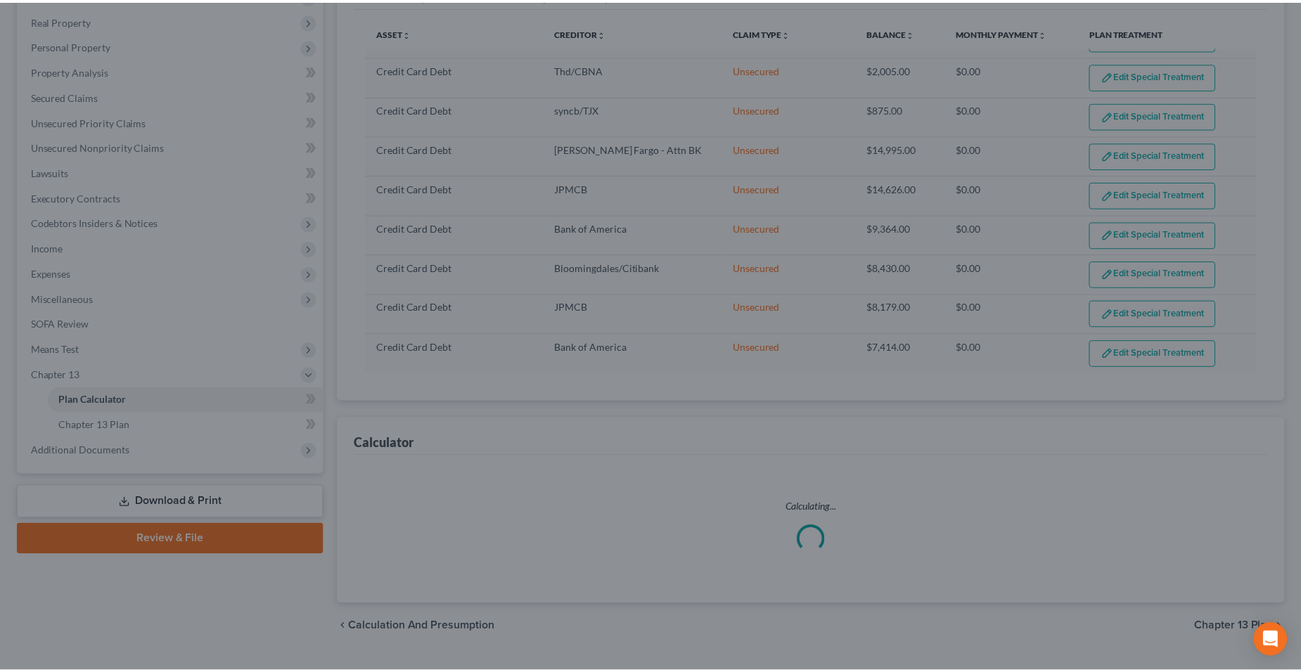
select select "59"
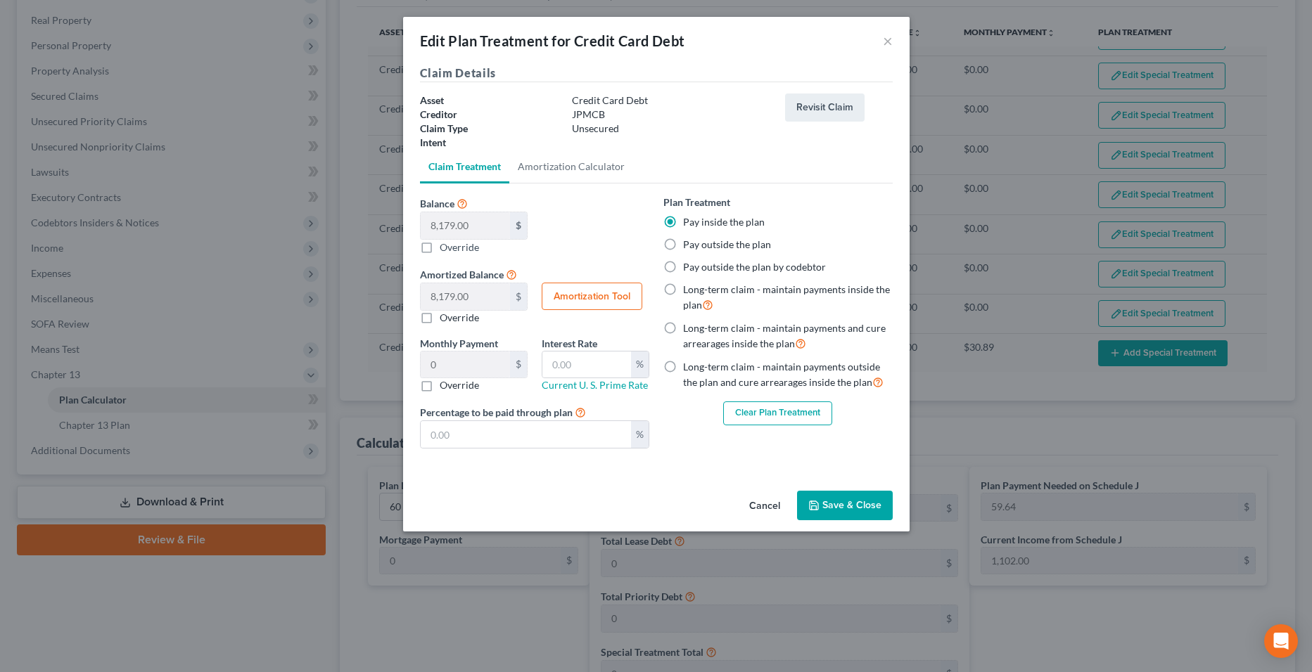
click at [776, 415] on button "Clear Plan Treatment" at bounding box center [777, 414] width 109 height 24
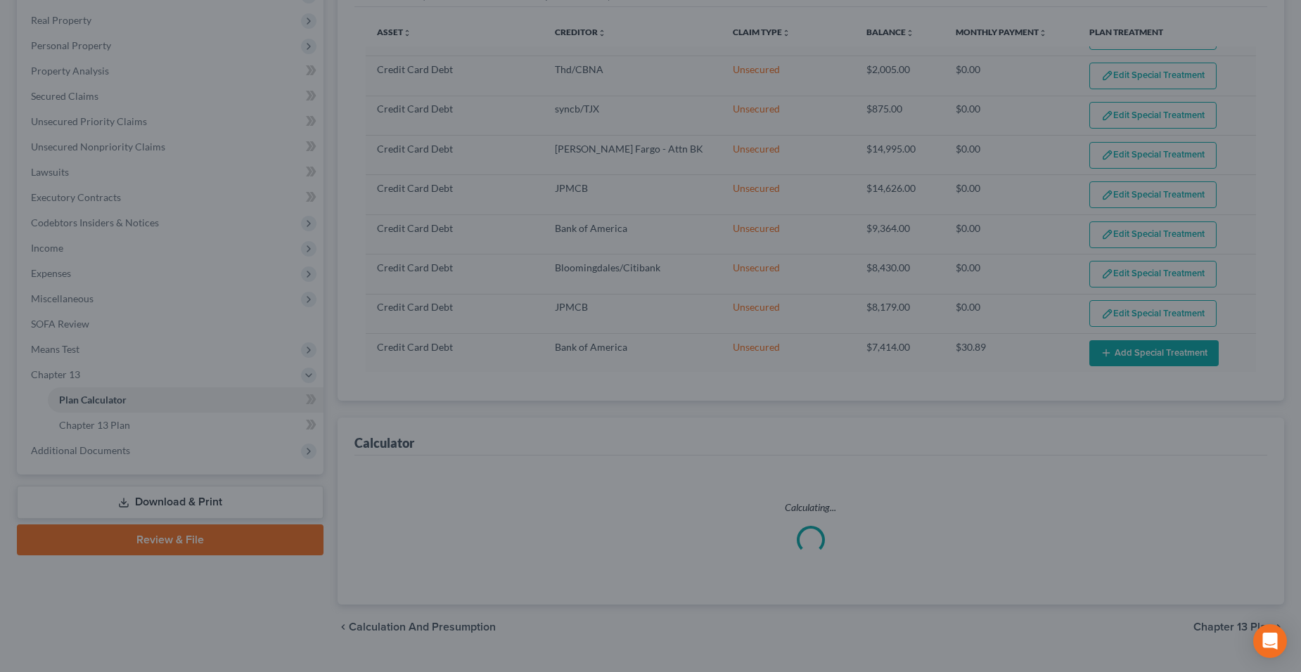
scroll to position [227, 0]
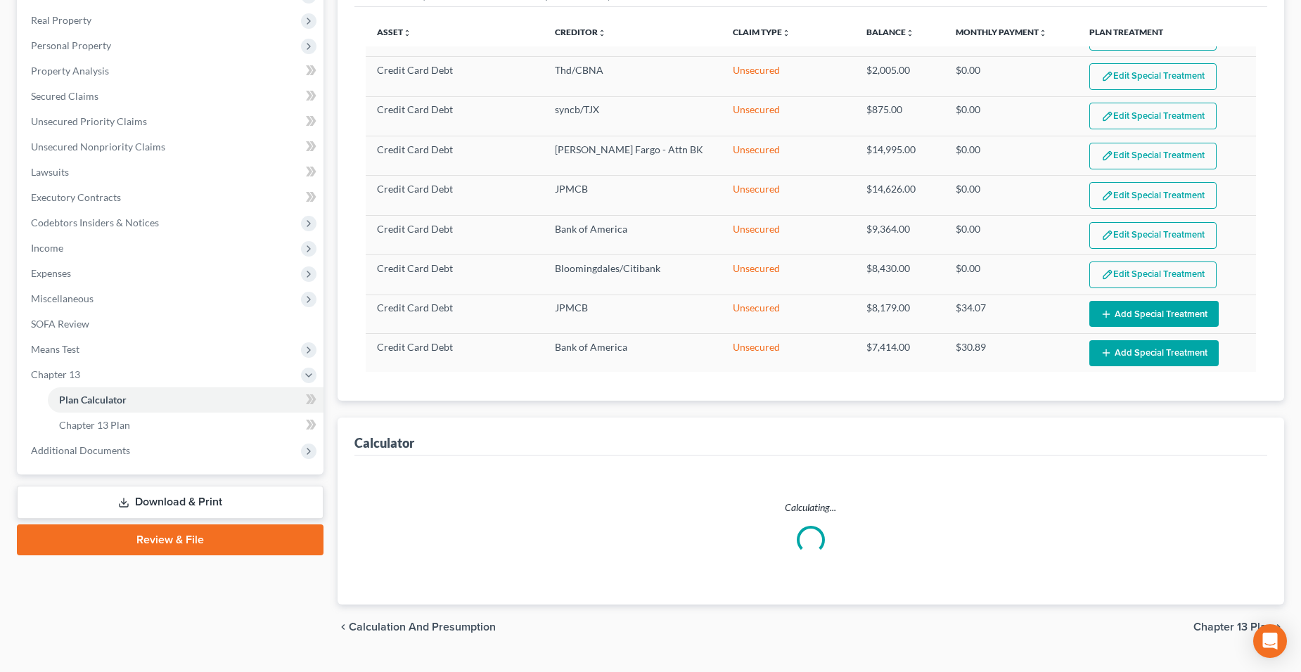
select select "59"
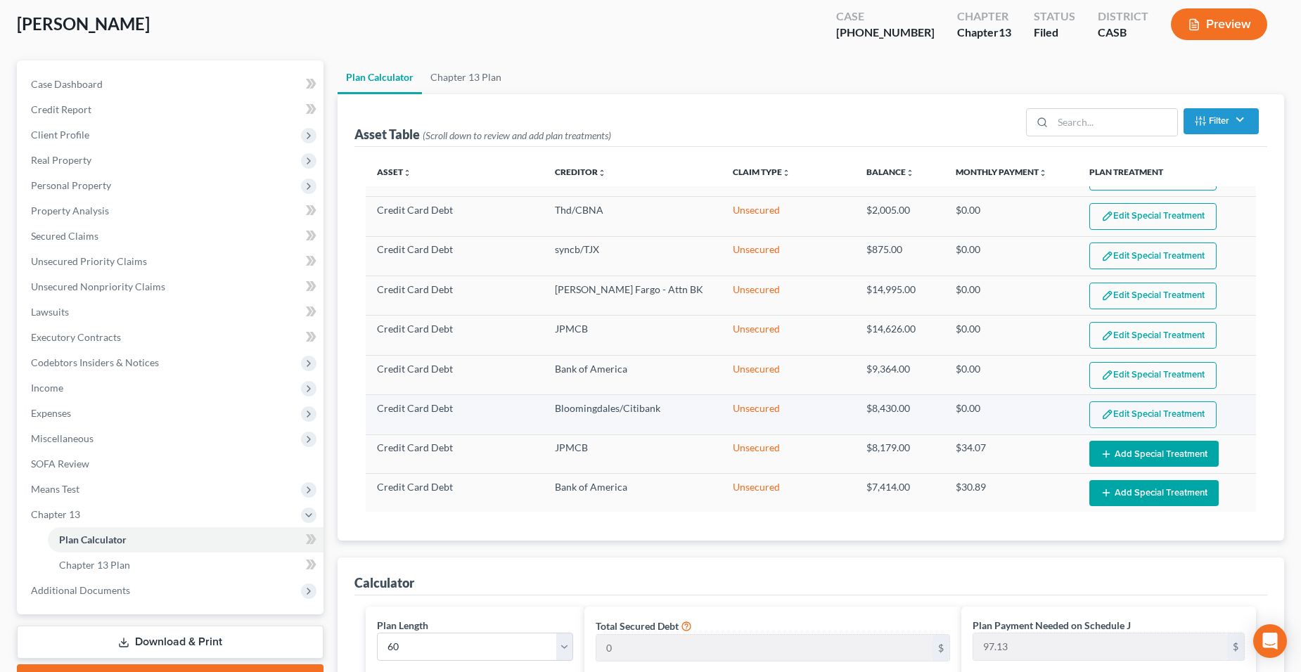
scroll to position [74, 0]
click at [1146, 413] on button "Edit Special Treatment" at bounding box center [1152, 415] width 127 height 27
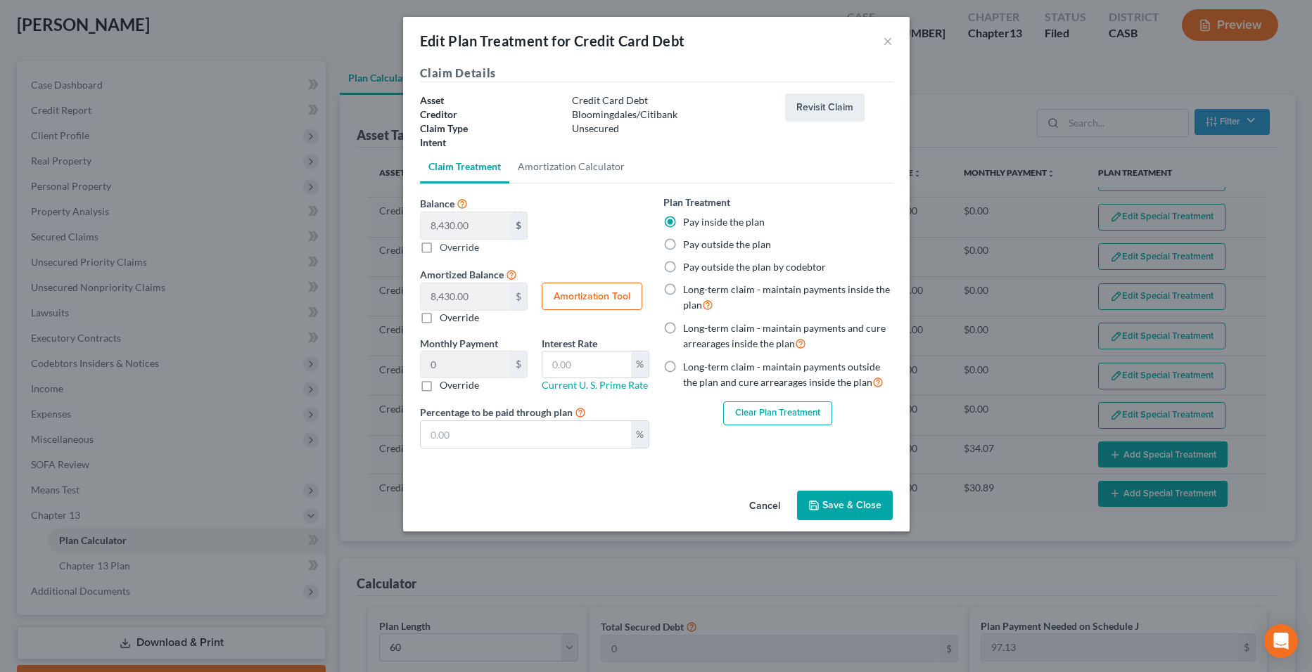
click at [782, 407] on button "Clear Plan Treatment" at bounding box center [777, 414] width 109 height 24
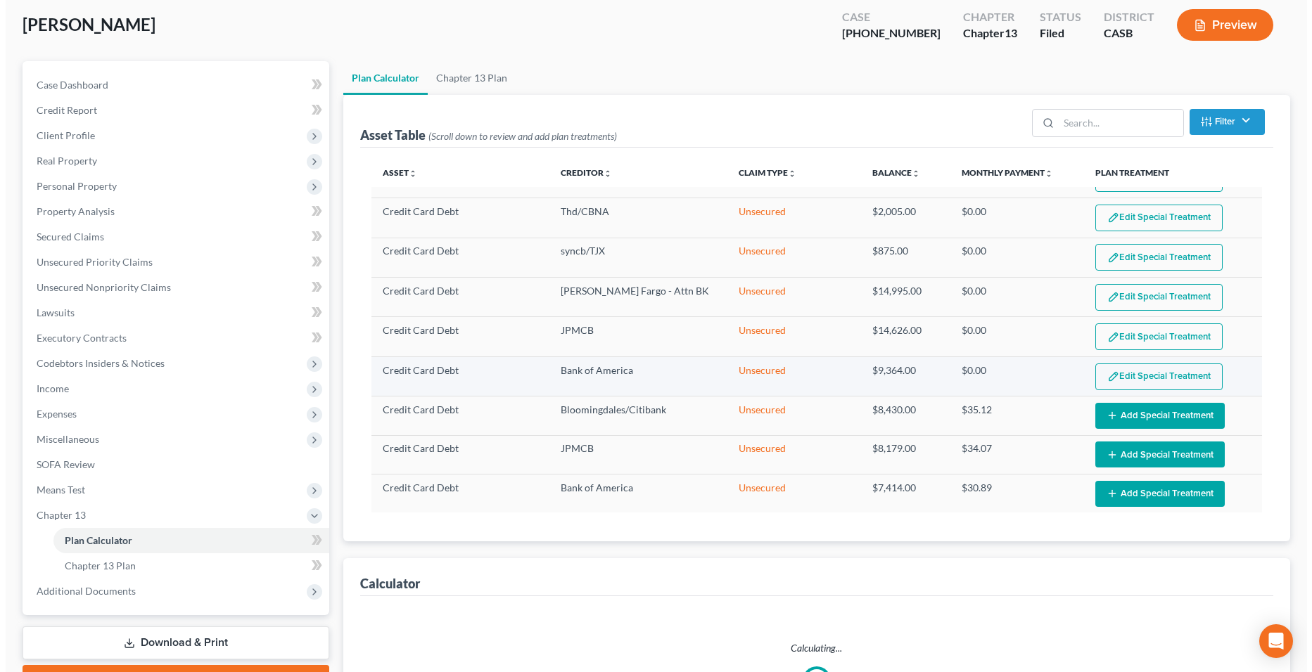
scroll to position [226, 0]
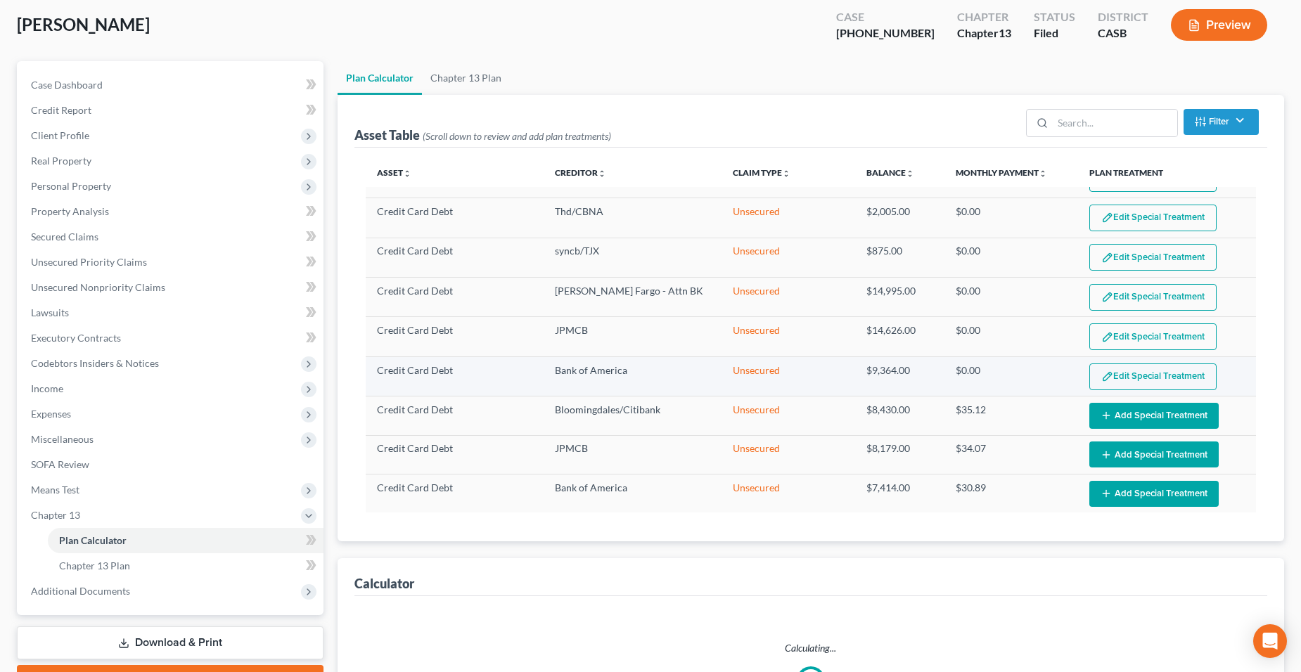
click at [1182, 370] on button "Edit Special Treatment" at bounding box center [1152, 377] width 127 height 27
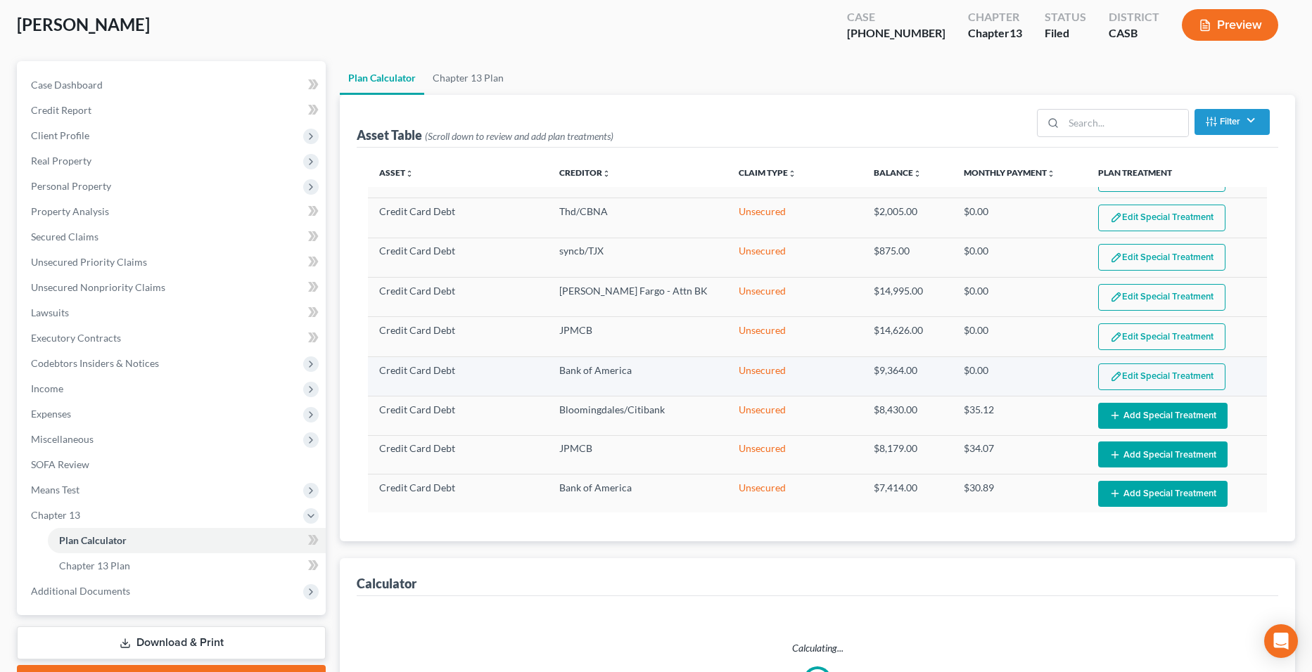
select select "59"
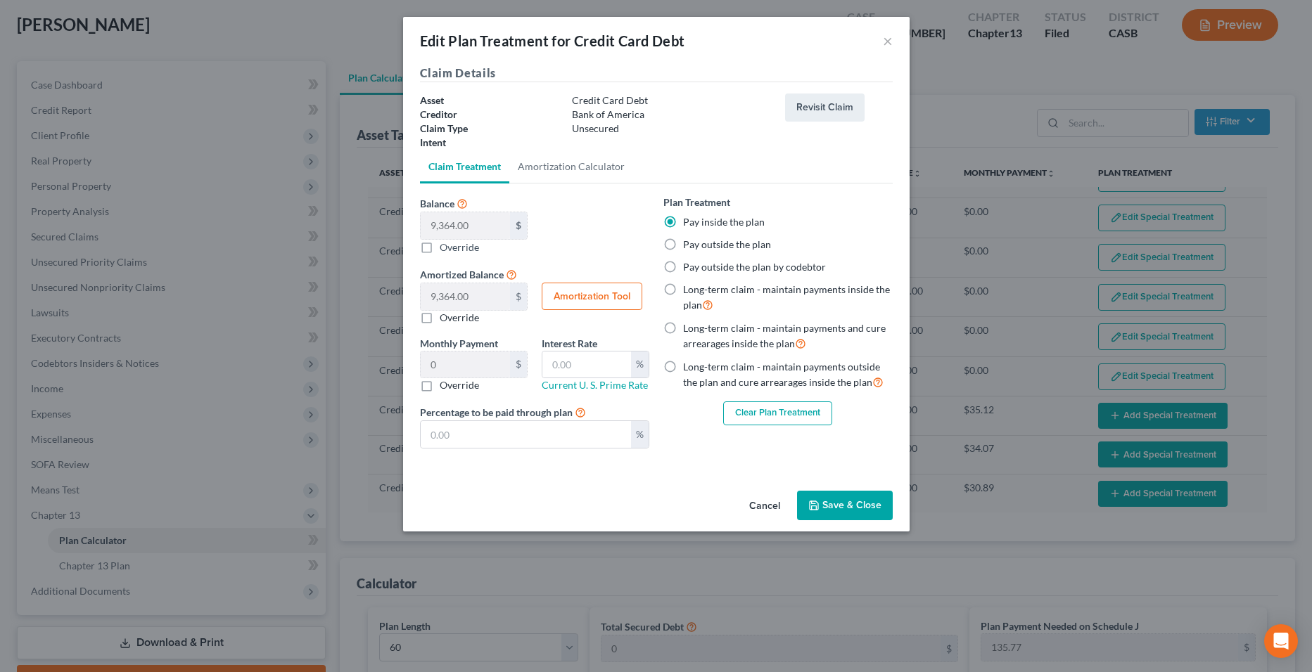
click at [767, 404] on button "Clear Plan Treatment" at bounding box center [777, 414] width 109 height 24
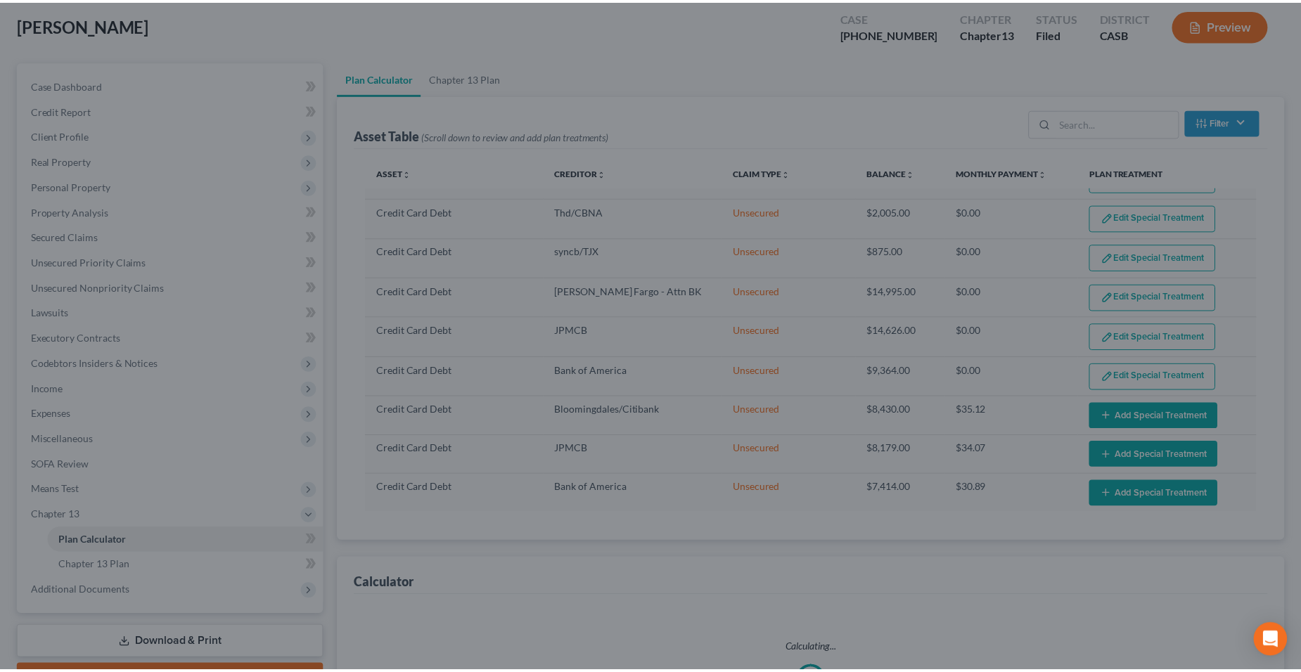
scroll to position [226, 0]
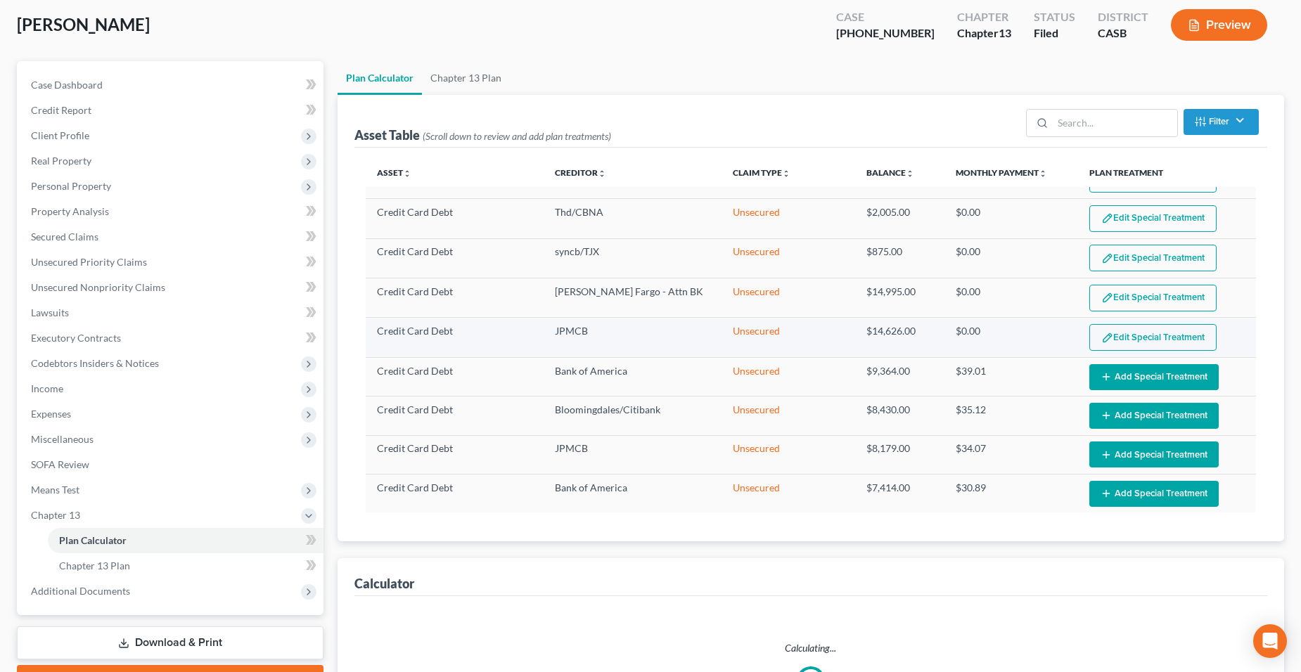
select select "59"
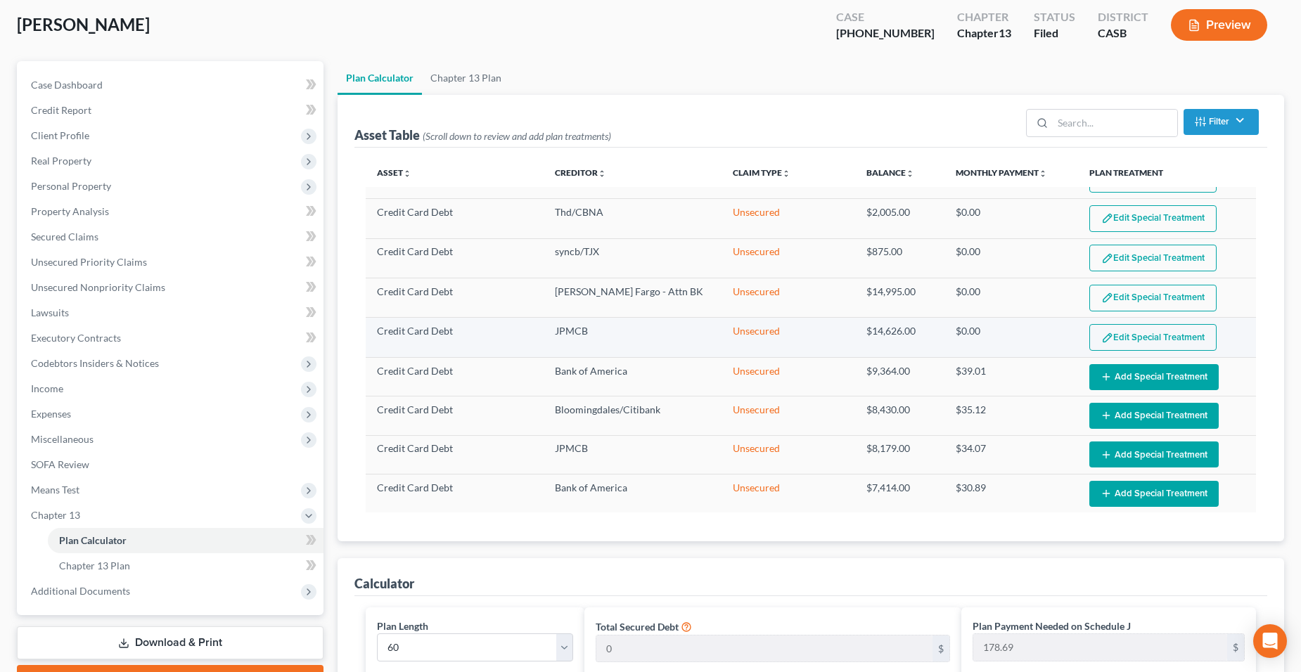
click at [1147, 340] on button "Edit Special Treatment" at bounding box center [1152, 337] width 127 height 27
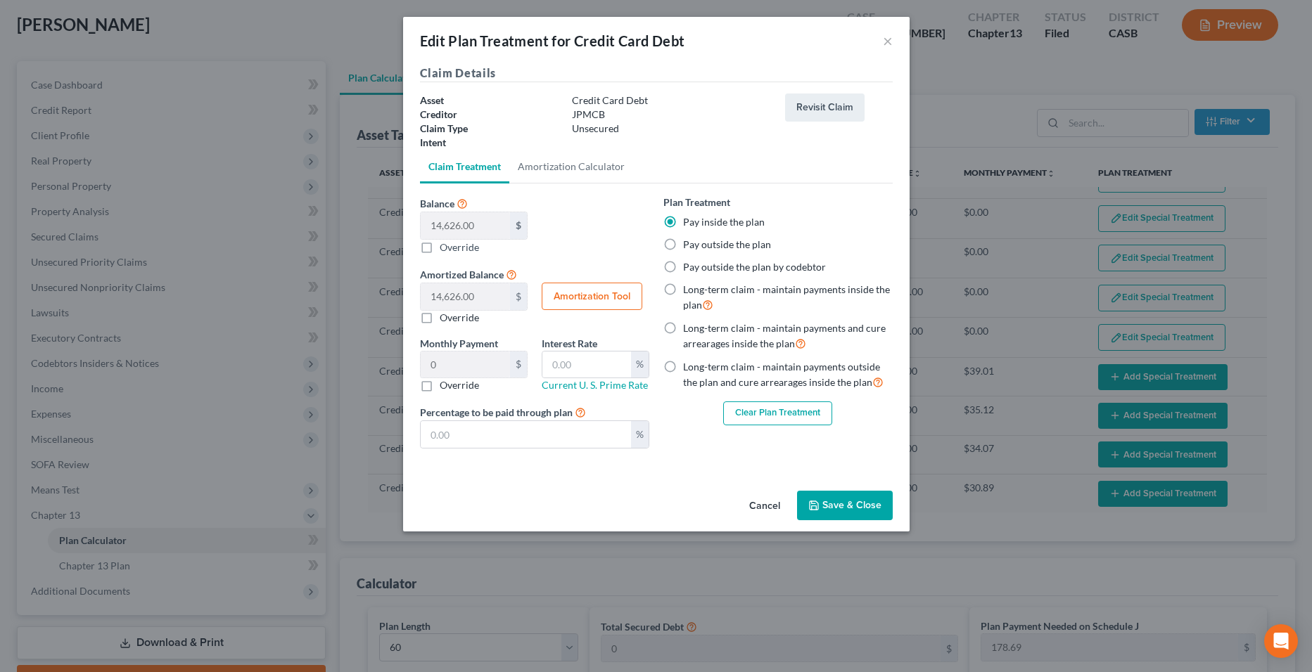
click at [767, 414] on button "Clear Plan Treatment" at bounding box center [777, 414] width 109 height 24
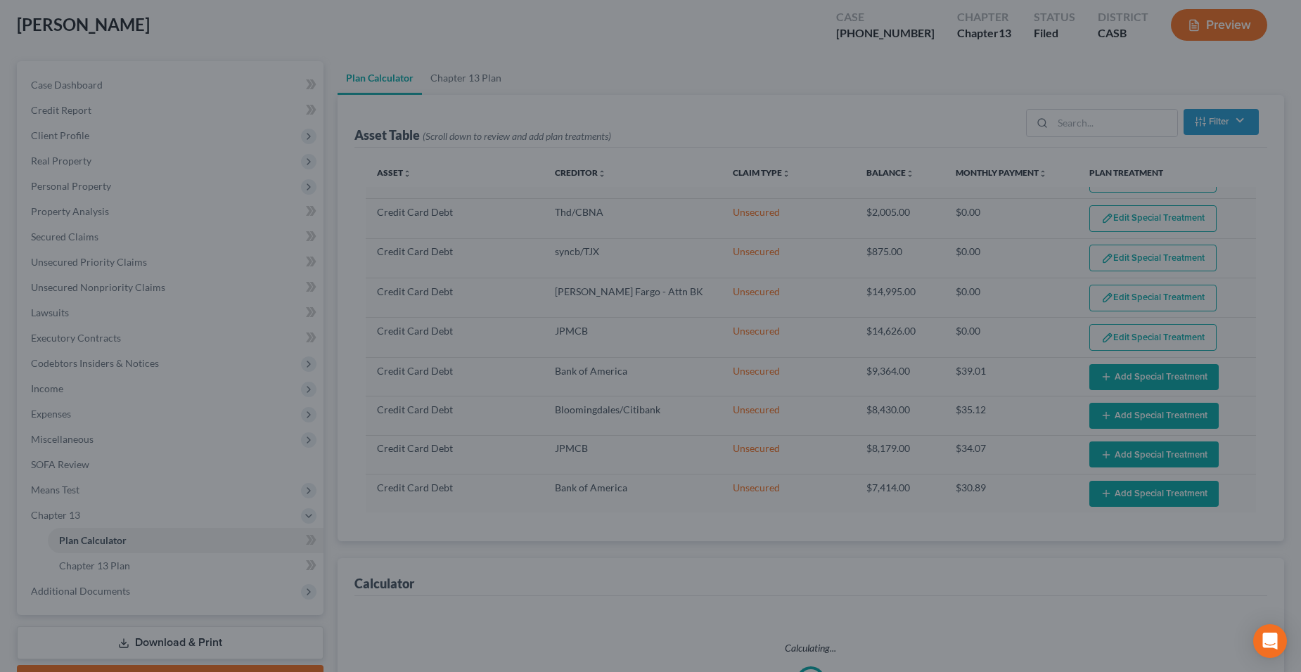
select select "59"
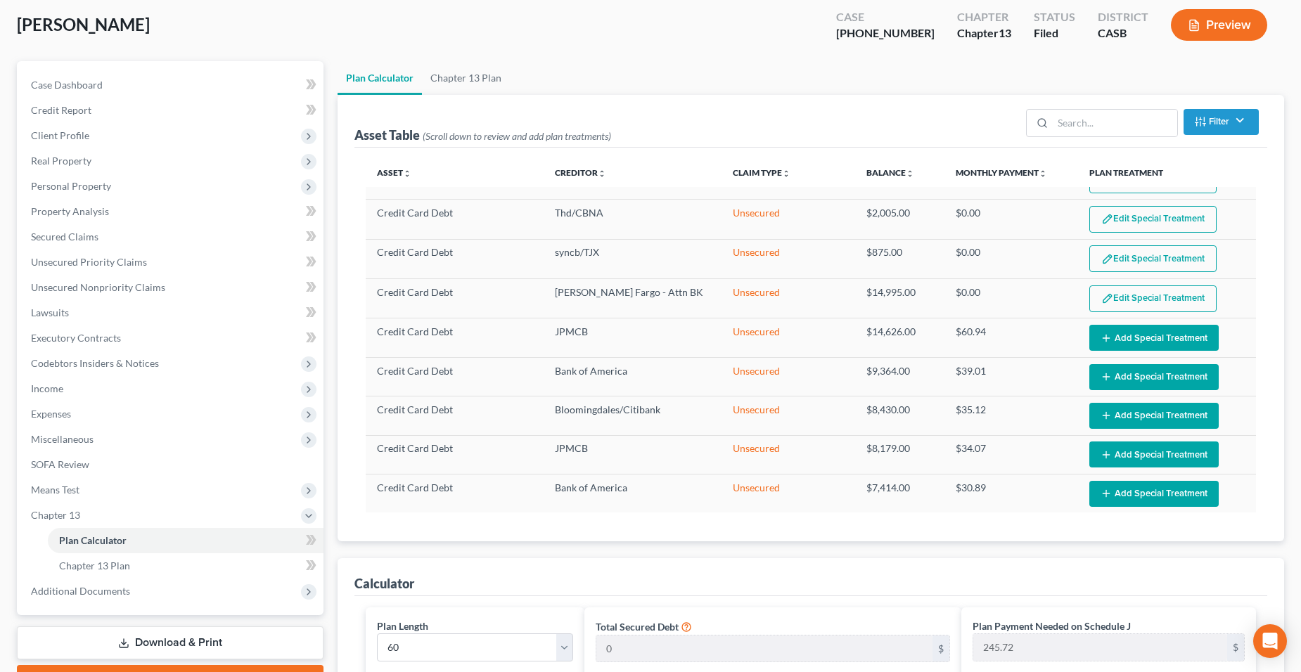
scroll to position [225, 0]
click at [1177, 298] on button "Edit Special Treatment" at bounding box center [1152, 299] width 127 height 27
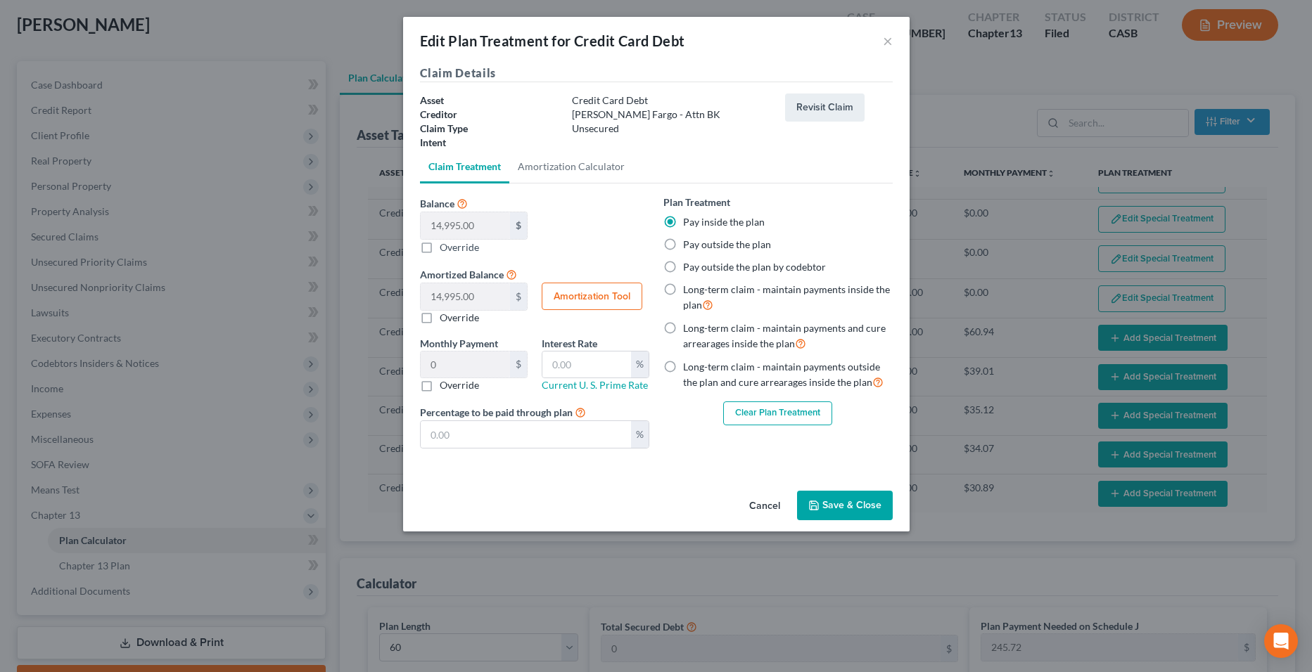
click at [758, 409] on button "Clear Plan Treatment" at bounding box center [777, 414] width 109 height 24
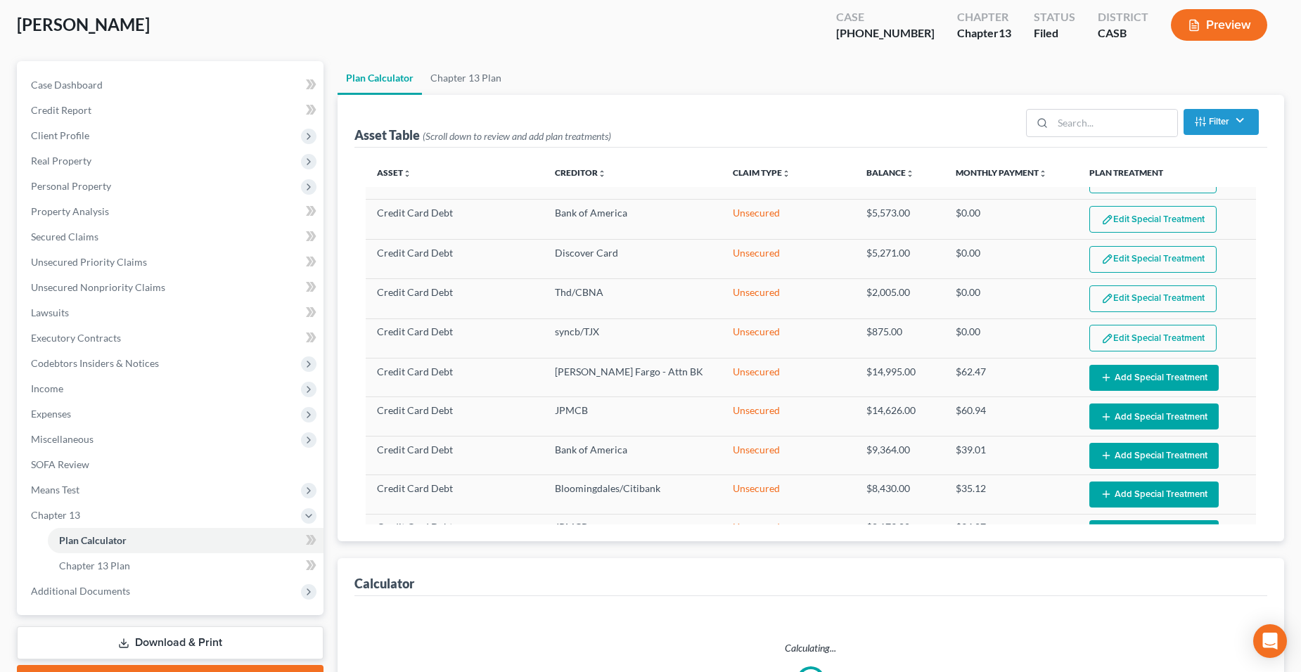
scroll to position [0, 0]
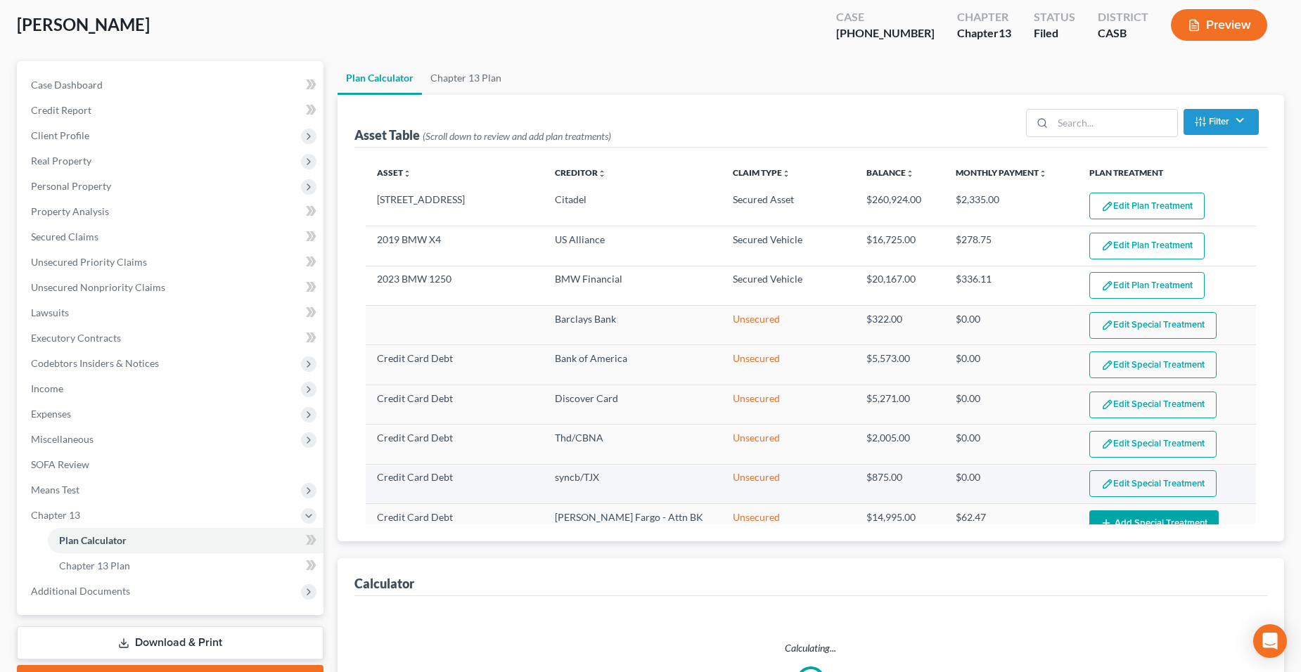
select select "59"
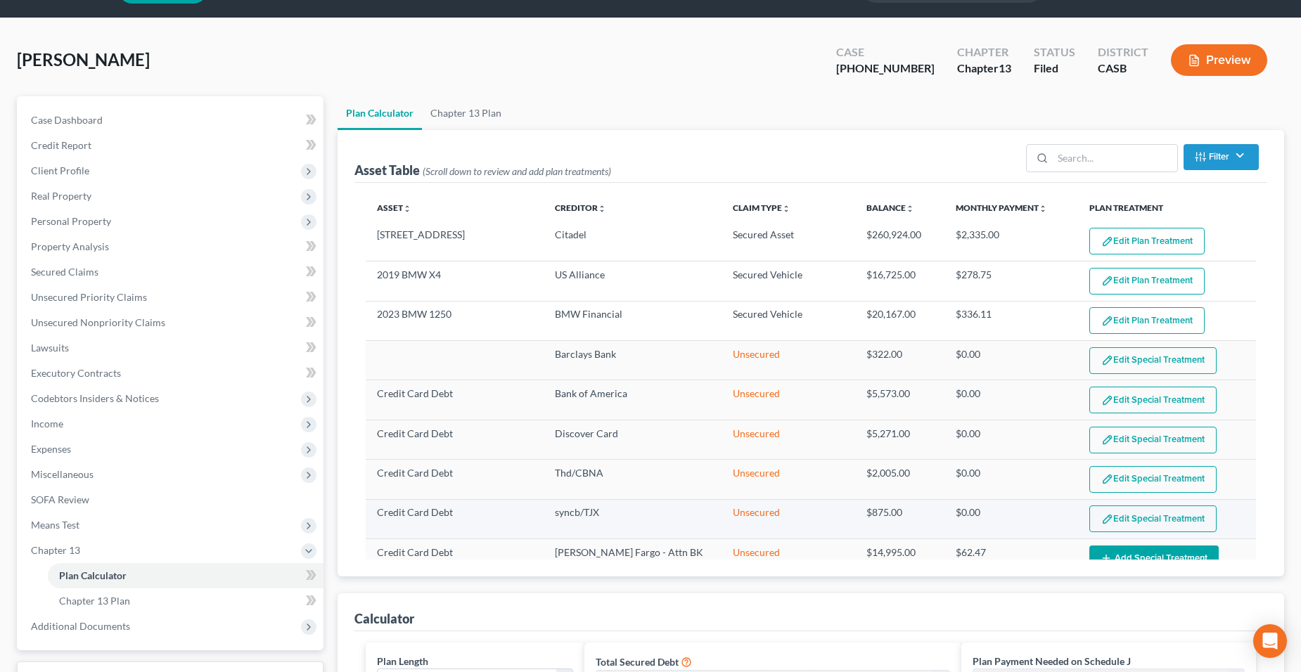
scroll to position [38, 0]
click at [1140, 517] on button "Edit Special Treatment" at bounding box center [1152, 519] width 127 height 27
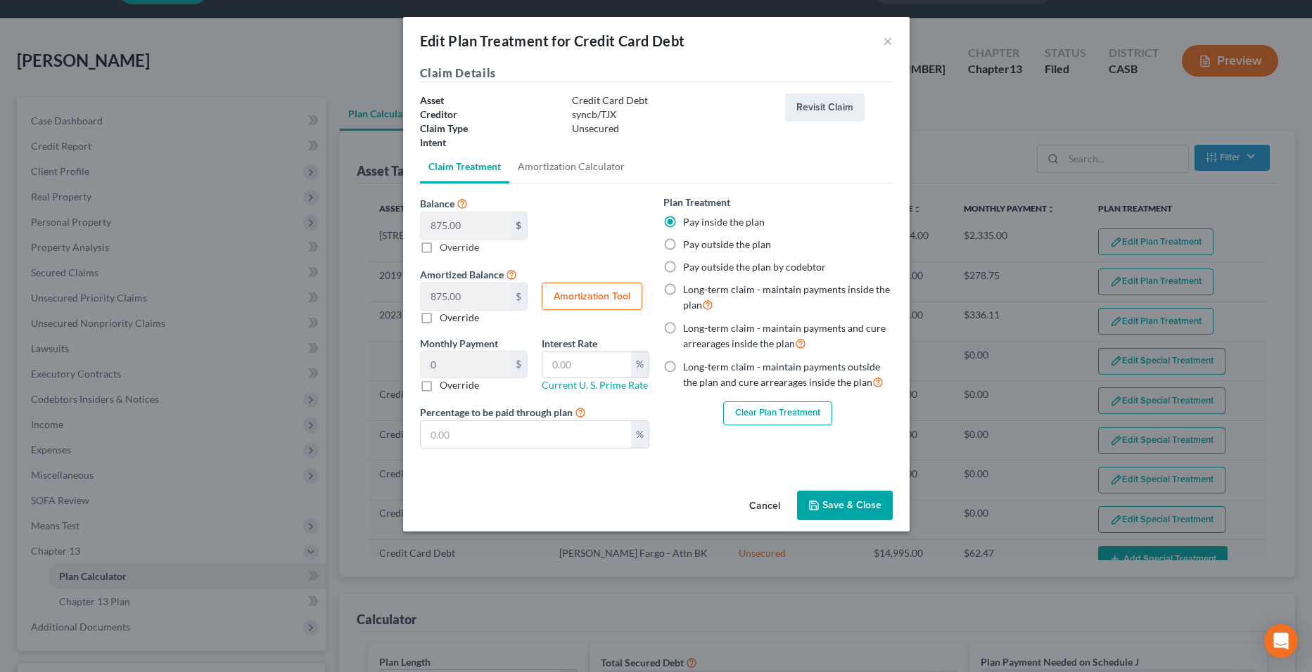
click at [720, 405] on div "Clear Plan Treatment" at bounding box center [777, 414] width 229 height 24
click at [722, 423] on div "Clear Plan Treatment" at bounding box center [777, 414] width 229 height 24
click at [721, 416] on div "Clear Plan Treatment" at bounding box center [777, 414] width 229 height 24
click at [728, 416] on button "Clear Plan Treatment" at bounding box center [777, 414] width 109 height 24
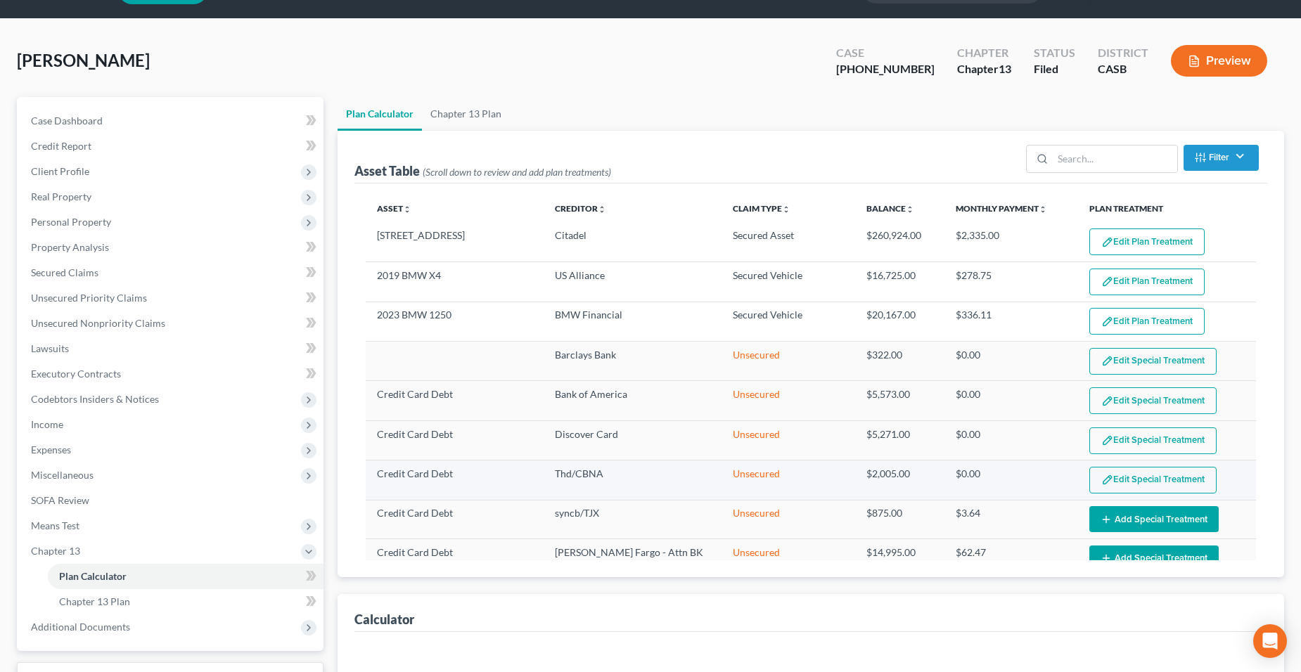
click at [1125, 479] on button "Edit Special Treatment" at bounding box center [1152, 480] width 127 height 27
select select "59"
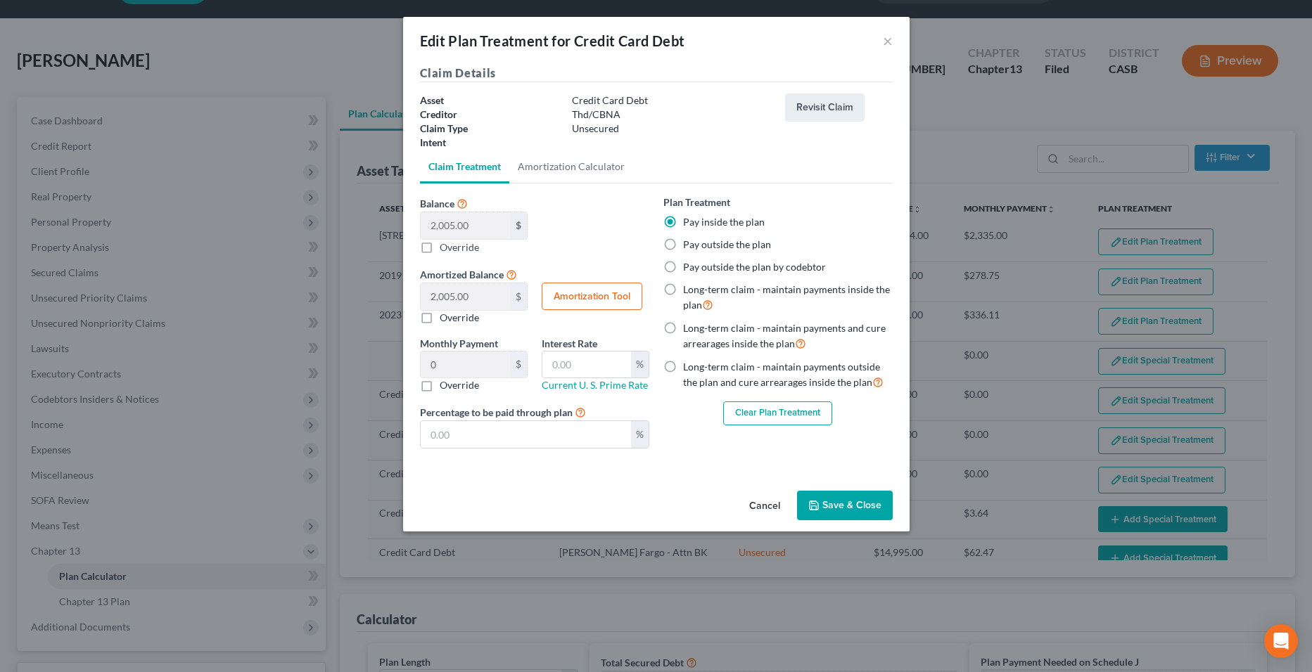
click at [764, 406] on button "Clear Plan Treatment" at bounding box center [777, 414] width 109 height 24
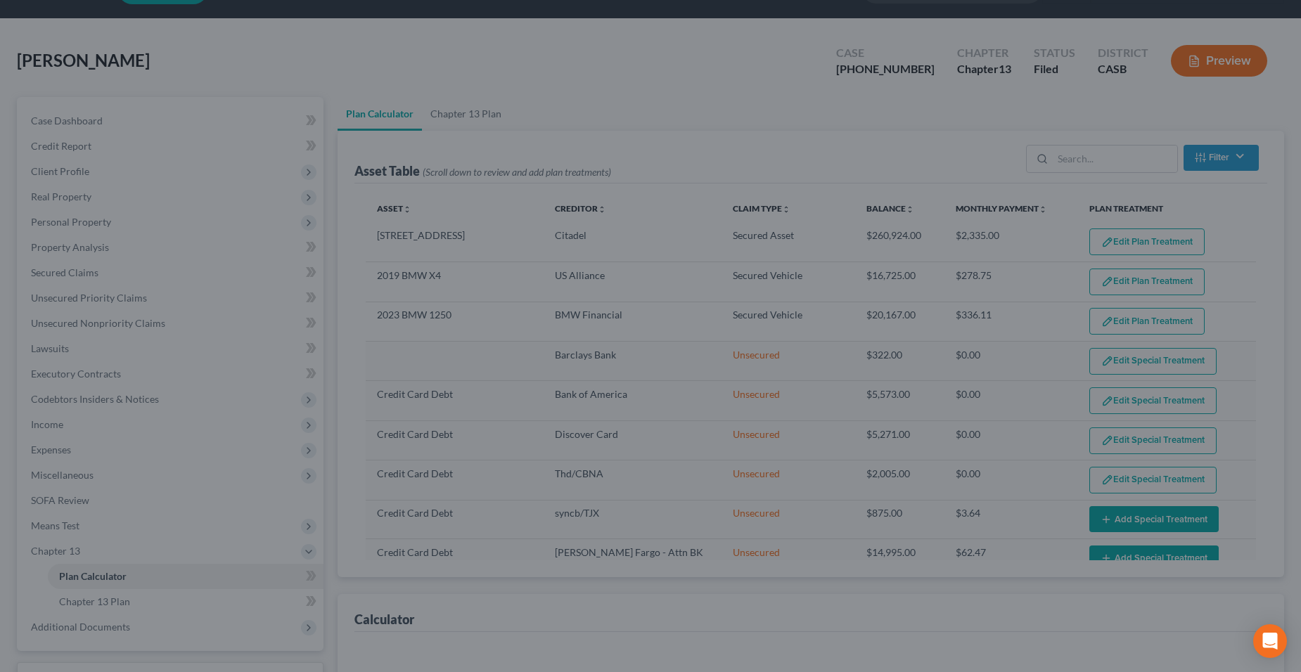
select select "59"
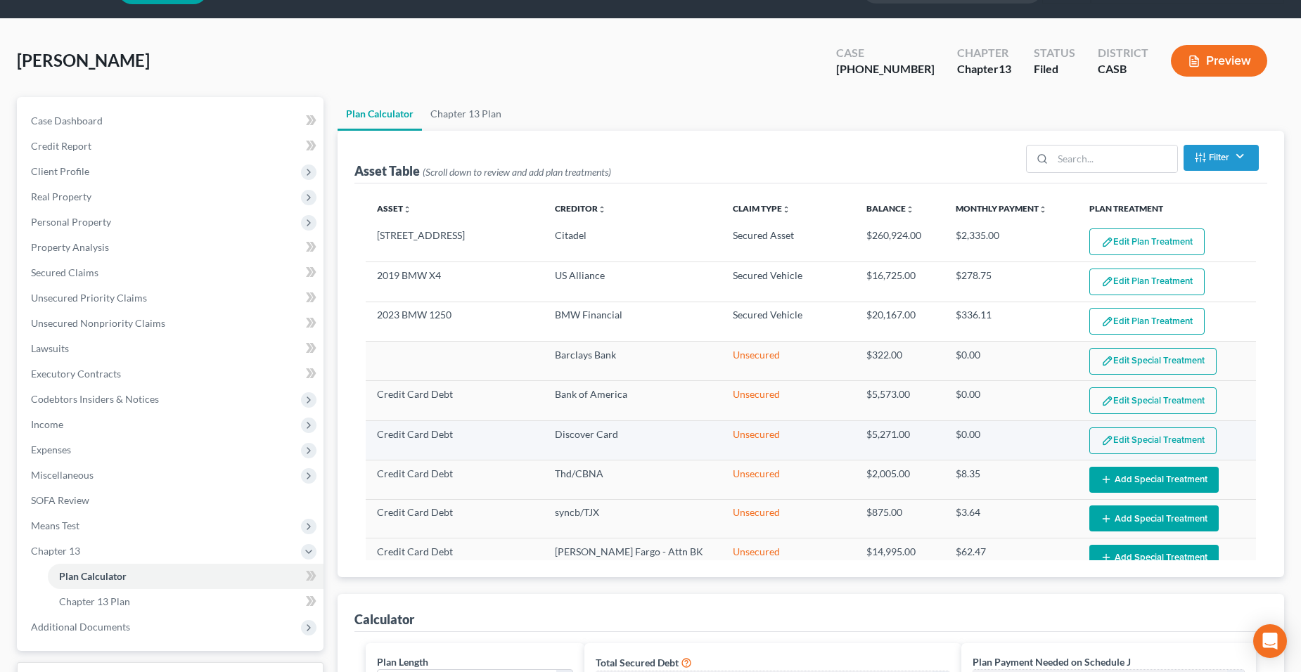
click at [1160, 442] on button "Edit Special Treatment" at bounding box center [1152, 441] width 127 height 27
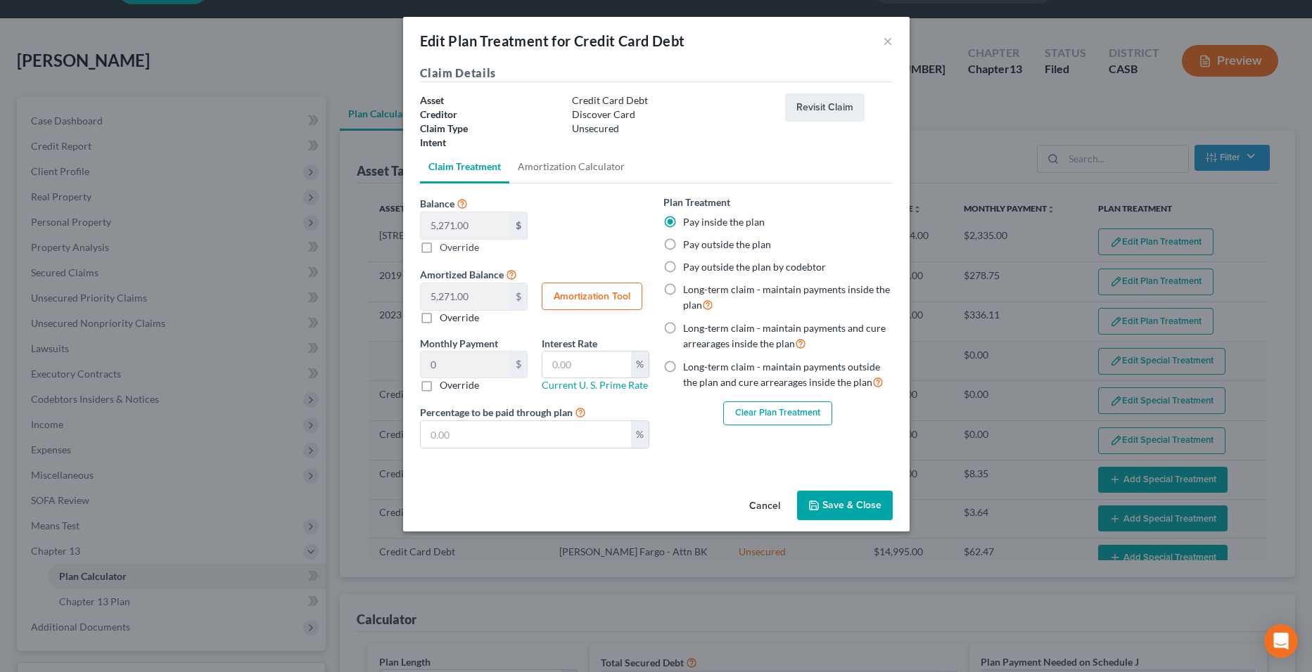
click at [797, 410] on button "Clear Plan Treatment" at bounding box center [777, 414] width 109 height 24
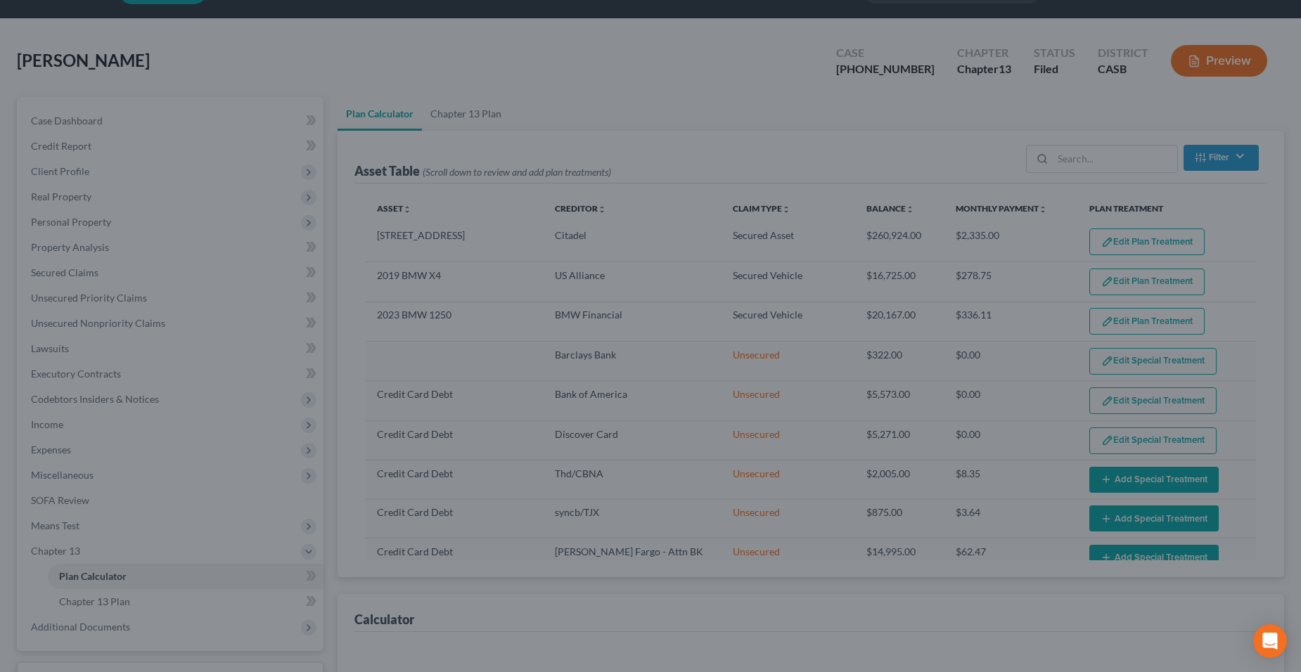
select select "59"
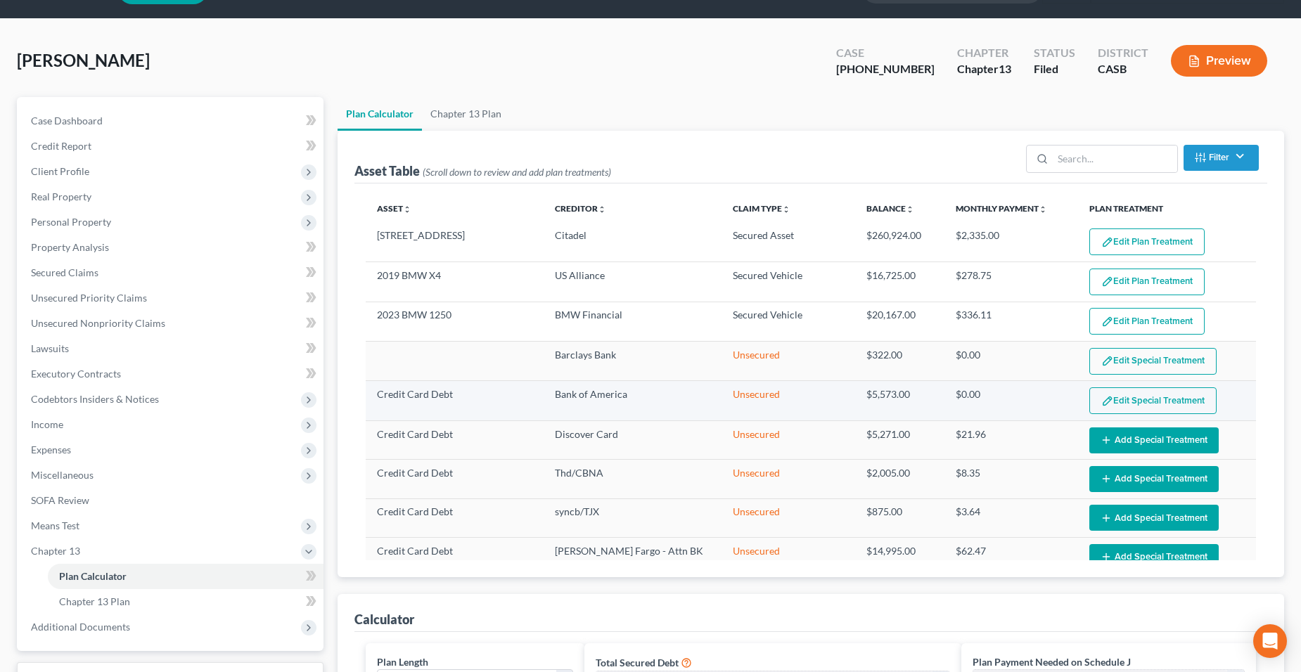
click at [1129, 391] on button "Edit Special Treatment" at bounding box center [1152, 401] width 127 height 27
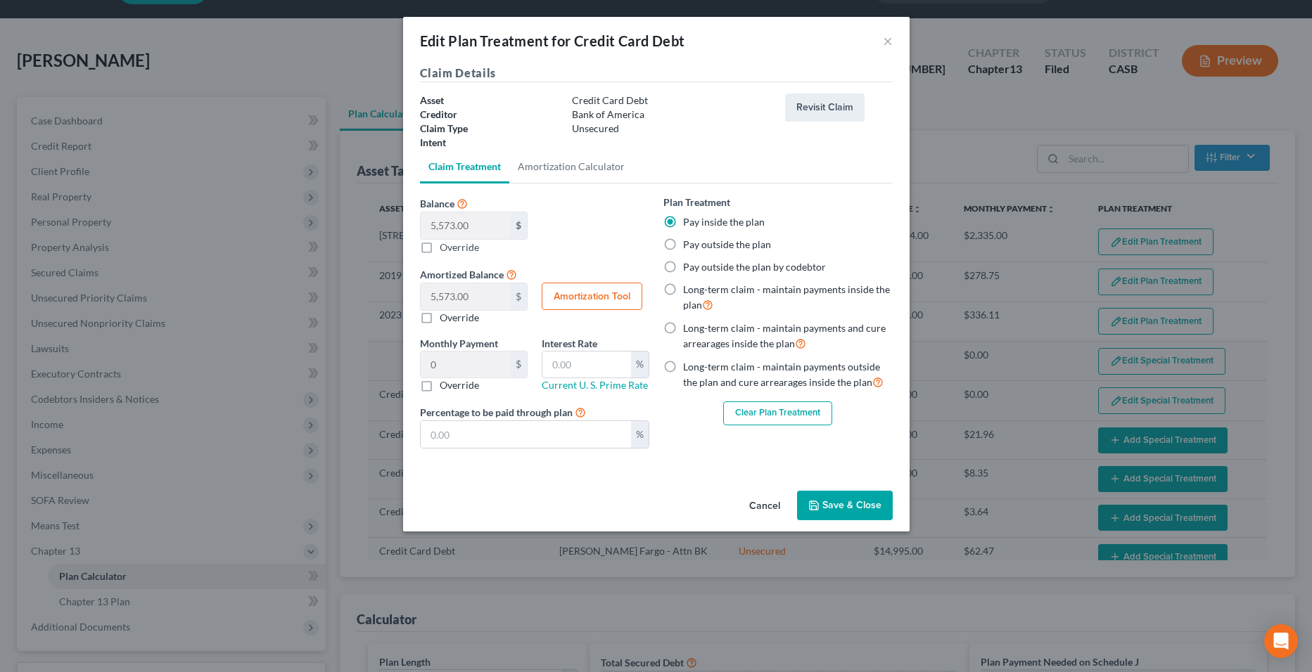
click at [753, 402] on button "Clear Plan Treatment" at bounding box center [777, 414] width 109 height 24
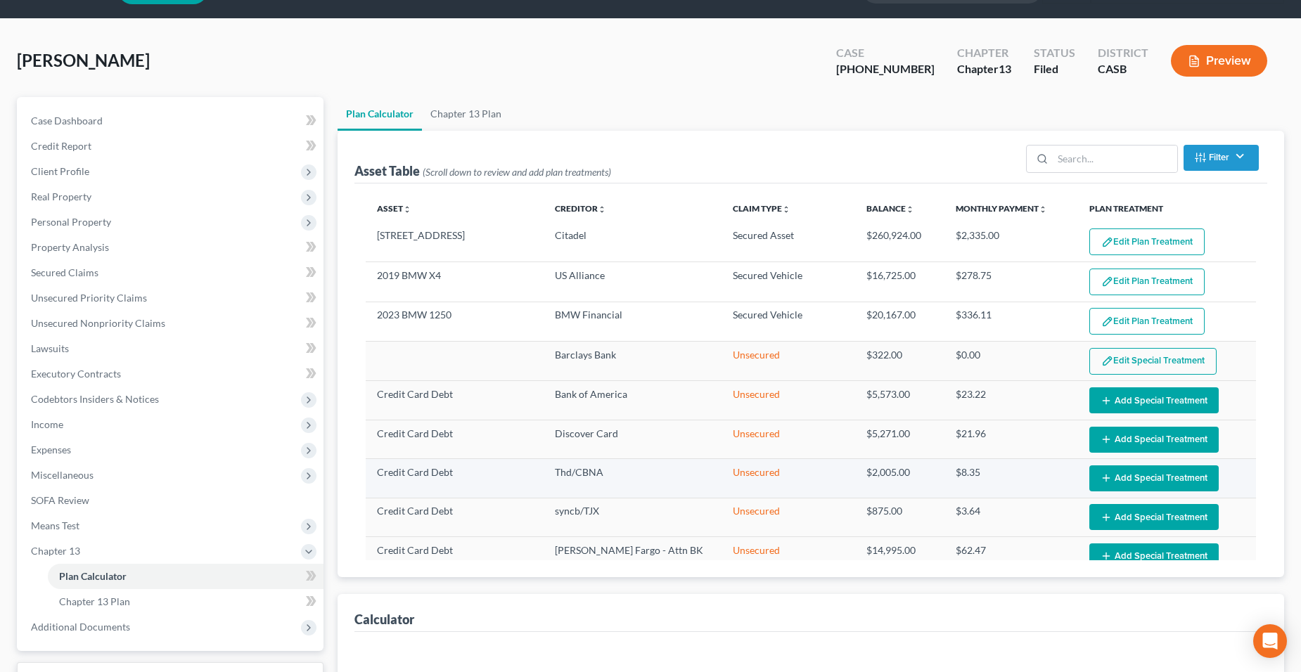
select select "59"
click at [1111, 359] on button "Edit Special Treatment" at bounding box center [1152, 361] width 127 height 27
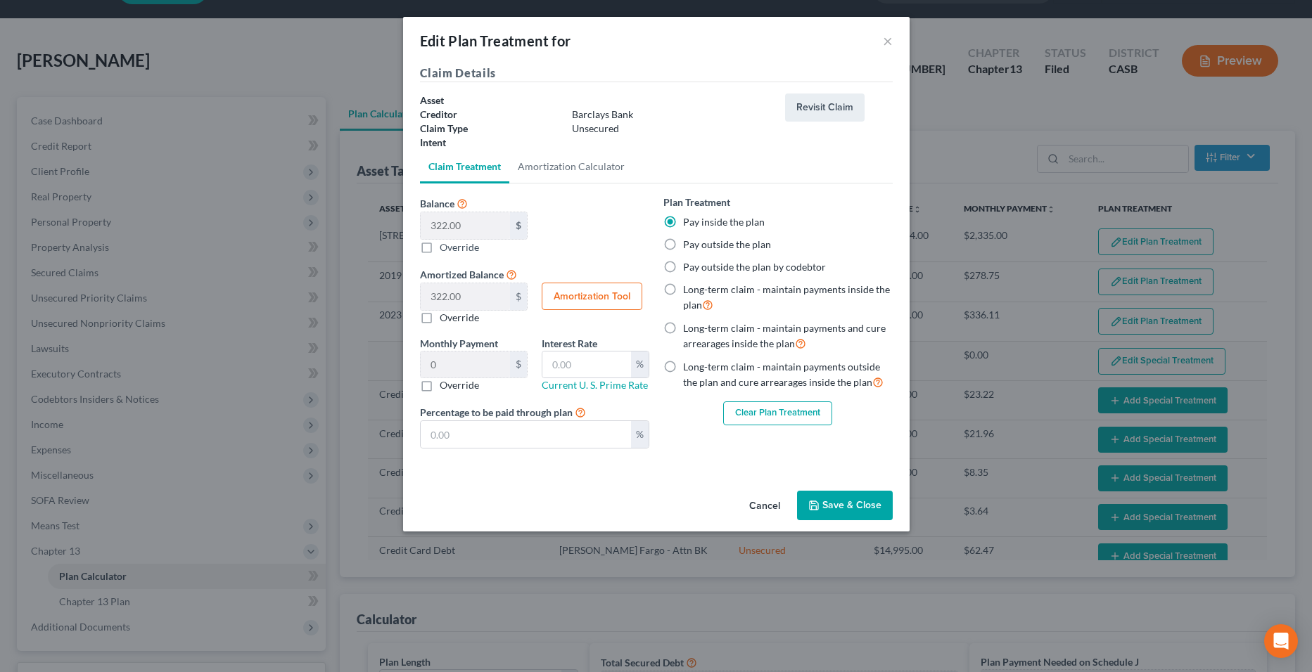
click at [755, 414] on button "Clear Plan Treatment" at bounding box center [777, 414] width 109 height 24
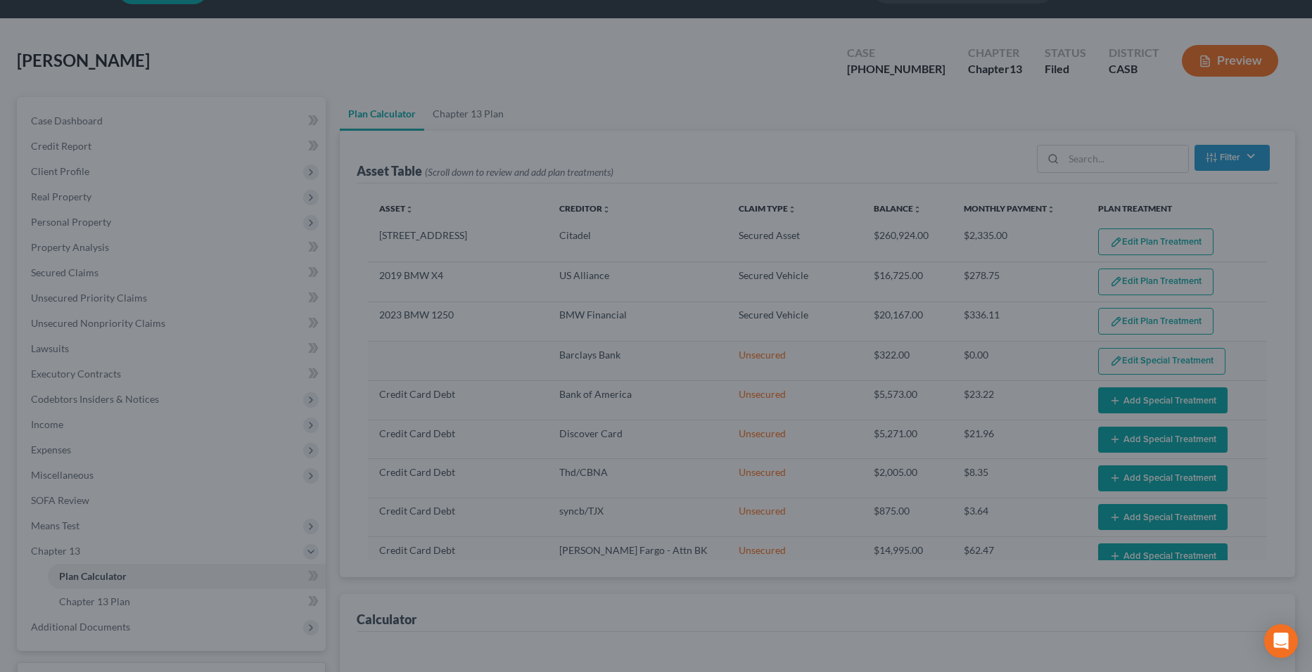
select select "59"
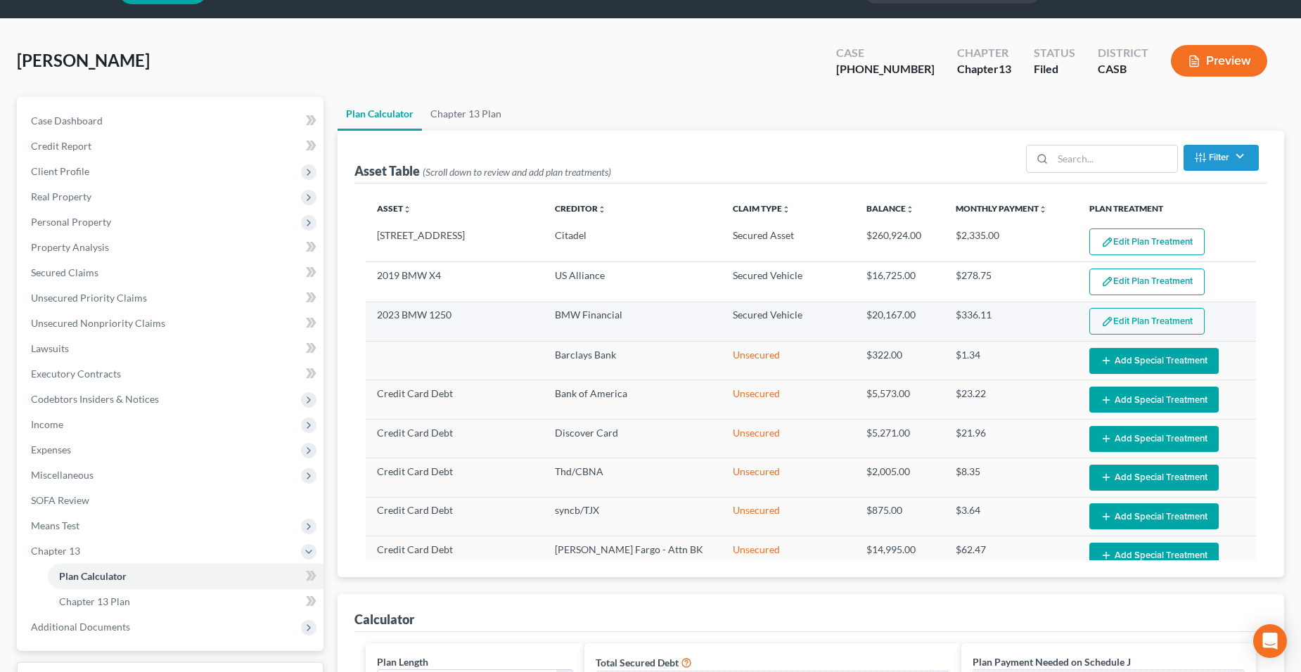
click at [1139, 319] on button "Edit Plan Treatment" at bounding box center [1146, 321] width 115 height 27
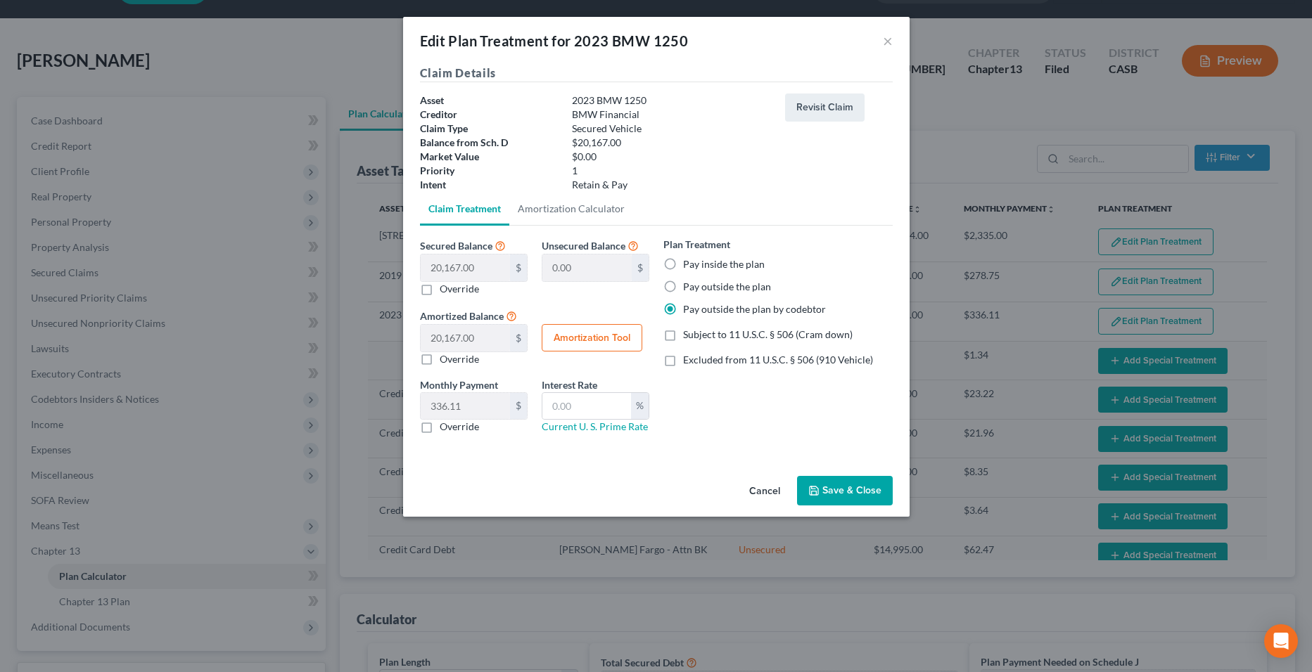
click at [817, 490] on icon "button" at bounding box center [813, 490] width 11 height 11
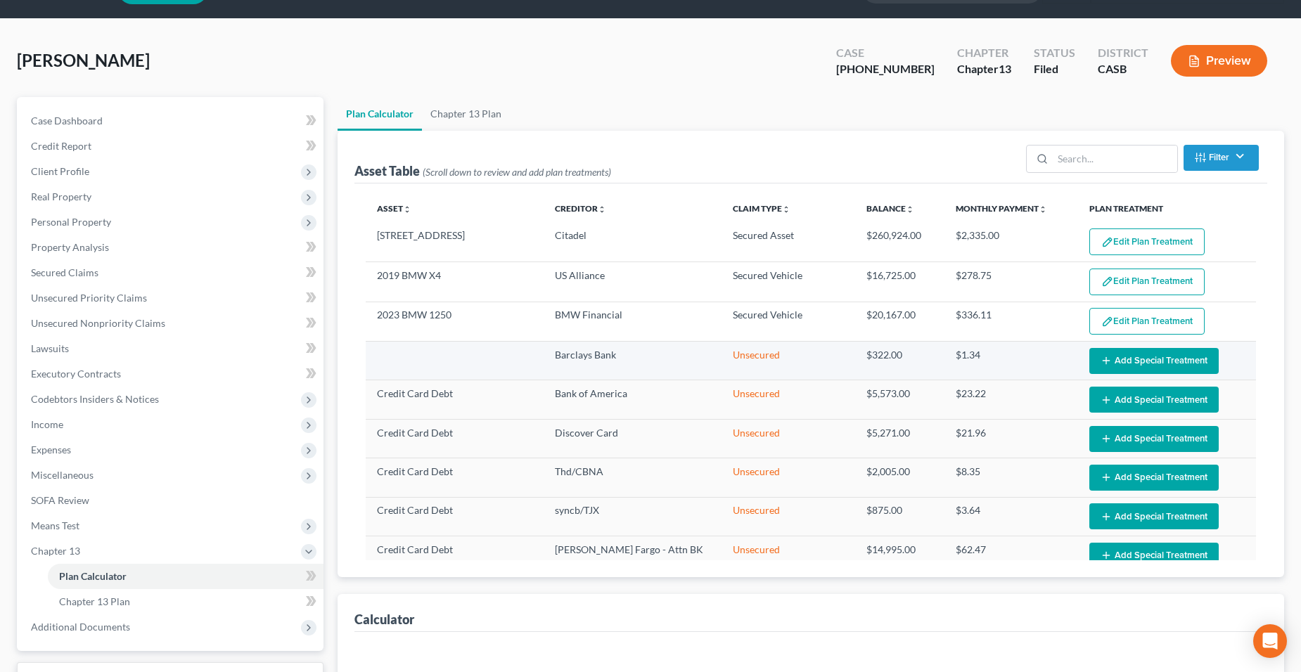
select select "59"
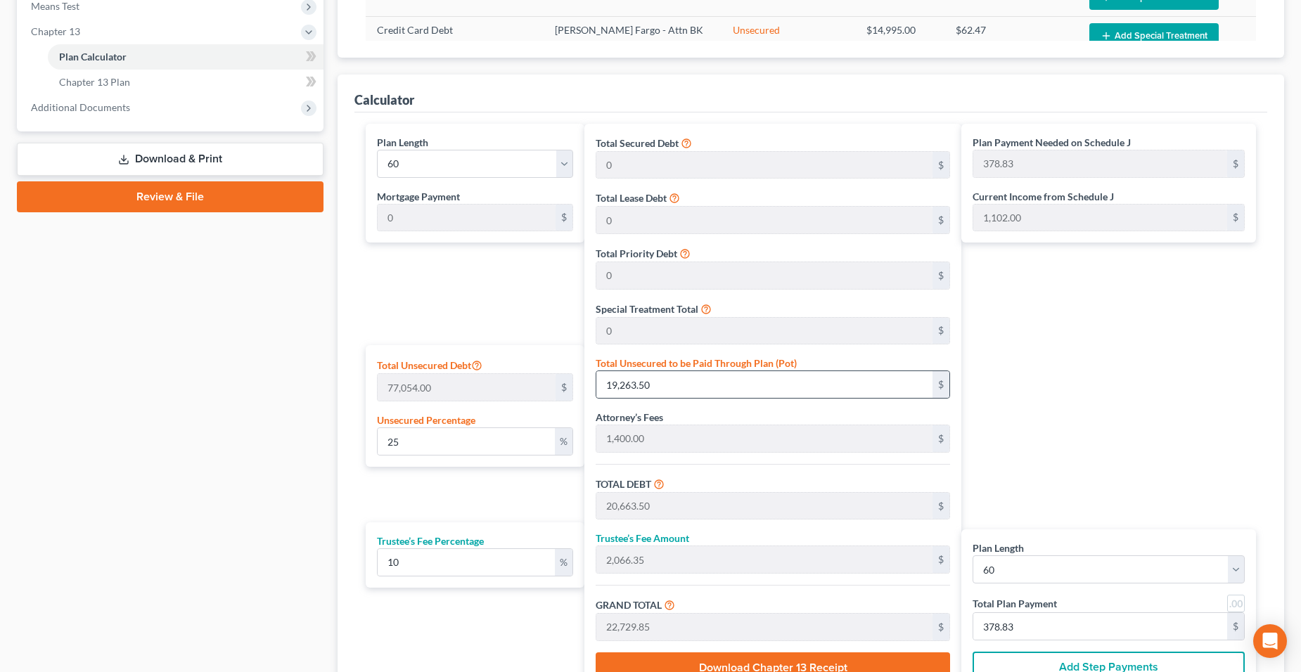
scroll to position [556, 0]
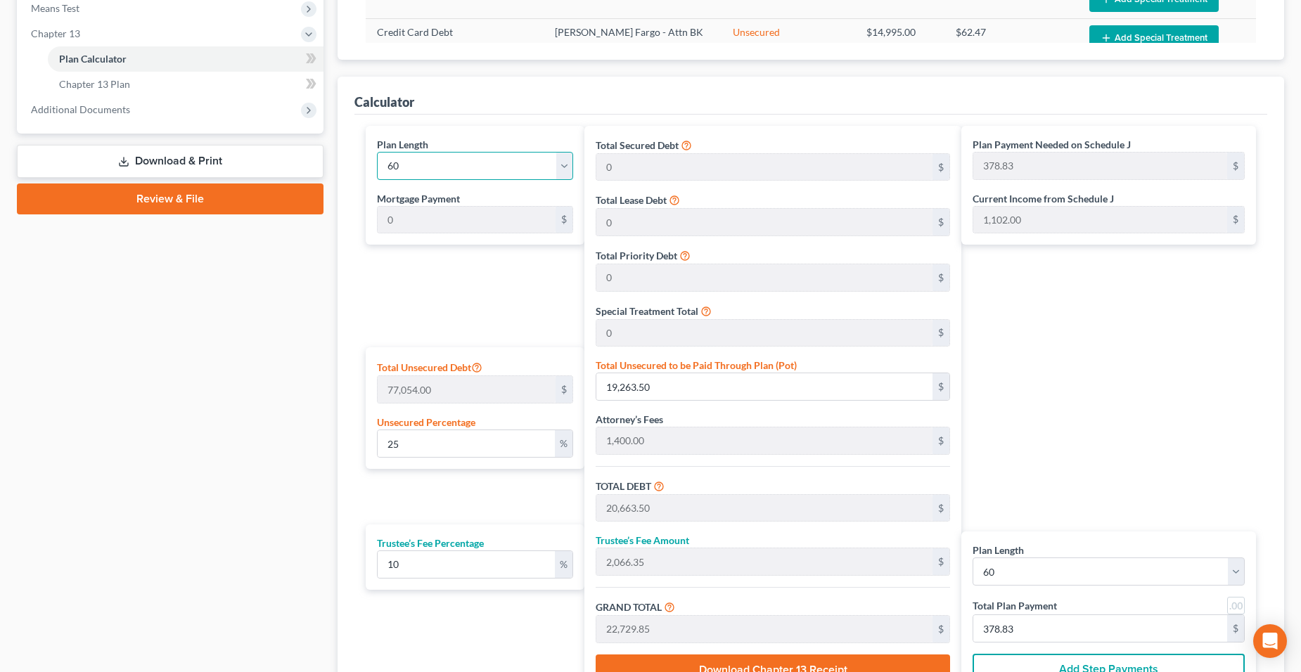
click at [420, 152] on select "1 2 3 4 5 6 7 8 9 10 11 12 13 14 15 16 17 18 19 20 21 22 23 24 25 26 27 28 29 3…" at bounding box center [475, 166] width 197 height 28
click at [1136, 334] on div "Plan Payment Needed on Schedule J 378.83 $ Current Income from Schedule J 1,102…" at bounding box center [1112, 411] width 302 height 571
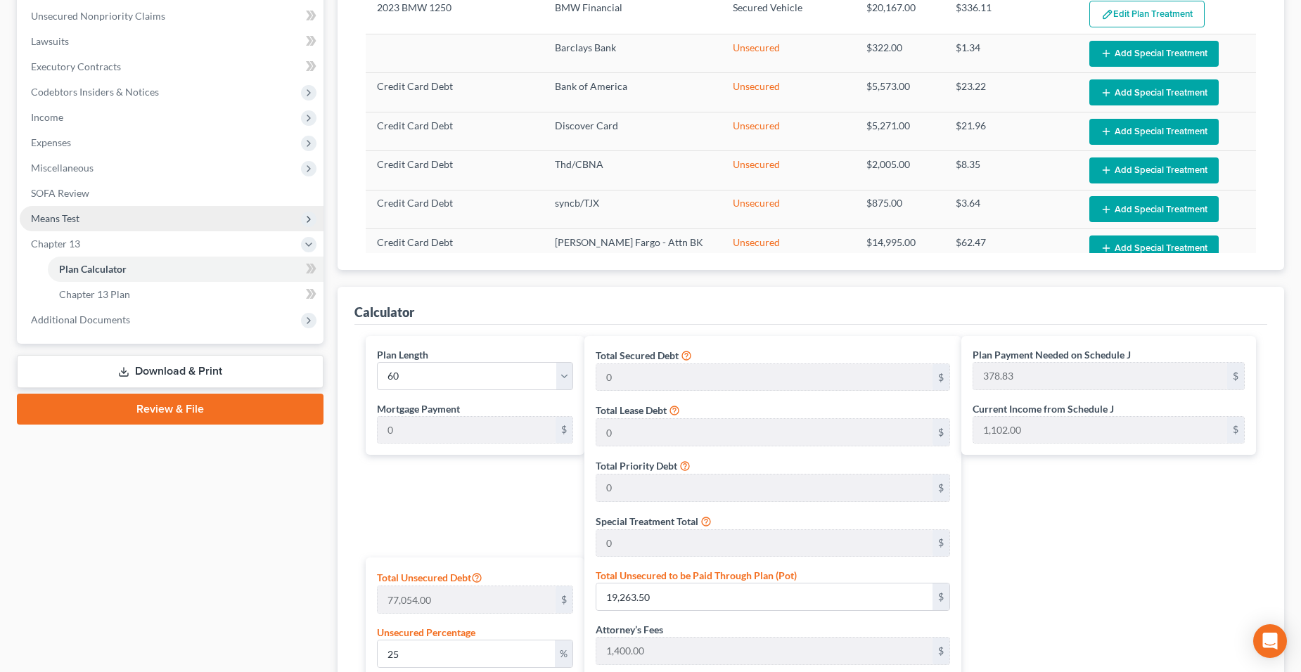
scroll to position [345, 0]
click at [118, 217] on span "Means Test" at bounding box center [172, 219] width 304 height 25
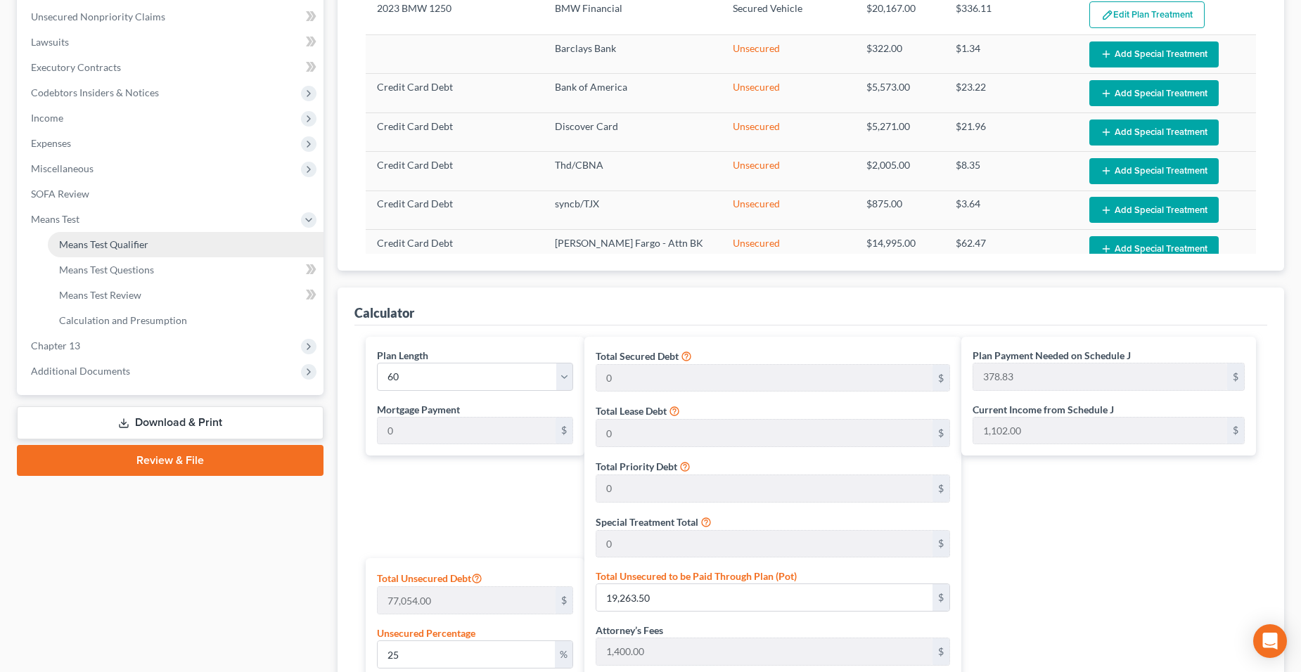
click at [127, 241] on span "Means Test Qualifier" at bounding box center [103, 244] width 89 height 12
